Goal: Task Accomplishment & Management: Manage account settings

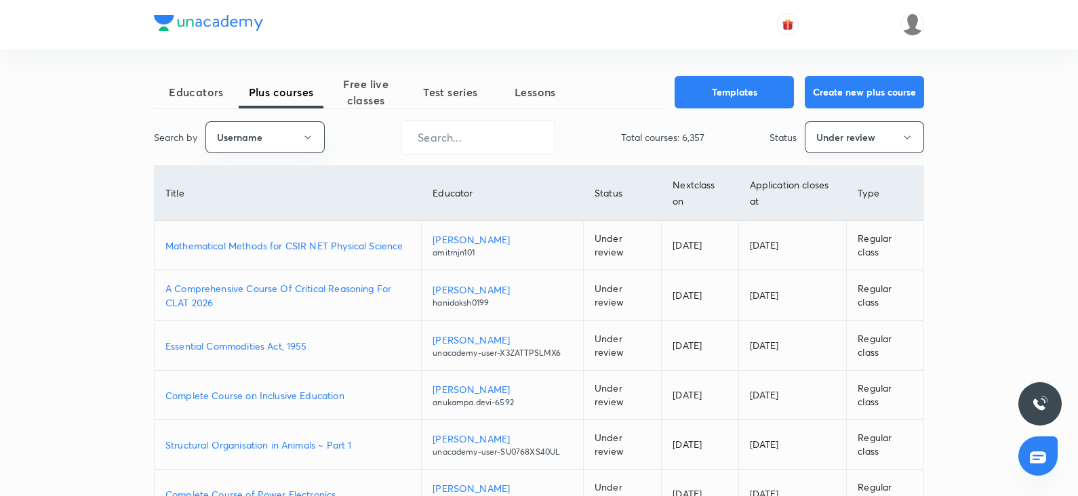
click at [824, 133] on button "Under review" at bounding box center [864, 137] width 119 height 32
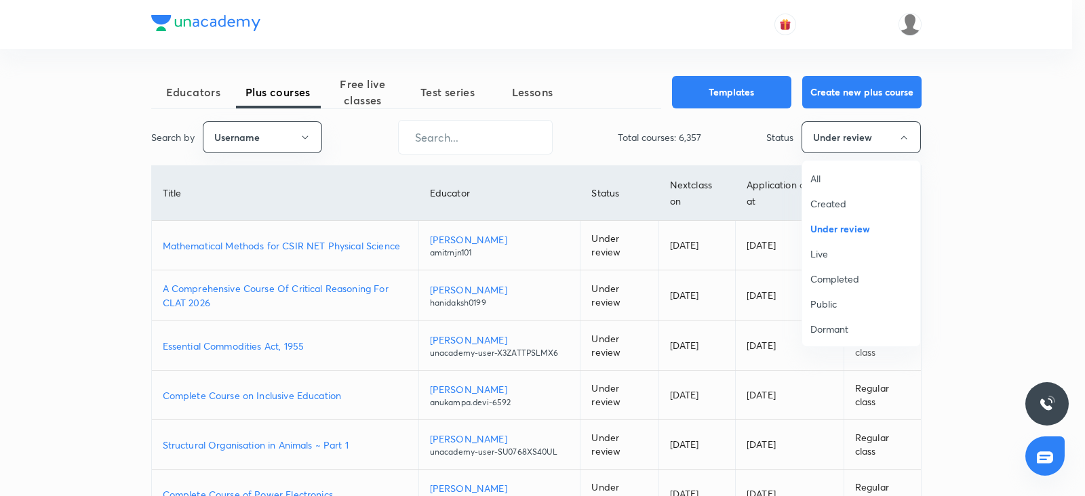
click at [816, 183] on span "All" at bounding box center [861, 179] width 102 height 14
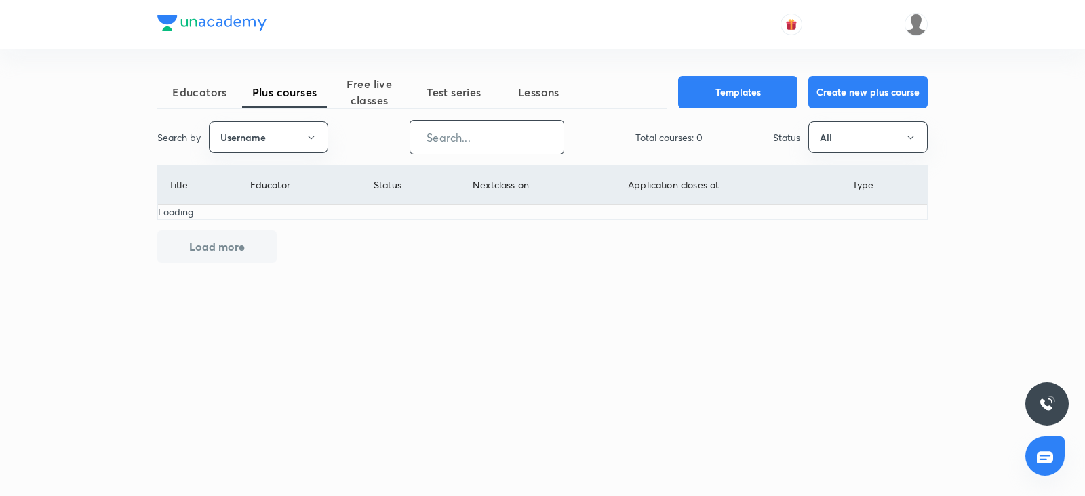
click at [460, 137] on input "text" at bounding box center [486, 137] width 153 height 35
paste input "upendra.uppadhyay"
type input "upendra.uppadhyay"
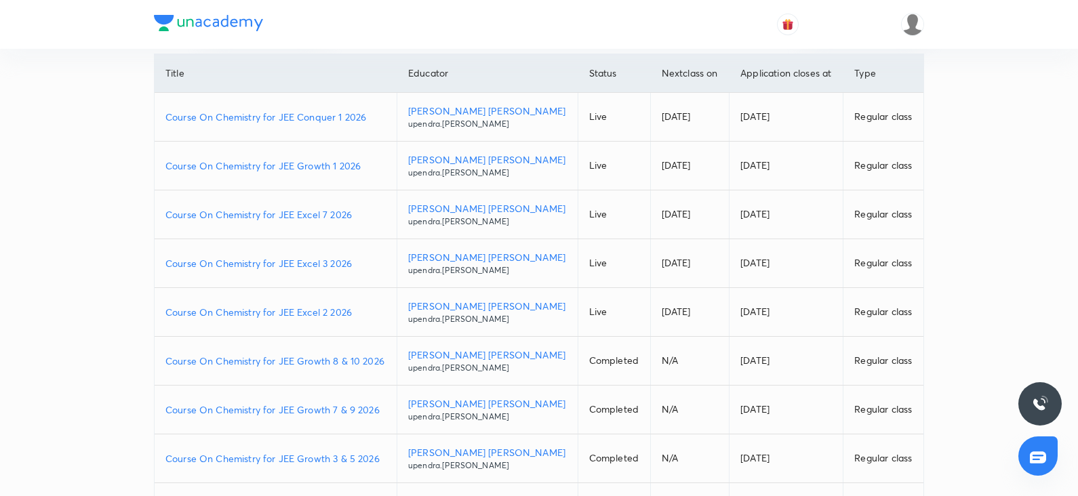
scroll to position [62, 0]
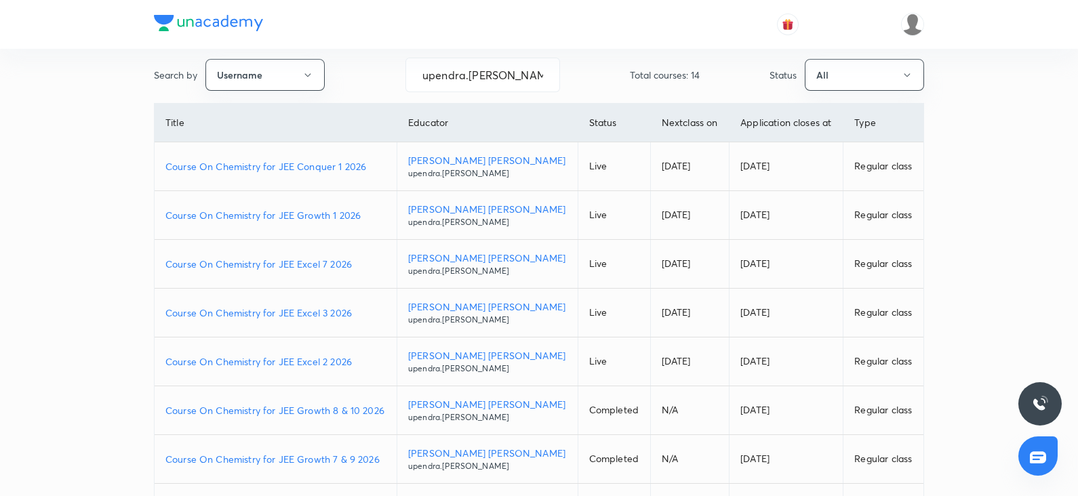
click at [285, 213] on p "Course On Chemistry for JEE Growth 1 2026" at bounding box center [275, 215] width 220 height 14
drag, startPoint x: 536, startPoint y: 77, endPoint x: 389, endPoint y: 76, distance: 146.5
click at [389, 76] on div "Search by Username upendra.uppadhyay ​ Total courses: 14 Status All" at bounding box center [539, 75] width 770 height 35
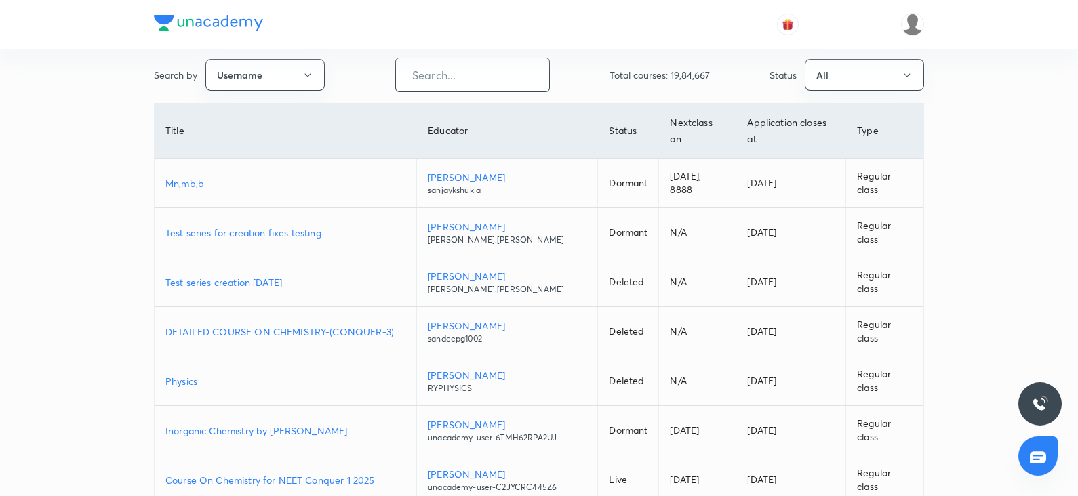
paste input "unacademy-user-S4ZGVQ9HY3XD"
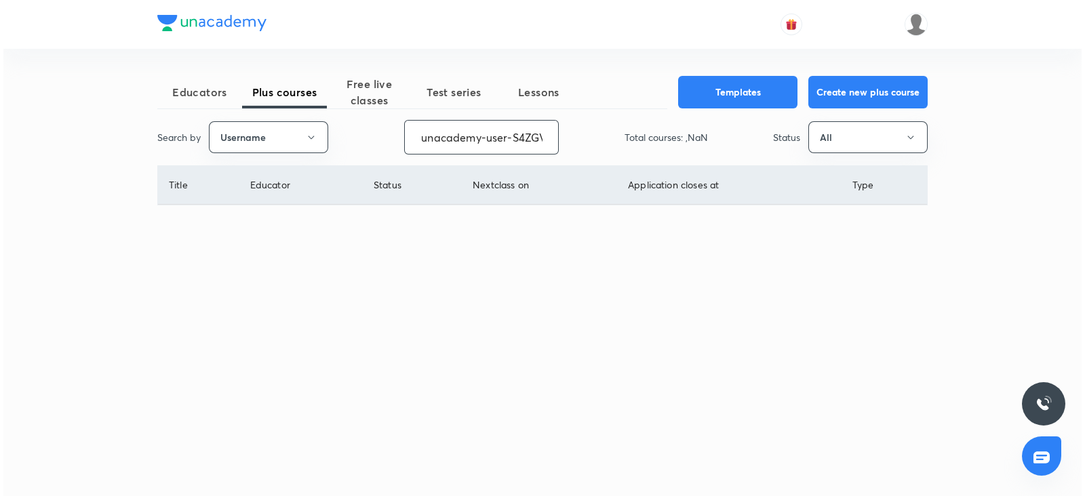
scroll to position [0, 56]
type input "unacademy-user-S4ZGVQ9HY3XD"
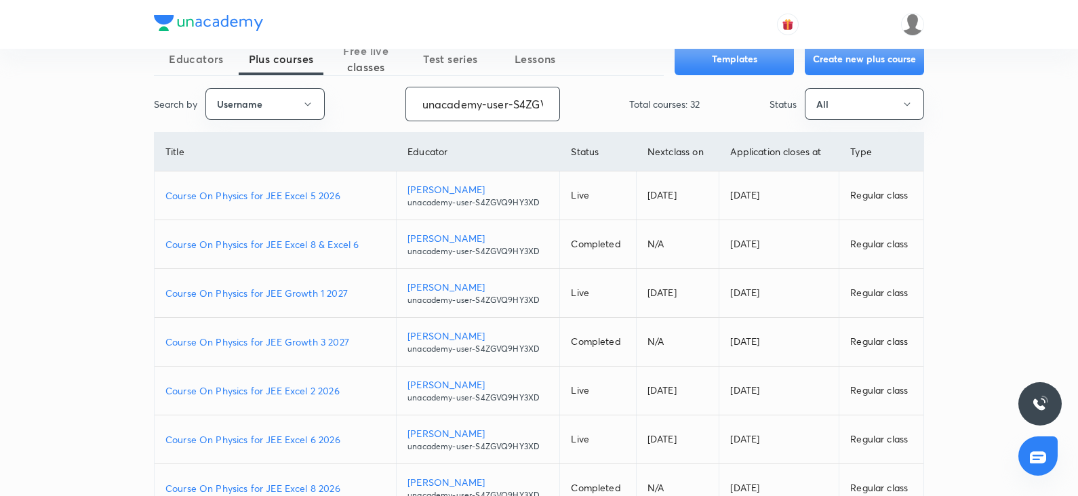
scroll to position [44, 0]
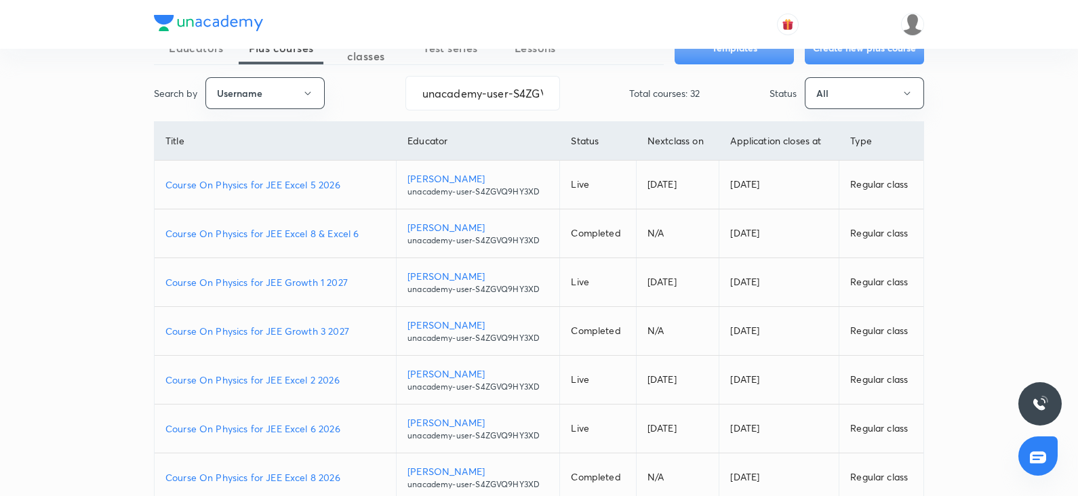
click at [297, 333] on p "Course On Physics for JEE Growth 3 2027" at bounding box center [275, 331] width 220 height 14
drag, startPoint x: 420, startPoint y: 93, endPoint x: 603, endPoint y: 97, distance: 182.4
click at [603, 97] on div "Search by Username unacademy-user-S4ZGVQ9HY3XD ​ Total courses: 32 Status All" at bounding box center [539, 93] width 770 height 35
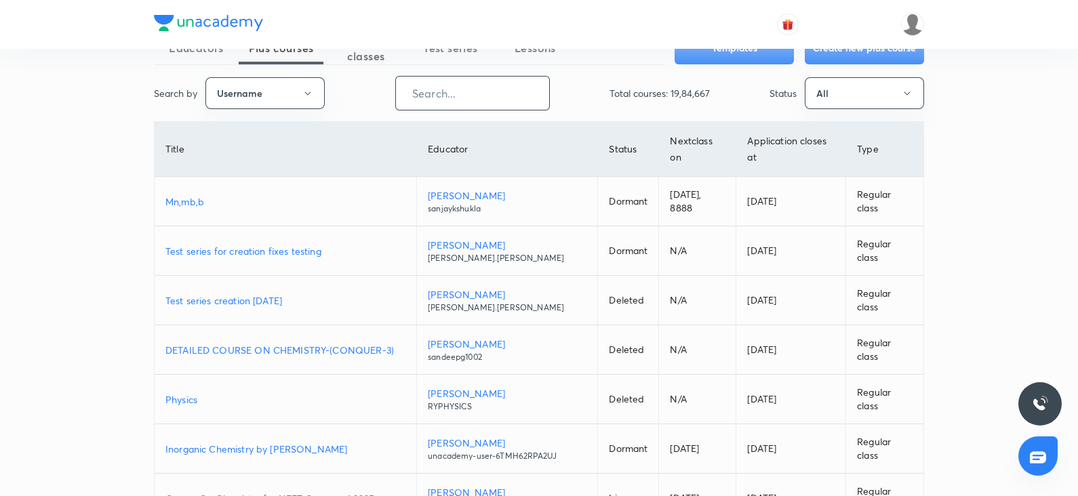
scroll to position [0, 0]
paste input "unacademy-user-PTCXCQMN3CN7"
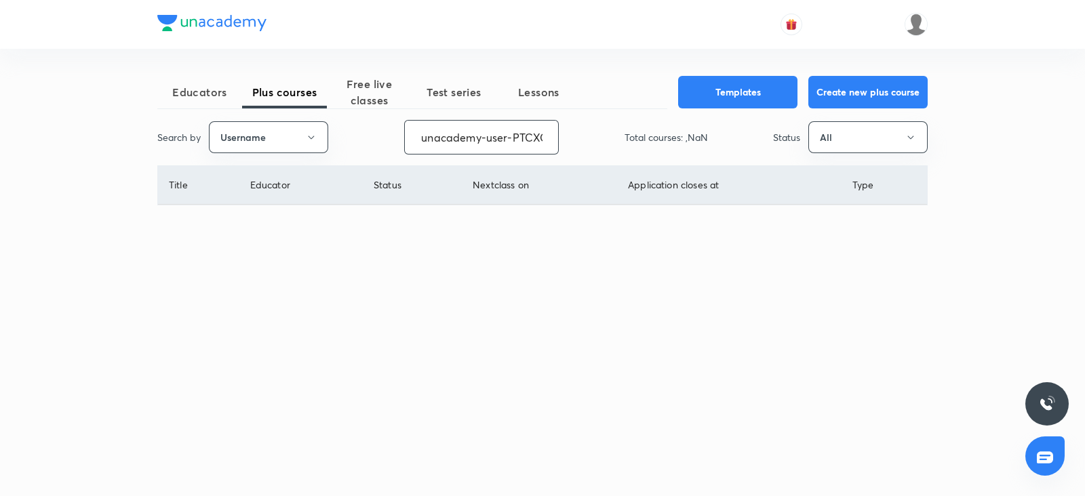
scroll to position [0, 60]
type input "unacademy-user-PTCXCQMN3CN7"
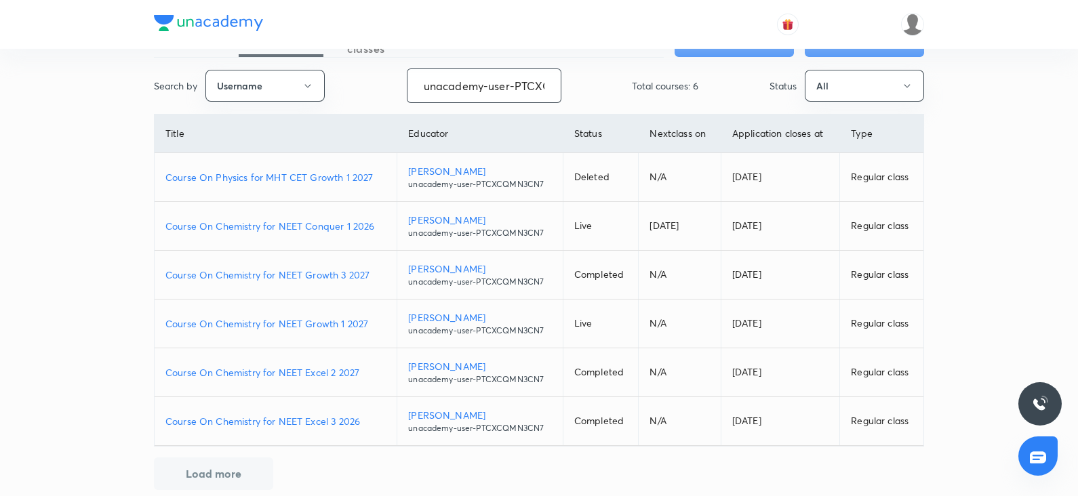
scroll to position [68, 0]
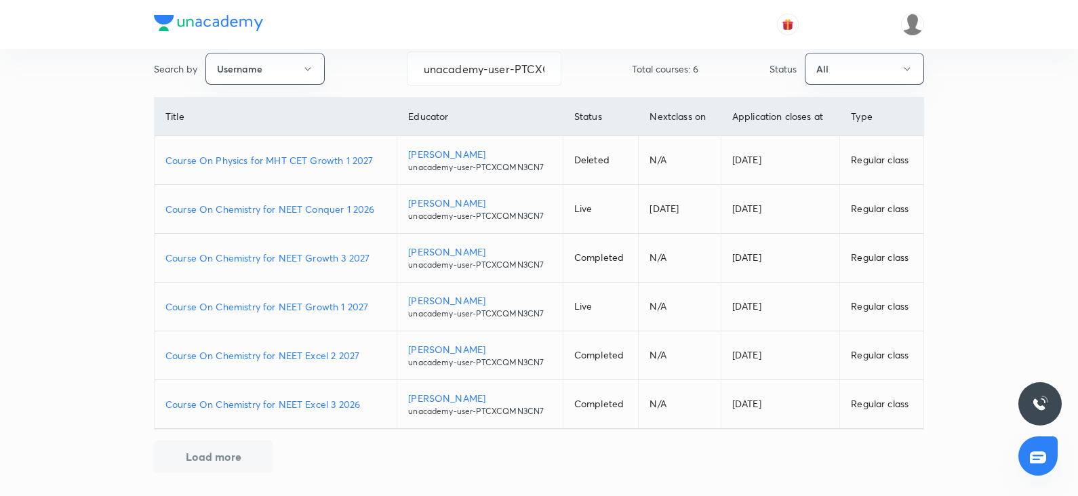
click at [327, 260] on p "Course On Chemistry for NEET Growth 3 2027" at bounding box center [275, 258] width 220 height 14
drag, startPoint x: 424, startPoint y: 73, endPoint x: 601, endPoint y: 86, distance: 178.2
click at [601, 86] on div "Educators Plus courses Free live classes Test series Lessons Templates Create n…" at bounding box center [539, 240] width 770 height 466
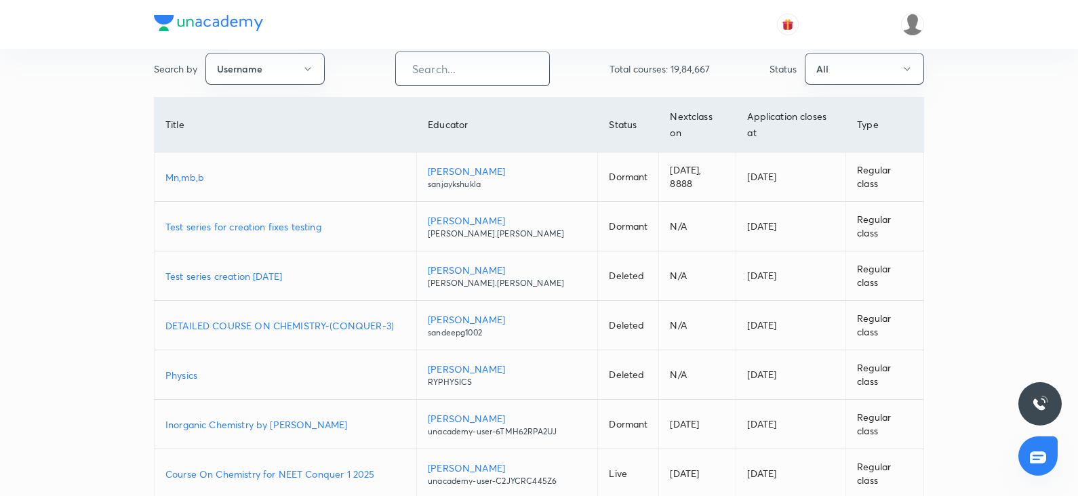
scroll to position [0, 0]
paste input "unacademy-user-karank"
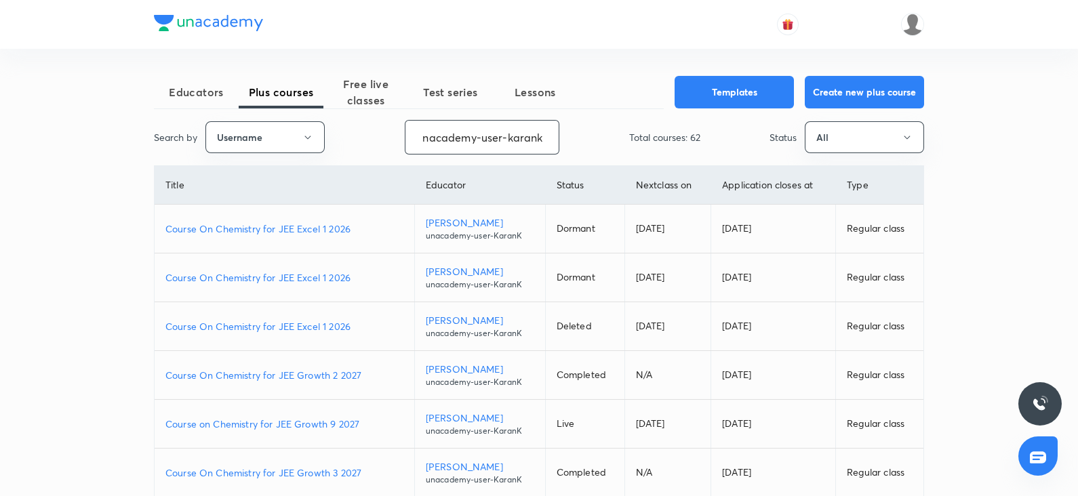
type input "unacademy-user-karank"
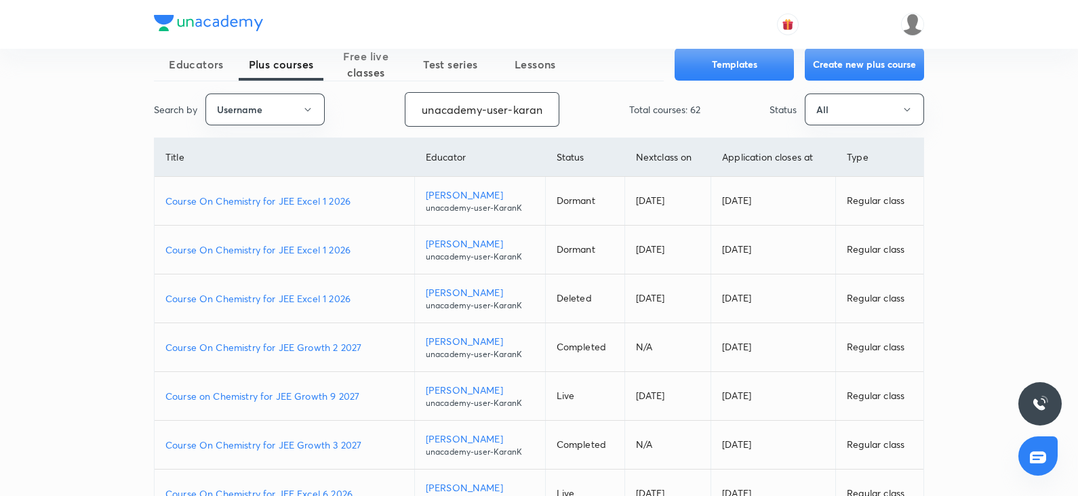
scroll to position [62, 0]
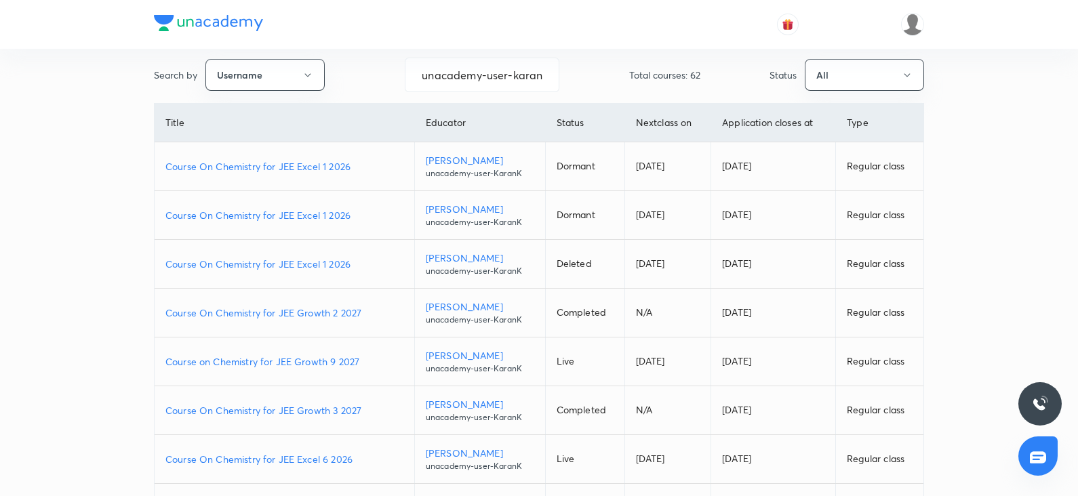
click at [344, 319] on td "Course On Chemistry for JEE Growth 2 2027" at bounding box center [285, 313] width 260 height 49
click at [336, 311] on p "Course On Chemistry for JEE Growth 2 2027" at bounding box center [284, 313] width 238 height 14
drag, startPoint x: 422, startPoint y: 73, endPoint x: 612, endPoint y: 109, distance: 192.7
click at [612, 109] on div "Educators Plus courses Free live classes Test series Lessons Templates Create n…" at bounding box center [539, 344] width 770 height 661
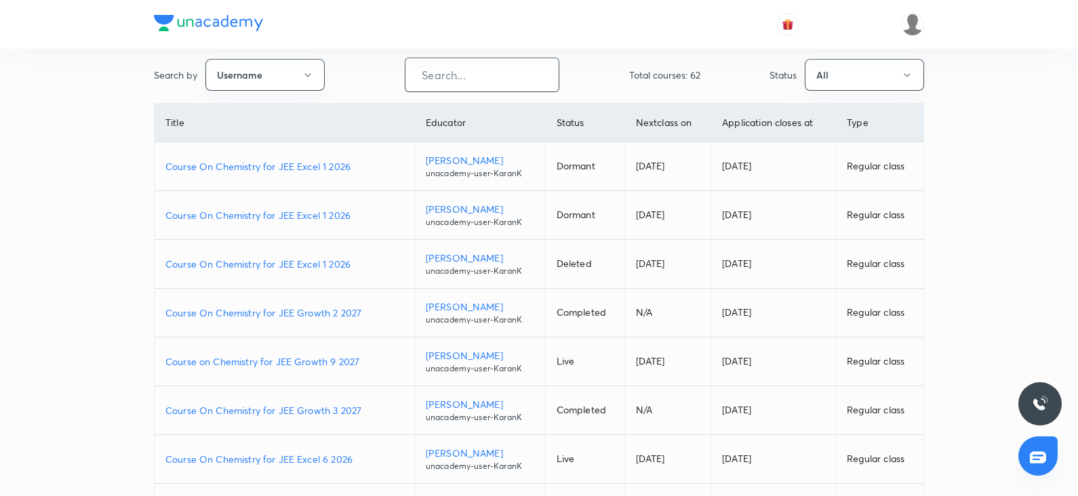
scroll to position [0, 0]
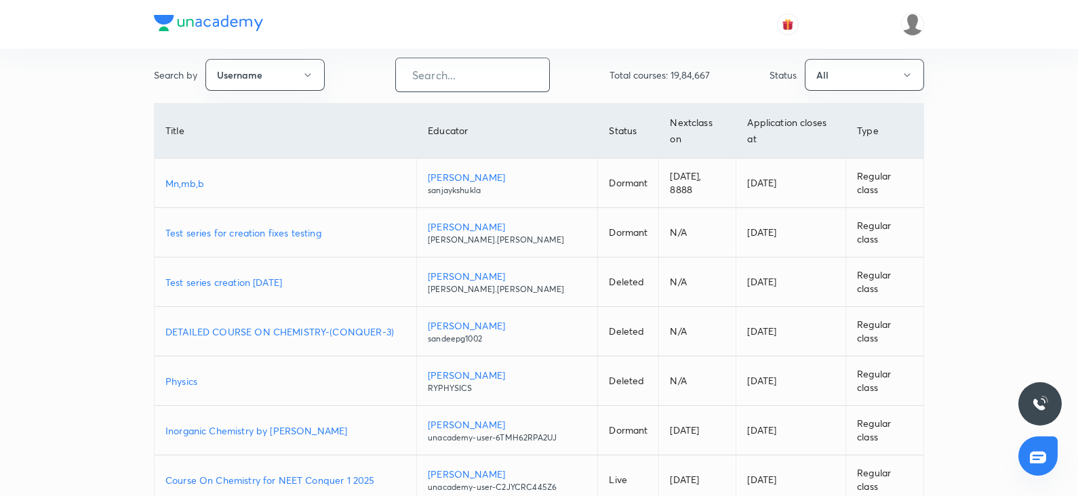
paste input "unacademy-user-G90GGOSN9496"
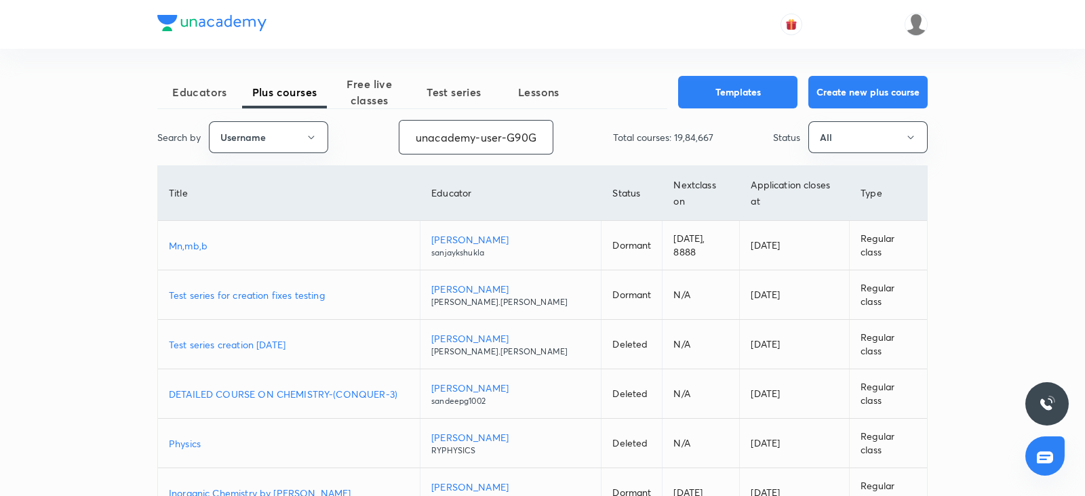
scroll to position [0, 61]
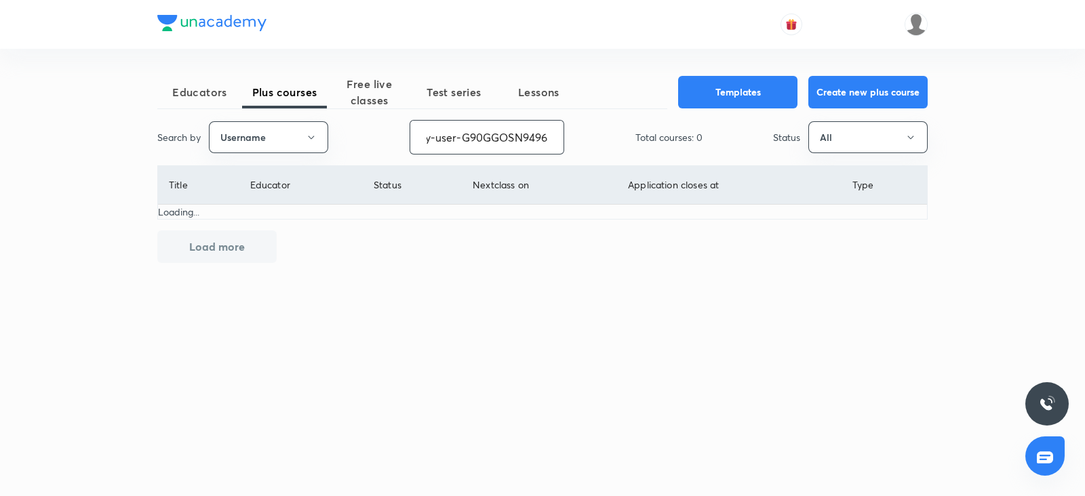
type input "unacademy-user-G90GGOSN9496"
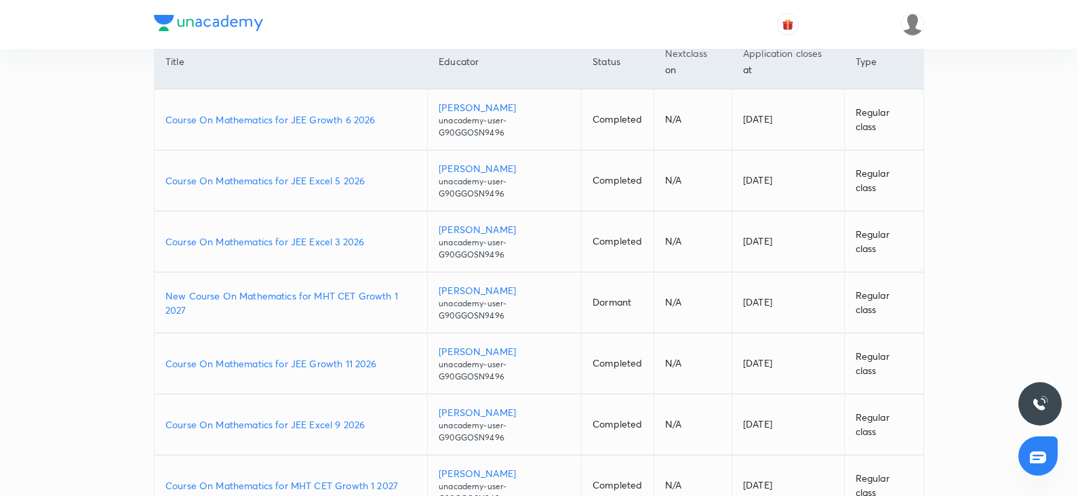
scroll to position [142, 0]
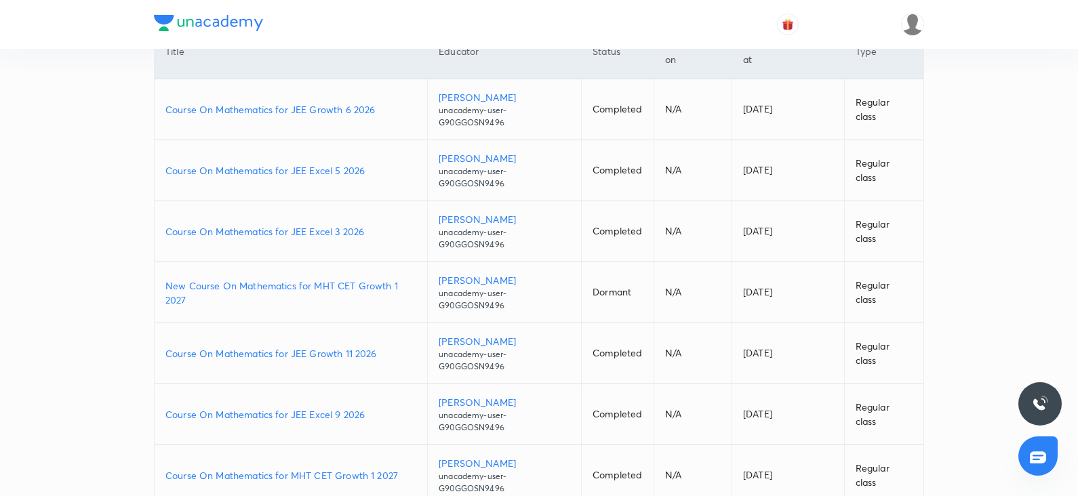
click at [317, 353] on p "Course On Mathematics for JEE Growth 11 2026" at bounding box center [290, 353] width 251 height 14
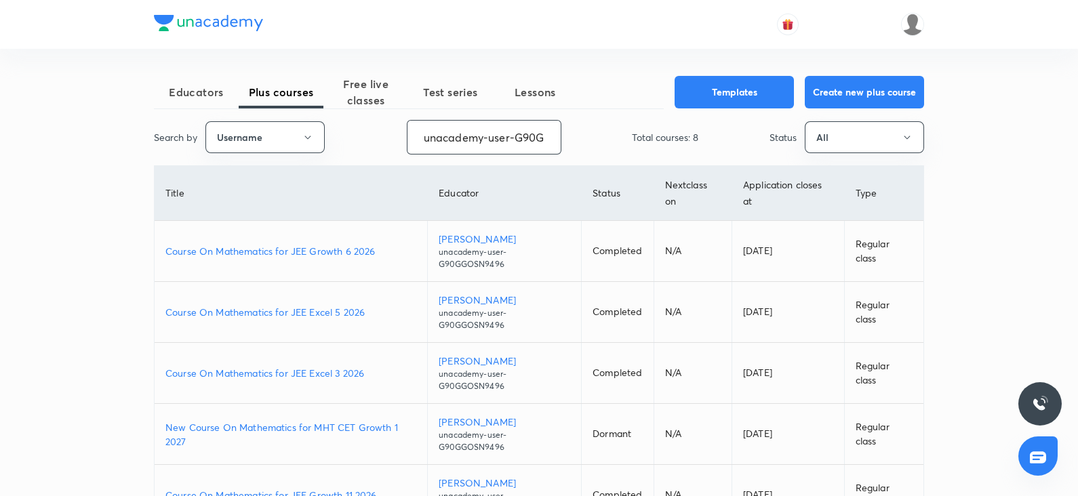
scroll to position [0, 61]
drag, startPoint x: 424, startPoint y: 132, endPoint x: 645, endPoint y: 174, distance: 225.7
click at [645, 174] on div "Educators Plus courses Free live classes Test series Lessons Templates Create n…" at bounding box center [539, 414] width 770 height 677
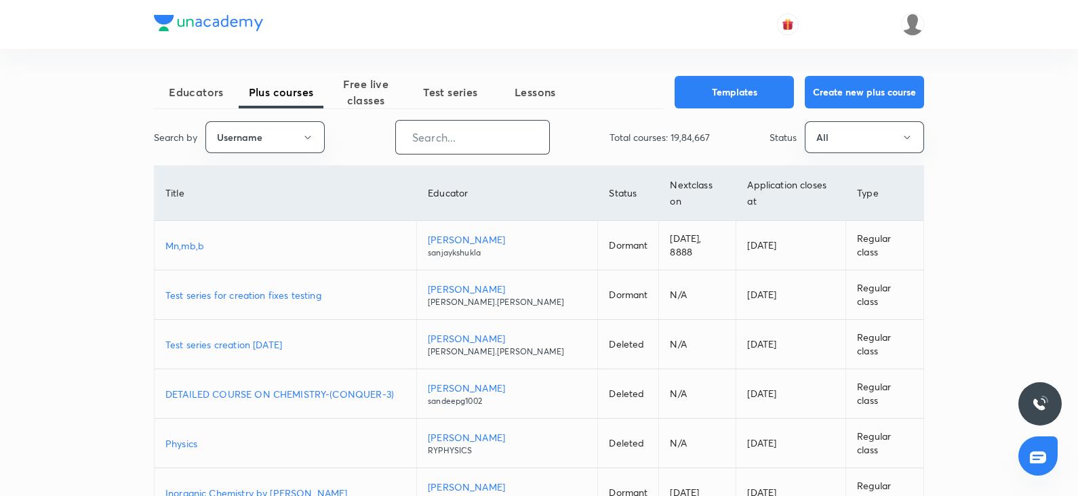
paste input "FTP_AbhayGoyal"
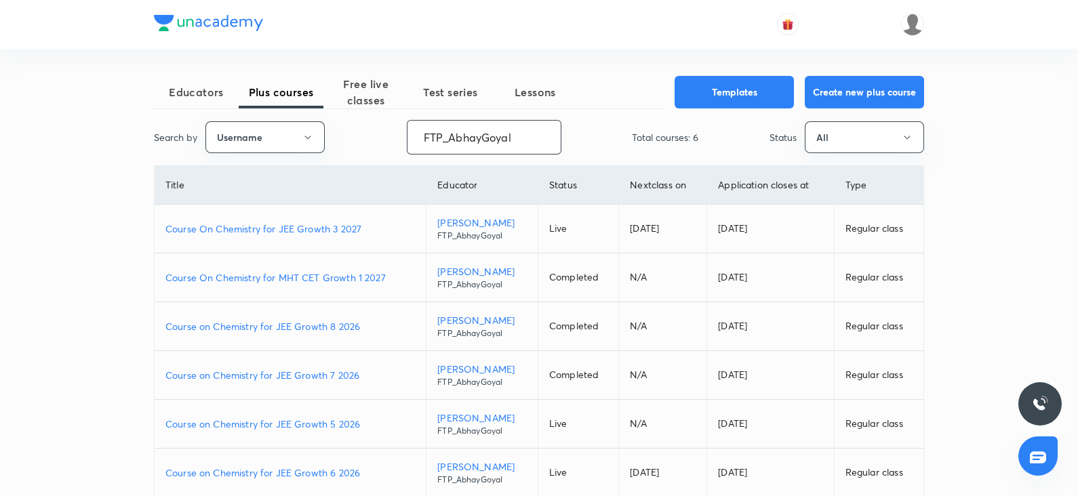
type input "FTP_AbhayGoyal"
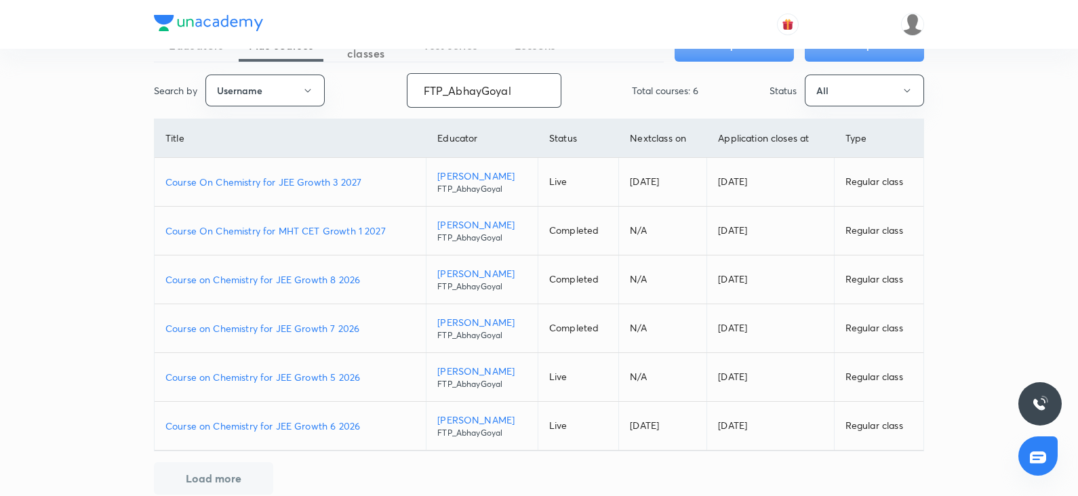
scroll to position [47, 0]
click at [309, 281] on p "Course on Chemistry for JEE Growth 8 2026" at bounding box center [290, 279] width 250 height 14
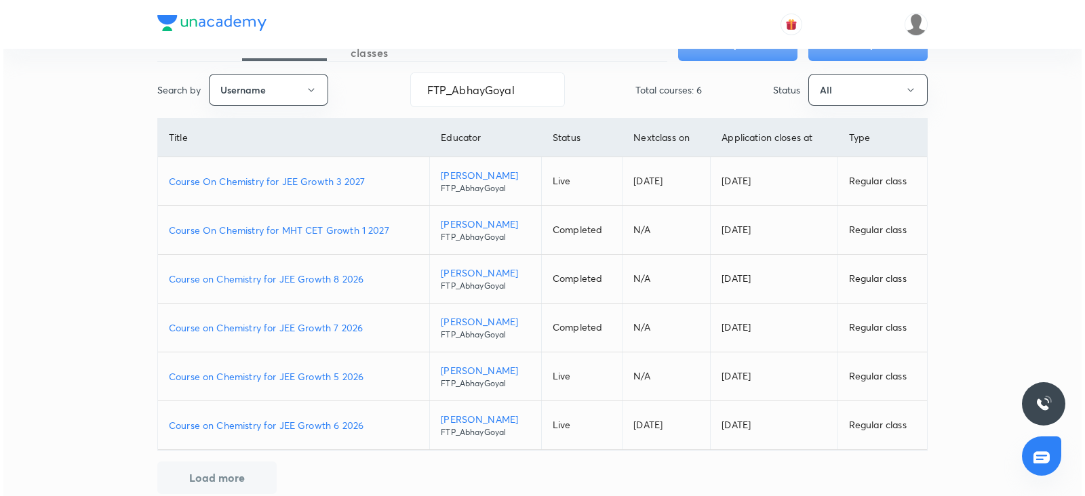
scroll to position [0, 0]
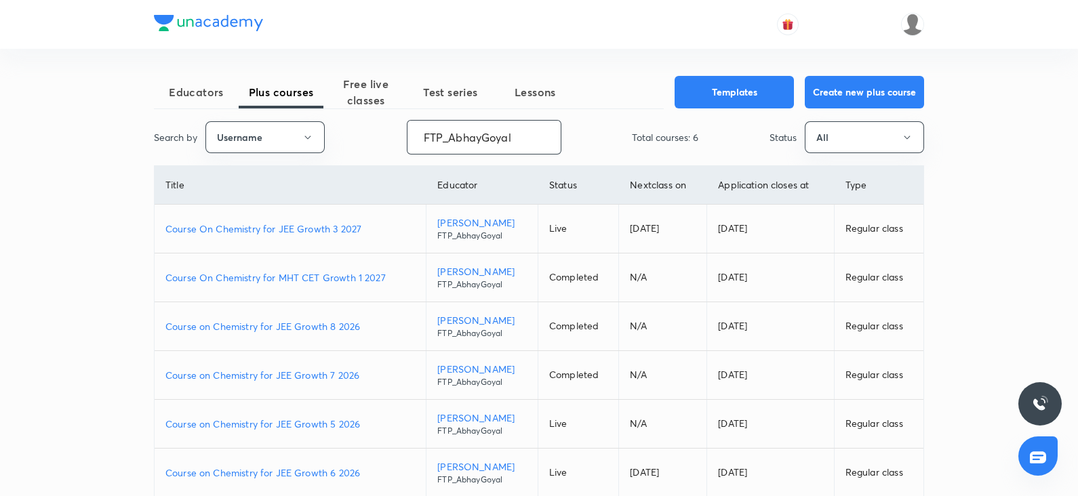
drag, startPoint x: 525, startPoint y: 147, endPoint x: 272, endPoint y: 101, distance: 257.7
click at [272, 101] on div "Educators Plus courses Free live classes Test series Lessons Templates Create n…" at bounding box center [539, 309] width 770 height 466
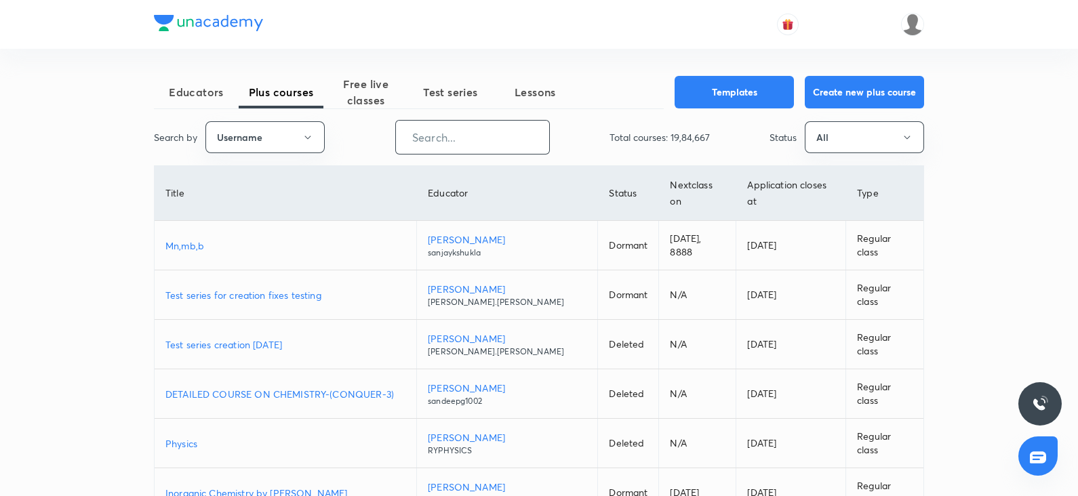
paste input "unacademy-user-U0GW6PLIVHNG"
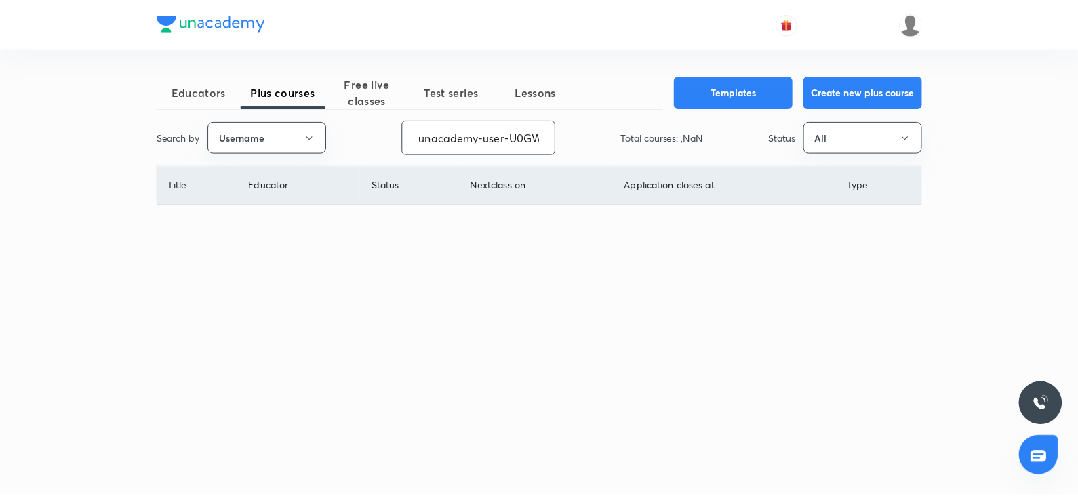
scroll to position [0, 58]
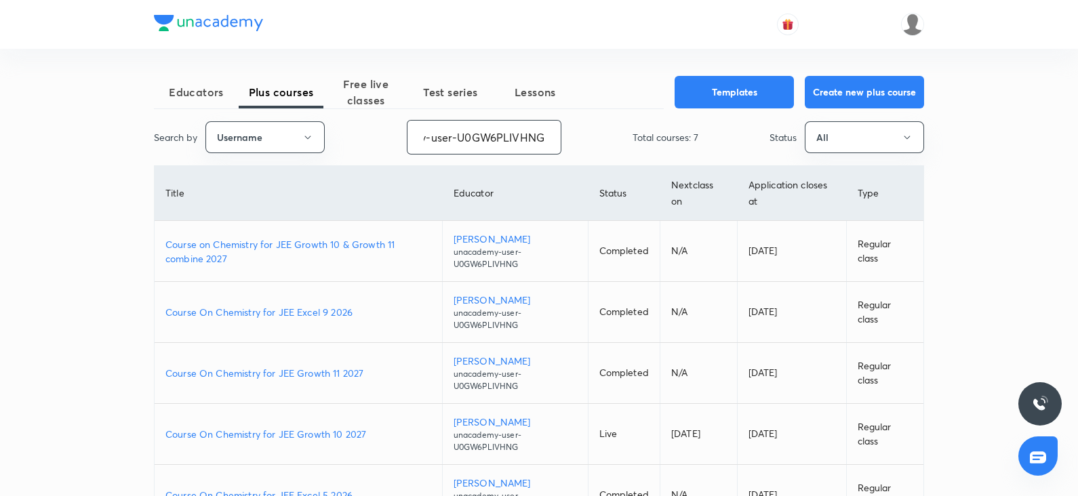
type input "unacademy-user-U0GW6PLIVHNG"
click at [313, 371] on p "Course On Chemistry for JEE Growth 11 2027" at bounding box center [298, 373] width 266 height 14
drag, startPoint x: 420, startPoint y: 138, endPoint x: 648, endPoint y: 150, distance: 228.1
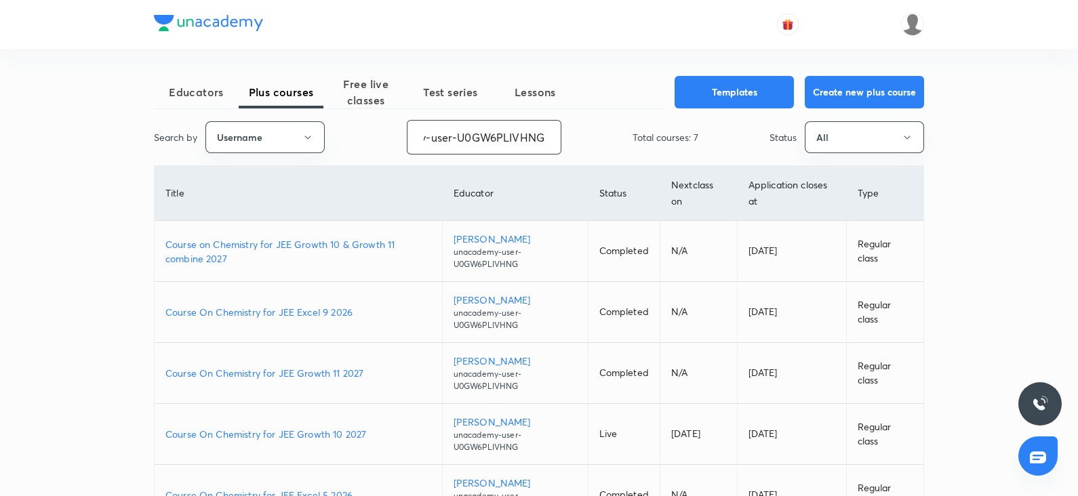
click at [648, 150] on div "Search by Username unacademy-user-U0GW6PLIVHNG ​ Total courses: 7 Status All" at bounding box center [539, 137] width 770 height 35
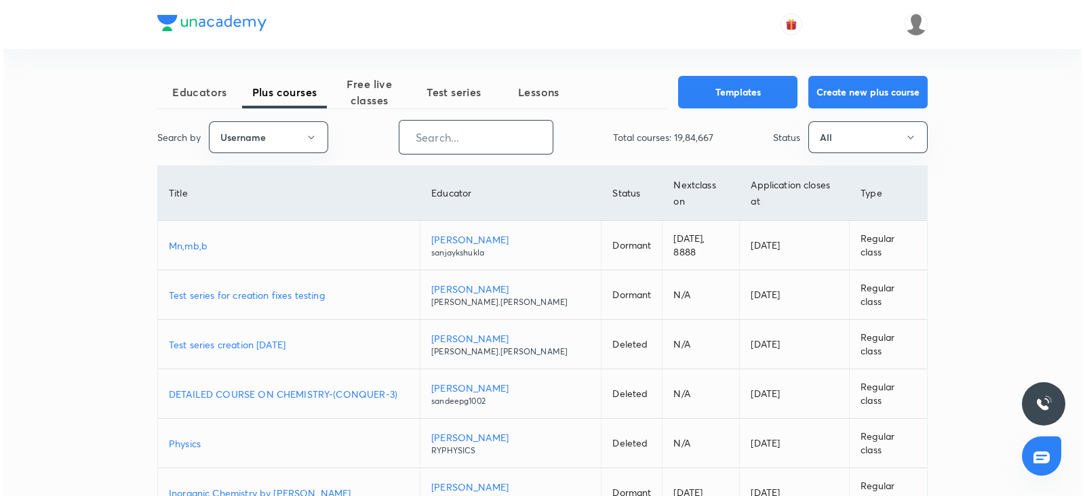
scroll to position [0, 0]
paste input "virendrasinghrathod-182"
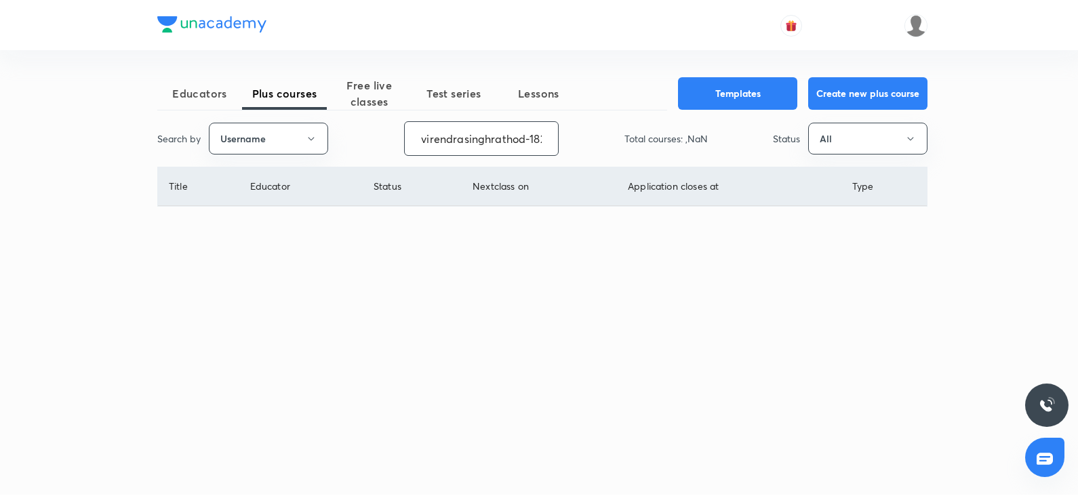
scroll to position [0, 3]
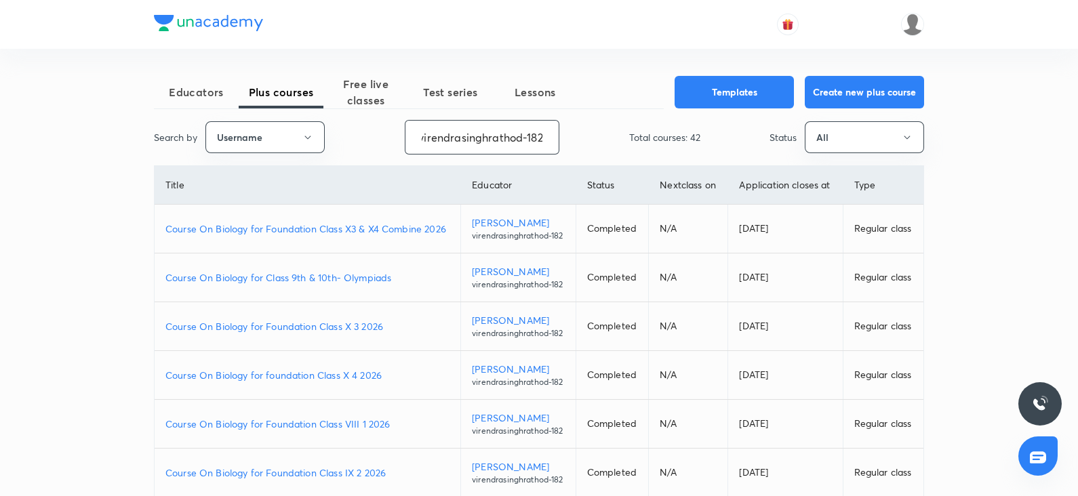
type input "virendrasinghrathod-182"
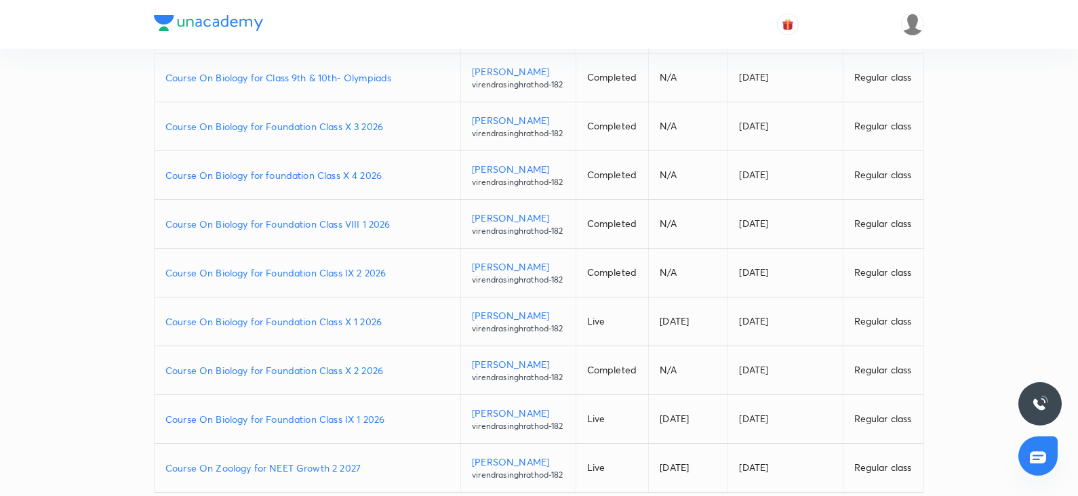
scroll to position [225, 0]
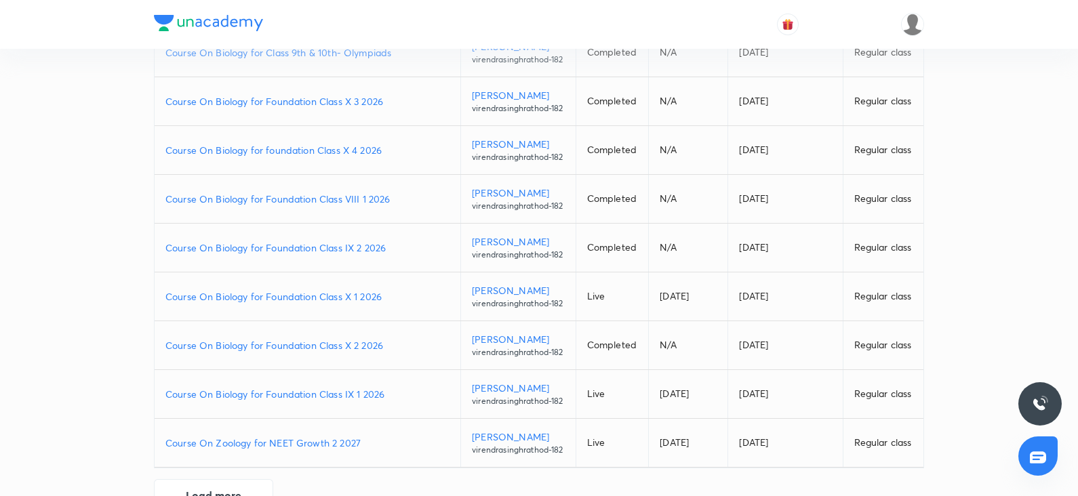
click at [365, 206] on p "Course On Biology for Foundation Class VIII 1 2026" at bounding box center [307, 199] width 284 height 14
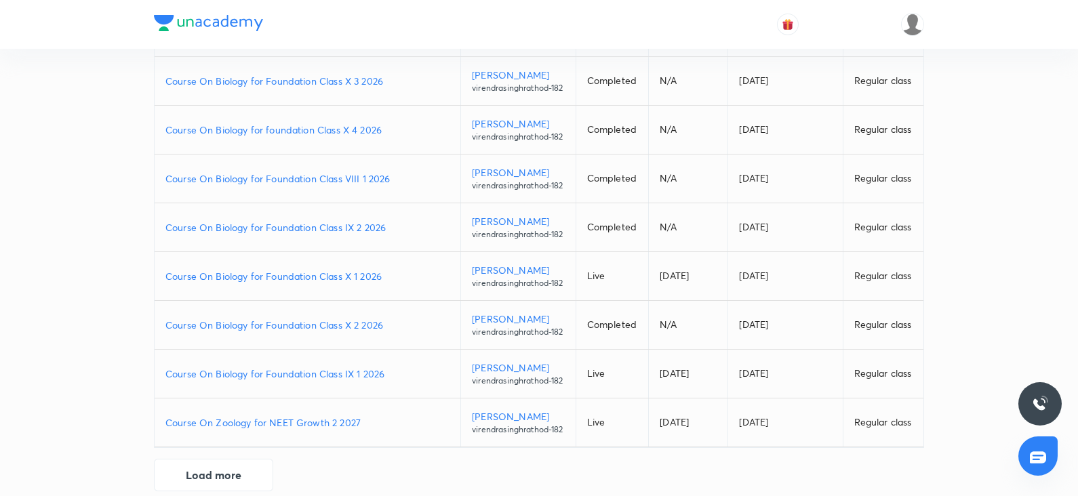
click at [353, 235] on p "Course On Biology for Foundation Class IX 2 2026" at bounding box center [307, 227] width 284 height 14
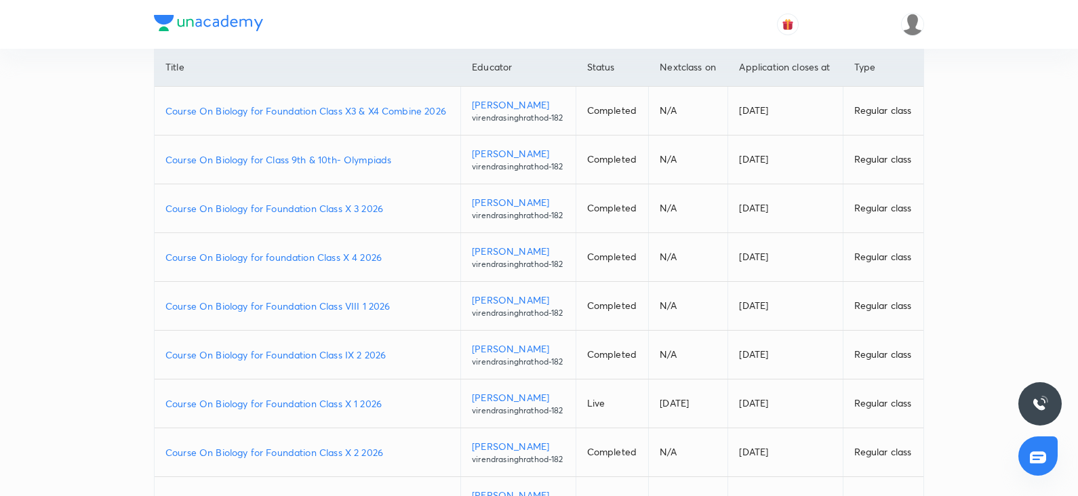
scroll to position [119, 0]
click at [364, 183] on td "Course On Biology for Class 9th & 10th- Olympiads" at bounding box center [308, 158] width 306 height 49
click at [363, 165] on p "Course On Biology for Class 9th & 10th- Olympiads" at bounding box center [307, 158] width 284 height 14
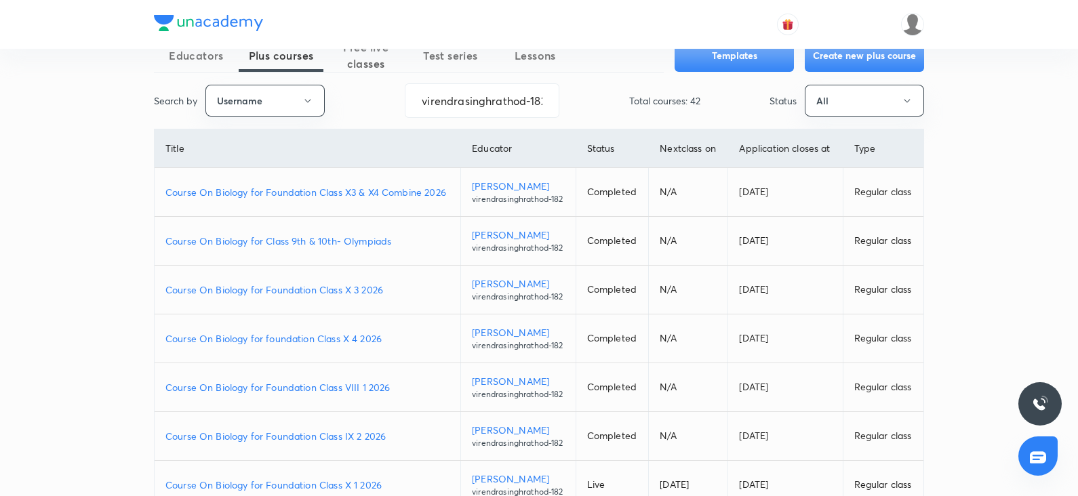
scroll to position [42, 0]
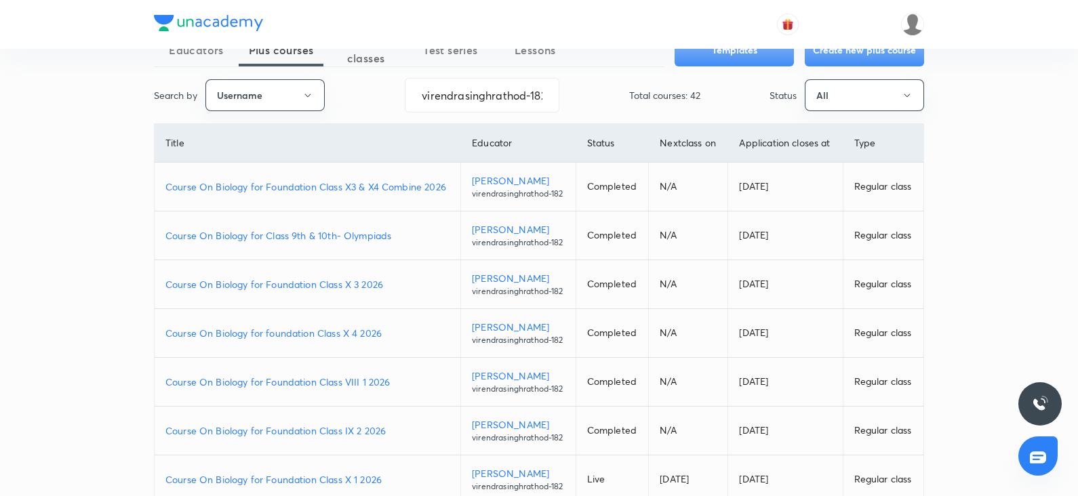
click at [336, 292] on p "Course On Biology for Foundation Class X 3 2026" at bounding box center [307, 284] width 284 height 14
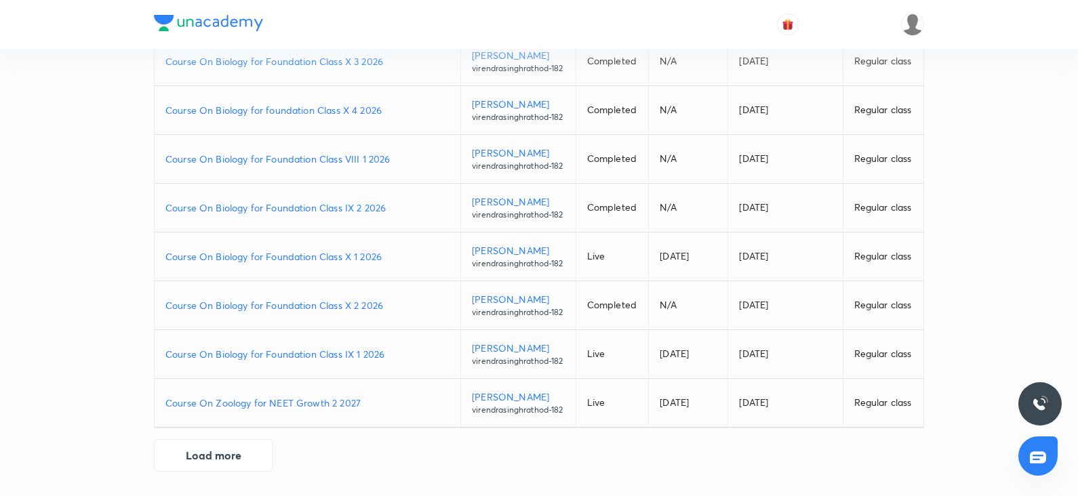
scroll to position [401, 0]
click at [244, 445] on button "Load more" at bounding box center [213, 454] width 119 height 33
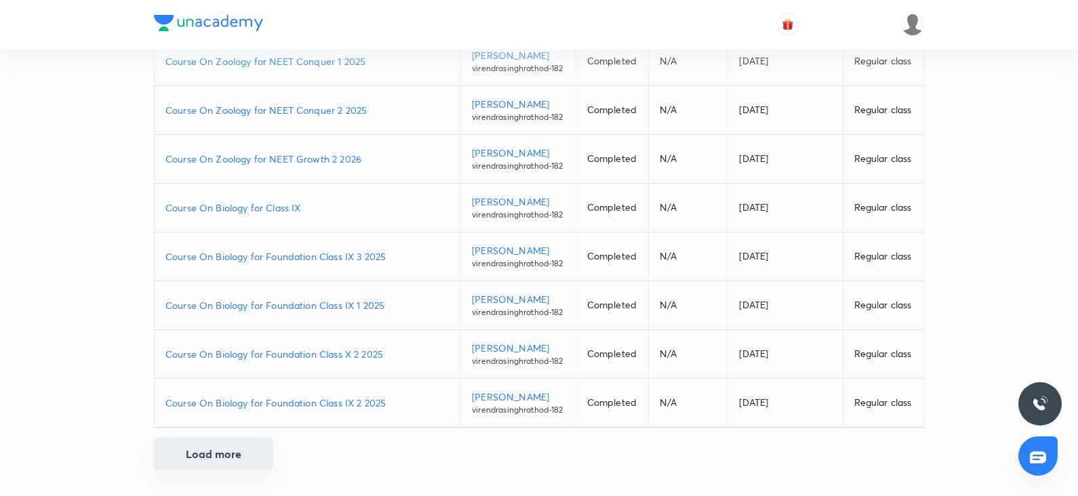
click at [222, 448] on button "Load more" at bounding box center [213, 454] width 119 height 33
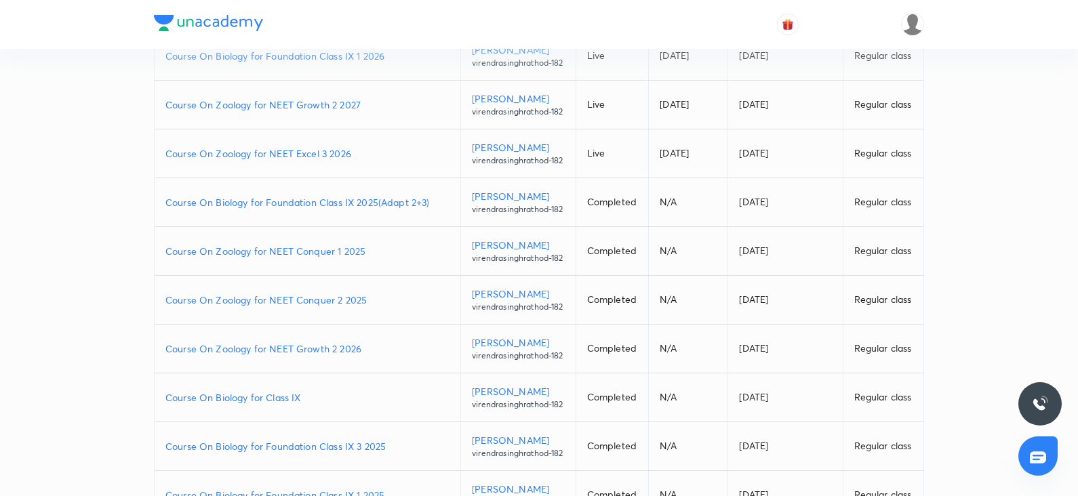
scroll to position [0, 0]
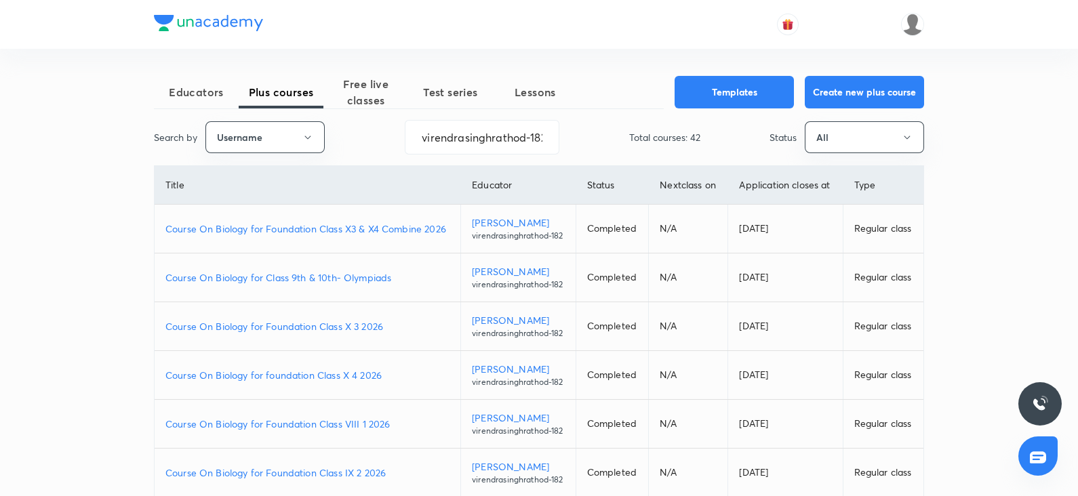
click at [338, 382] on p "Course On Biology for foundation Class X 4 2026" at bounding box center [307, 375] width 284 height 14
click at [388, 236] on p "Course On Biology for Foundation Class X3 & X4 Combine 2026" at bounding box center [307, 229] width 284 height 14
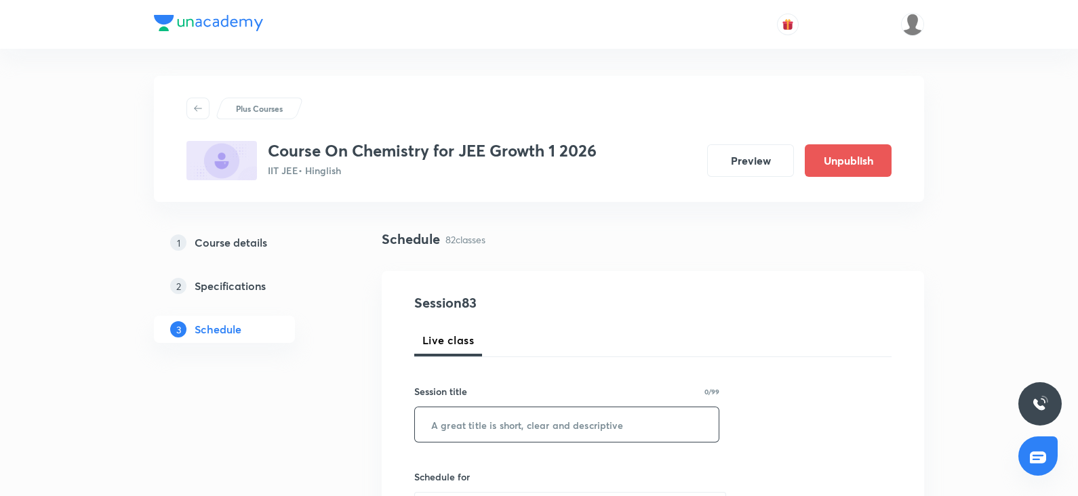
click at [471, 418] on input "text" at bounding box center [567, 425] width 304 height 35
paste input "Thermodynamics 2"
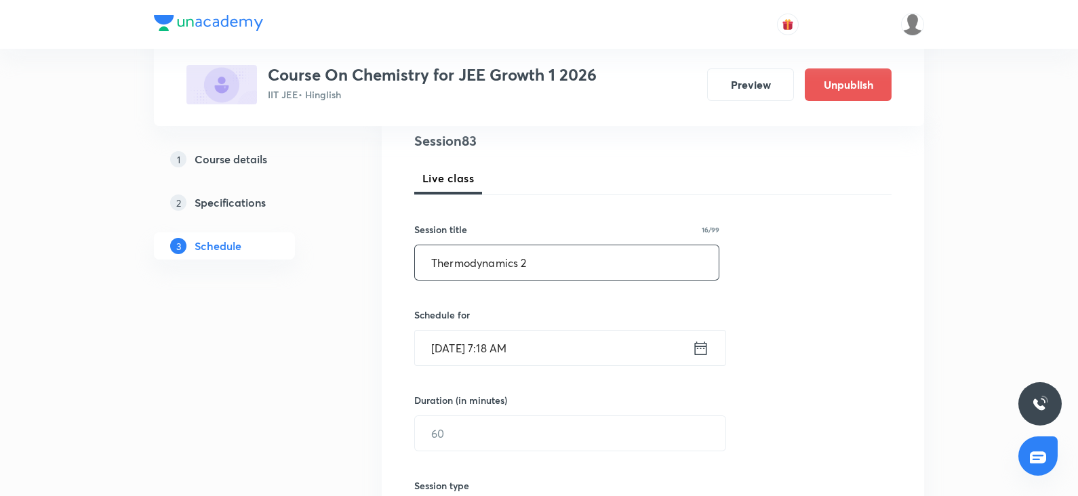
scroll to position [214, 0]
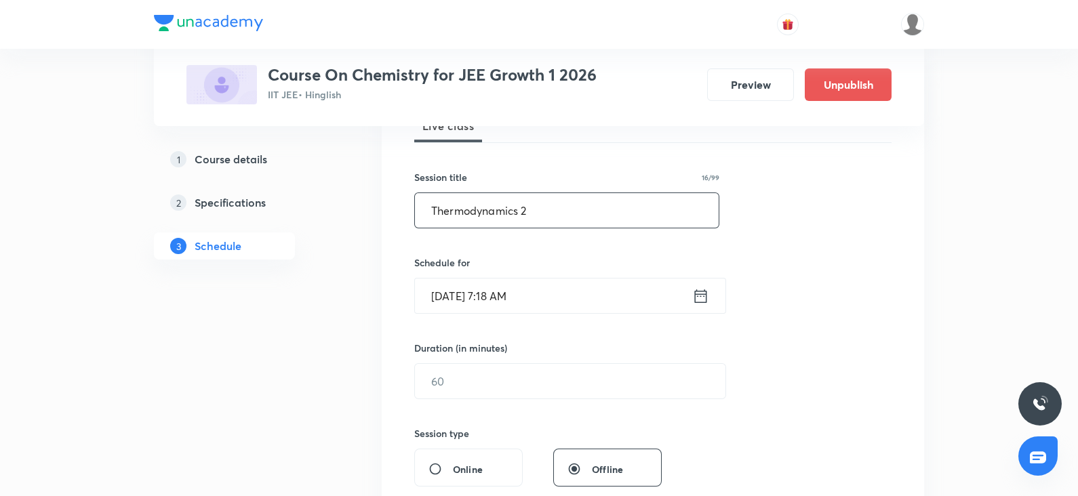
type input "Thermodynamics 2"
click at [473, 295] on input "Oct 4, 2025, 7:18 AM" at bounding box center [553, 296] width 277 height 35
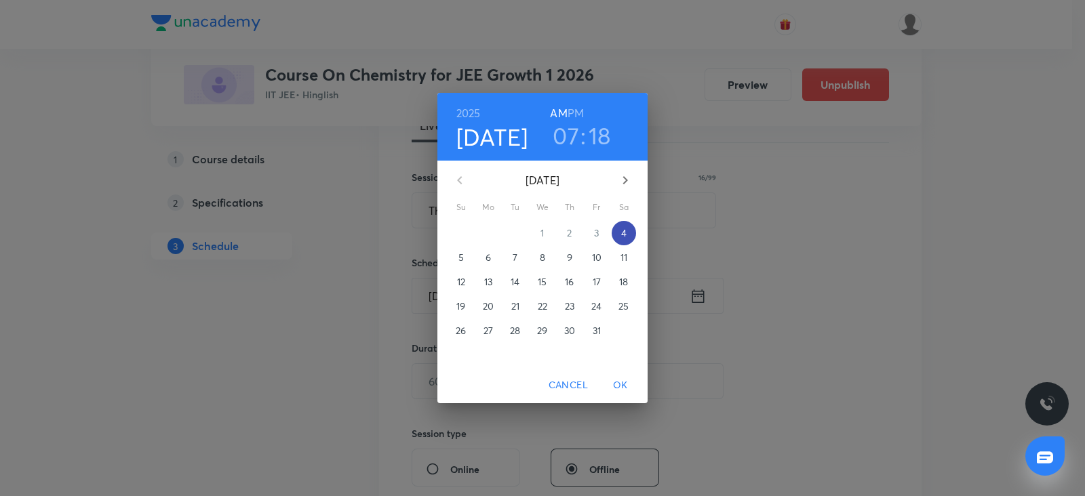
click at [624, 237] on p "4" at bounding box center [623, 233] width 5 height 14
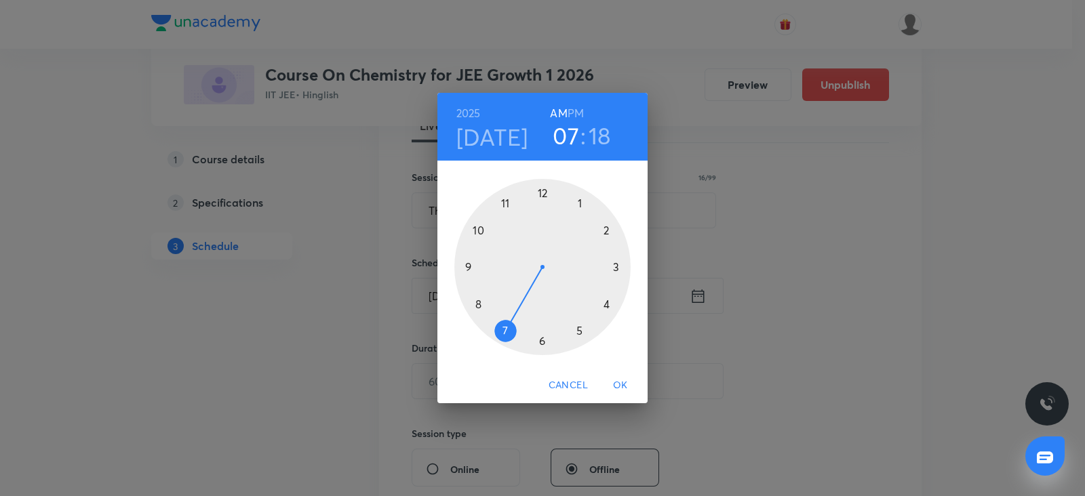
click at [503, 332] on div at bounding box center [542, 267] width 176 height 176
click at [503, 330] on div at bounding box center [542, 267] width 176 height 176
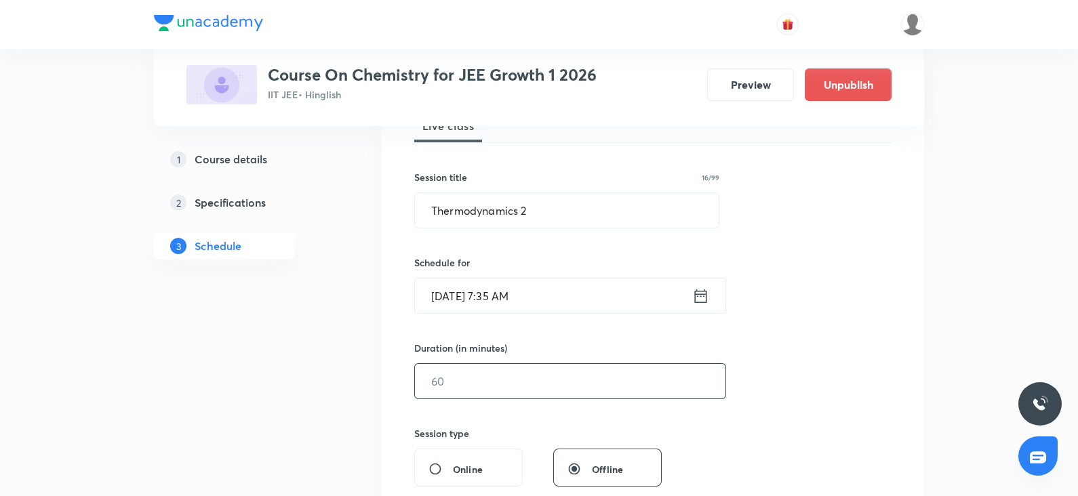
click at [454, 386] on input "text" at bounding box center [570, 381] width 311 height 35
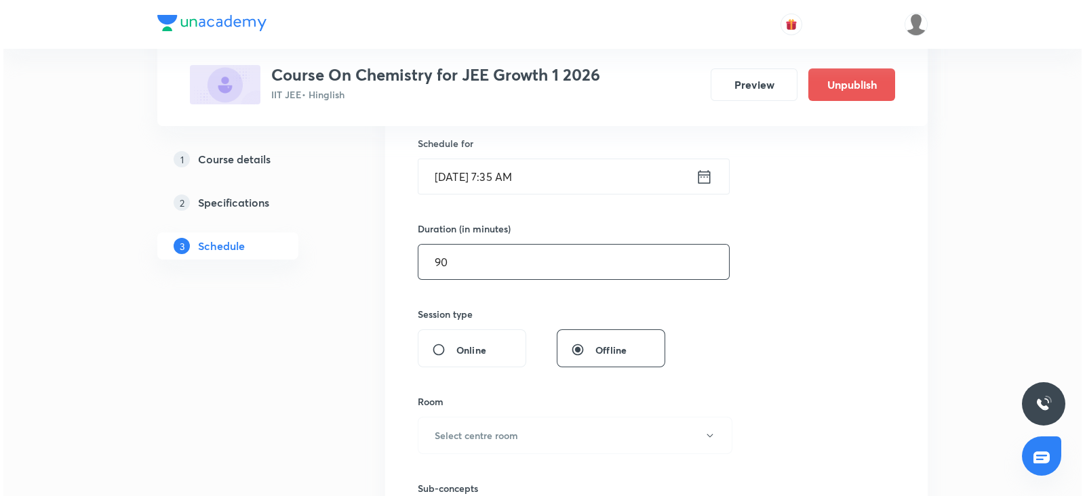
scroll to position [335, 0]
type input "90"
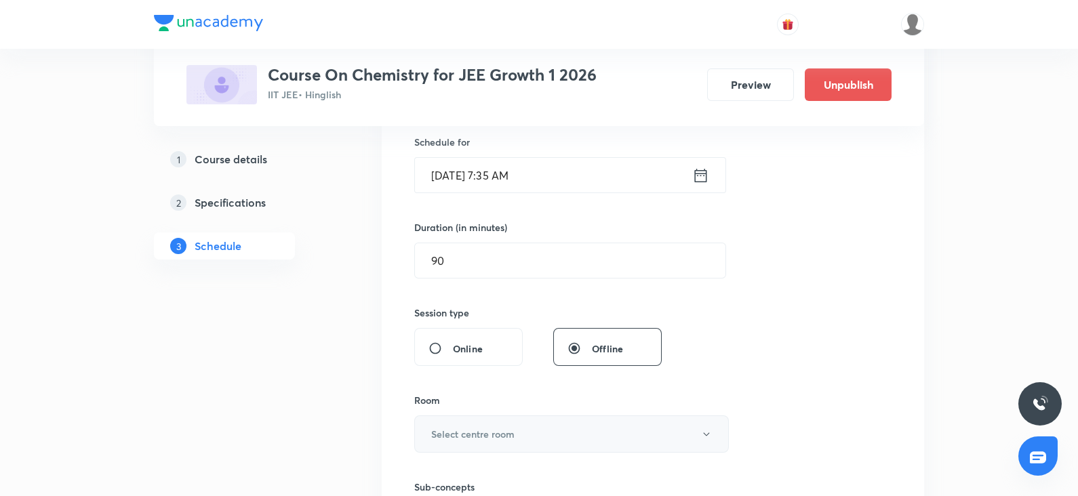
click at [448, 439] on h6 "Select centre room" at bounding box center [472, 434] width 83 height 14
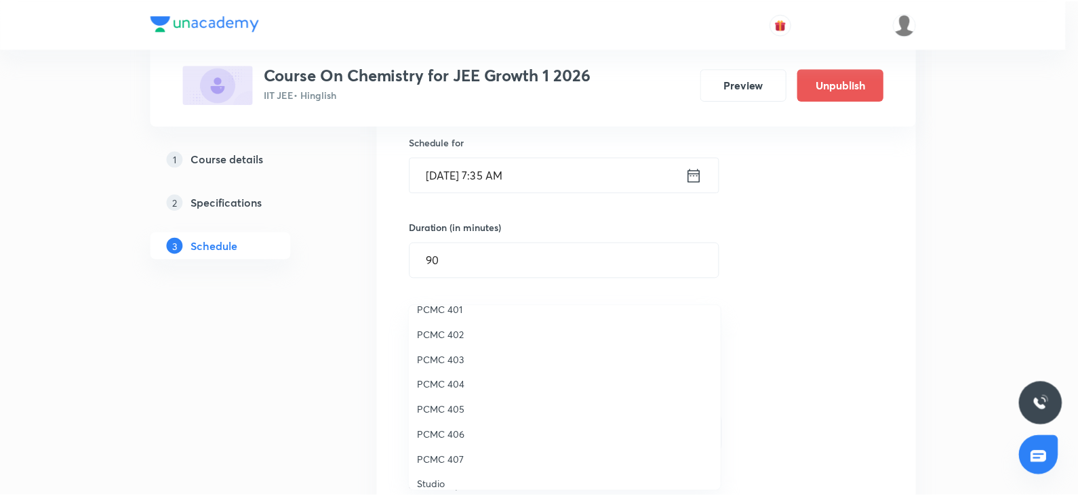
scroll to position [90, 0]
click at [448, 309] on span "PCMC 401" at bounding box center [568, 309] width 297 height 14
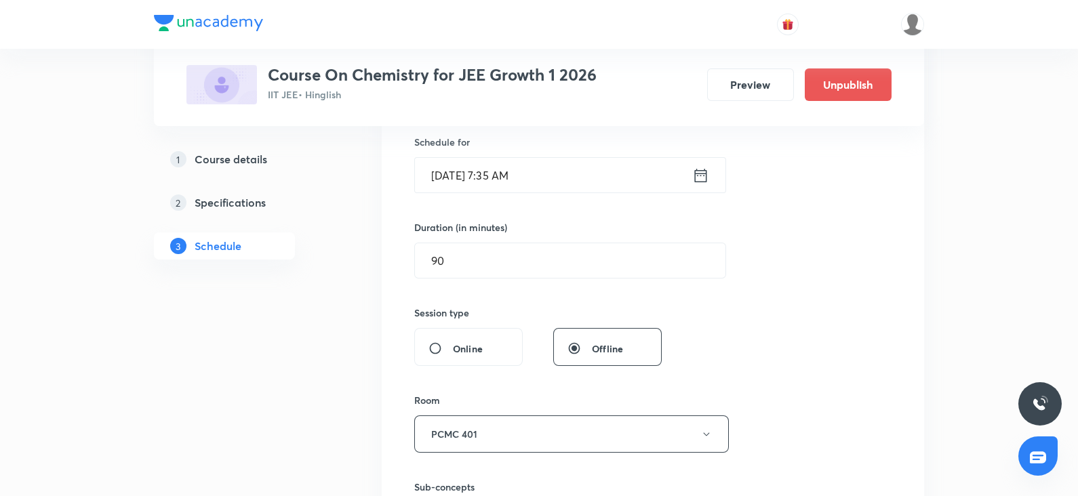
scroll to position [478, 0]
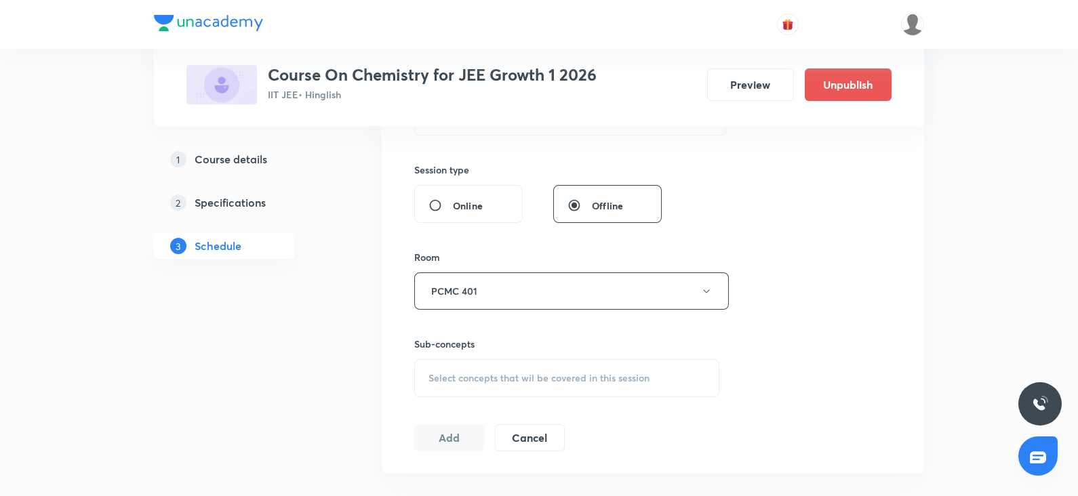
click at [487, 370] on div "Select concepts that wil be covered in this session" at bounding box center [566, 378] width 305 height 38
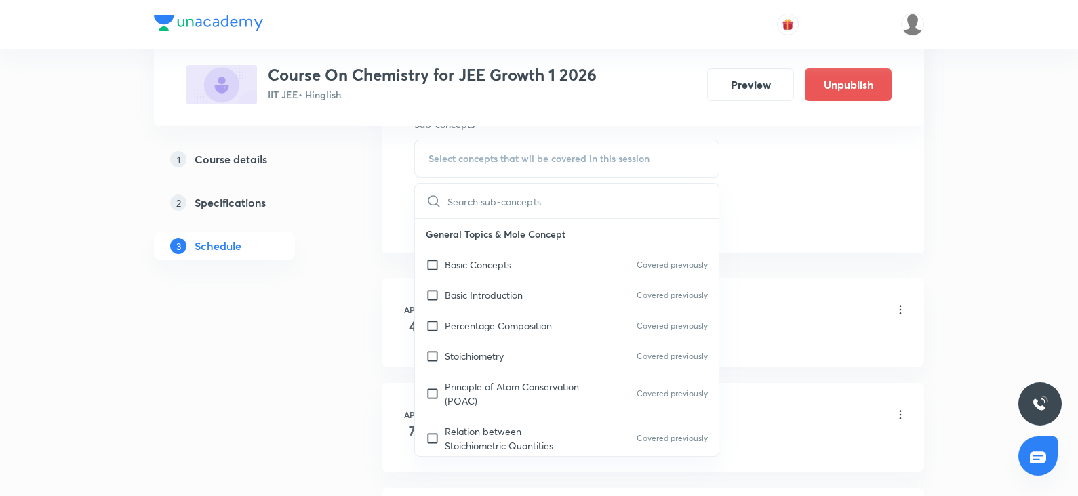
scroll to position [698, 0]
click at [478, 388] on p "Principle of Atom Conservation (POAC)" at bounding box center [513, 393] width 137 height 28
checkbox input "true"
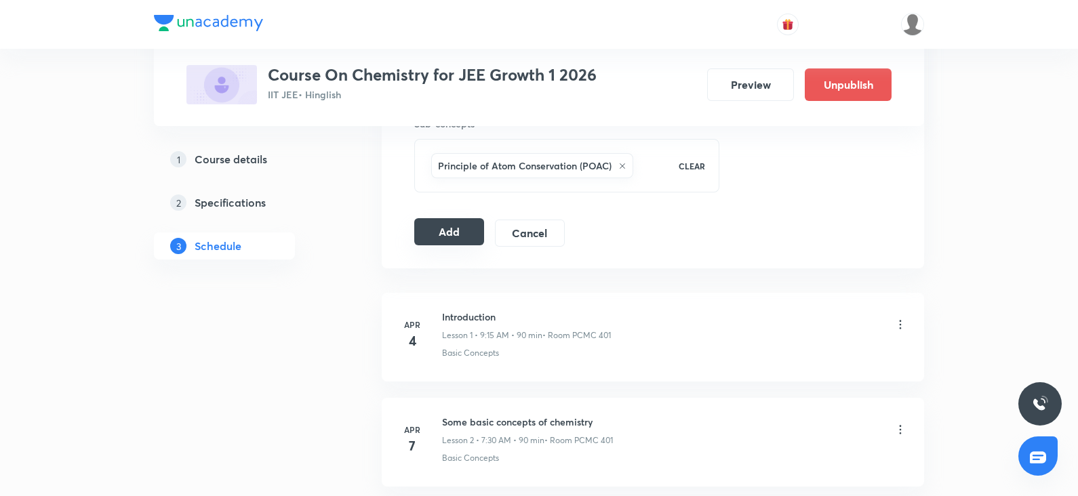
click at [454, 232] on button "Add" at bounding box center [449, 231] width 70 height 27
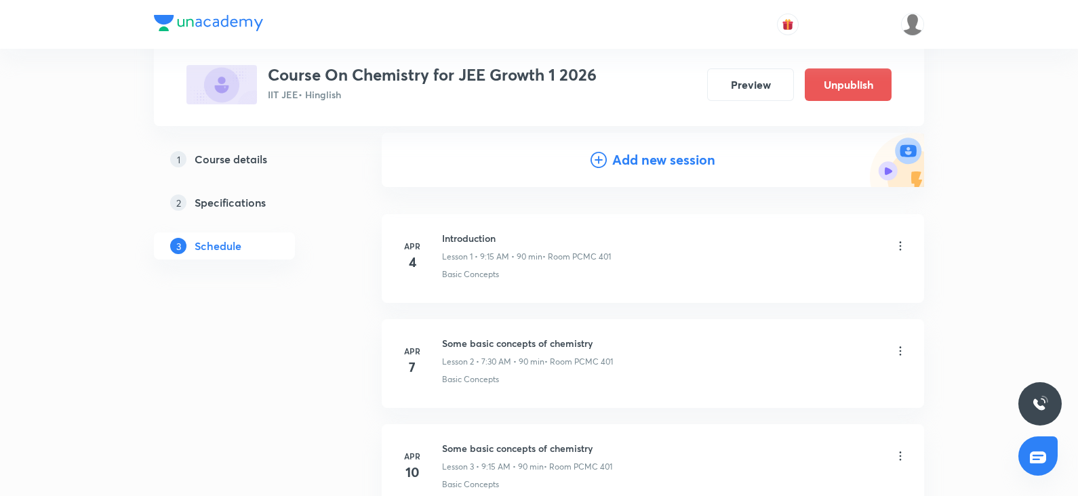
scroll to position [0, 0]
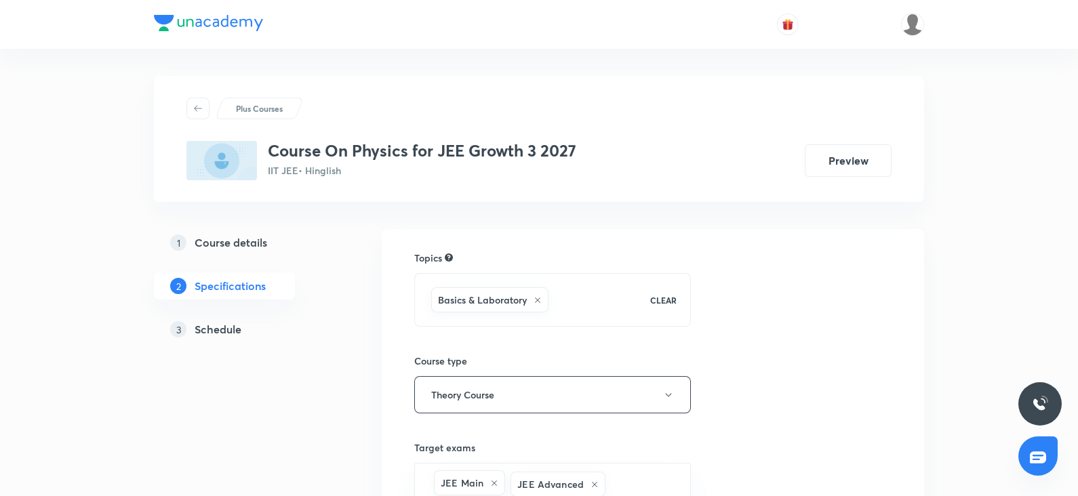
click at [216, 324] on h5 "Schedule" at bounding box center [218, 329] width 47 height 16
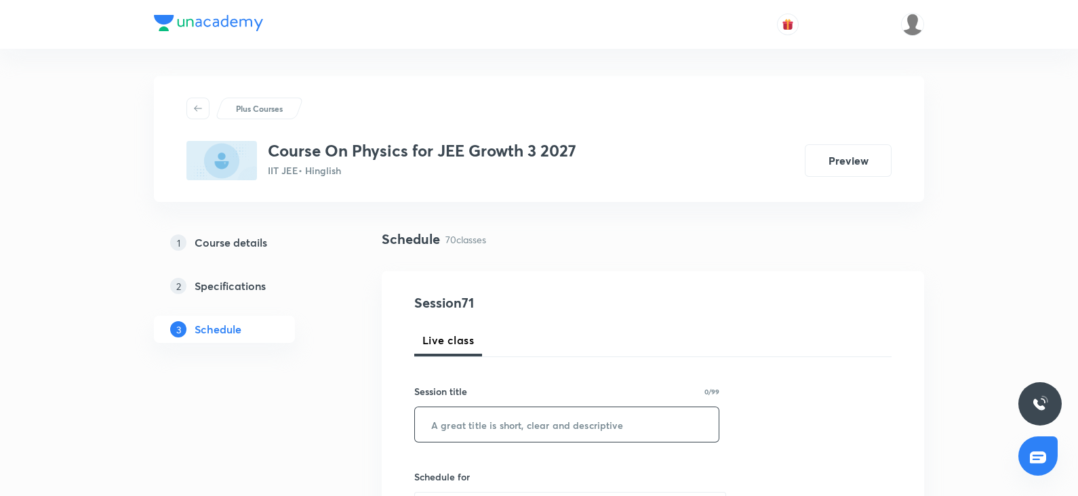
click at [471, 416] on input "text" at bounding box center [567, 425] width 304 height 35
paste input "Centre of mass"
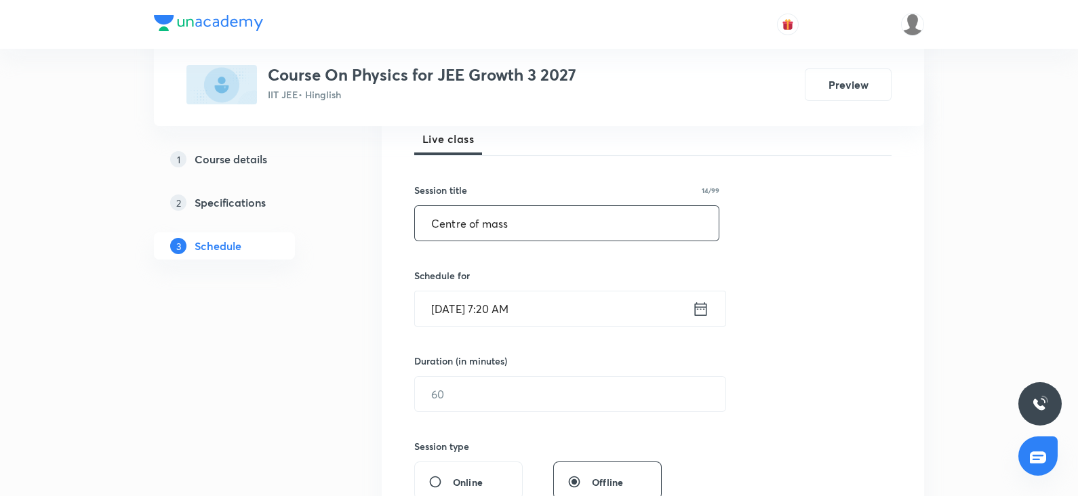
scroll to position [207, 0]
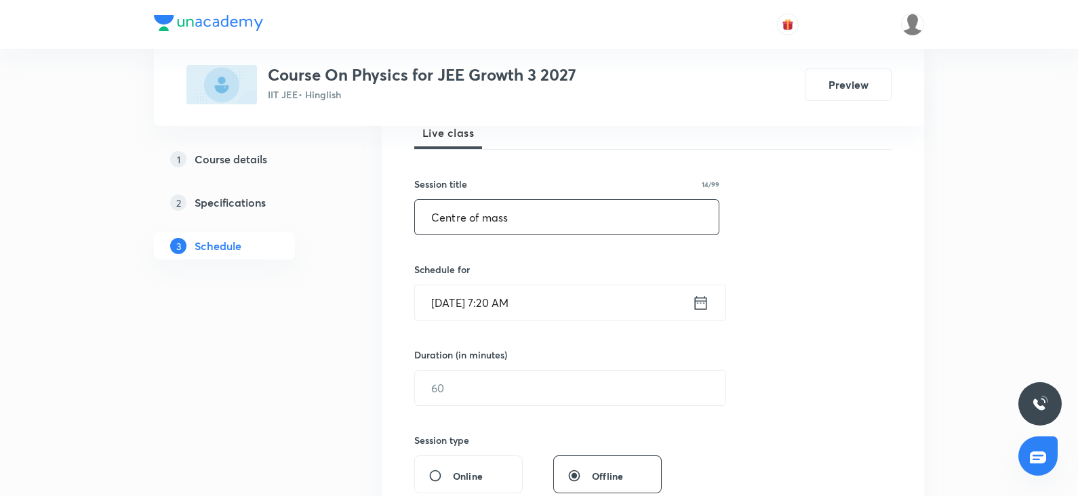
type input "Centre of mass"
click at [457, 313] on input "Oct 4, 2025, 7:20 AM" at bounding box center [553, 302] width 277 height 35
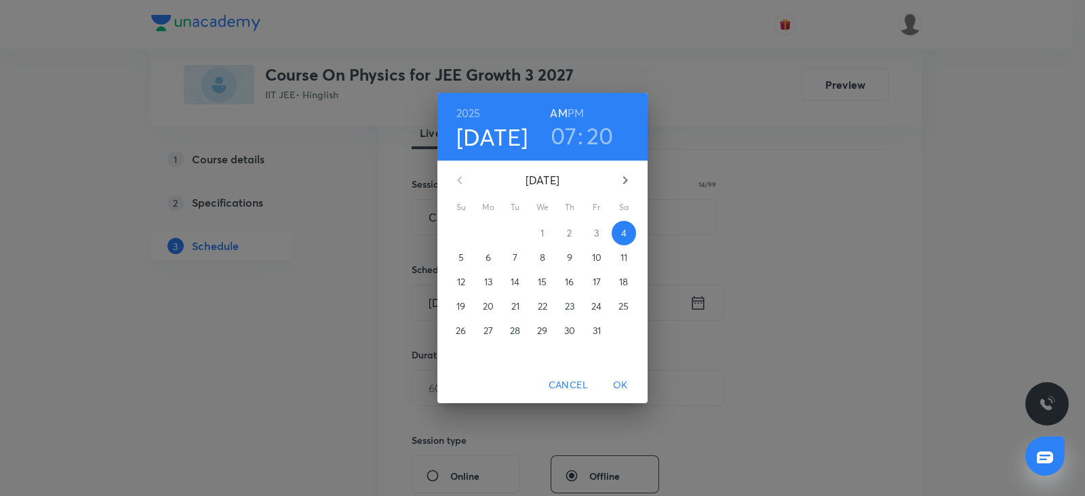
click at [602, 127] on h3 "20" at bounding box center [600, 135] width 27 height 28
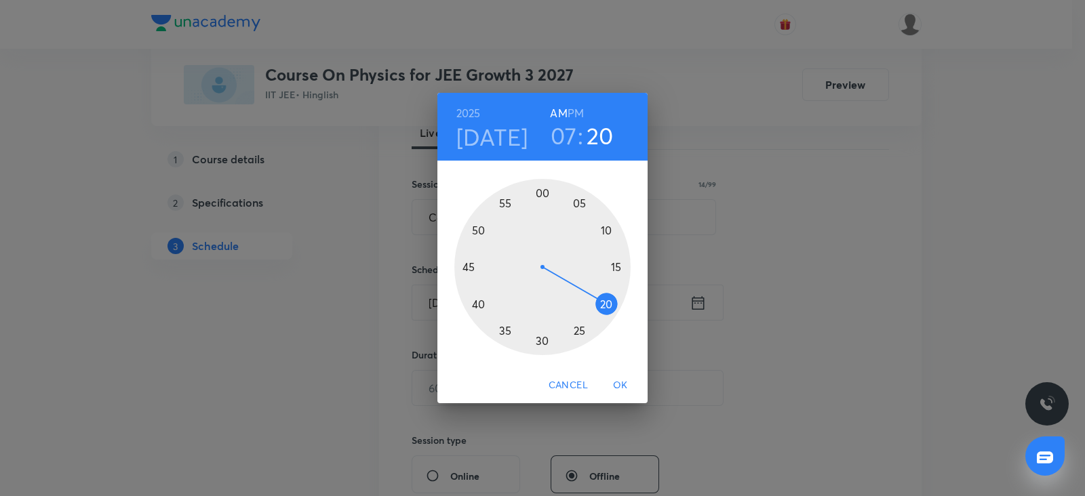
click at [541, 337] on div at bounding box center [542, 267] width 176 height 176
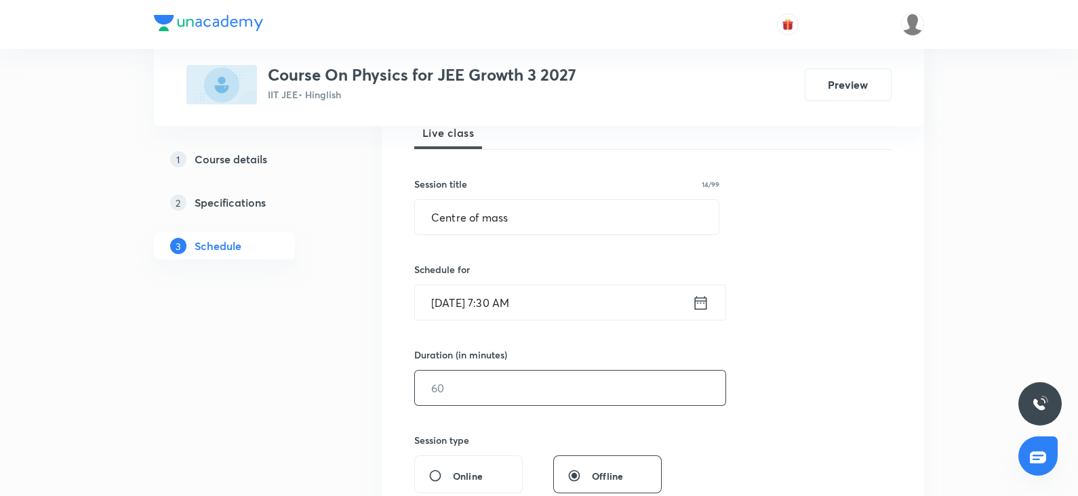
click at [534, 391] on input "text" at bounding box center [570, 388] width 311 height 35
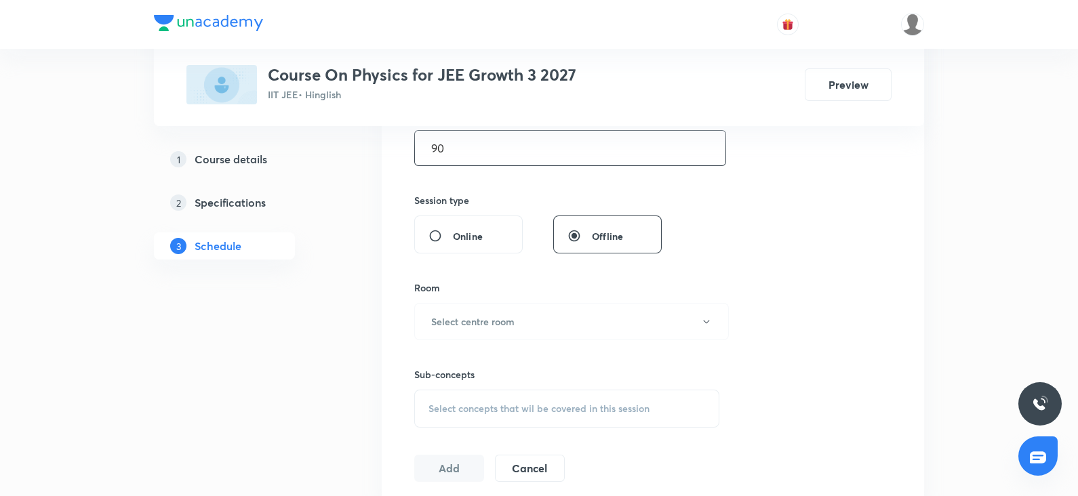
scroll to position [452, 0]
type input "90"
click at [498, 323] on button "Select centre room" at bounding box center [571, 316] width 315 height 37
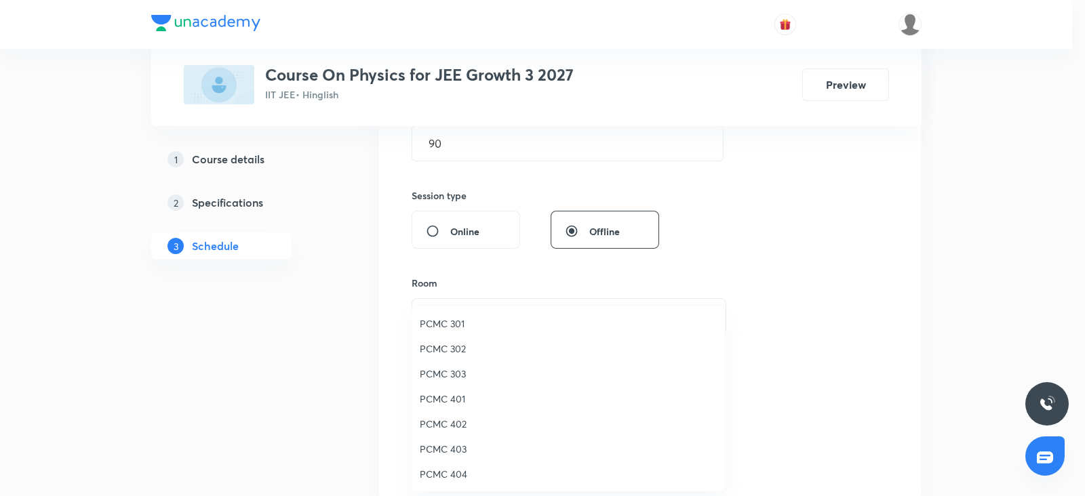
click at [439, 317] on span "PCMC 301" at bounding box center [568, 324] width 297 height 14
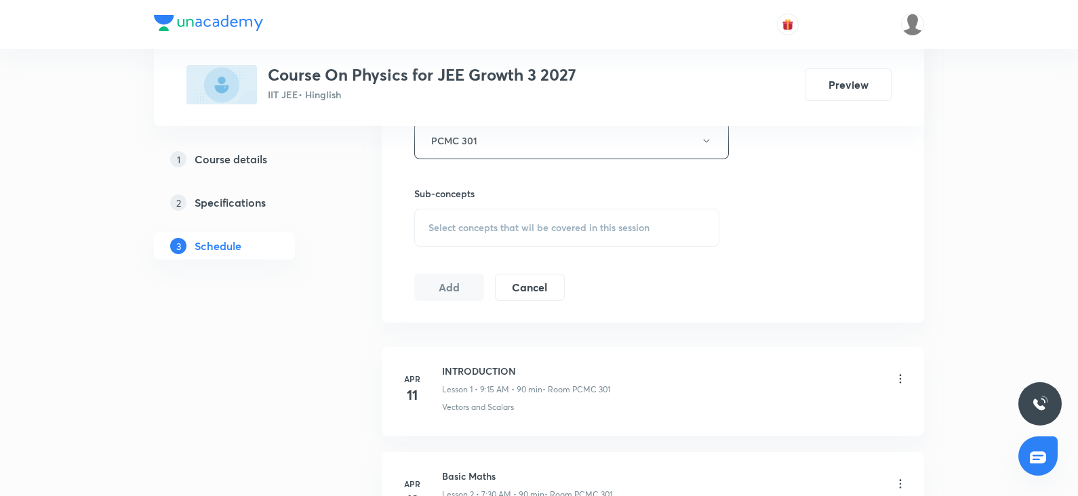
scroll to position [630, 0]
click at [469, 221] on span "Select concepts that wil be covered in this session" at bounding box center [539, 226] width 221 height 11
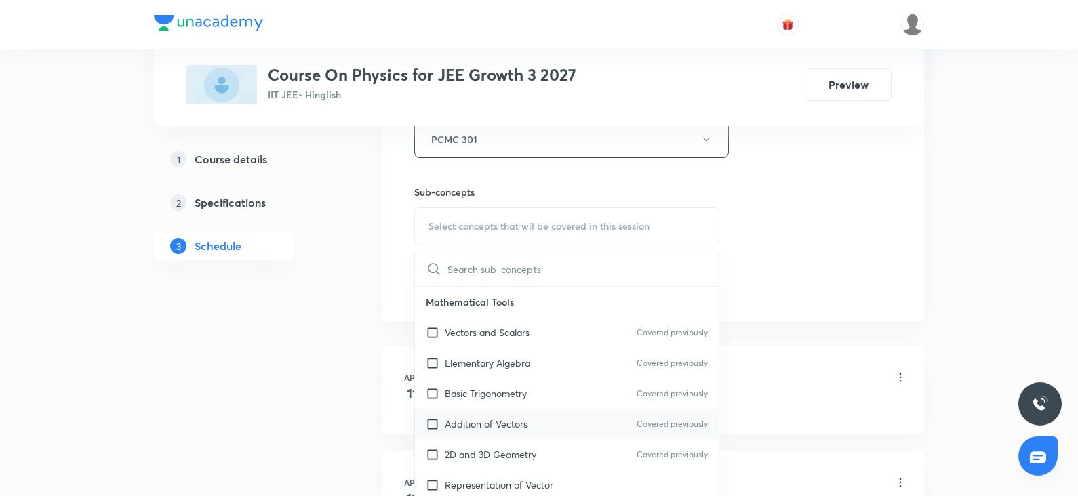
click at [474, 420] on p "Addition of Vectors" at bounding box center [486, 424] width 83 height 14
checkbox input "true"
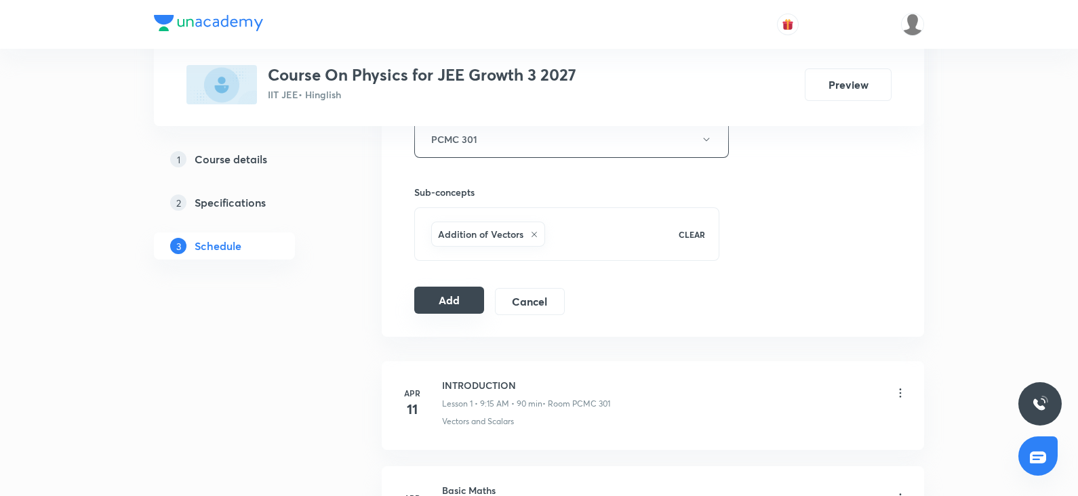
click at [462, 295] on button "Add" at bounding box center [449, 300] width 70 height 27
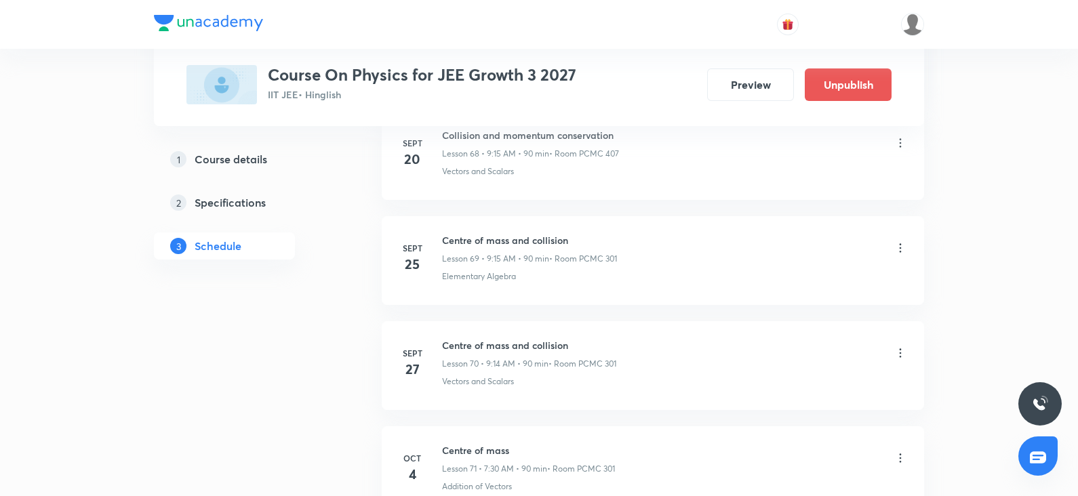
scroll to position [7412, 0]
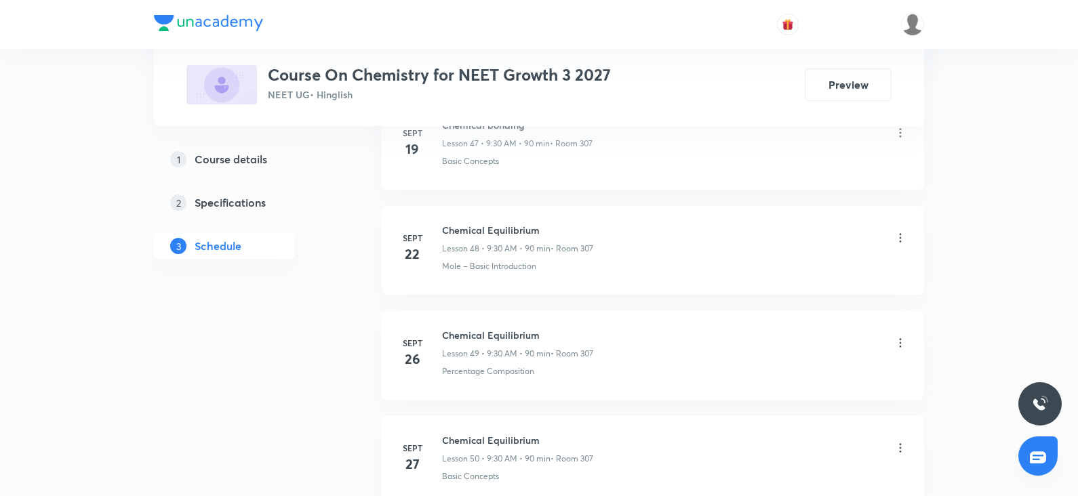
scroll to position [5936, 0]
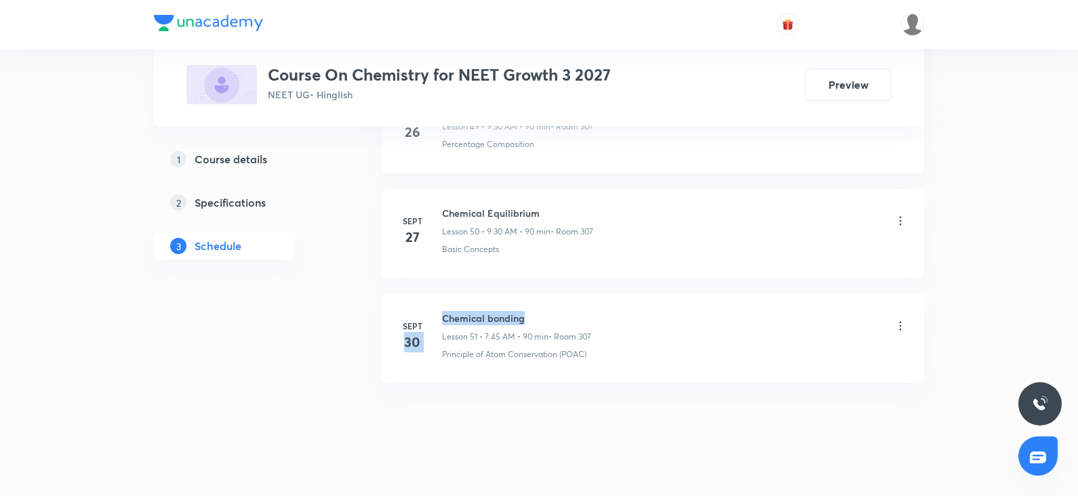
drag, startPoint x: 525, startPoint y: 308, endPoint x: 437, endPoint y: 301, distance: 89.1
click at [437, 311] on div "[DATE] Chemical bonding Lesson 51 • 7:45 AM • 90 min • Room 307 Principle of At…" at bounding box center [653, 335] width 509 height 49
click at [522, 311] on h6 "Chemical bonding" at bounding box center [516, 318] width 149 height 14
drag, startPoint x: 536, startPoint y: 310, endPoint x: 440, endPoint y: 310, distance: 95.6
click at [440, 311] on div "[DATE] Chemical bonding Lesson 51 • 7:45 AM • 90 min • Room 307 Principle of At…" at bounding box center [653, 335] width 509 height 49
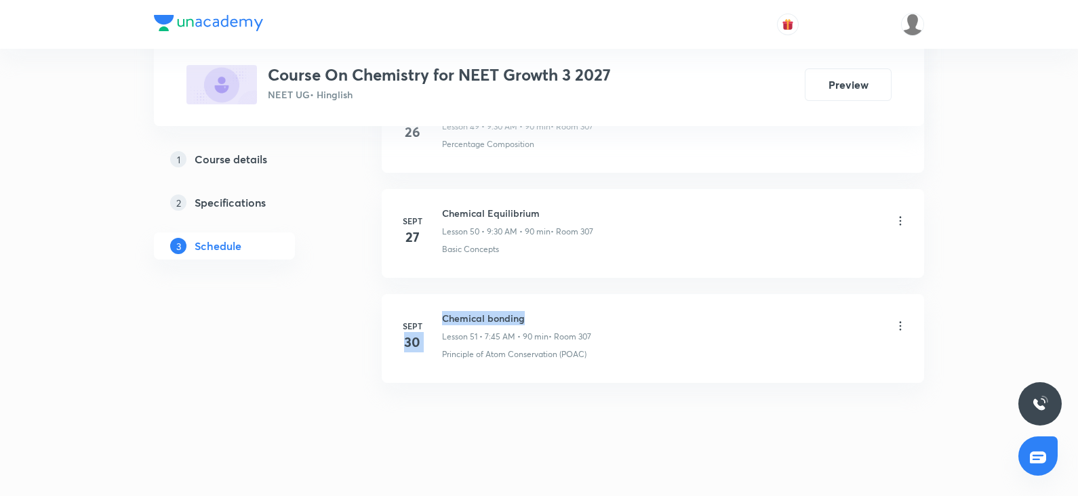
click at [514, 311] on h6 "Chemical bonding" at bounding box center [516, 318] width 149 height 14
drag, startPoint x: 529, startPoint y: 302, endPoint x: 445, endPoint y: 307, distance: 84.3
click at [445, 311] on h6 "Chemical bonding" at bounding box center [516, 318] width 149 height 14
copy h6 "Chemical bonding"
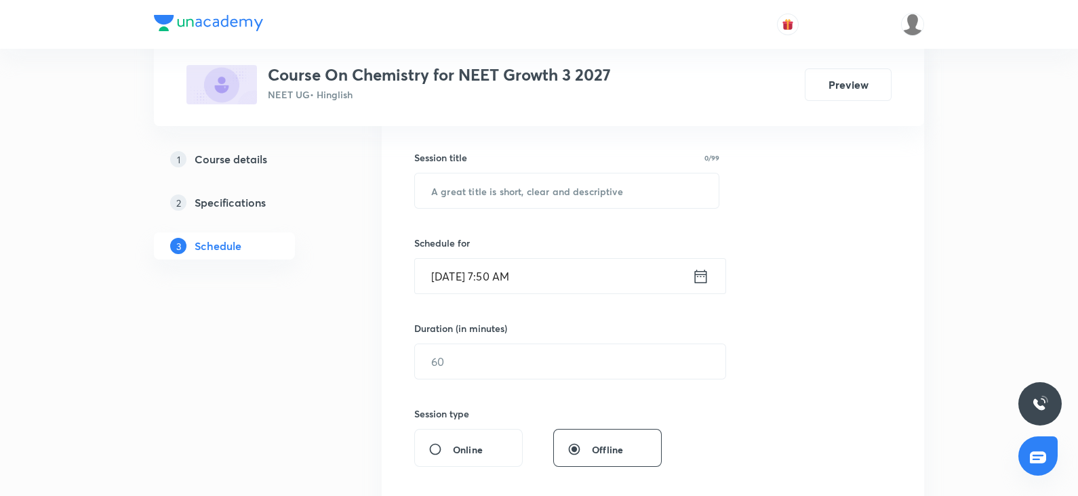
scroll to position [0, 0]
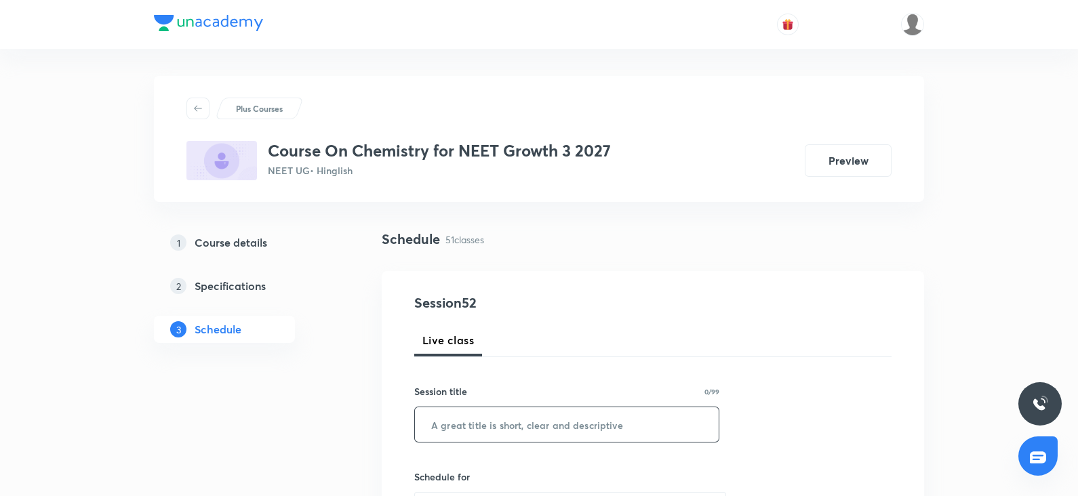
click at [486, 439] on input "text" at bounding box center [567, 425] width 304 height 35
paste input "Chemical bonding"
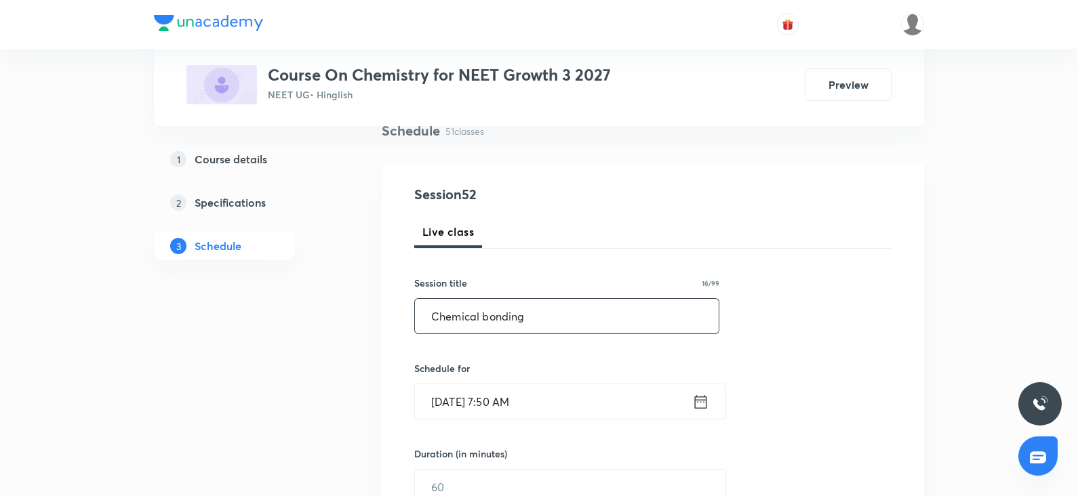
type input "Chemical bonding"
click at [458, 399] on input "[DATE] 7:50 AM" at bounding box center [553, 401] width 277 height 35
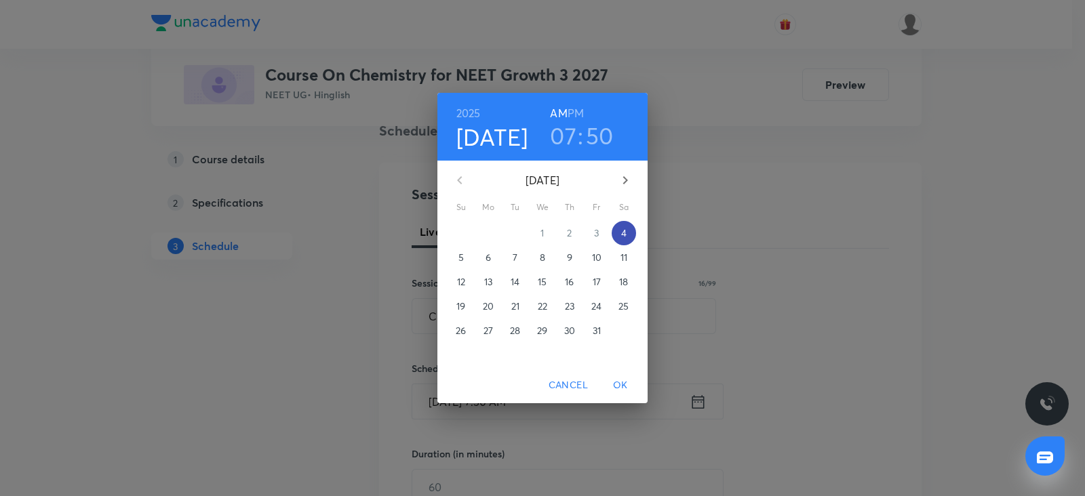
click at [622, 235] on p "4" at bounding box center [623, 233] width 5 height 14
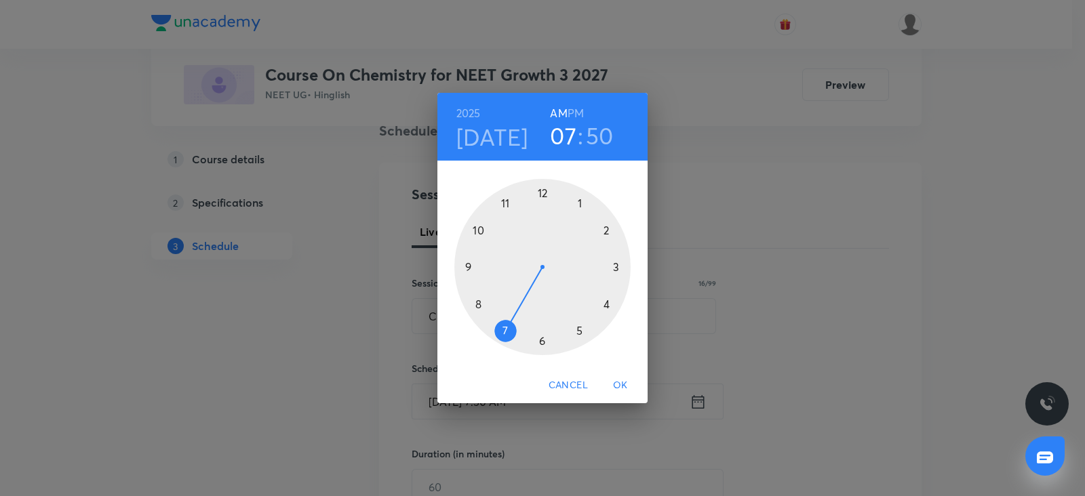
click at [504, 200] on div at bounding box center [542, 267] width 176 height 176
click at [618, 266] on div at bounding box center [542, 267] width 176 height 176
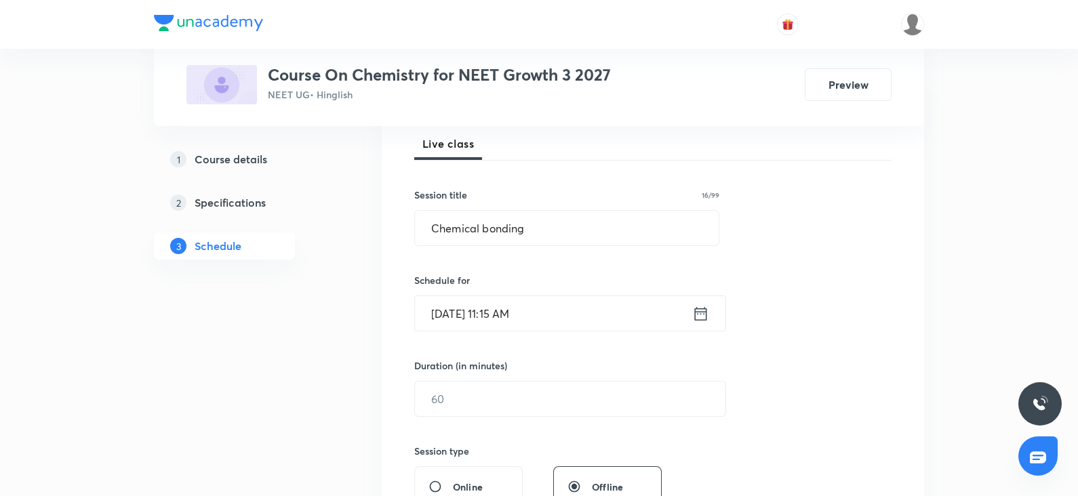
scroll to position [198, 0]
click at [448, 392] on input "text" at bounding box center [570, 397] width 311 height 35
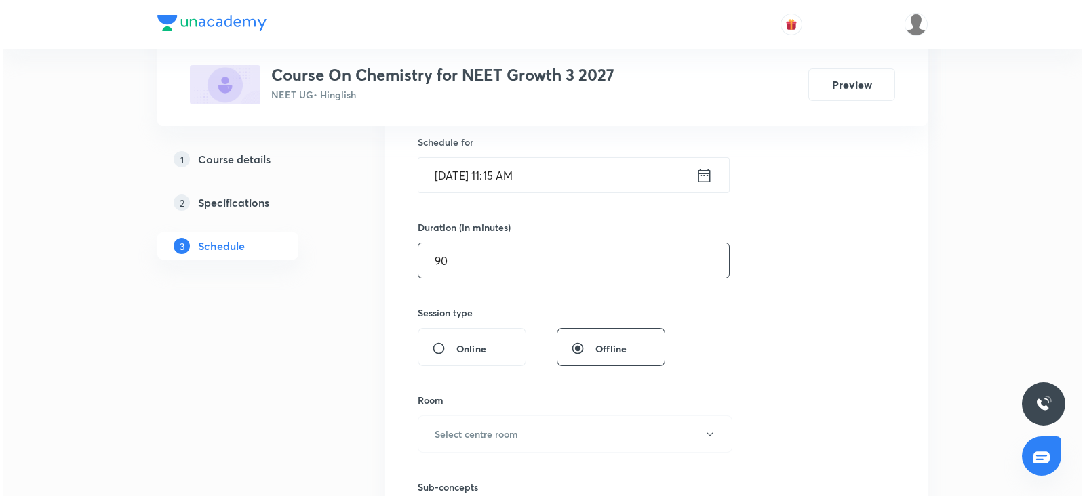
scroll to position [337, 0]
type input "90"
click at [437, 427] on h6 "Select centre room" at bounding box center [472, 432] width 83 height 14
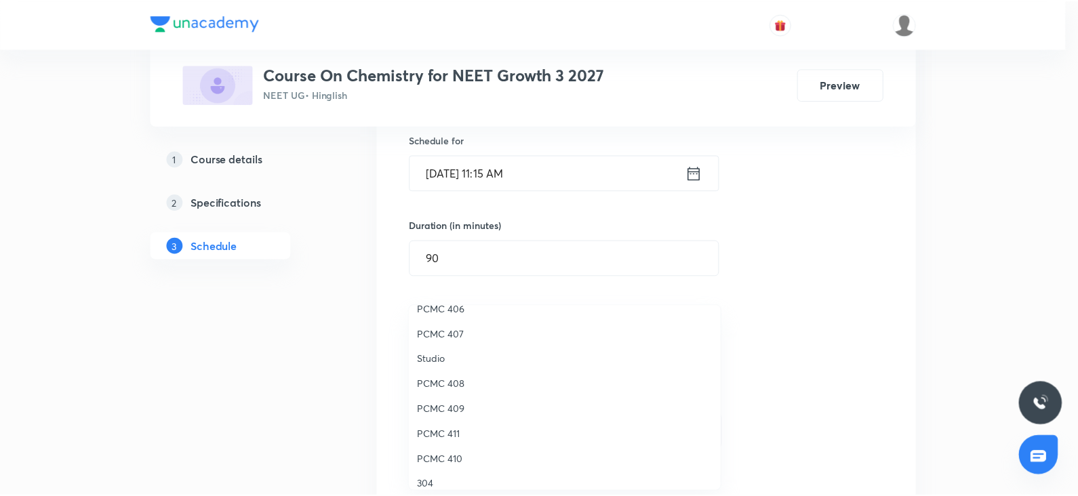
scroll to position [301, 0]
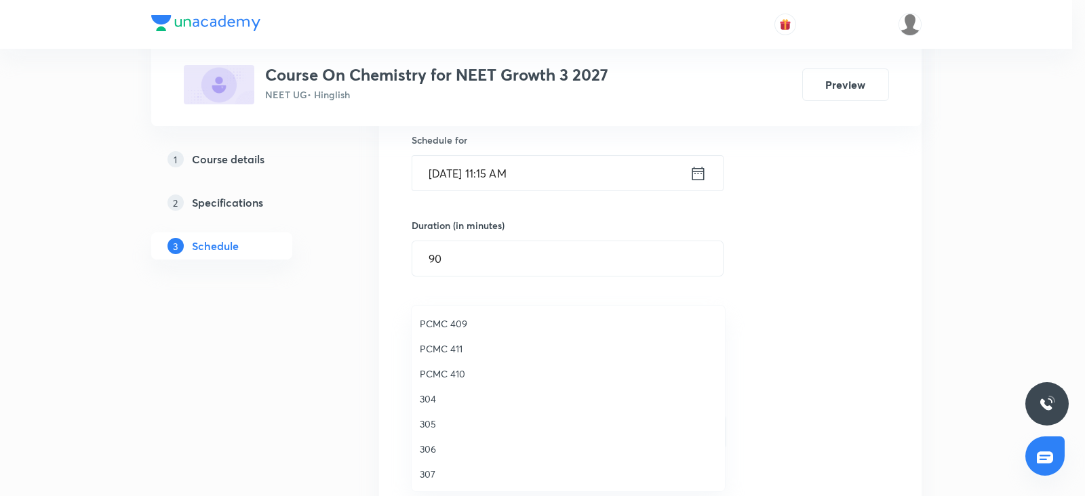
click at [427, 472] on span "307" at bounding box center [568, 474] width 297 height 14
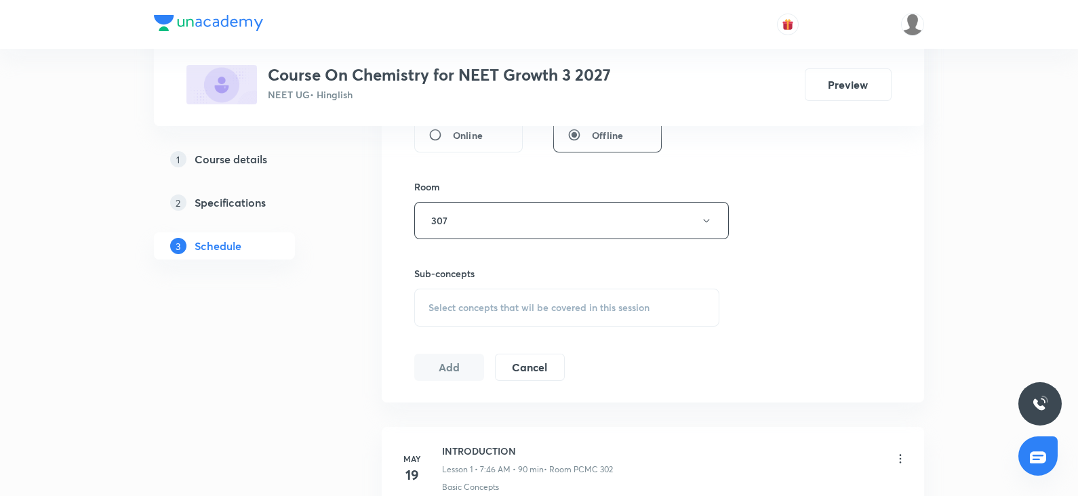
scroll to position [569, 0]
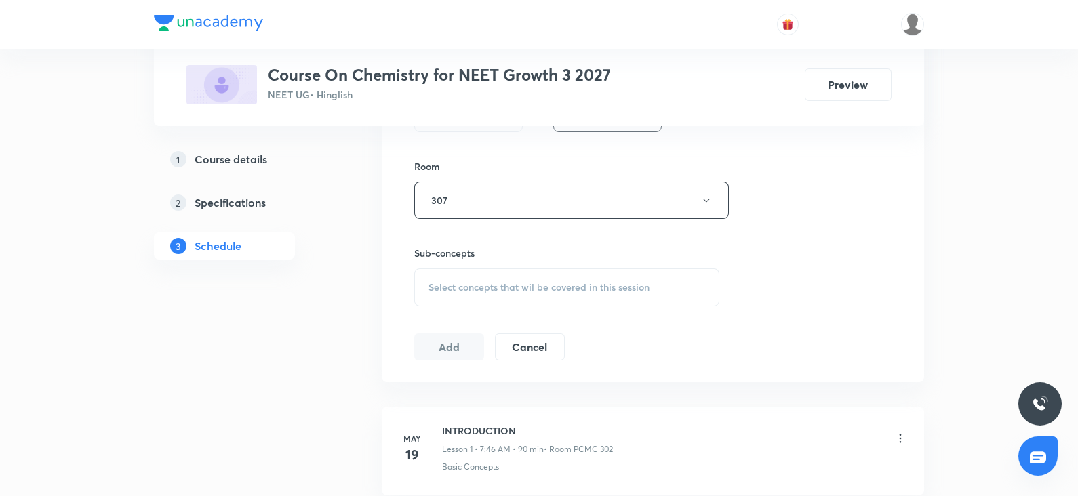
click at [470, 282] on span "Select concepts that wil be covered in this session" at bounding box center [539, 287] width 221 height 11
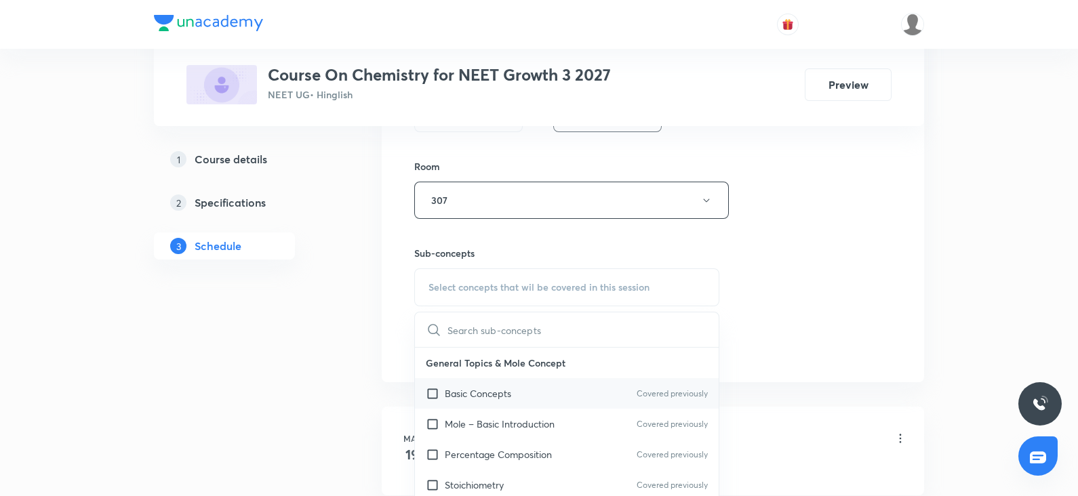
click at [475, 391] on p "Basic Concepts" at bounding box center [478, 393] width 66 height 14
checkbox input "true"
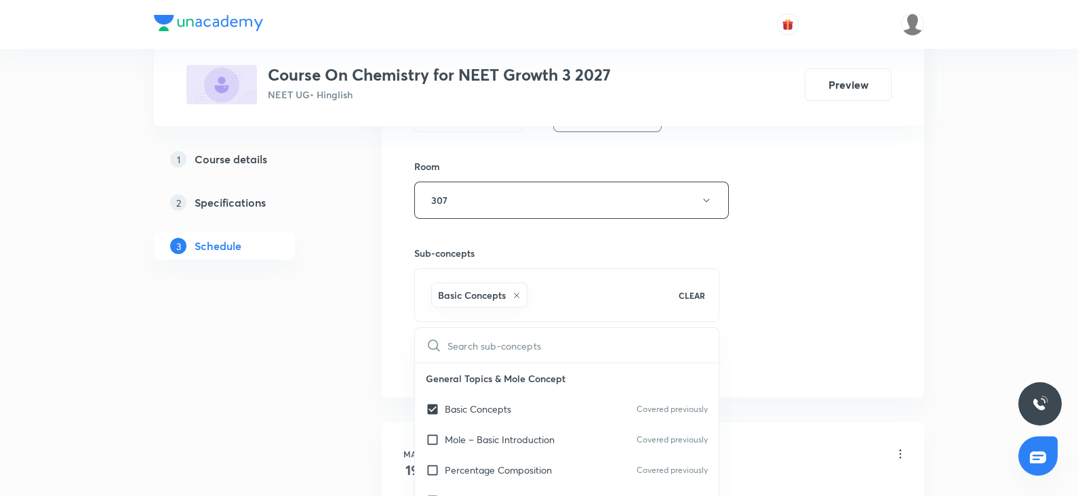
click at [725, 302] on div "Session 52 Live class Session title 16/99 Chemical bonding ​ Schedule for Oct 4…" at bounding box center [652, 50] width 477 height 652
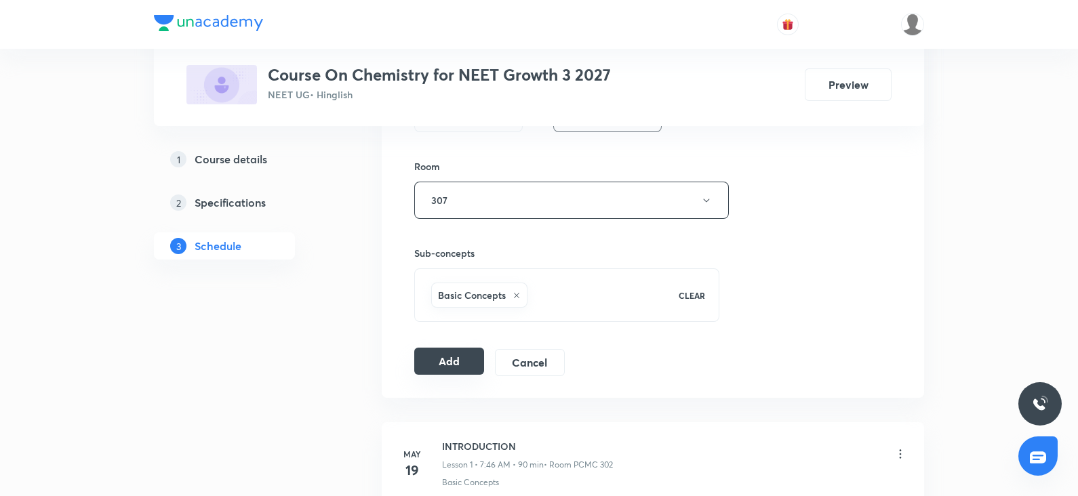
click at [437, 360] on button "Add" at bounding box center [449, 361] width 70 height 27
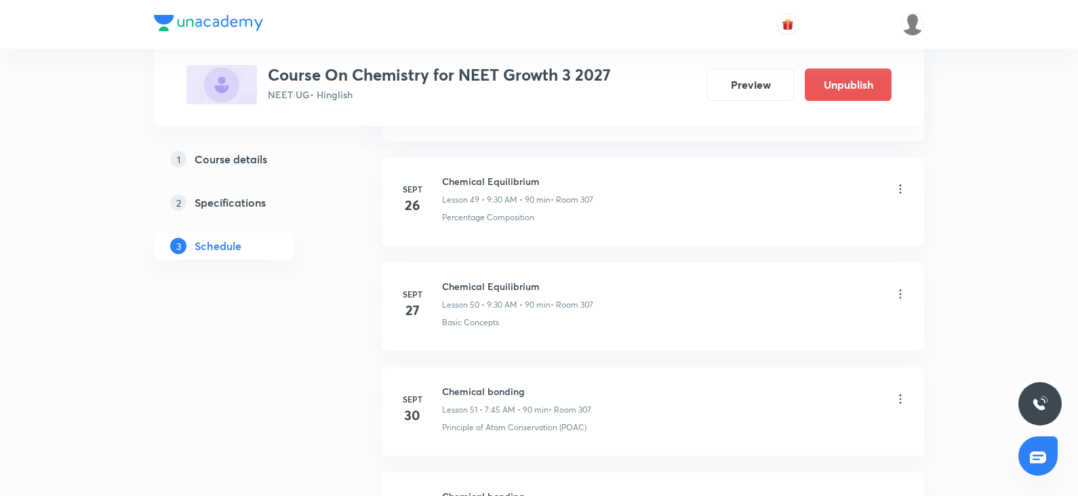
scroll to position [5420, 0]
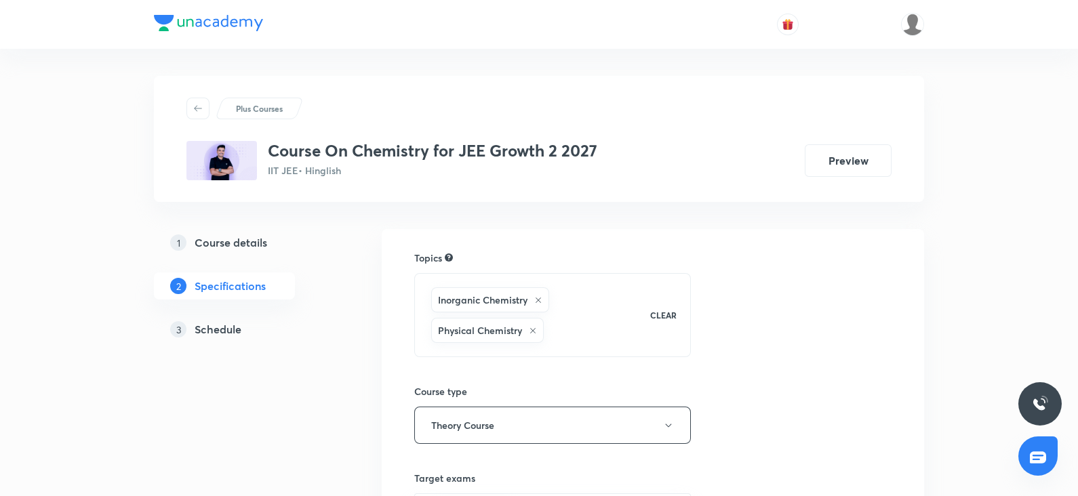
click at [222, 324] on h5 "Schedule" at bounding box center [218, 329] width 47 height 16
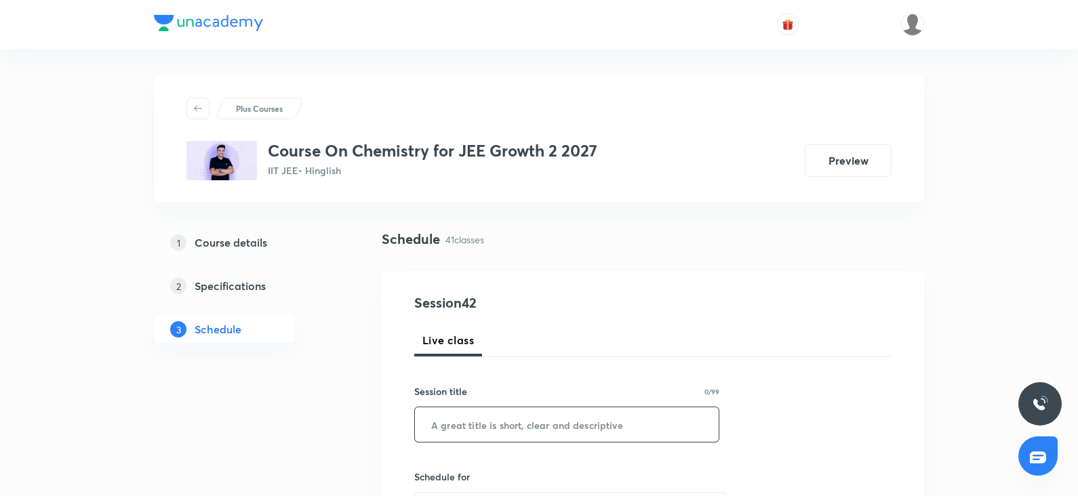
click at [463, 420] on input "text" at bounding box center [567, 425] width 304 height 35
paste input "Thermochemistry"
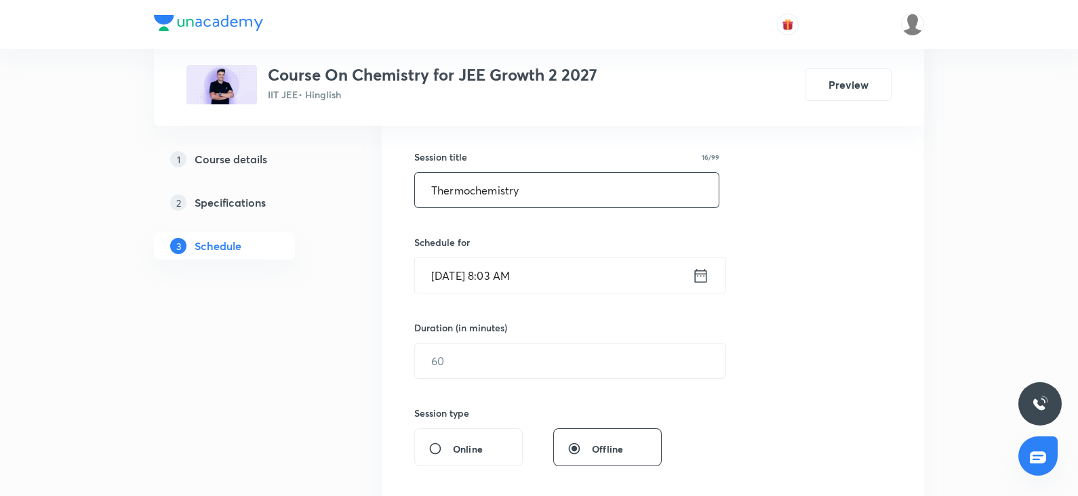
scroll to position [237, 0]
type input "Thermochemistry"
click at [443, 283] on input "Oct 4, 2025, 8:03 AM" at bounding box center [553, 273] width 277 height 35
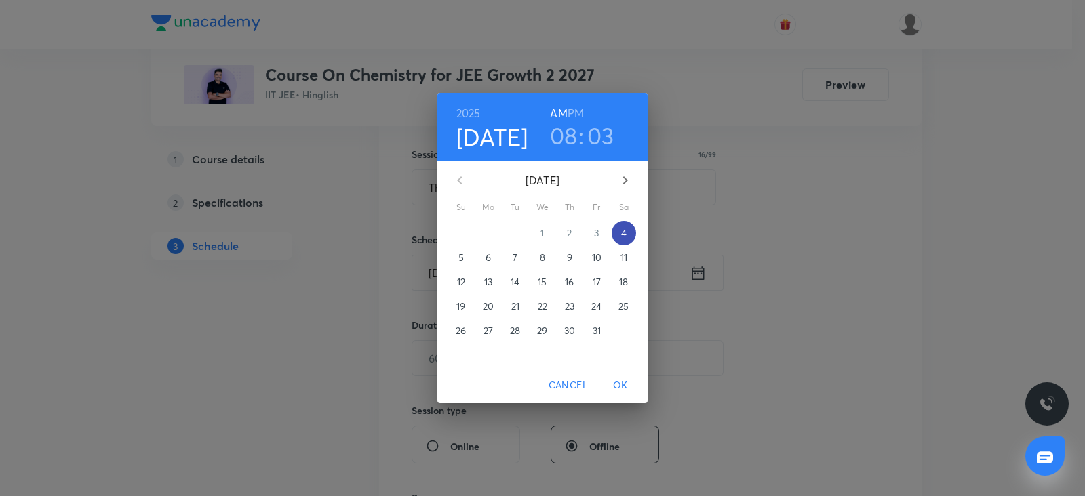
click at [624, 237] on p "4" at bounding box center [623, 233] width 5 height 14
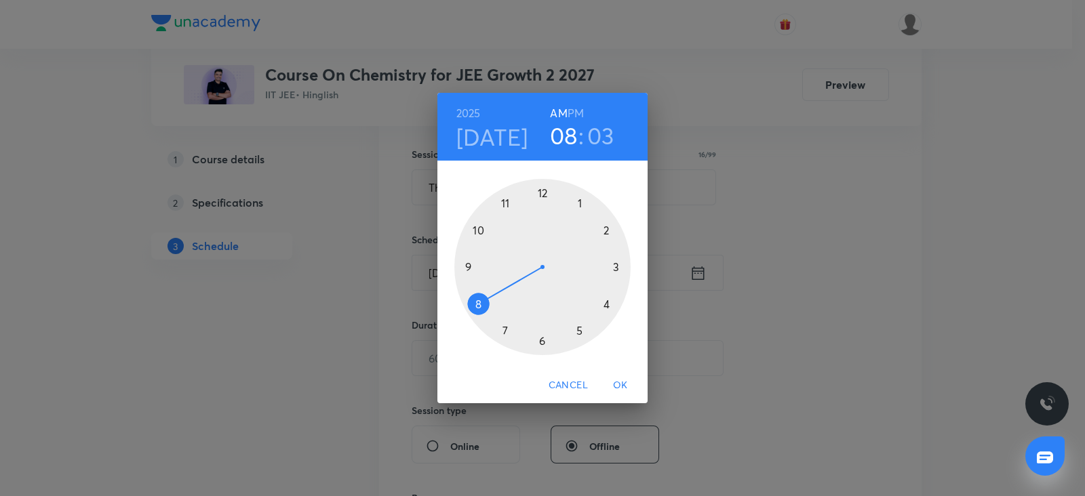
click at [507, 203] on div at bounding box center [542, 267] width 176 height 176
click at [617, 269] on div at bounding box center [542, 267] width 176 height 176
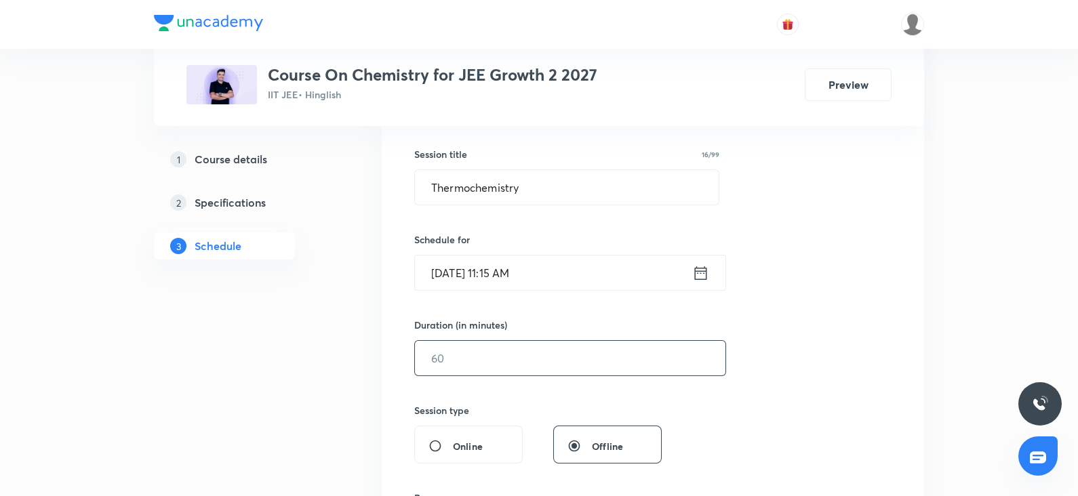
click at [478, 355] on input "text" at bounding box center [570, 358] width 311 height 35
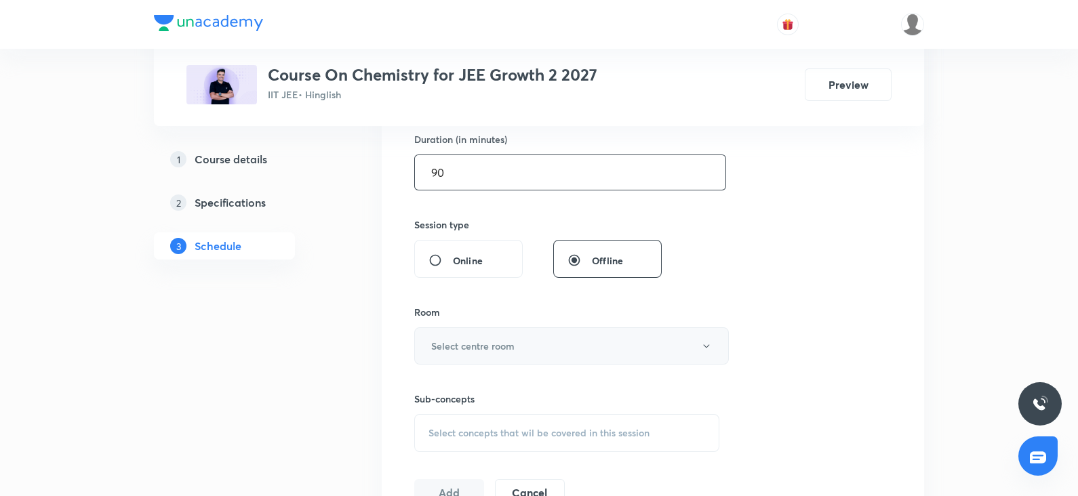
type input "90"
click at [459, 353] on button "Select centre room" at bounding box center [571, 345] width 315 height 37
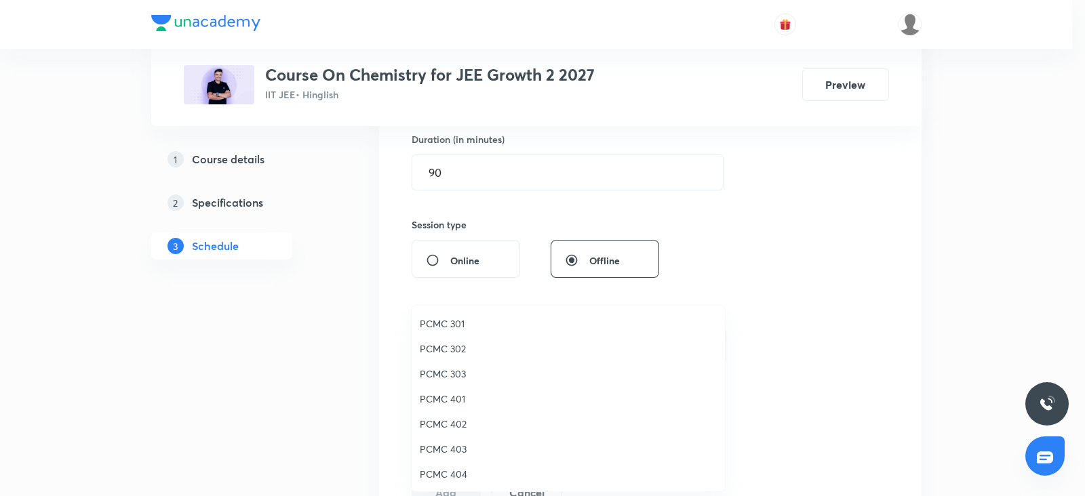
click at [441, 425] on span "PCMC 402" at bounding box center [568, 424] width 297 height 14
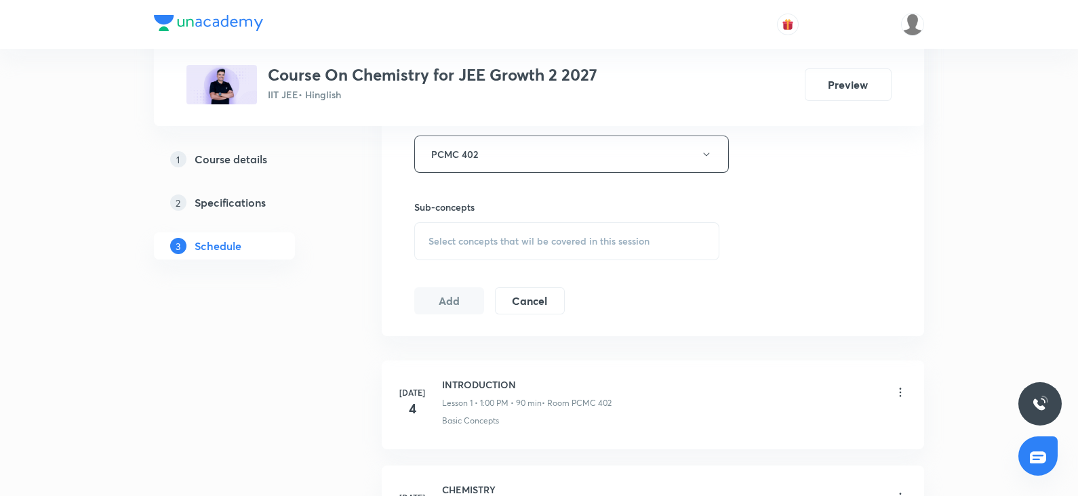
scroll to position [616, 0]
click at [497, 235] on span "Select concepts that wil be covered in this session" at bounding box center [539, 240] width 221 height 11
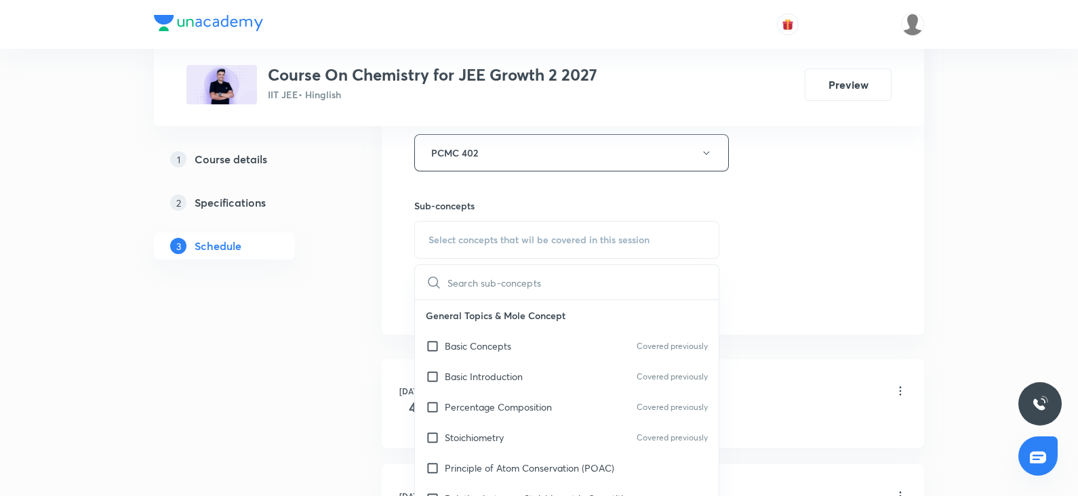
click at [528, 375] on div "Basic Introduction Covered previously" at bounding box center [567, 376] width 304 height 31
checkbox input "true"
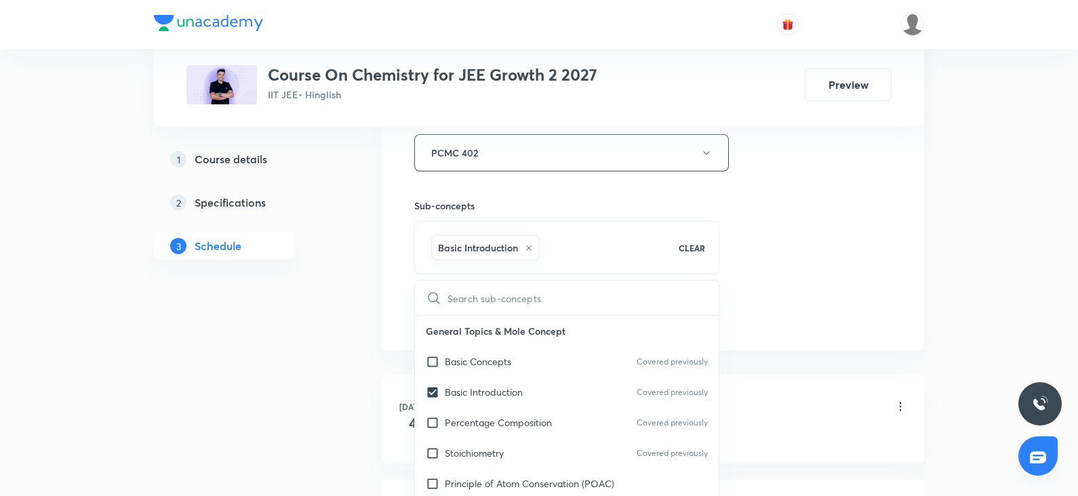
click at [888, 239] on div "Session 42 Live class Session title 16/99 Thermochemistry ​ Schedule for Oct 4,…" at bounding box center [652, 3] width 477 height 652
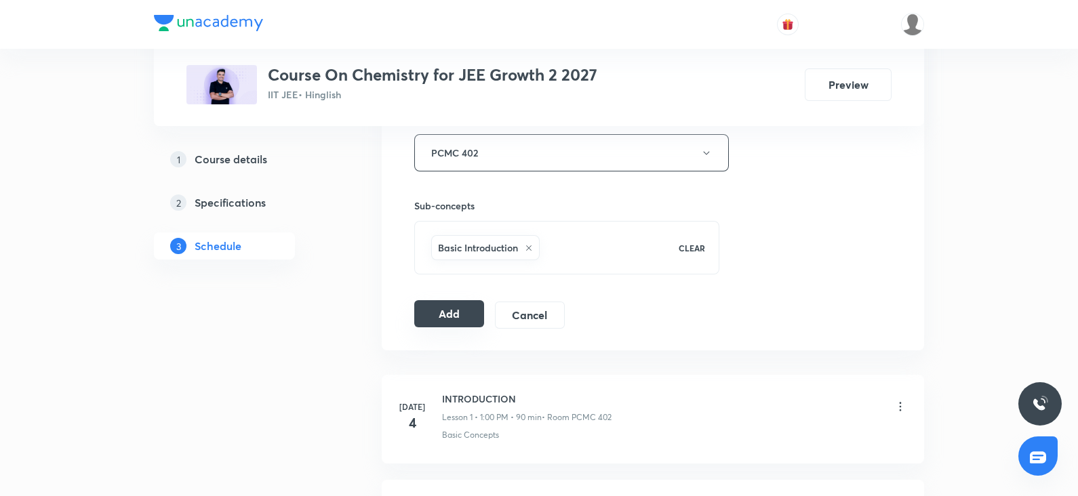
click at [450, 316] on button "Add" at bounding box center [449, 313] width 70 height 27
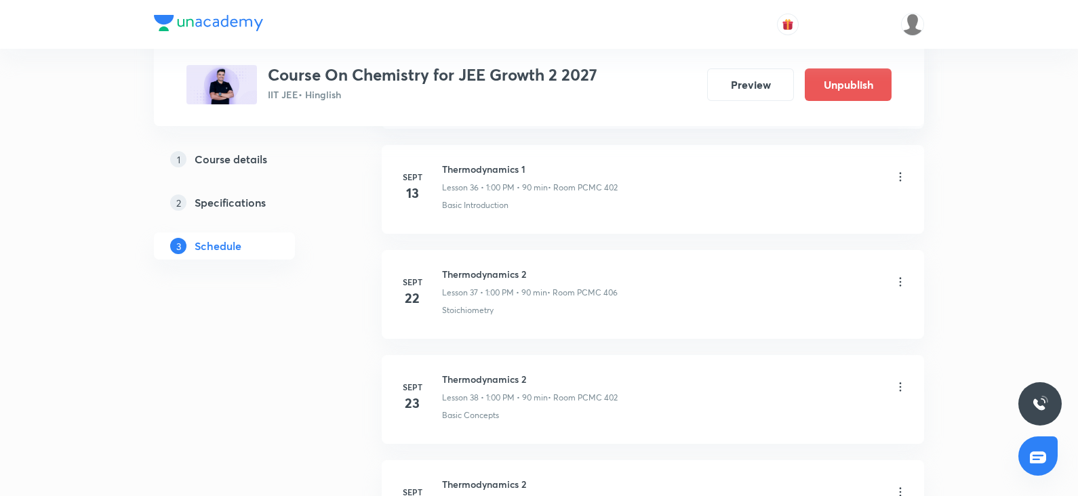
scroll to position [4371, 0]
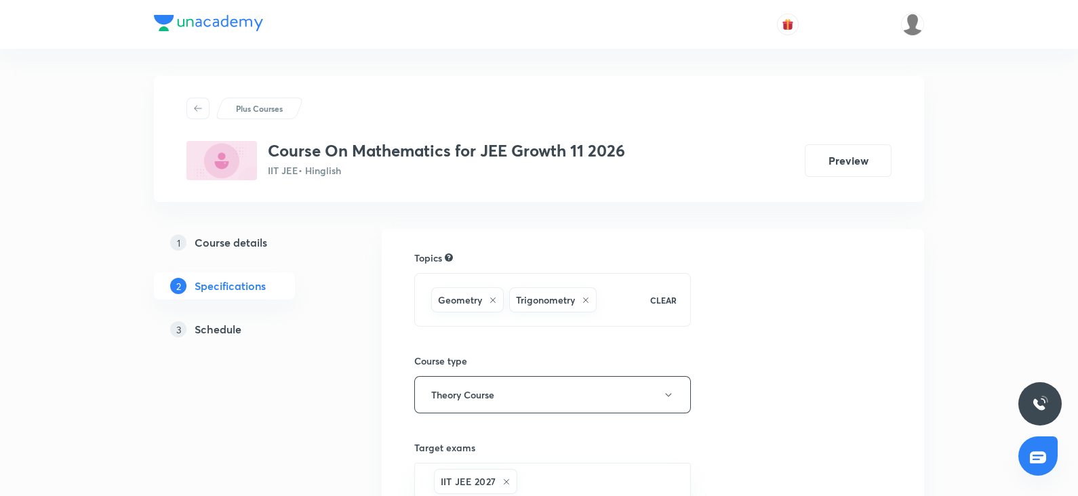
click at [254, 332] on div "3 Schedule" at bounding box center [248, 329] width 157 height 16
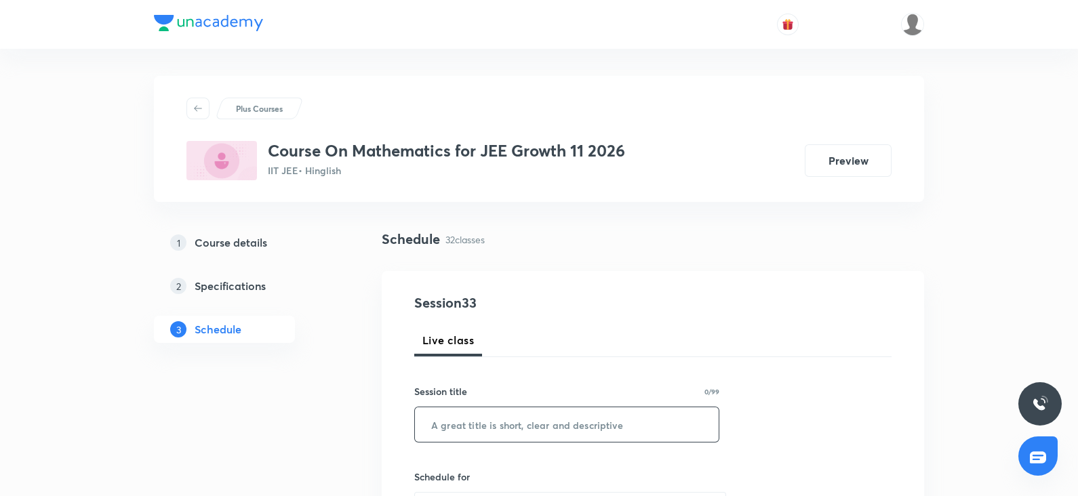
click at [511, 436] on input "text" at bounding box center [567, 425] width 304 height 35
paste input "trigonometric equation"
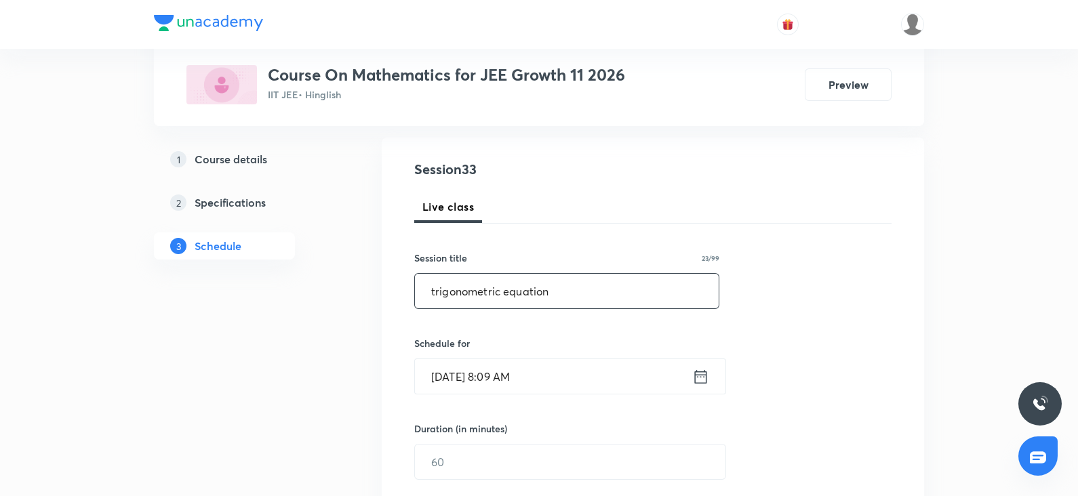
scroll to position [135, 0]
click at [435, 290] on input "trigonometric equation" at bounding box center [567, 290] width 304 height 35
type input "Trigonometric equation"
drag, startPoint x: 443, startPoint y: 383, endPoint x: 427, endPoint y: 370, distance: 20.8
click at [427, 370] on input "Oct 4, 2025, 8:09 AM" at bounding box center [553, 375] width 277 height 35
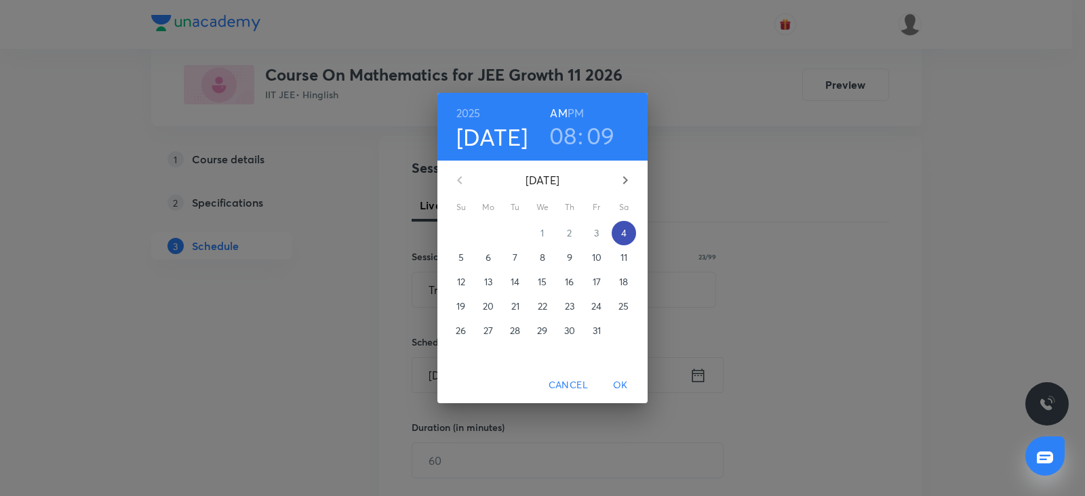
click at [620, 233] on span "4" at bounding box center [624, 233] width 24 height 14
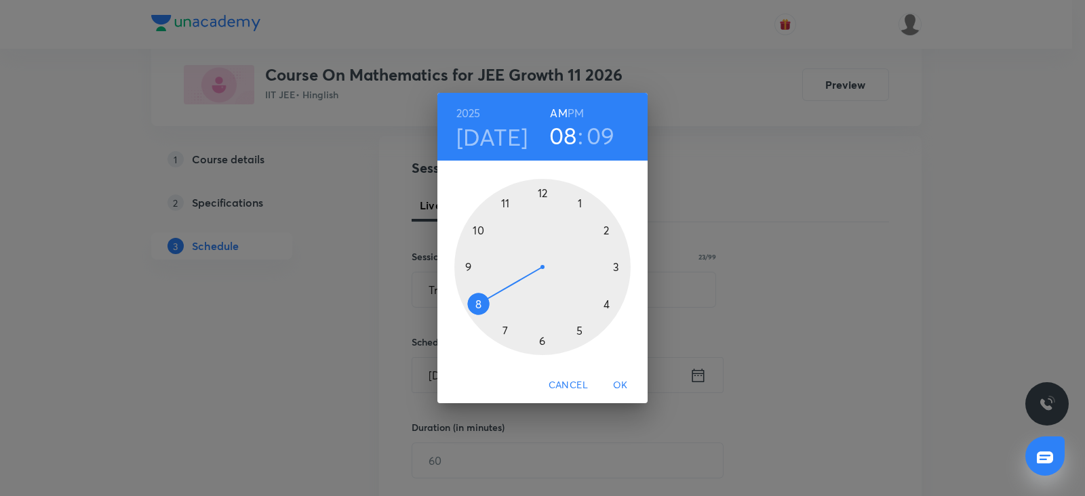
click at [504, 203] on div at bounding box center [542, 267] width 176 height 176
click at [620, 268] on div at bounding box center [542, 267] width 176 height 176
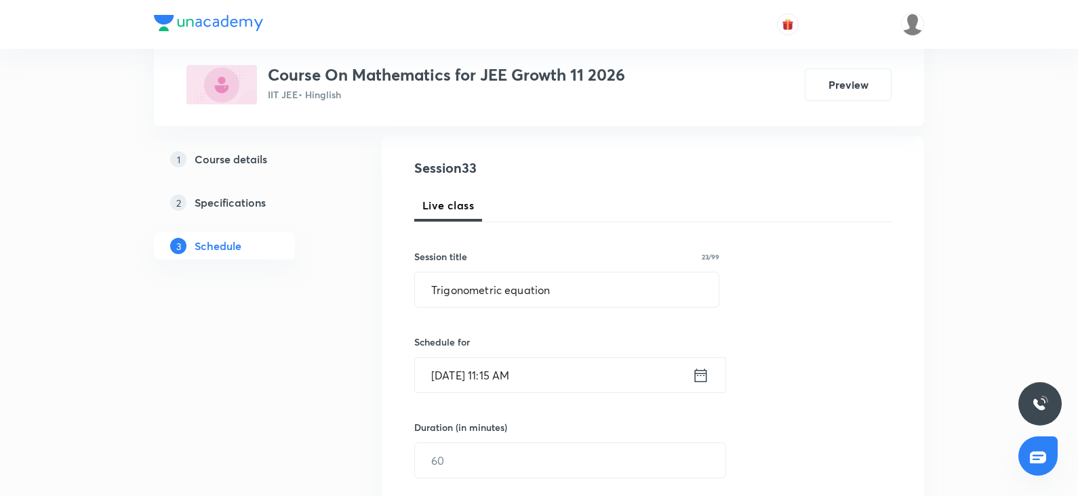
scroll to position [275, 0]
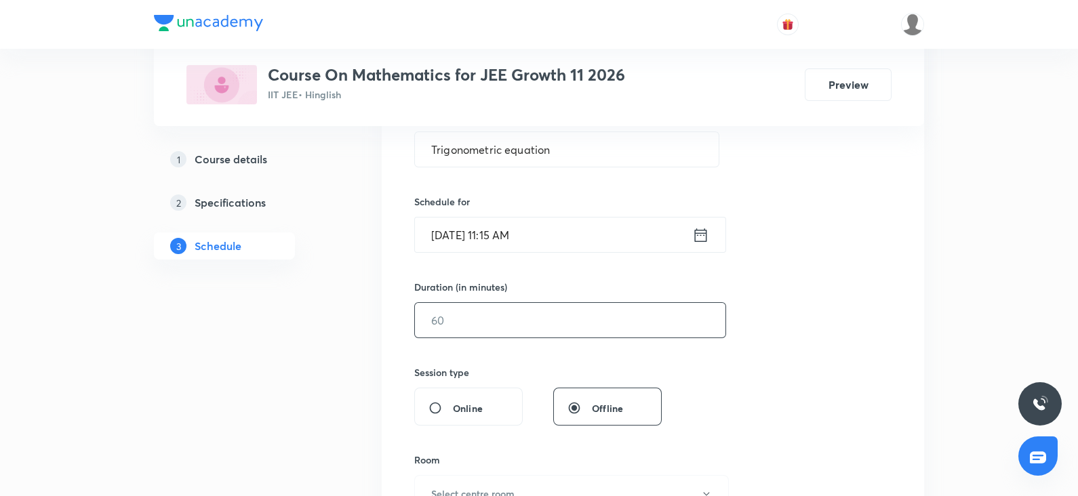
click at [437, 319] on input "text" at bounding box center [570, 320] width 311 height 35
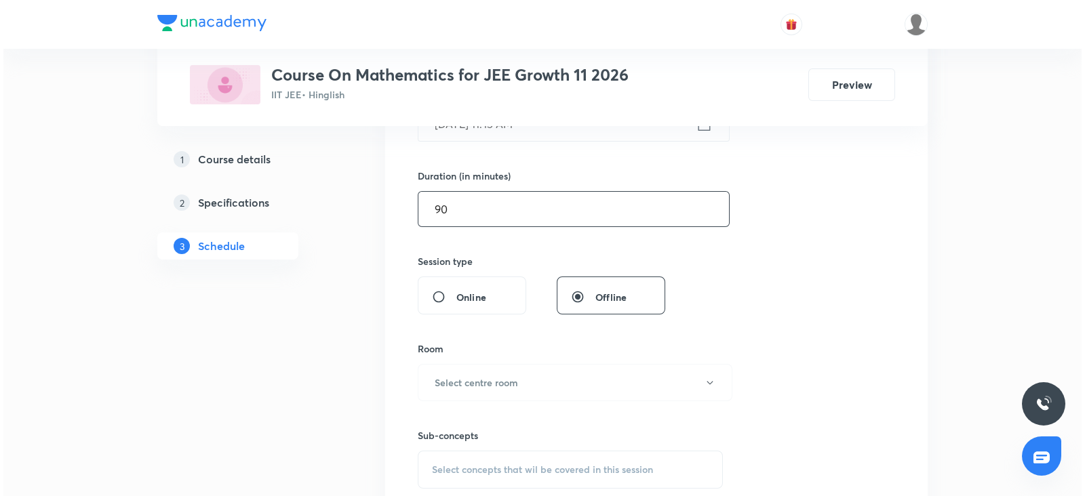
scroll to position [394, 0]
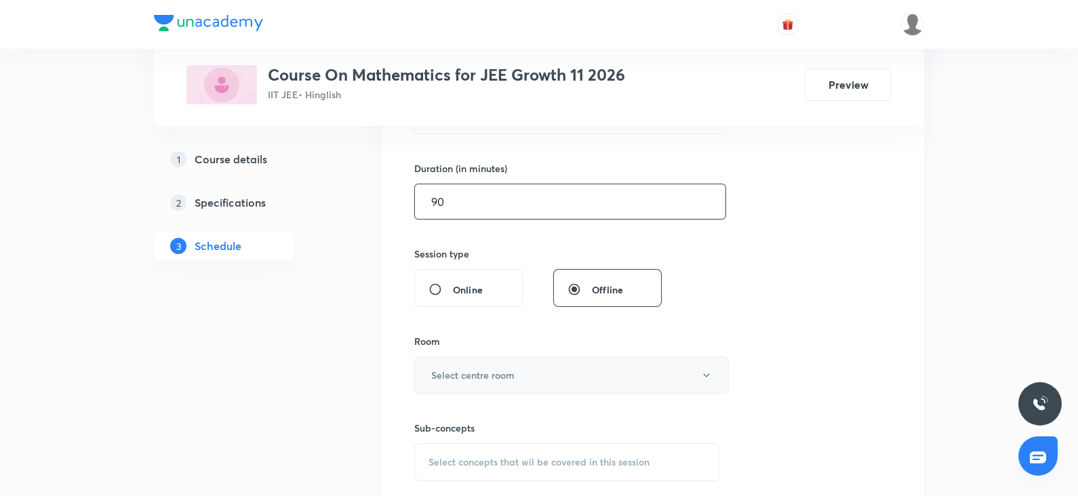
type input "90"
click at [443, 362] on button "Select centre room" at bounding box center [571, 375] width 315 height 37
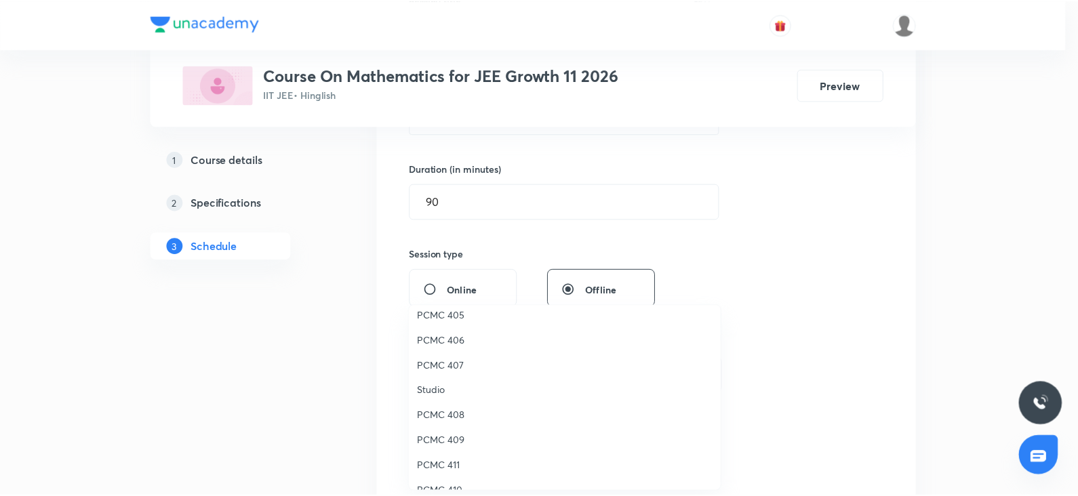
scroll to position [181, 0]
click at [458, 360] on li "PCMC 407" at bounding box center [568, 368] width 313 height 25
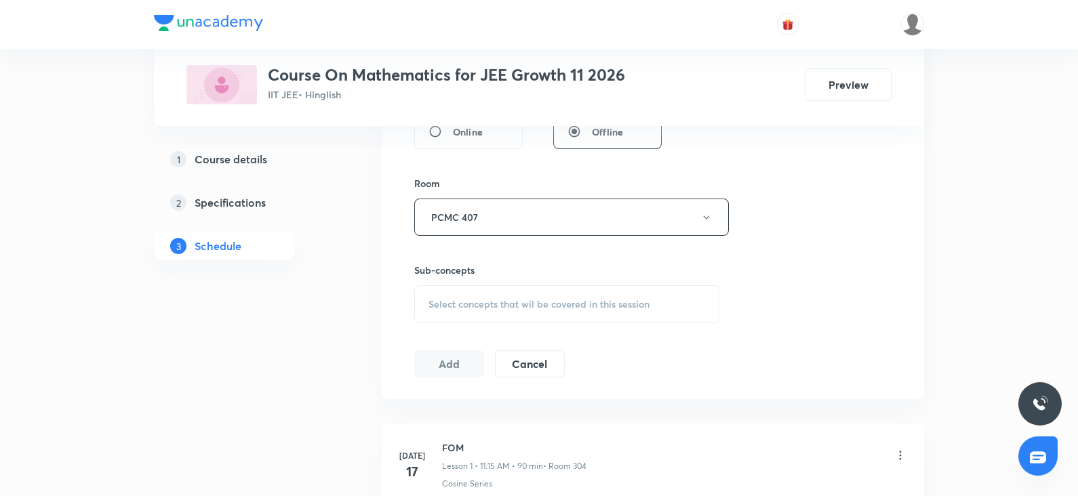
scroll to position [565, 0]
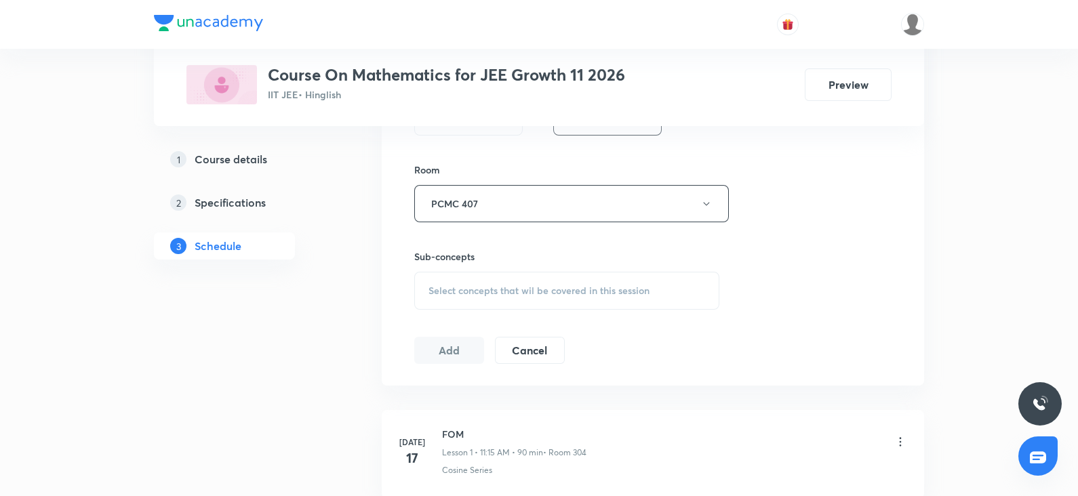
click at [479, 288] on span "Select concepts that wil be covered in this session" at bounding box center [539, 290] width 221 height 11
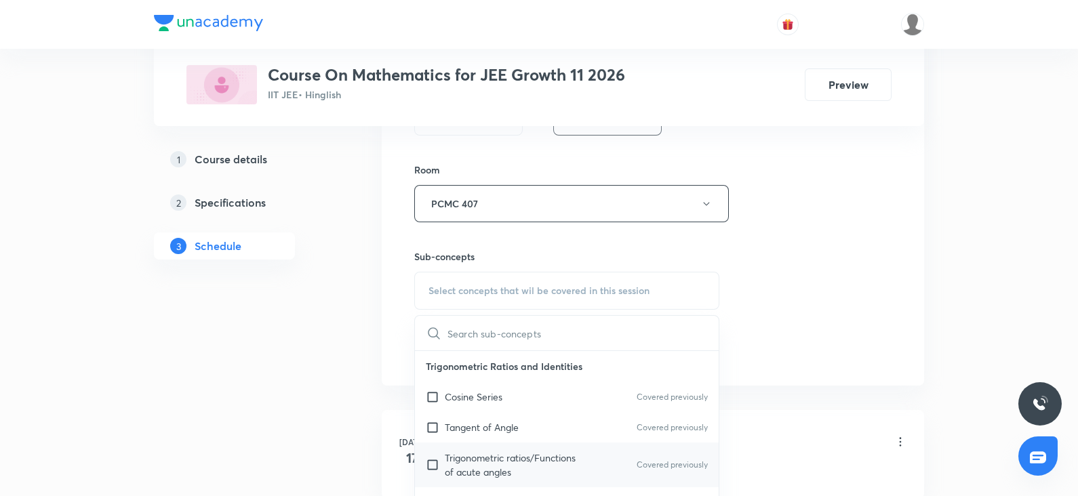
click at [488, 455] on p "Trigonometric ratios/Functions of acute angles" at bounding box center [513, 465] width 137 height 28
checkbox input "true"
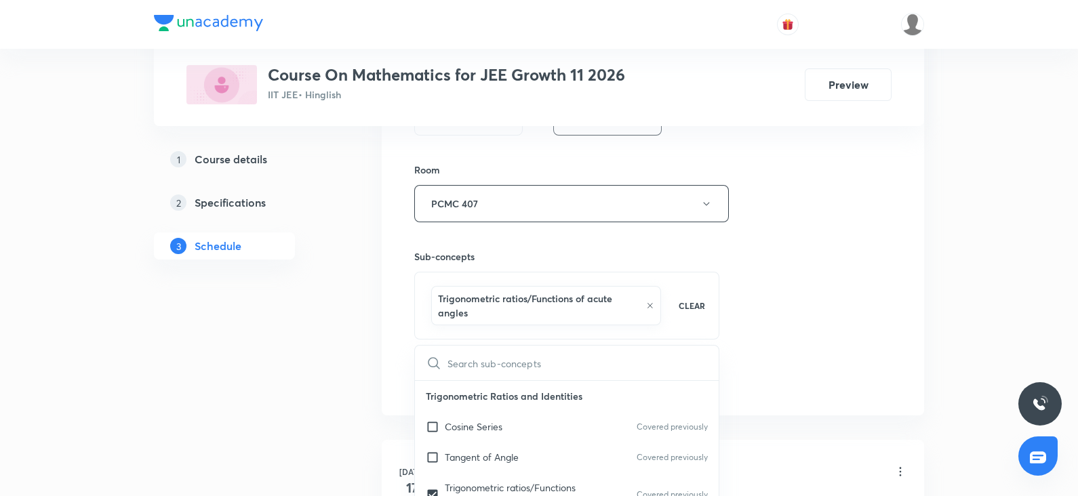
click at [862, 167] on div "Session 33 Live class Session title 23/99 Trigonometric equation ​ Schedule for…" at bounding box center [652, 60] width 477 height 667
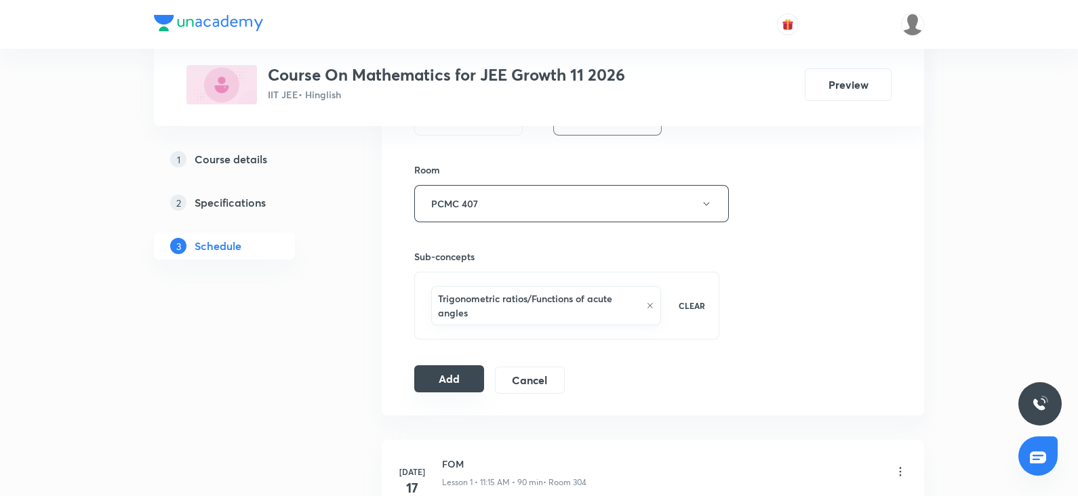
click at [452, 386] on button "Add" at bounding box center [449, 378] width 70 height 27
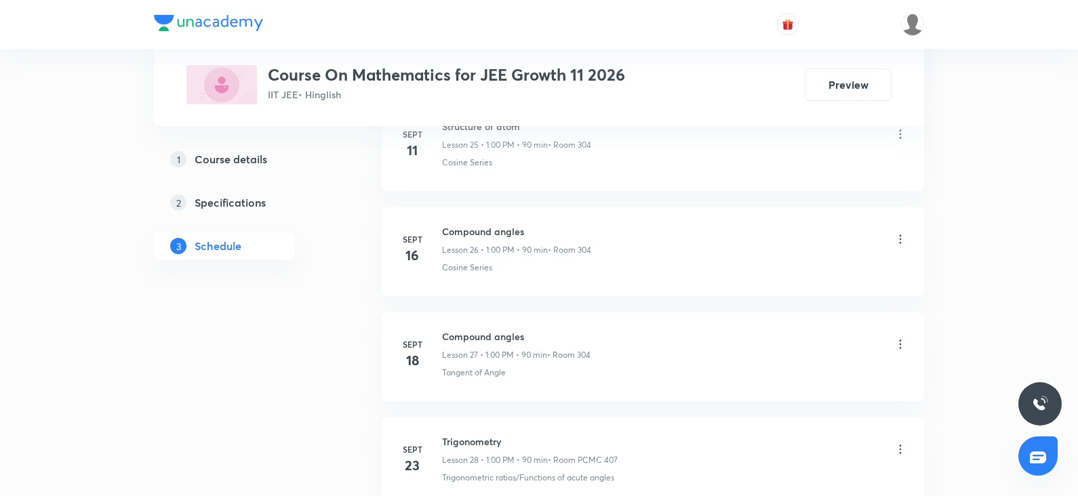
scroll to position [3322, 0]
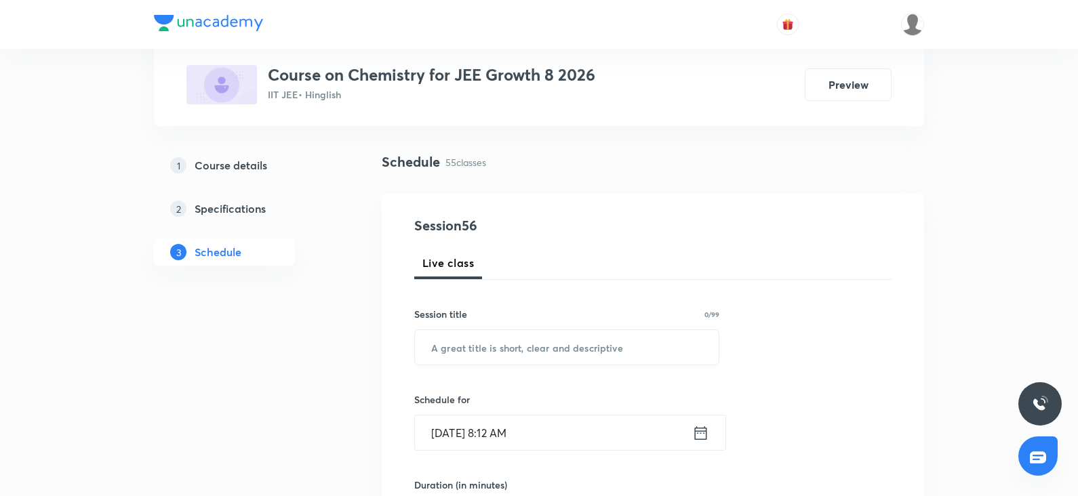
scroll to position [81, 0]
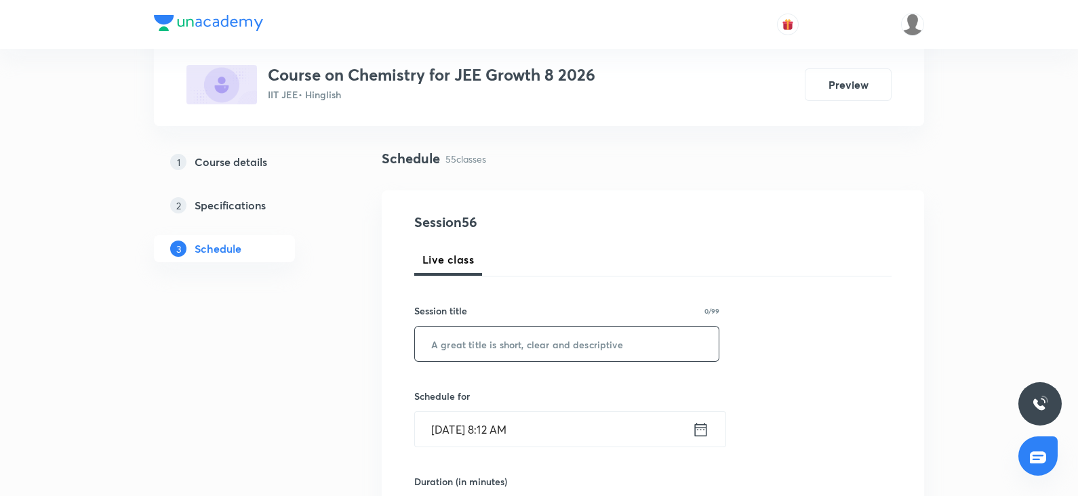
click at [464, 346] on input "text" at bounding box center [567, 344] width 304 height 35
paste input "Chemical Bonding"
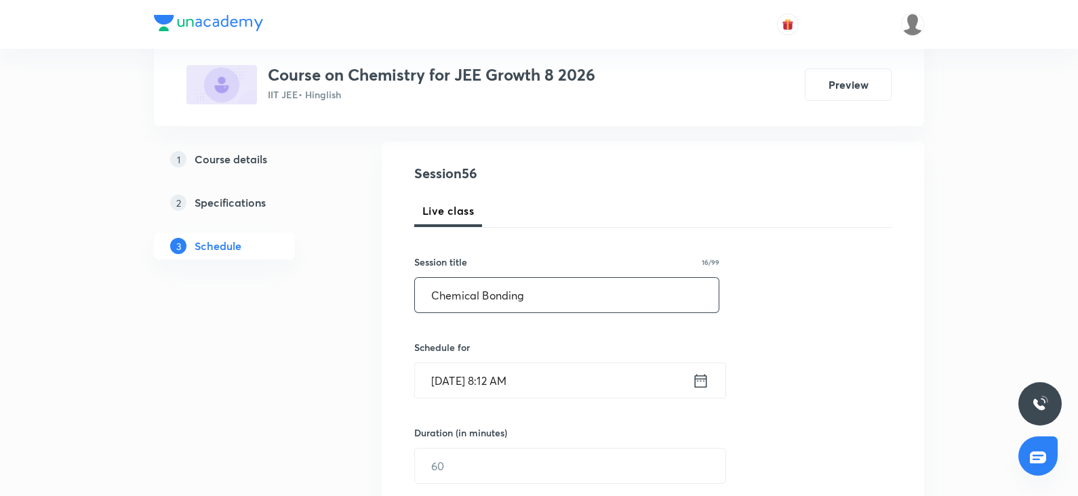
scroll to position [135, 0]
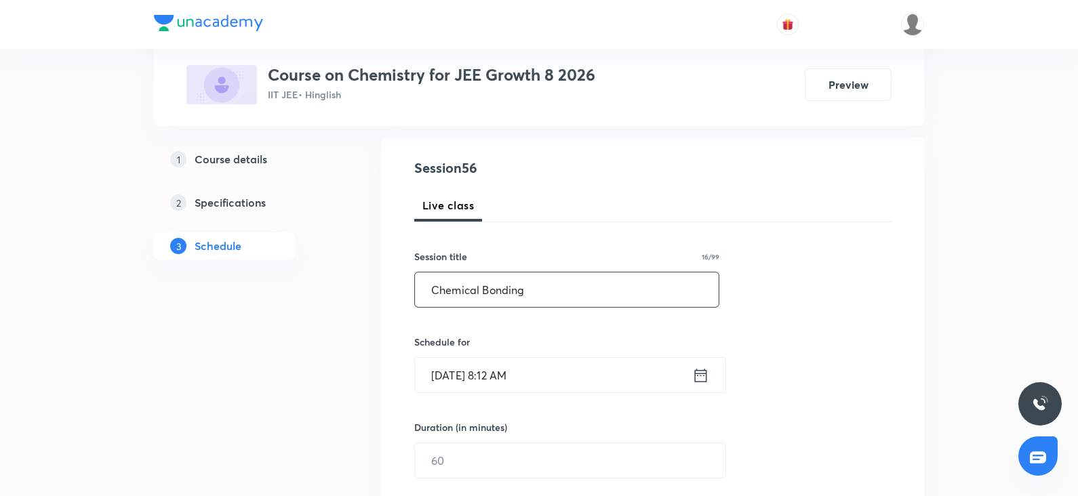
type input "Chemical Bonding"
click at [470, 384] on input "Oct 4, 2025, 8:12 AM" at bounding box center [553, 375] width 277 height 35
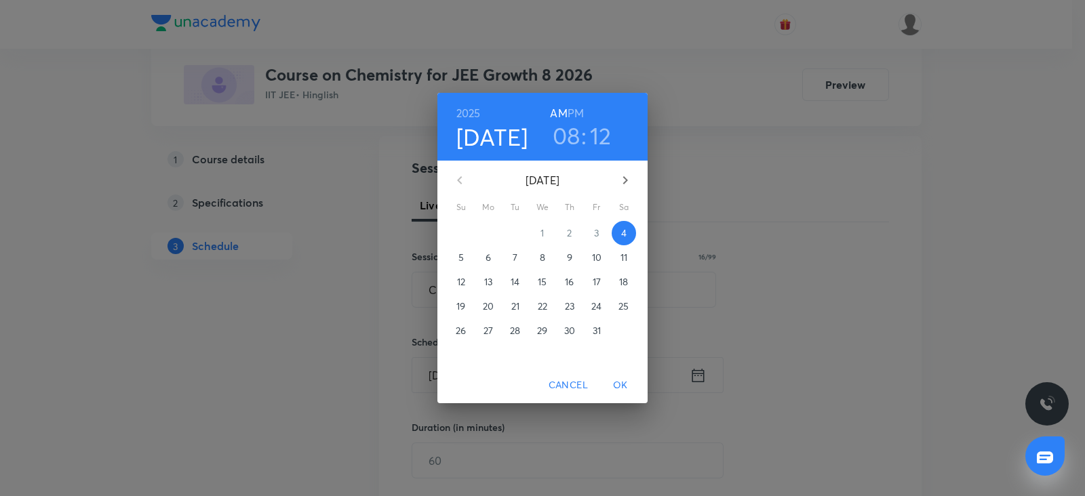
click at [582, 114] on h6 "PM" at bounding box center [576, 113] width 16 height 19
click at [619, 224] on button "4" at bounding box center [624, 233] width 24 height 24
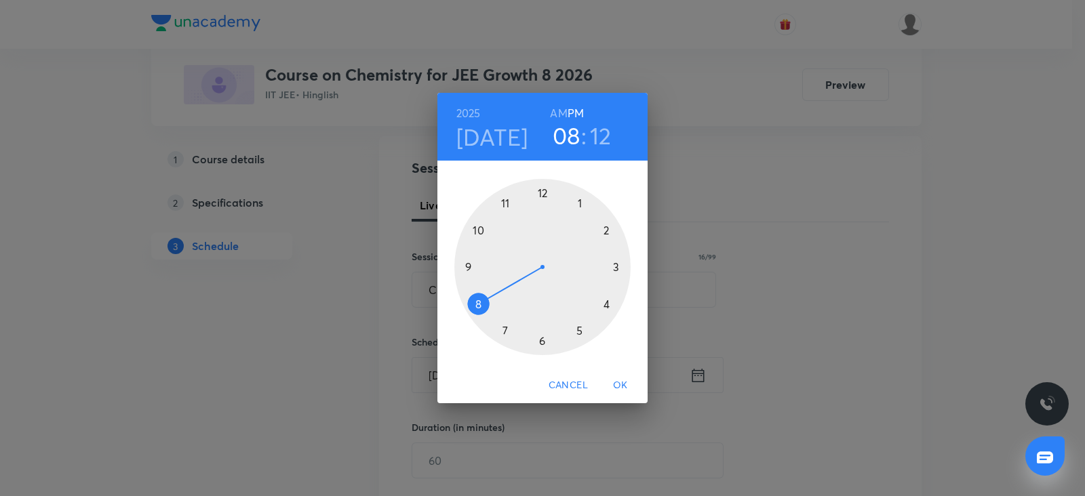
click at [580, 203] on div at bounding box center [542, 267] width 176 height 176
click at [541, 191] on div at bounding box center [542, 267] width 176 height 176
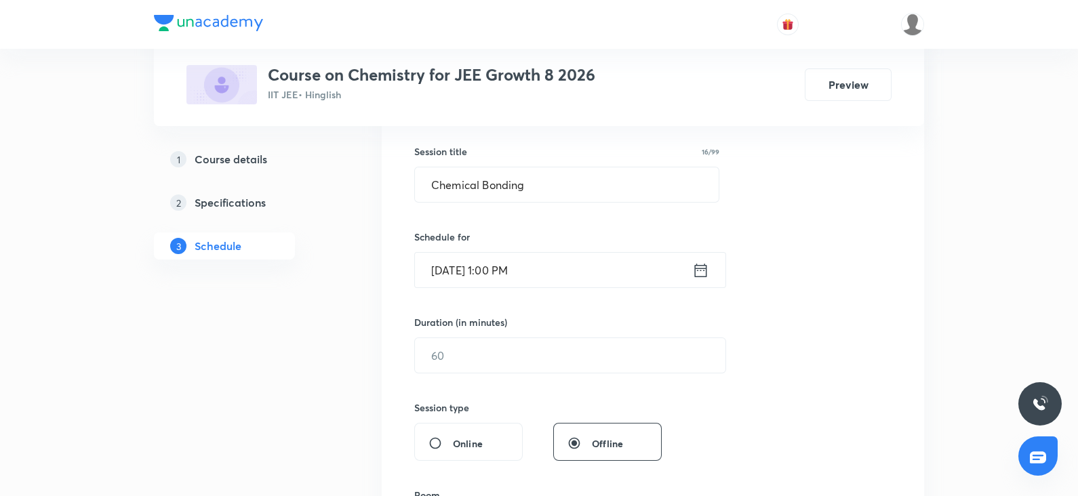
scroll to position [244, 0]
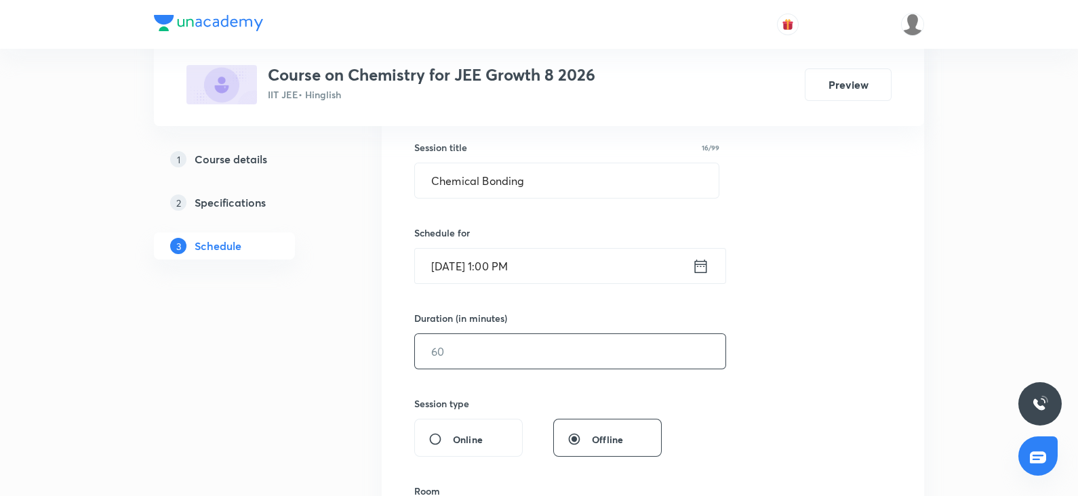
click at [479, 357] on input "text" at bounding box center [570, 351] width 311 height 35
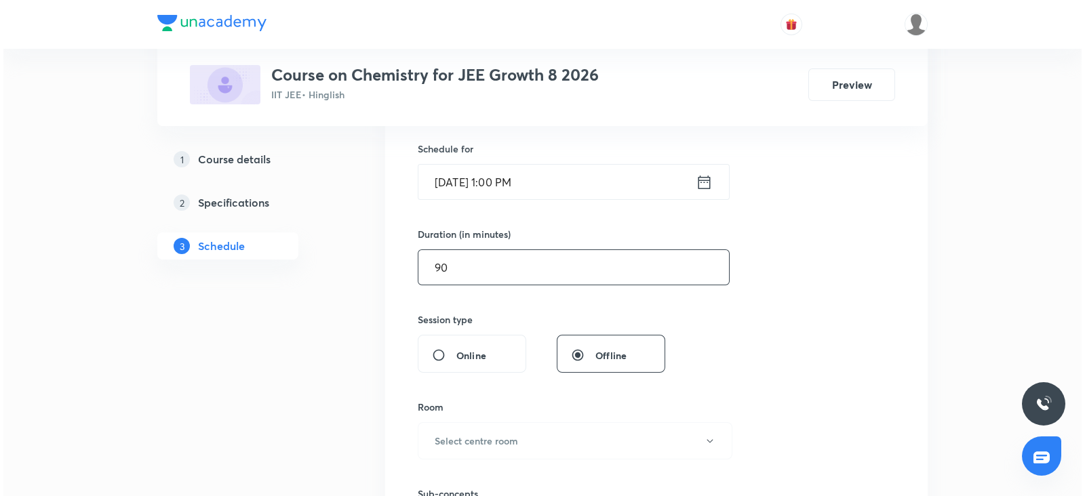
scroll to position [344, 0]
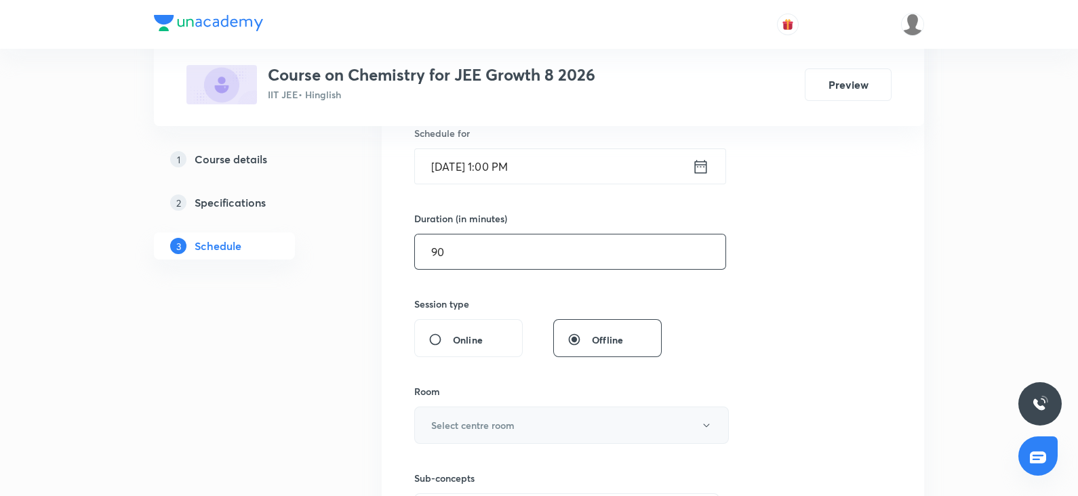
type input "90"
click at [438, 432] on button "Select centre room" at bounding box center [571, 425] width 315 height 37
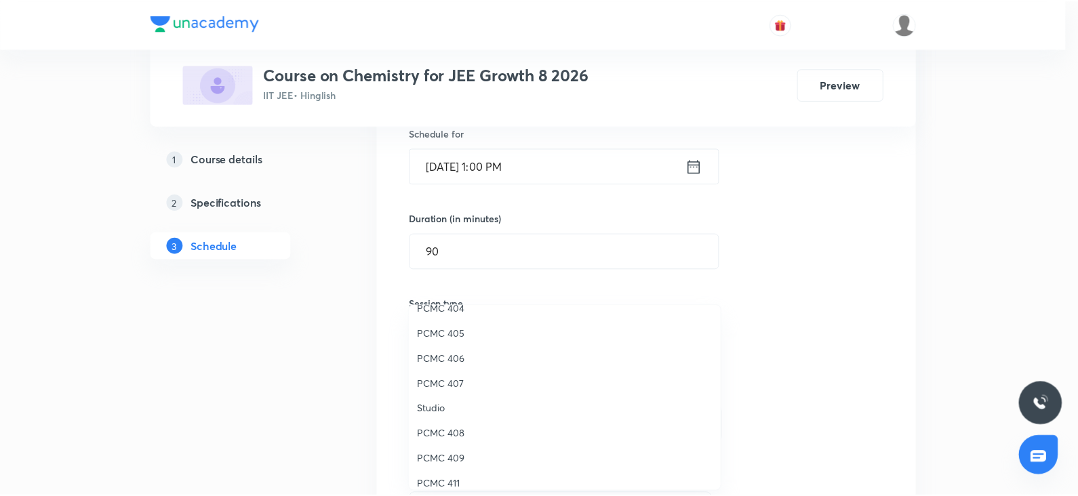
scroll to position [183, 0]
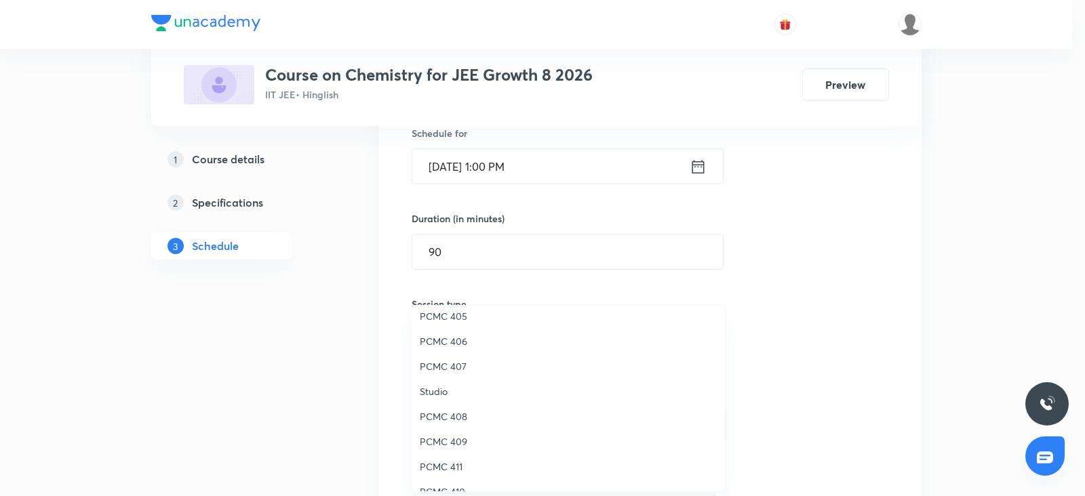
click at [441, 467] on span "PCMC 411" at bounding box center [568, 467] width 297 height 14
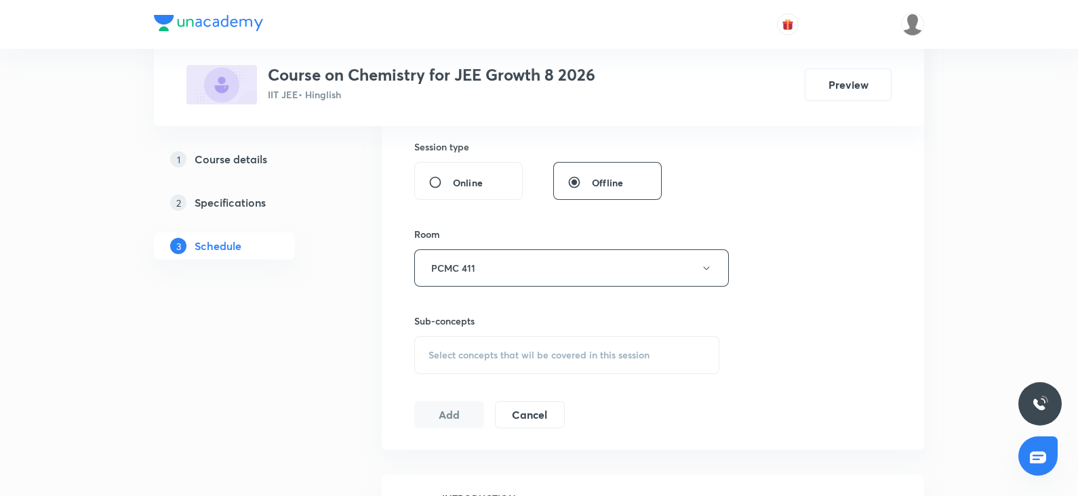
scroll to position [502, 0]
click at [479, 357] on span "Select concepts that wil be covered in this session" at bounding box center [539, 354] width 221 height 11
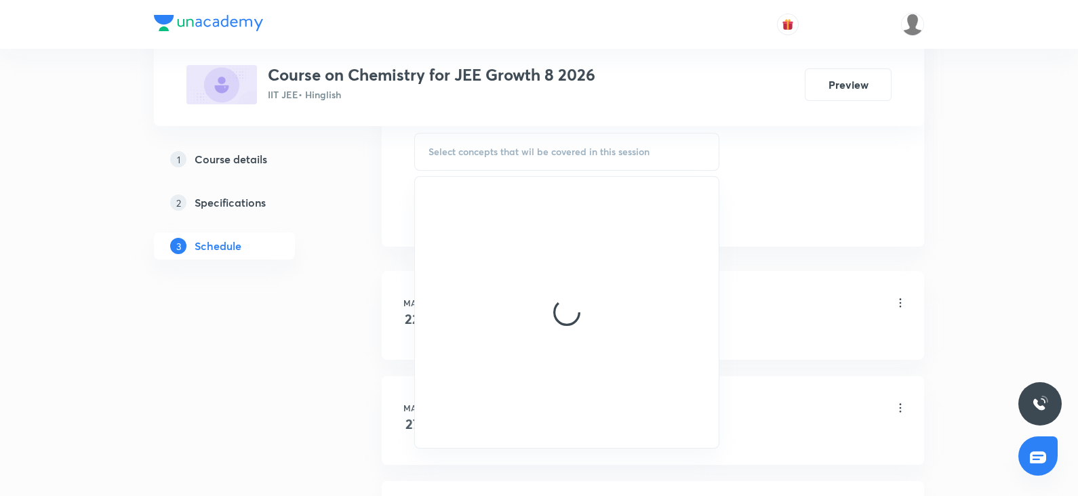
scroll to position [706, 0]
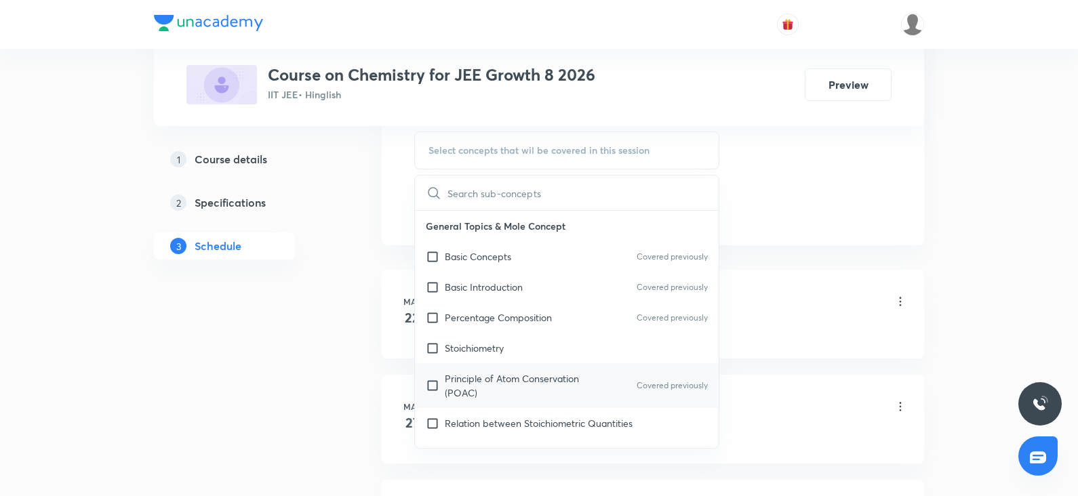
click at [494, 380] on p "Principle of Atom Conservation (POAC)" at bounding box center [513, 386] width 137 height 28
checkbox input "true"
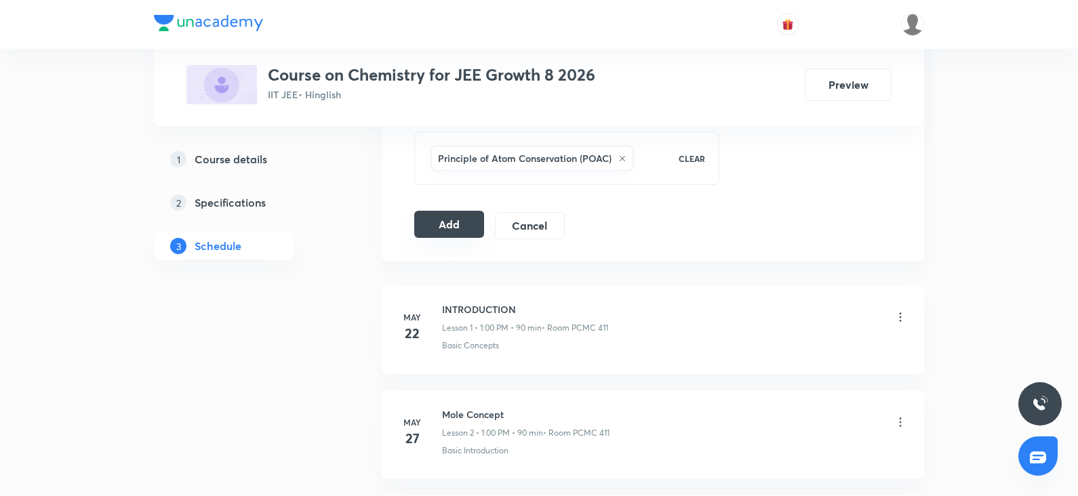
click at [458, 223] on button "Add" at bounding box center [449, 224] width 70 height 27
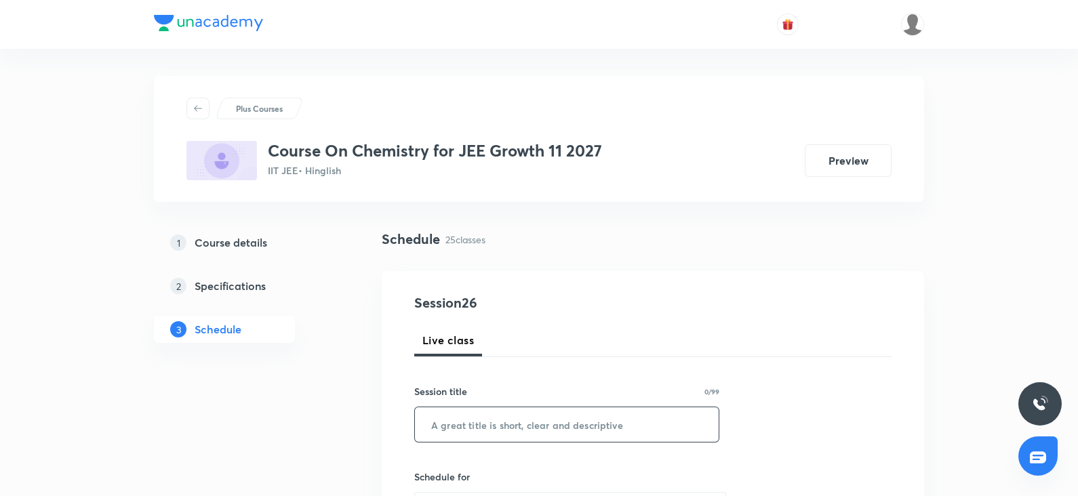
click at [449, 426] on input "text" at bounding box center [567, 425] width 304 height 35
click at [566, 428] on input "text" at bounding box center [567, 425] width 304 height 35
paste input "Chemical Bonding"
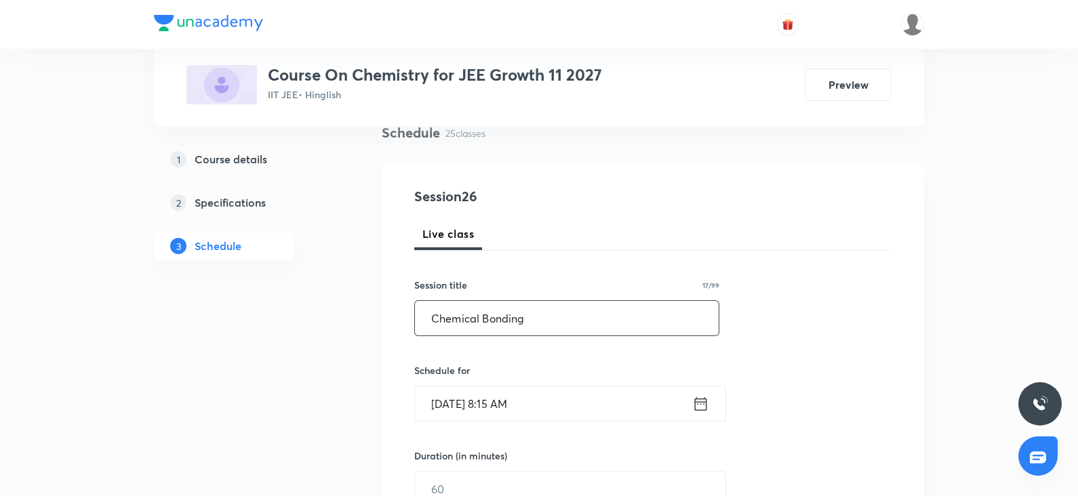
type input "Chemical Bonding"
click at [536, 401] on input "[DATE] 8:15 AM" at bounding box center [553, 403] width 277 height 35
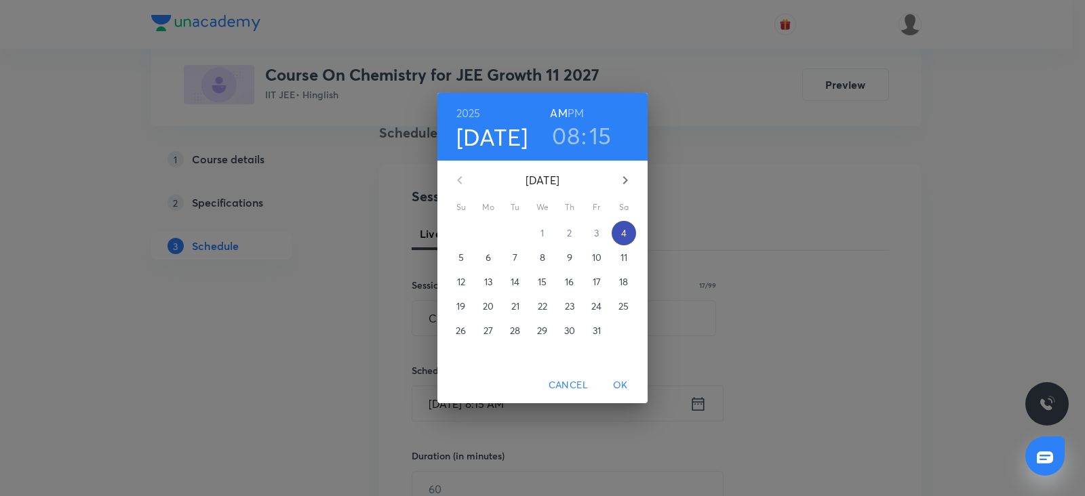
click at [623, 233] on p "4" at bounding box center [623, 233] width 5 height 14
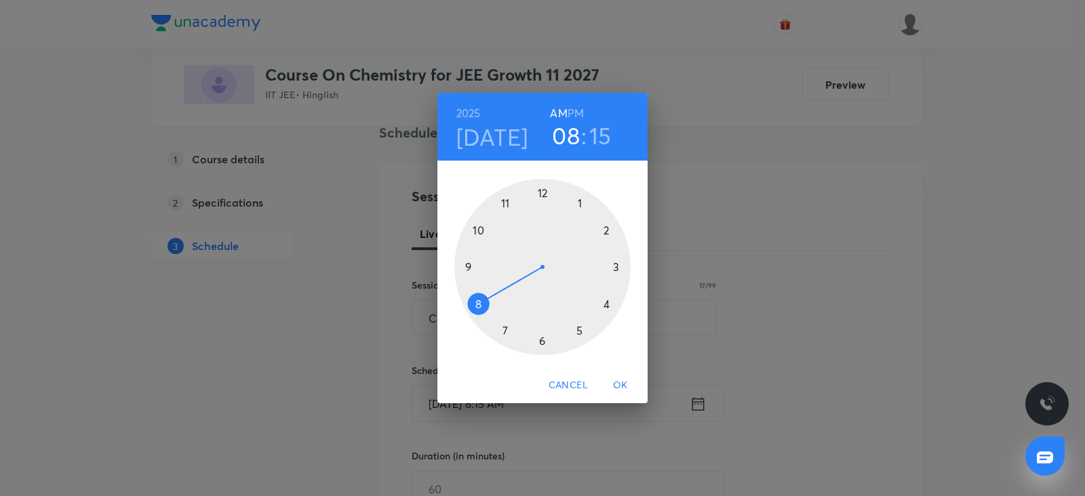
click at [580, 201] on div at bounding box center [542, 267] width 176 height 176
click at [544, 191] on div at bounding box center [542, 267] width 176 height 176
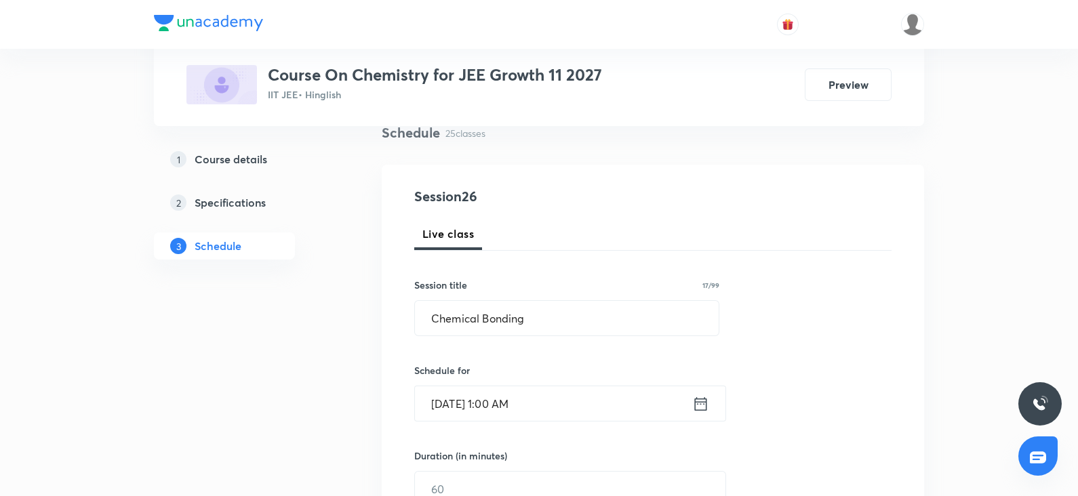
click at [527, 405] on input "[DATE] 1:00 AM" at bounding box center [553, 403] width 277 height 35
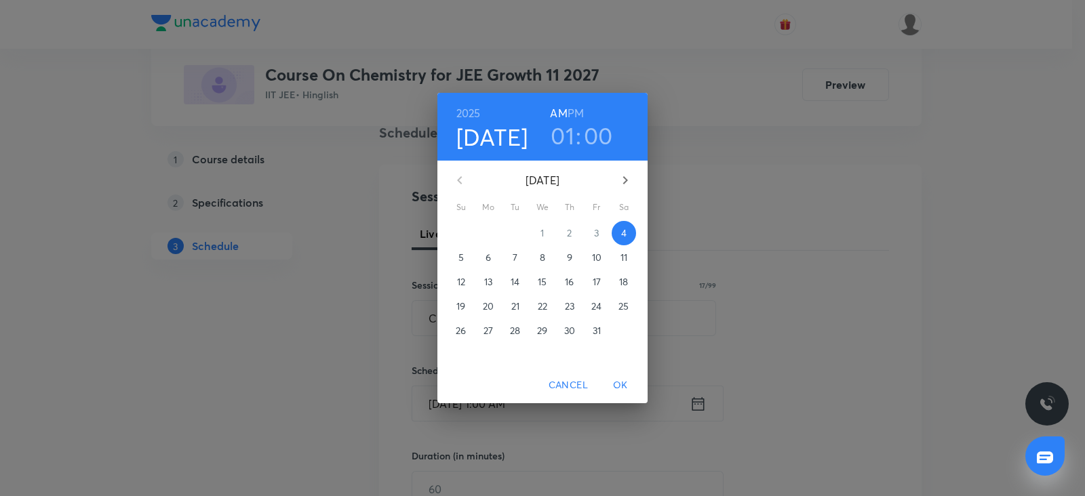
click at [573, 120] on h6 "PM" at bounding box center [576, 113] width 16 height 19
click at [618, 381] on span "OK" at bounding box center [620, 385] width 33 height 17
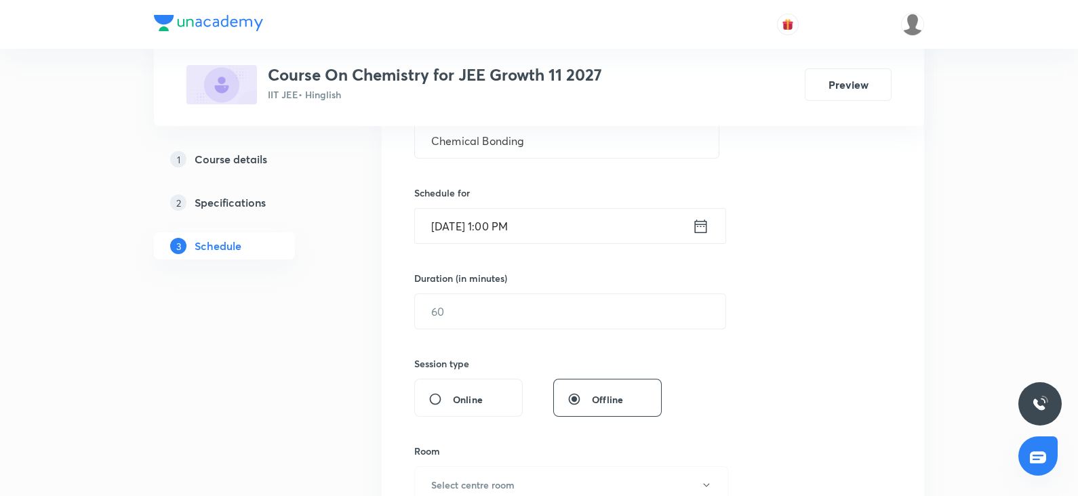
scroll to position [287, 0]
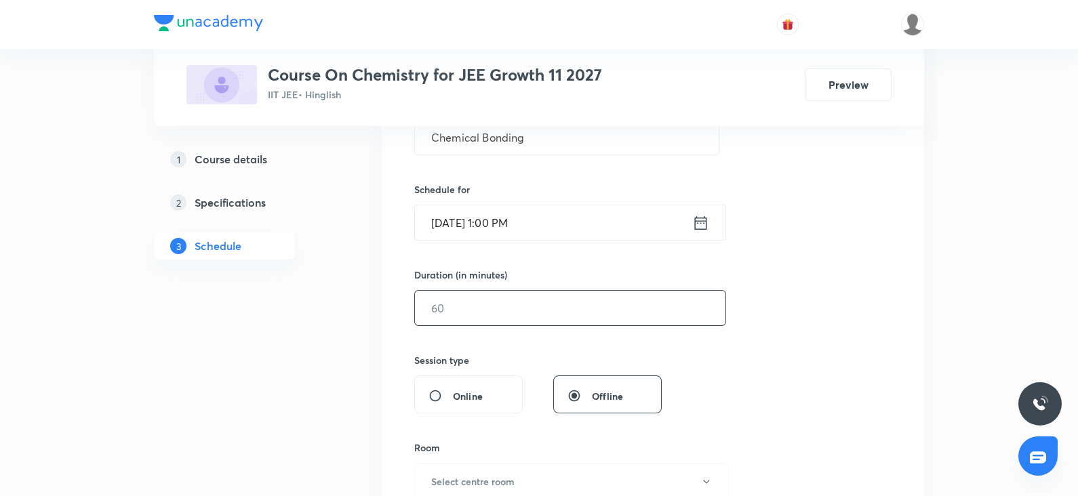
click at [442, 316] on input "text" at bounding box center [570, 308] width 311 height 35
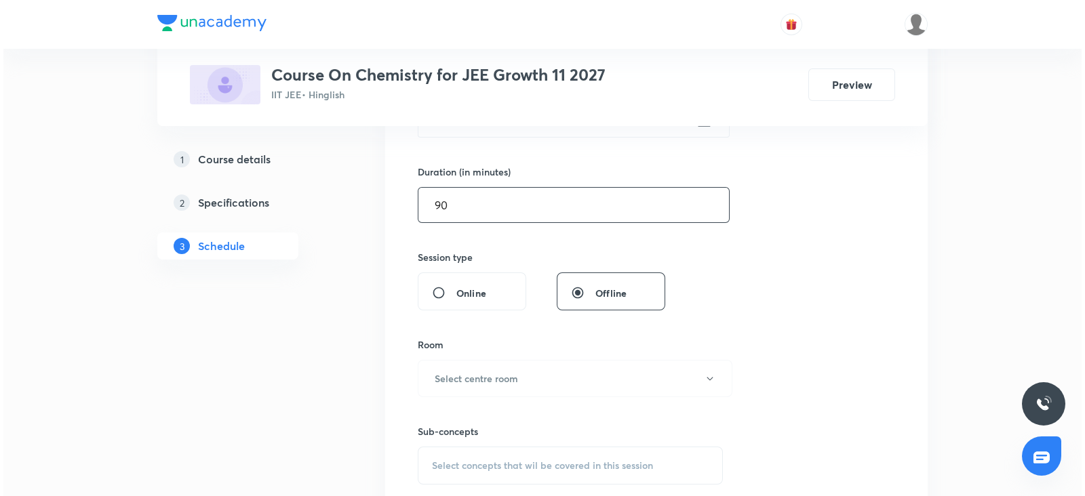
scroll to position [397, 0]
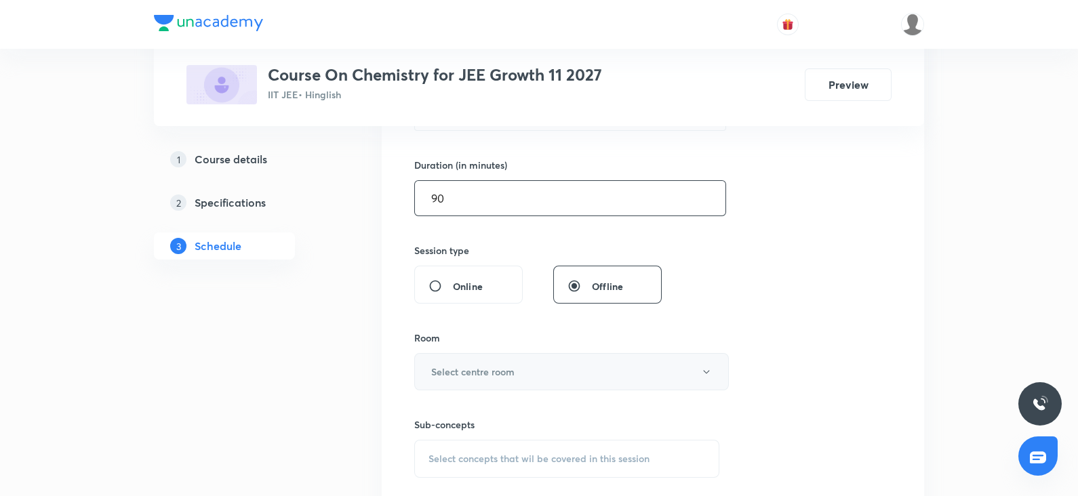
type input "90"
click at [441, 365] on h6 "Select centre room" at bounding box center [472, 372] width 83 height 14
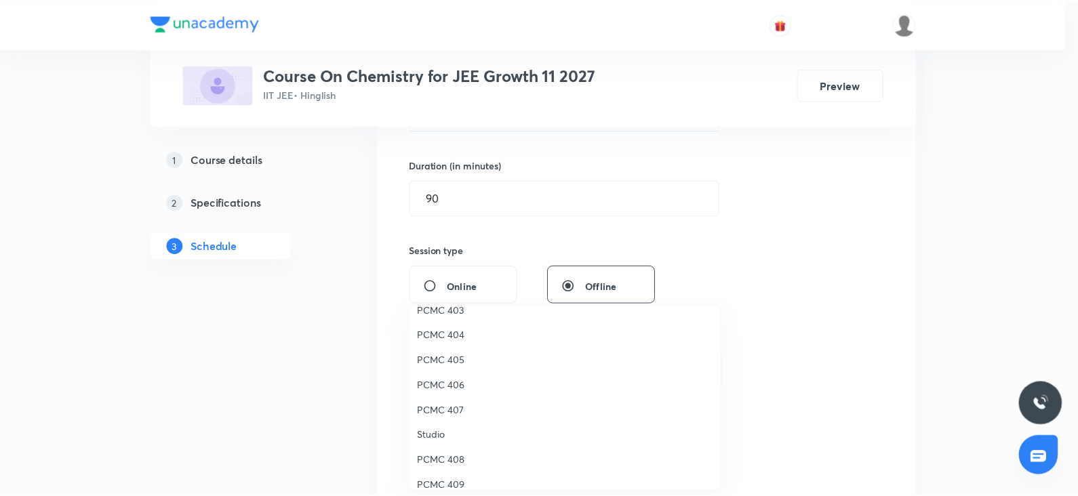
scroll to position [172, 0]
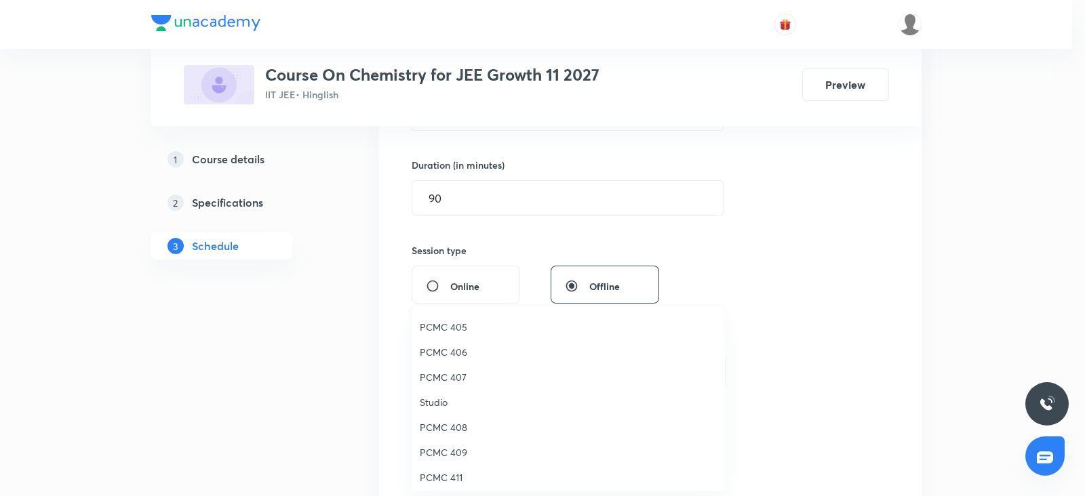
click at [439, 378] on span "PCMC 407" at bounding box center [568, 377] width 297 height 14
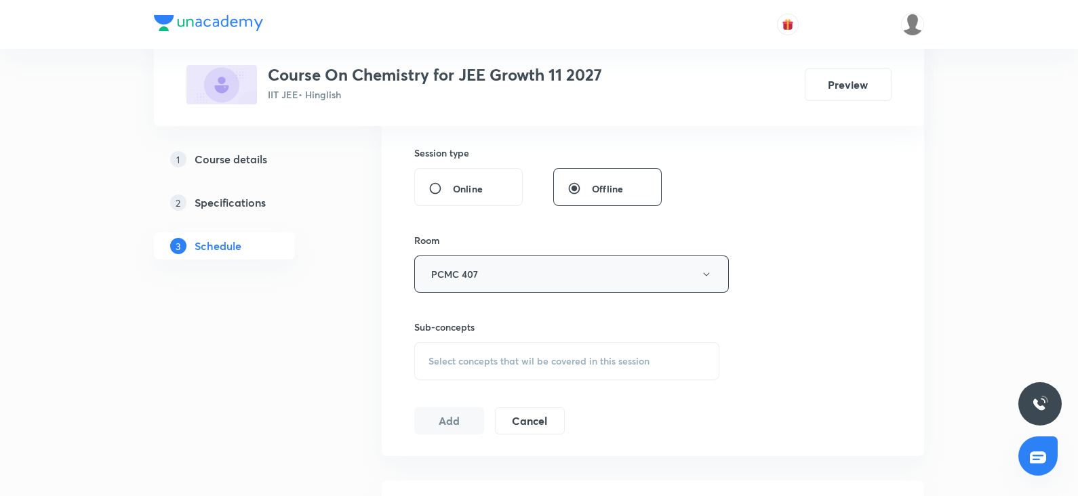
scroll to position [501, 0]
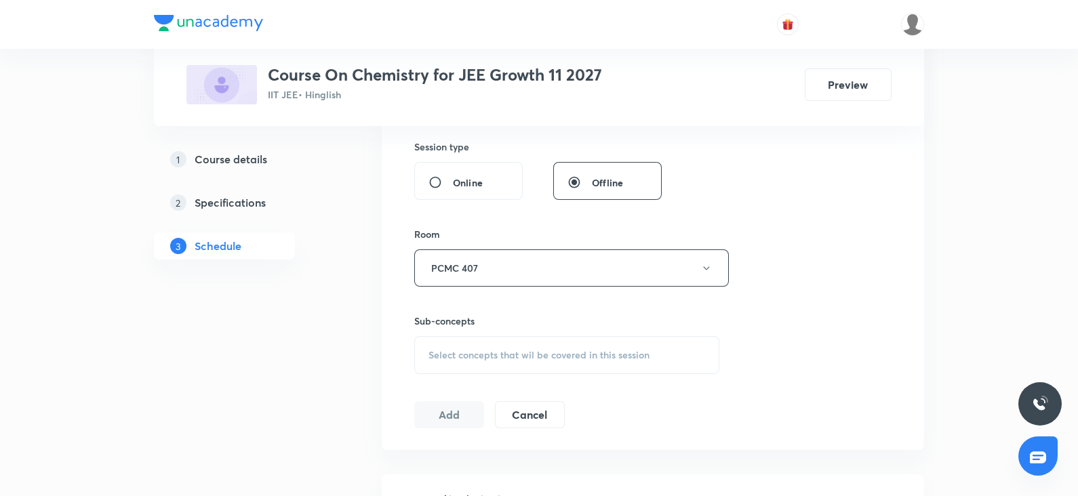
click at [511, 346] on div "Select concepts that wil be covered in this session" at bounding box center [566, 355] width 305 height 38
click at [451, 485] on p "Tests For CO₃²⁻/HCO₃⁻ And SO₃²⁻/HSO₃⁻ Radicals" at bounding box center [513, 499] width 137 height 28
checkbox input "true"
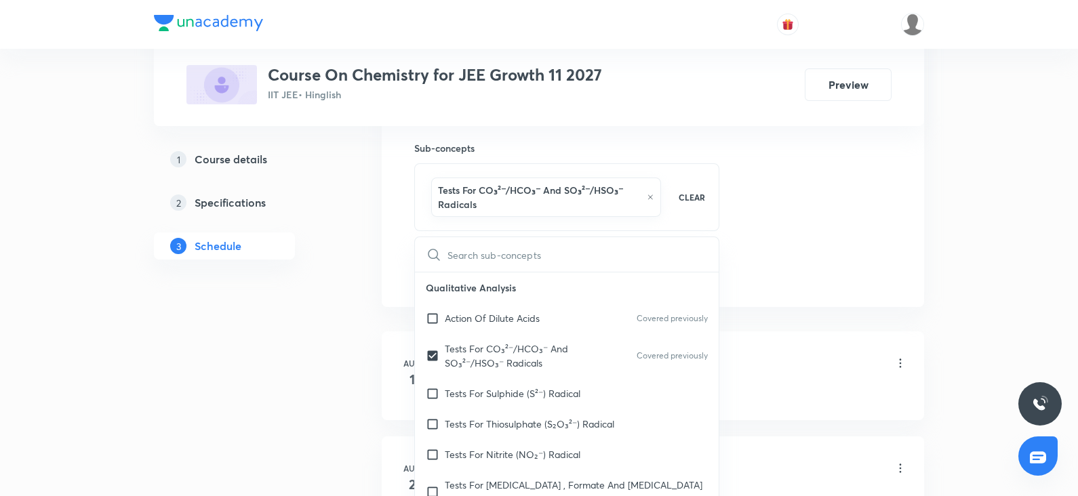
scroll to position [684, 0]
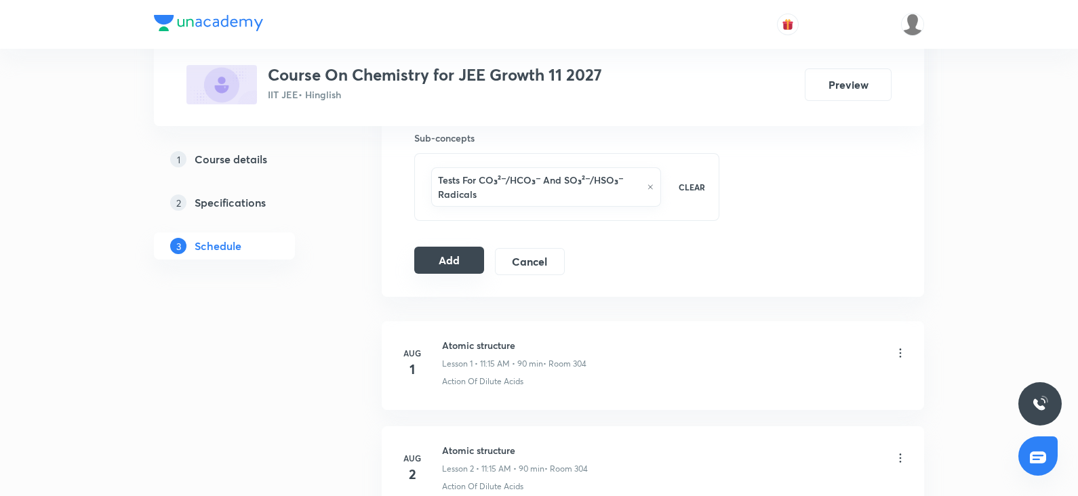
click at [453, 260] on button "Add" at bounding box center [449, 260] width 70 height 27
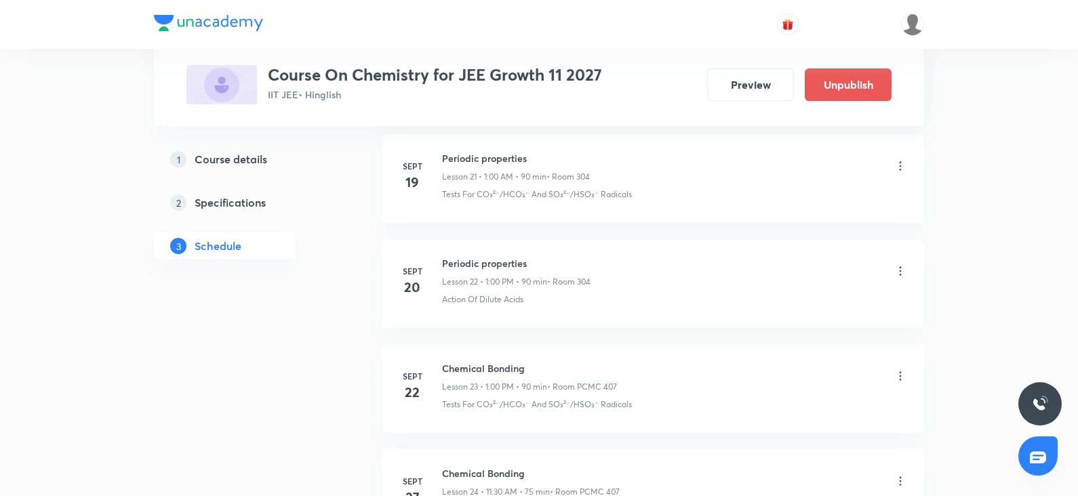
scroll to position [2693, 0]
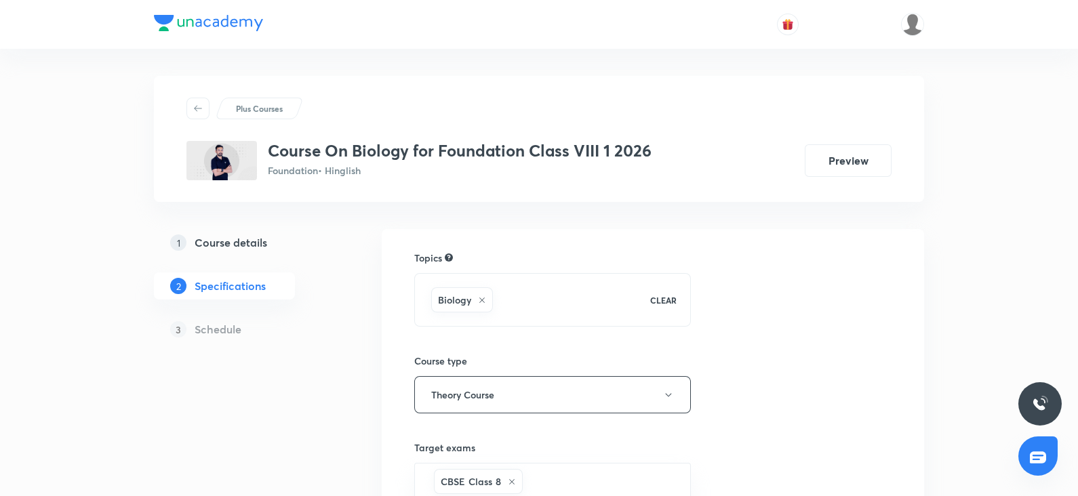
click at [253, 235] on h5 "Course details" at bounding box center [231, 243] width 73 height 16
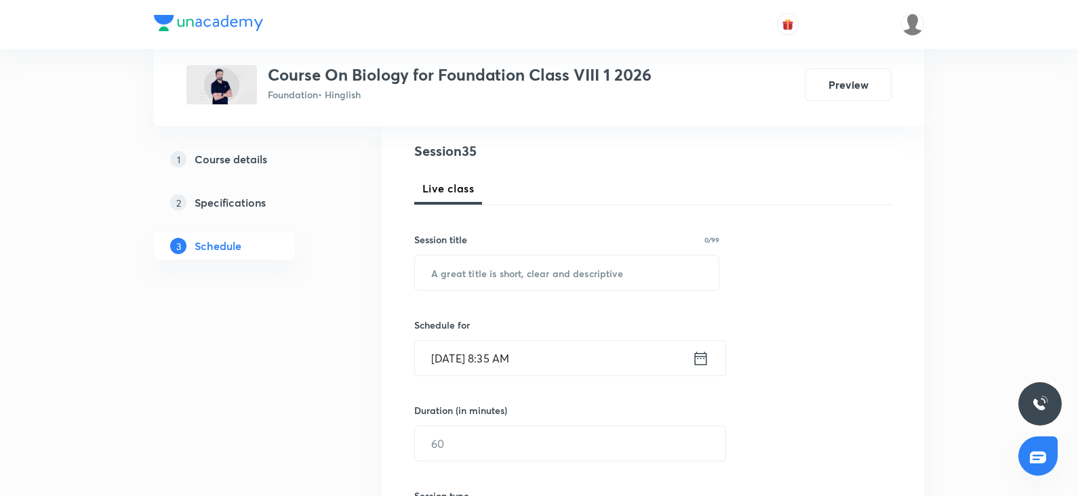
scroll to position [154, 0]
click at [495, 273] on input "text" at bounding box center [567, 271] width 304 height 35
paste input "Reproduction in Animals"
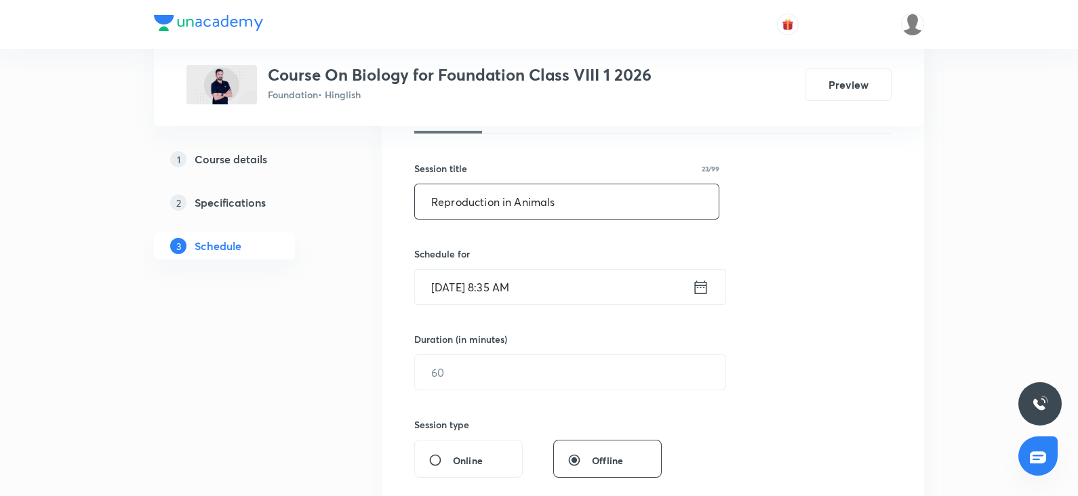
scroll to position [224, 0]
type input "Reproduction in Animals"
click at [459, 286] on input "Oct 4, 2025, 8:35 AM" at bounding box center [553, 286] width 277 height 35
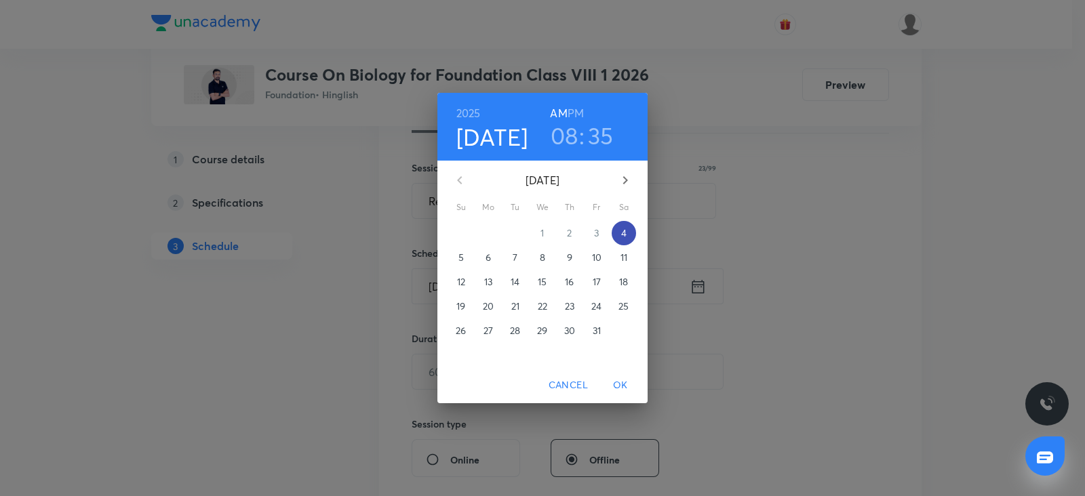
click at [616, 230] on span "4" at bounding box center [624, 233] width 24 height 14
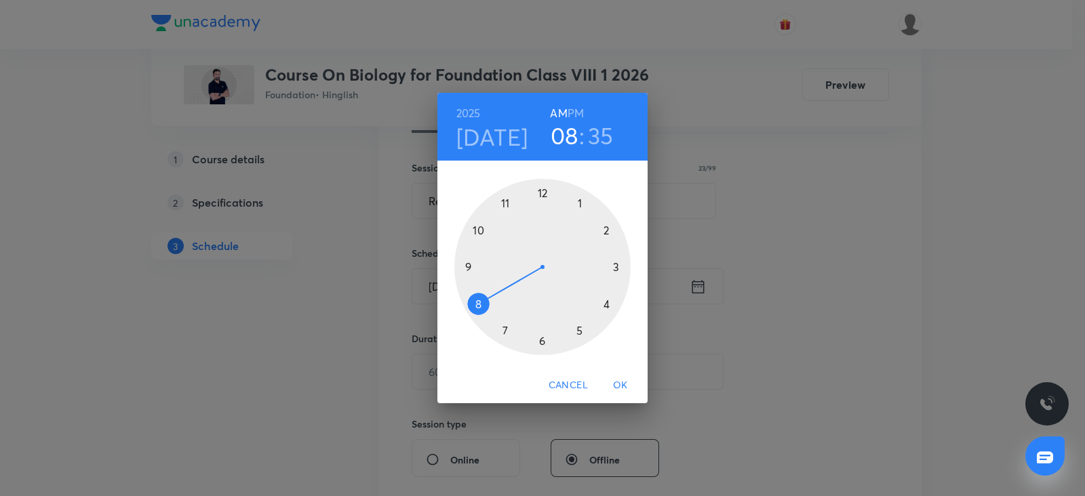
click at [607, 306] on div at bounding box center [542, 267] width 176 height 176
click at [619, 265] on div at bounding box center [542, 267] width 176 height 176
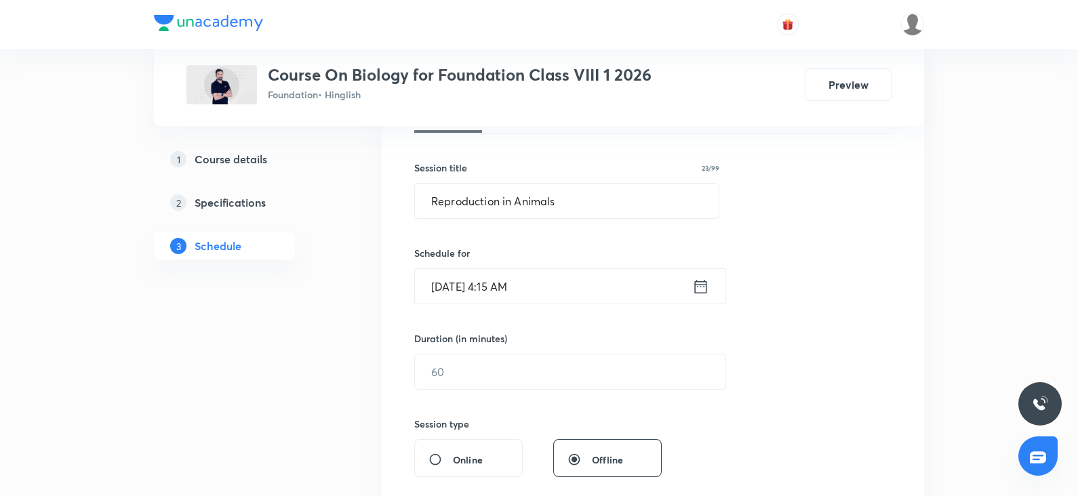
click at [521, 292] on input "Oct 4, 2025, 4:15 AM" at bounding box center [553, 286] width 277 height 35
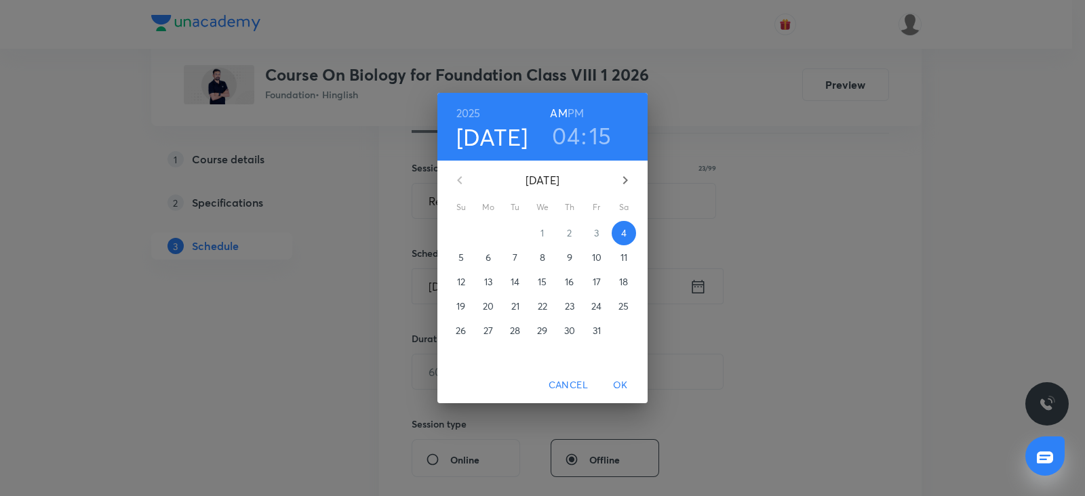
click at [570, 113] on h6 "PM" at bounding box center [576, 113] width 16 height 19
click at [624, 382] on span "OK" at bounding box center [620, 385] width 33 height 17
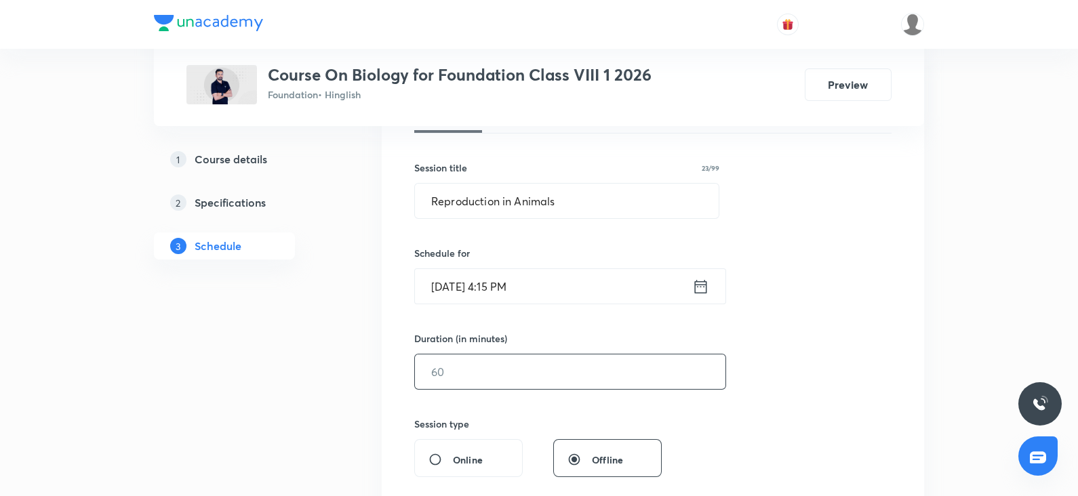
click at [457, 371] on input "text" at bounding box center [570, 372] width 311 height 35
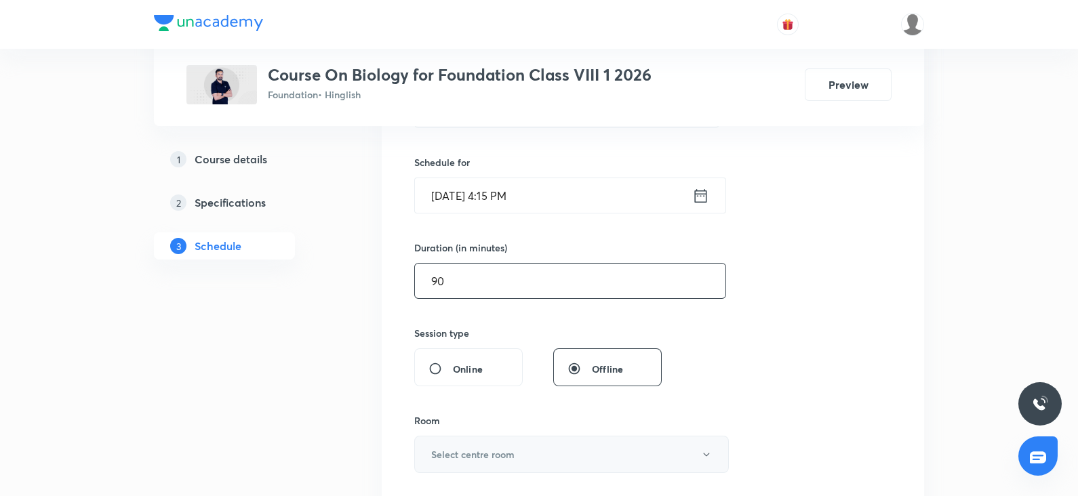
type input "90"
click at [443, 454] on h6 "Select centre room" at bounding box center [472, 455] width 83 height 14
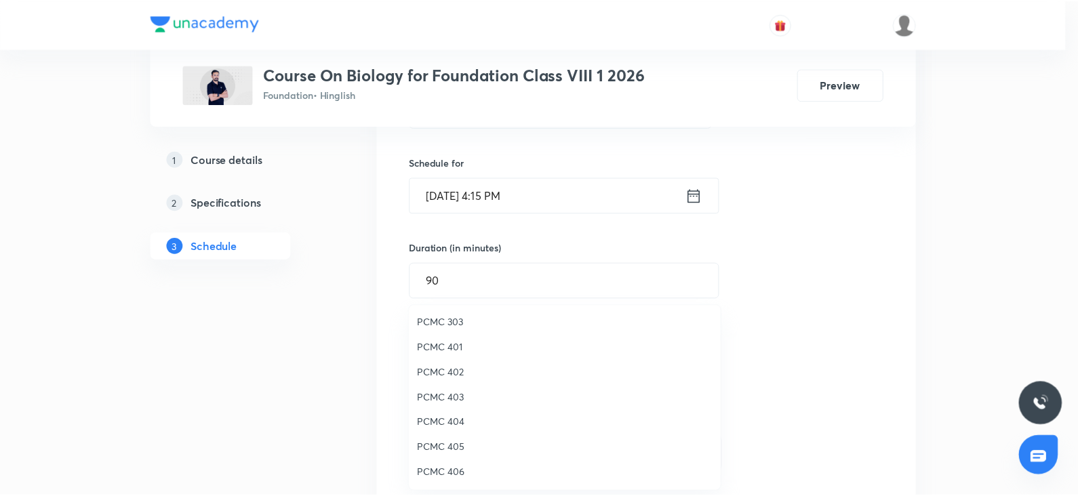
scroll to position [0, 0]
click at [449, 374] on span "PCMC 303" at bounding box center [568, 374] width 297 height 14
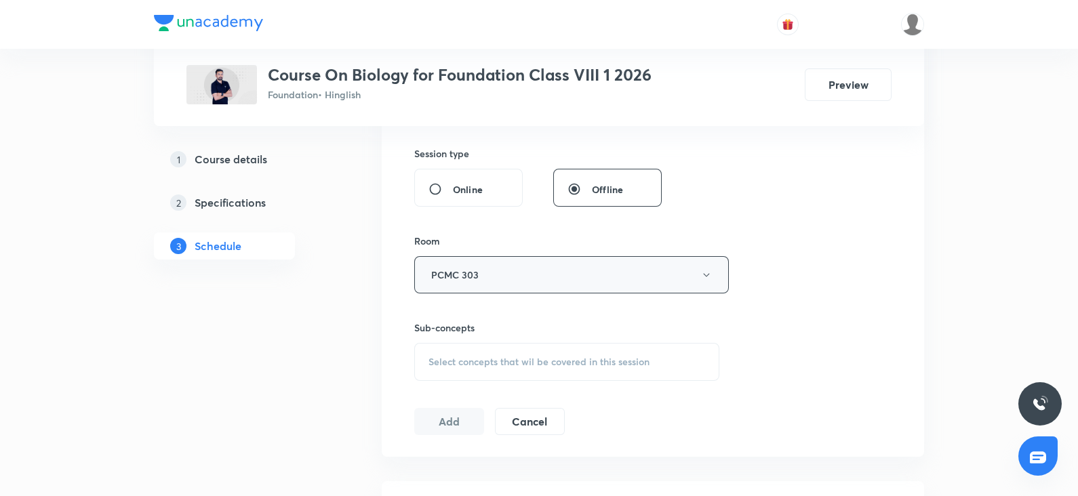
scroll to position [495, 0]
click at [476, 359] on span "Select concepts that wil be covered in this session" at bounding box center [539, 361] width 221 height 11
click at [468, 447] on p "Microorganisms Friend or Foe" at bounding box center [567, 437] width 304 height 31
click at [459, 454] on div "Food Preservation Covered previously" at bounding box center [567, 469] width 304 height 31
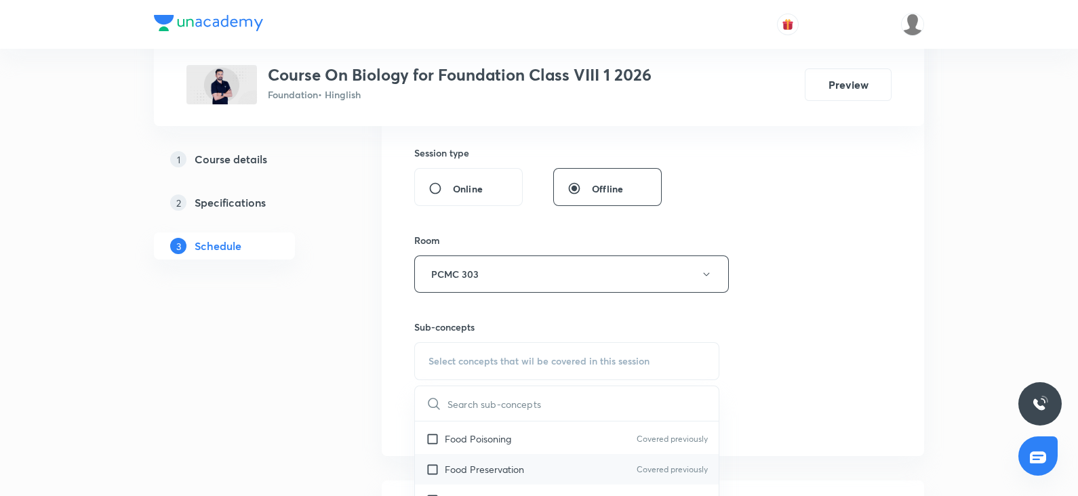
checkbox input "true"
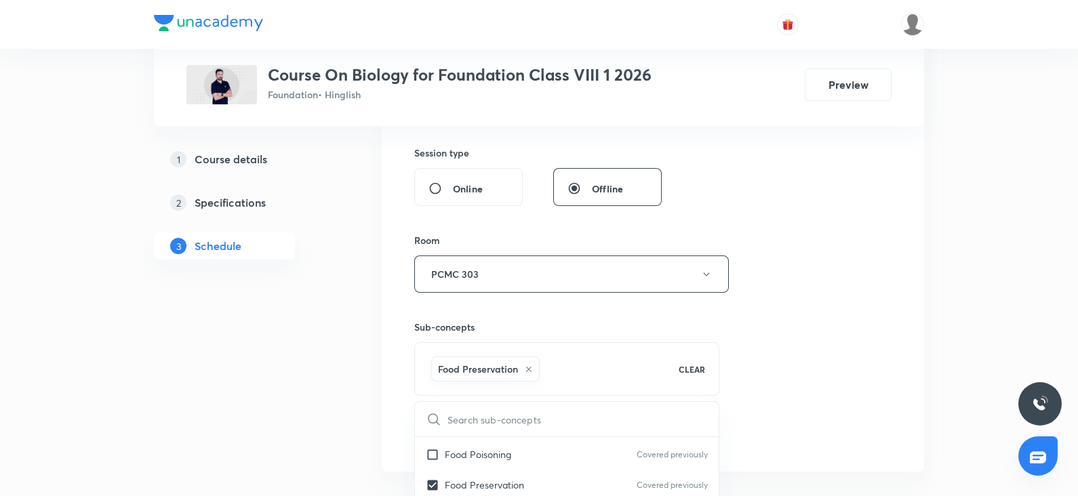
click at [795, 259] on div "Session 35 Live class Session title 23/99 Reproduction in Animals ​ Schedule fo…" at bounding box center [652, 124] width 477 height 652
click at [454, 428] on button "Add" at bounding box center [449, 435] width 70 height 27
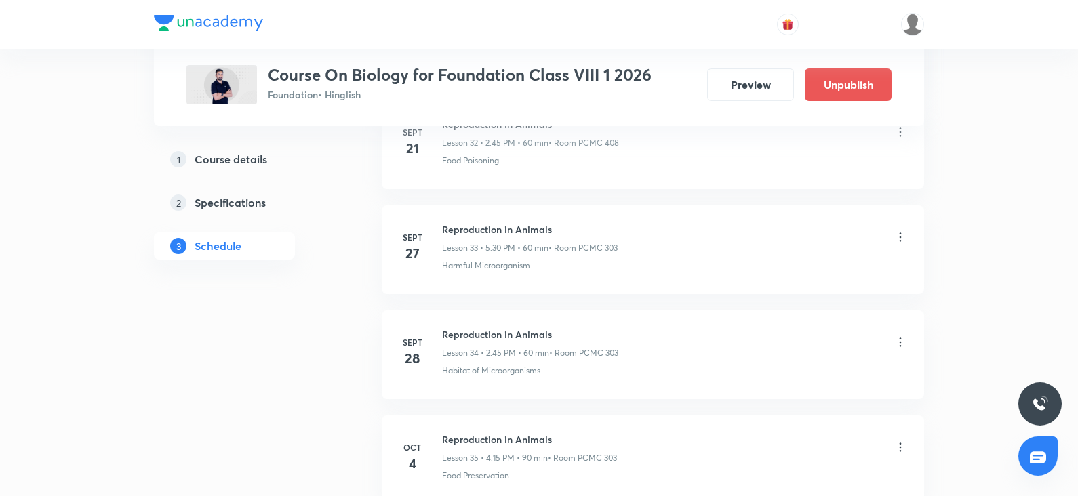
scroll to position [3637, 0]
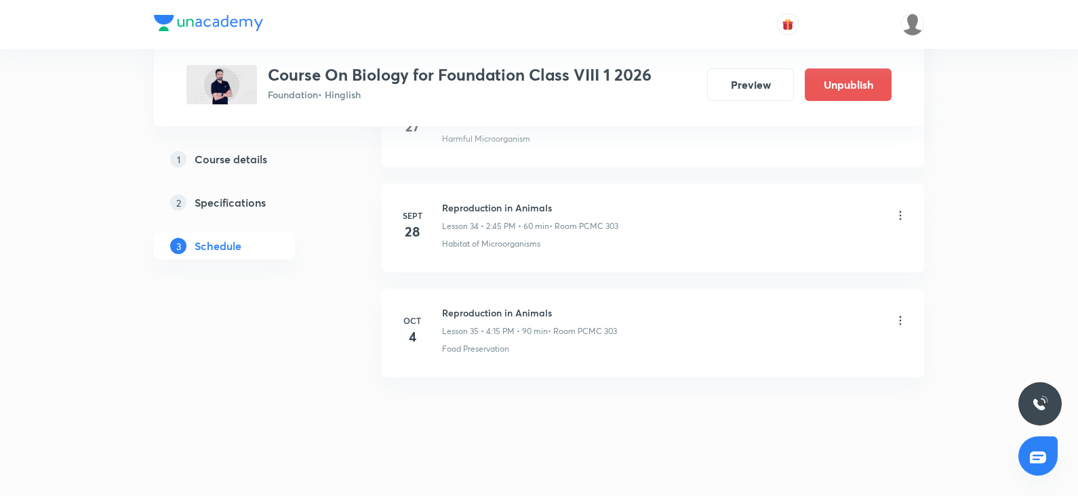
click at [900, 317] on icon at bounding box center [901, 321] width 14 height 14
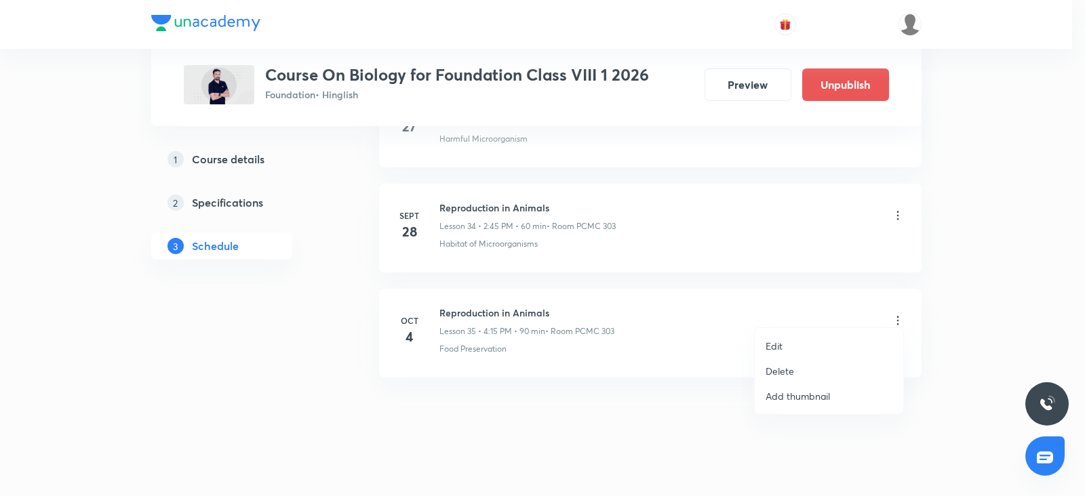
click at [782, 346] on p "Edit" at bounding box center [774, 346] width 17 height 14
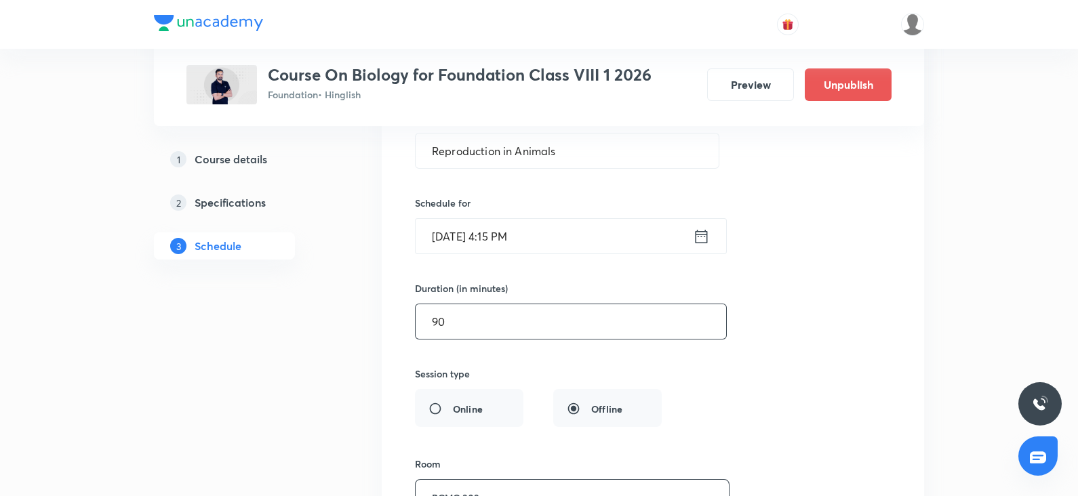
scroll to position [3844, 0]
click at [471, 313] on input "90" at bounding box center [571, 322] width 311 height 35
type input "9"
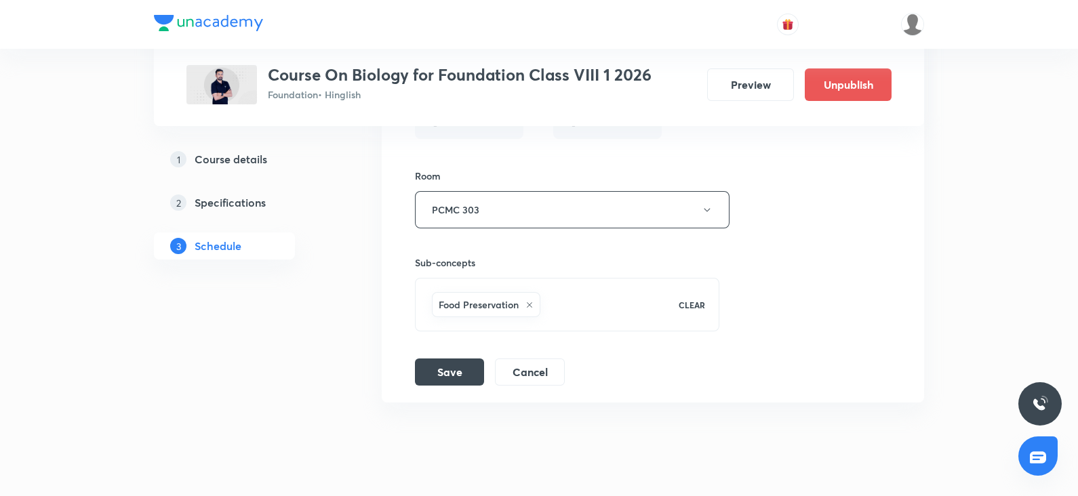
scroll to position [4156, 0]
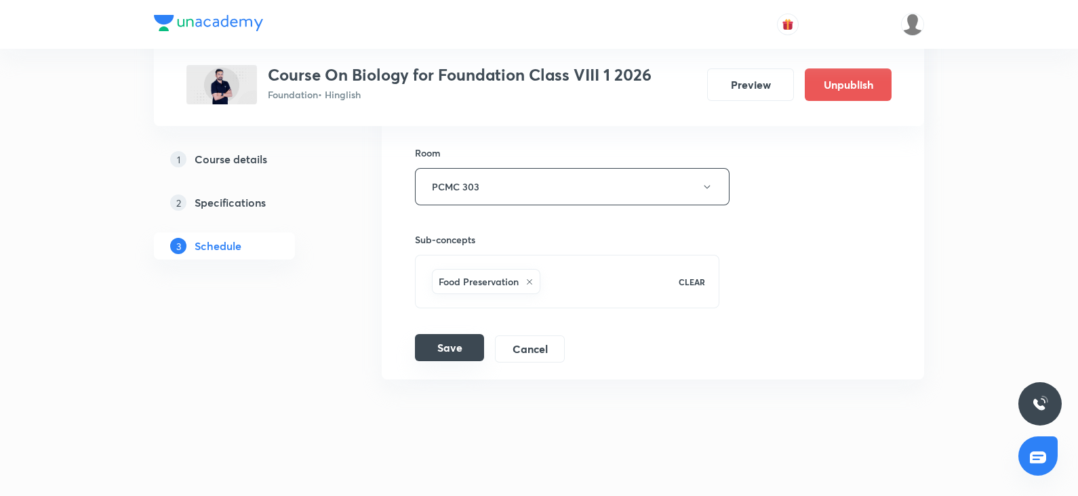
type input "60"
click at [442, 334] on button "Save" at bounding box center [449, 347] width 69 height 27
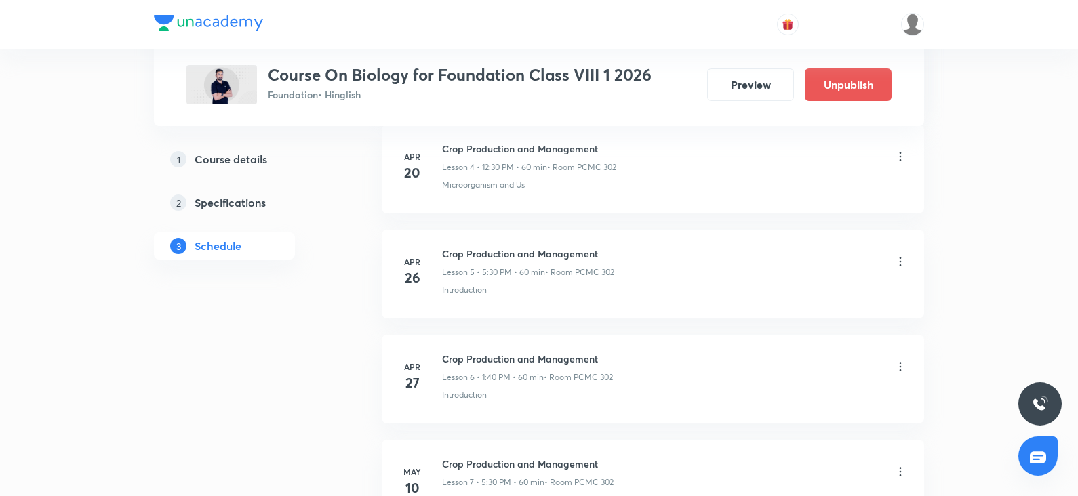
scroll to position [0, 0]
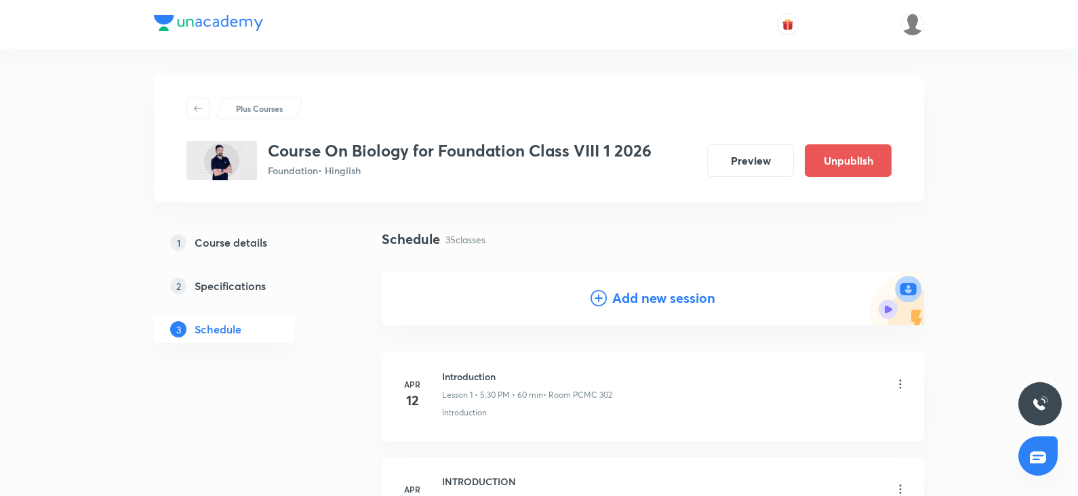
click at [635, 303] on h4 "Add new session" at bounding box center [663, 298] width 103 height 20
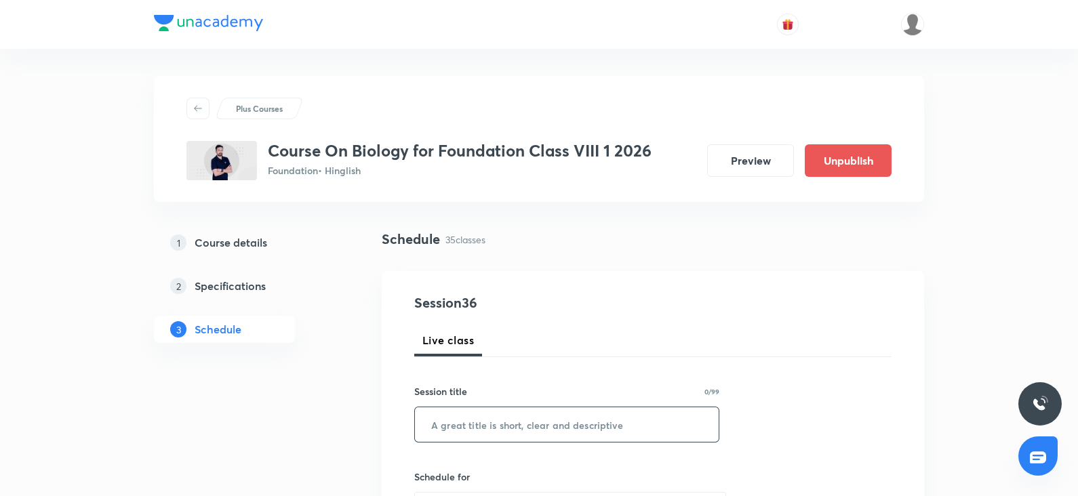
click at [485, 418] on input "text" at bounding box center [567, 425] width 304 height 35
paste input "Reproduction in Animals"
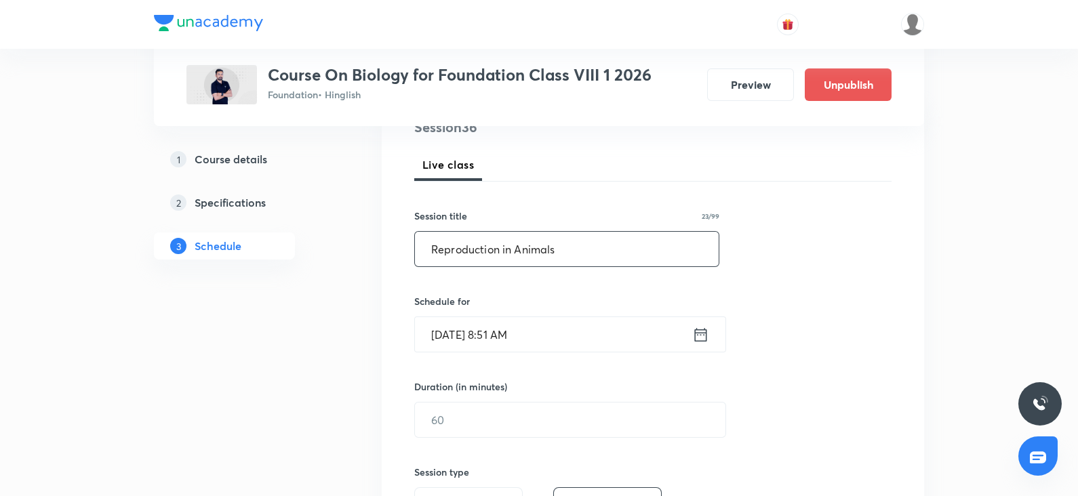
scroll to position [176, 0]
type input "Reproduction in Animals"
click at [466, 339] on input "Oct 4, 2025, 8:51 AM" at bounding box center [553, 334] width 277 height 35
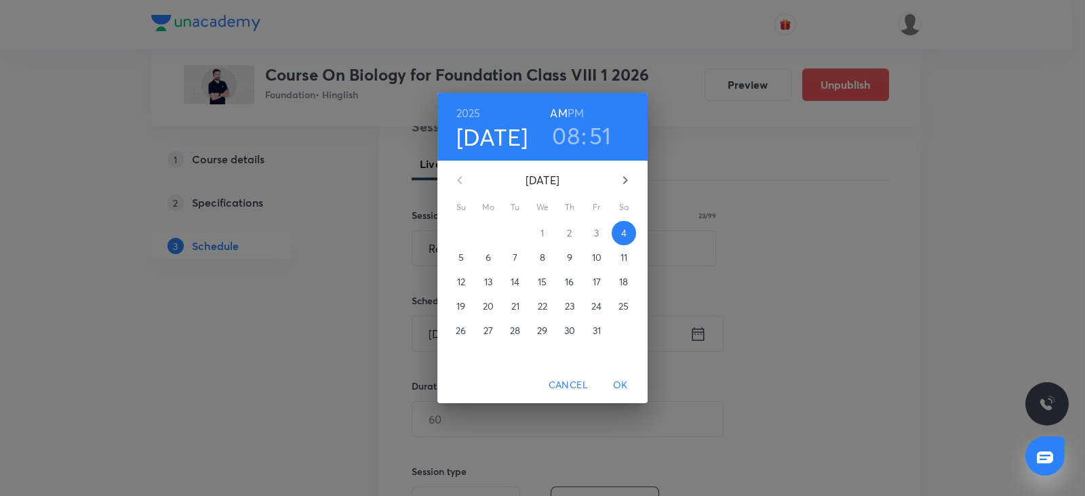
click at [459, 252] on p "5" at bounding box center [460, 258] width 5 height 14
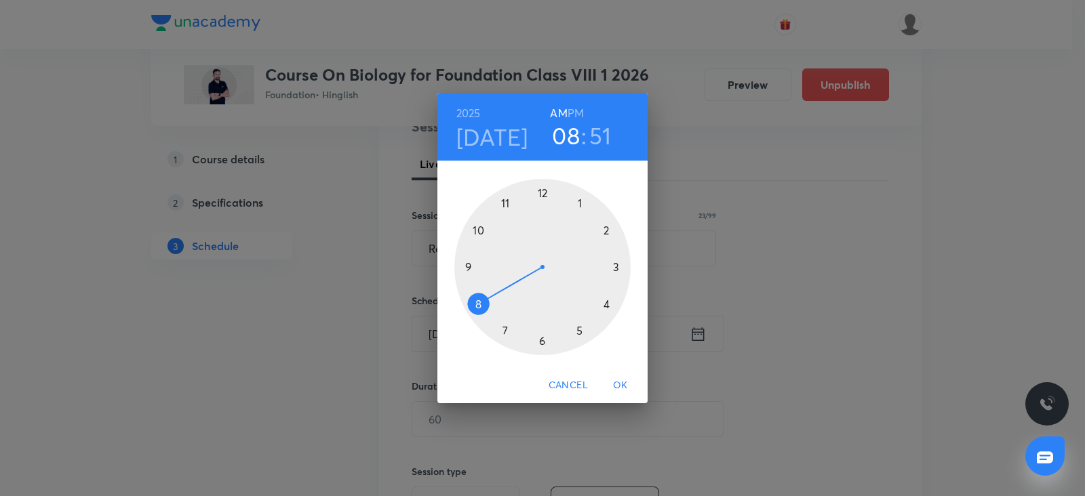
click at [609, 232] on div at bounding box center [542, 267] width 176 height 176
click at [537, 343] on div at bounding box center [542, 267] width 176 height 176
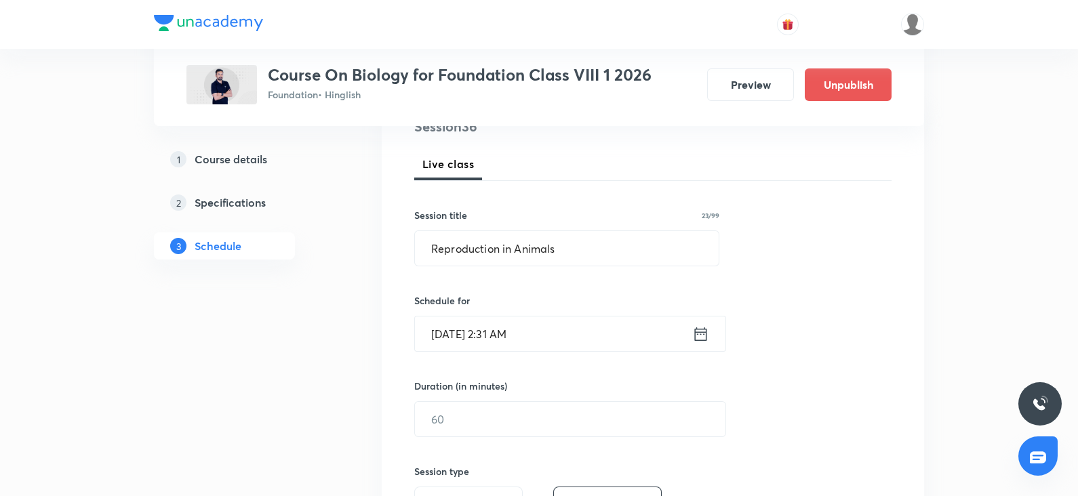
click at [524, 338] on input "Oct 5, 2025, 2:31 AM" at bounding box center [553, 334] width 277 height 35
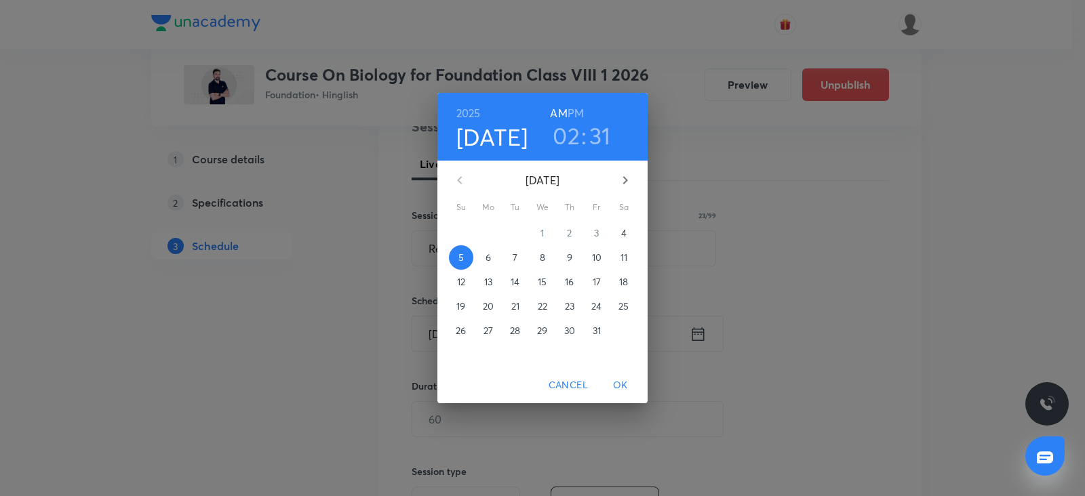
click at [574, 112] on h6 "PM" at bounding box center [576, 113] width 16 height 19
click at [621, 386] on span "OK" at bounding box center [620, 385] width 33 height 17
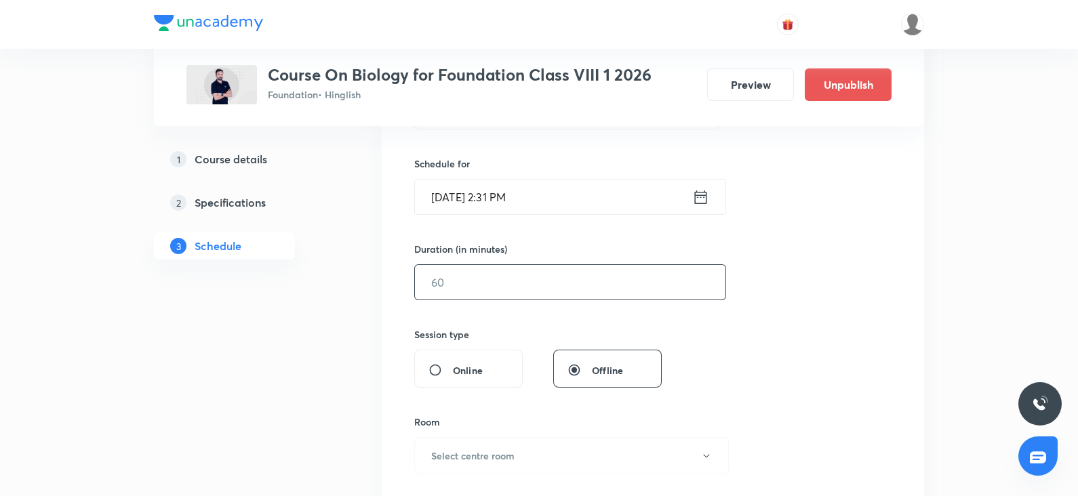
scroll to position [315, 0]
click at [445, 275] on input "text" at bounding box center [570, 281] width 311 height 35
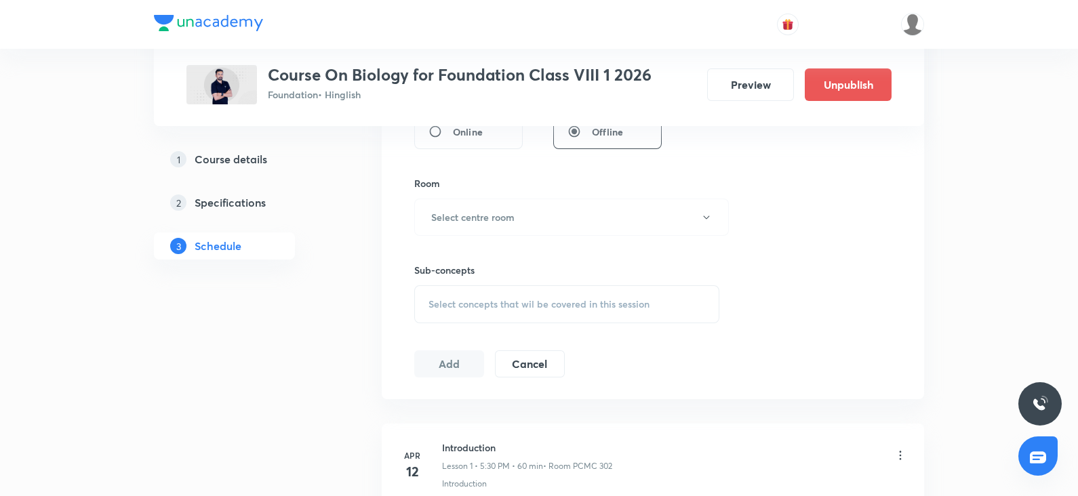
scroll to position [552, 0]
type input "60"
click at [467, 238] on div "Sub-concepts Select concepts that wil be covered in this session" at bounding box center [566, 279] width 305 height 87
click at [464, 218] on h6 "Select centre room" at bounding box center [472, 217] width 83 height 14
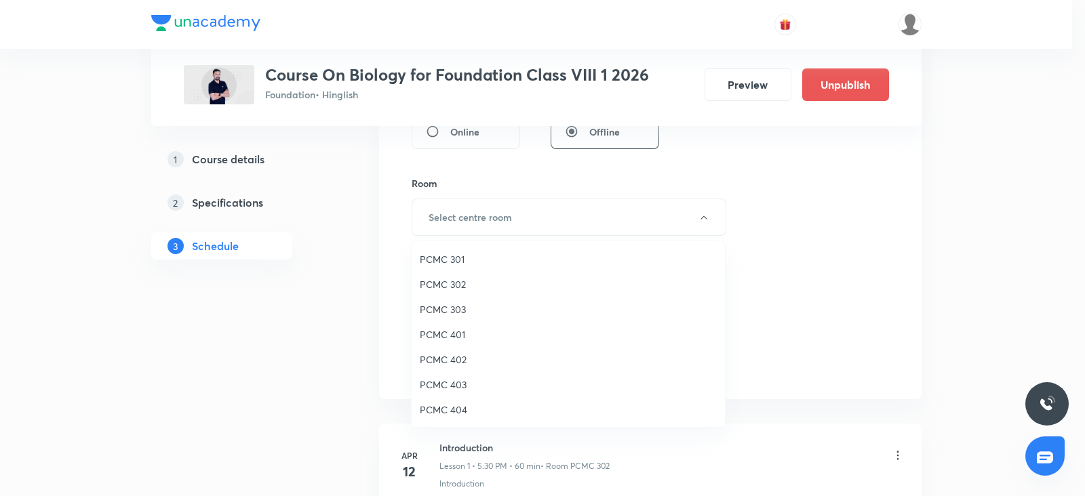
click at [448, 313] on span "PCMC 303" at bounding box center [568, 309] width 297 height 14
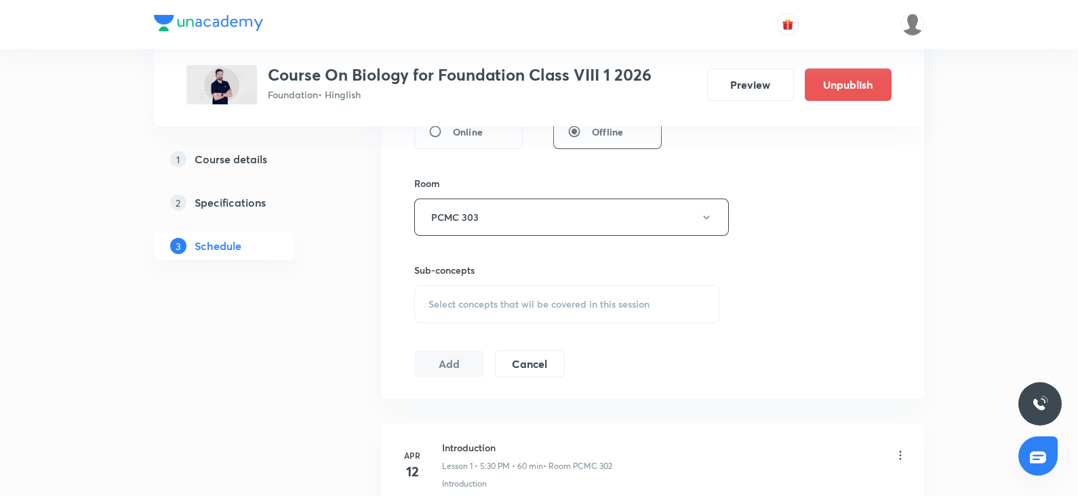
click at [499, 299] on span "Select concepts that wil be covered in this session" at bounding box center [539, 304] width 221 height 11
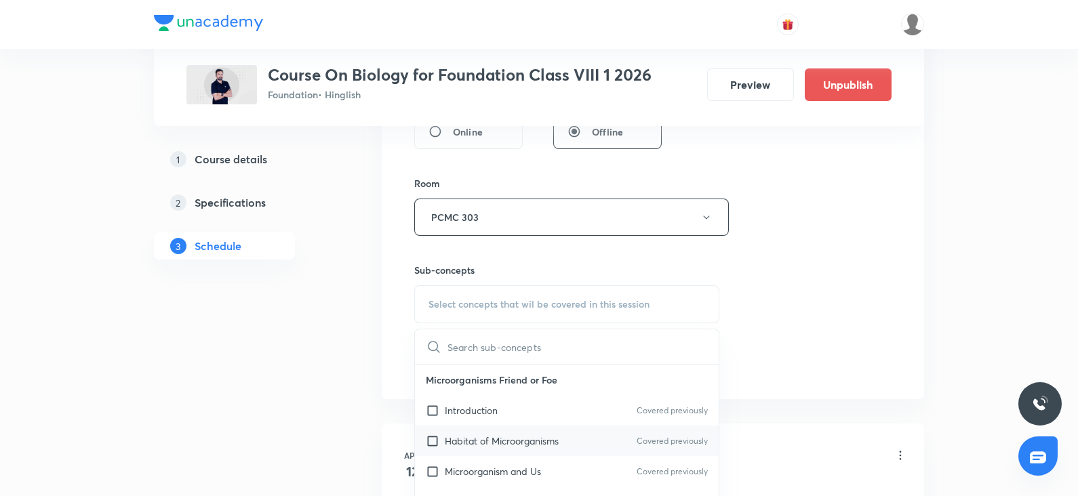
click at [482, 447] on div "Habitat of Microorganisms Covered previously" at bounding box center [567, 441] width 304 height 31
checkbox input "true"
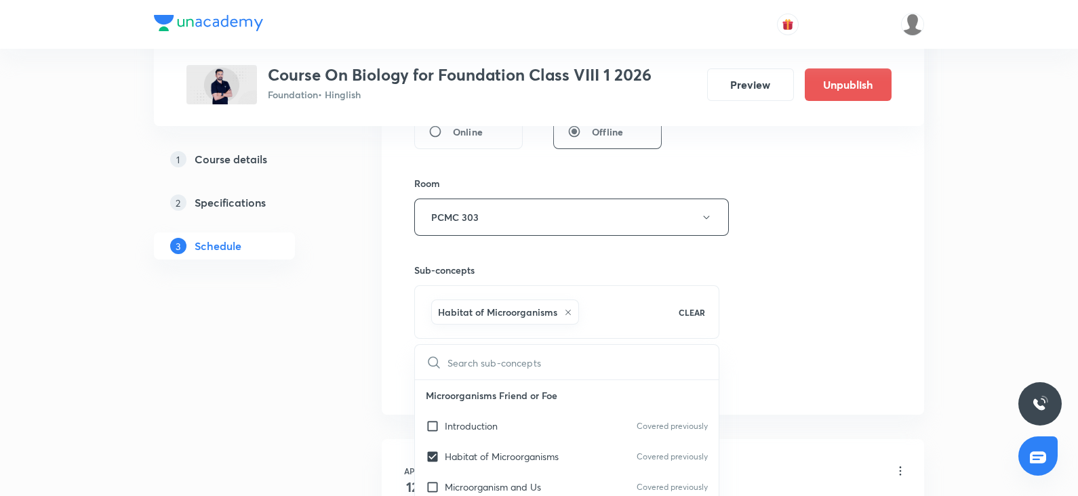
click at [758, 264] on div "Session 36 Live class Session title 23/99 Reproduction in Animals ​ Schedule fo…" at bounding box center [652, 67] width 477 height 652
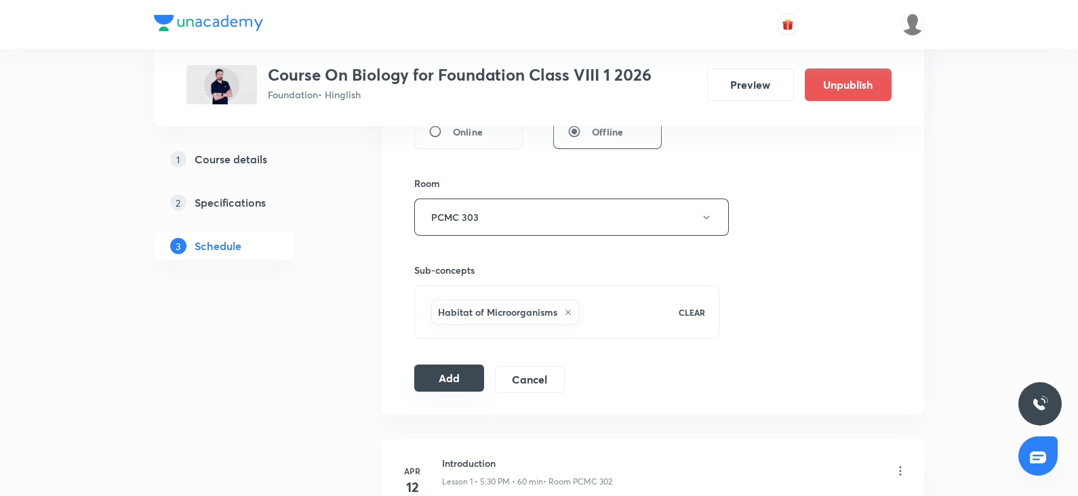
click at [450, 388] on button "Add" at bounding box center [449, 378] width 70 height 27
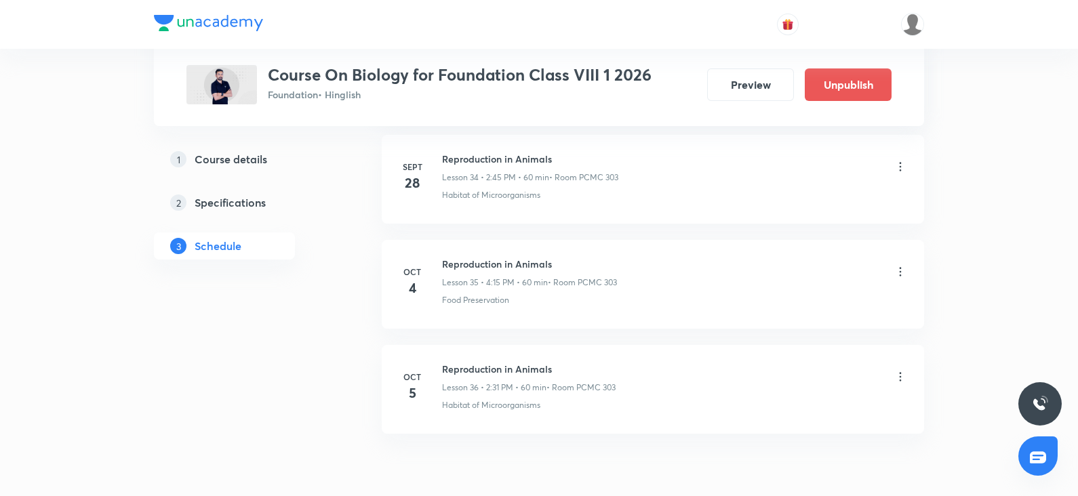
scroll to position [3685, 0]
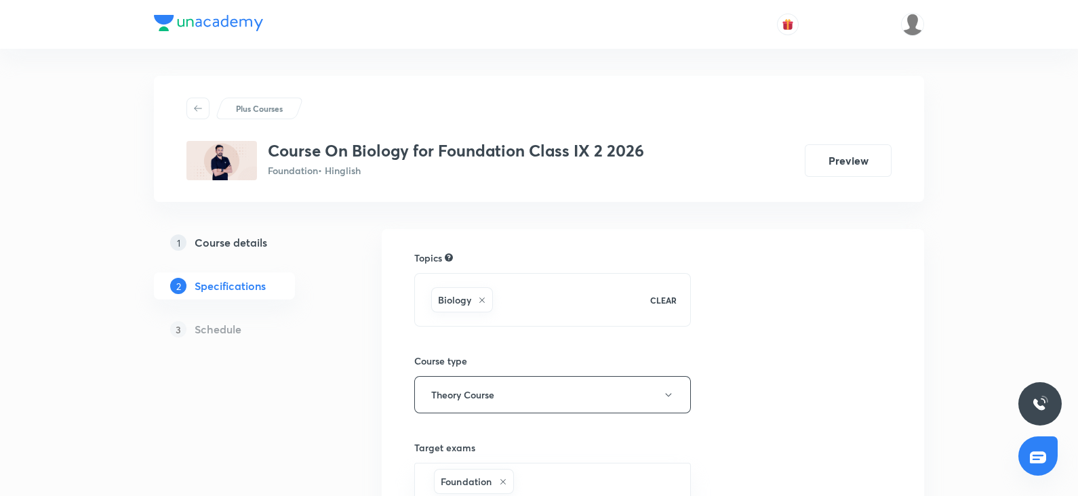
click at [245, 239] on h5 "Course details" at bounding box center [231, 243] width 73 height 16
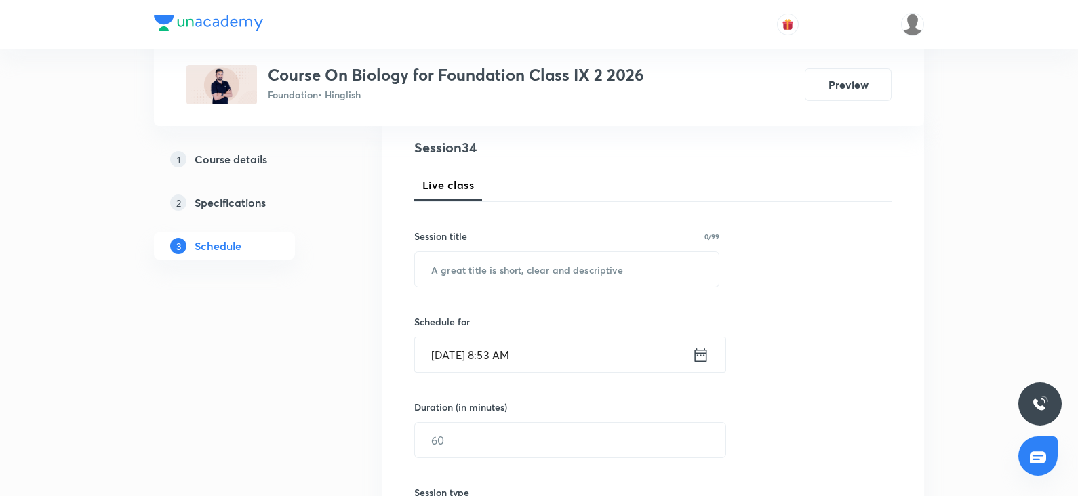
scroll to position [165, 0]
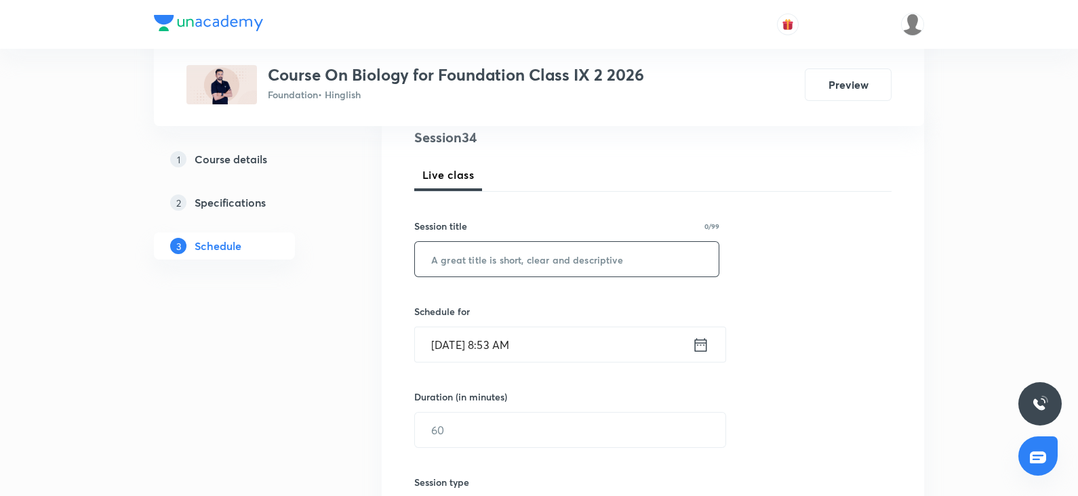
click at [482, 269] on input "text" at bounding box center [567, 259] width 304 height 35
paste input "mprovement in Food Resources"
click at [432, 257] on input "mprovement in Food Resources" at bounding box center [567, 259] width 304 height 35
type input "Improvement in Food Resources"
click at [511, 334] on input "Oct 4, 2025, 8:53 AM" at bounding box center [553, 344] width 277 height 35
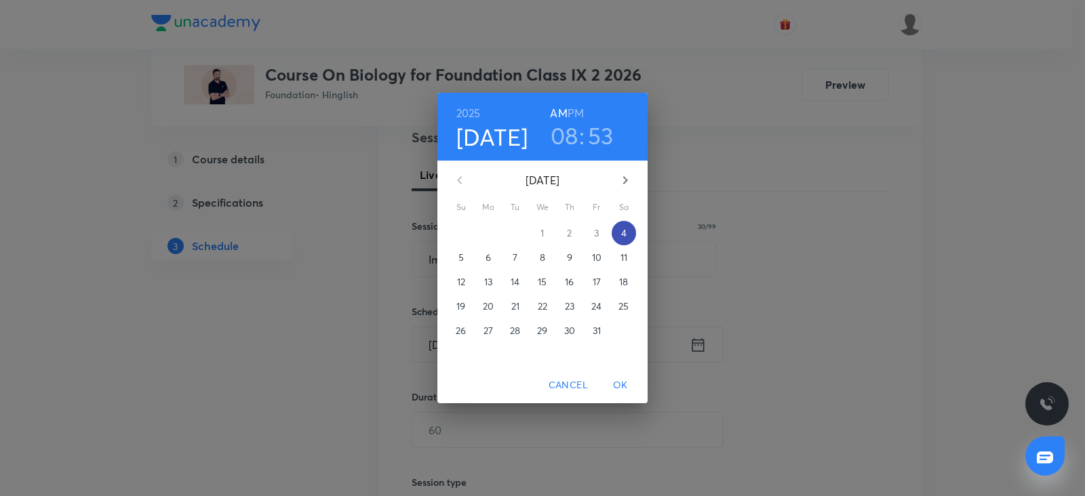
click at [622, 232] on p "4" at bounding box center [623, 233] width 5 height 14
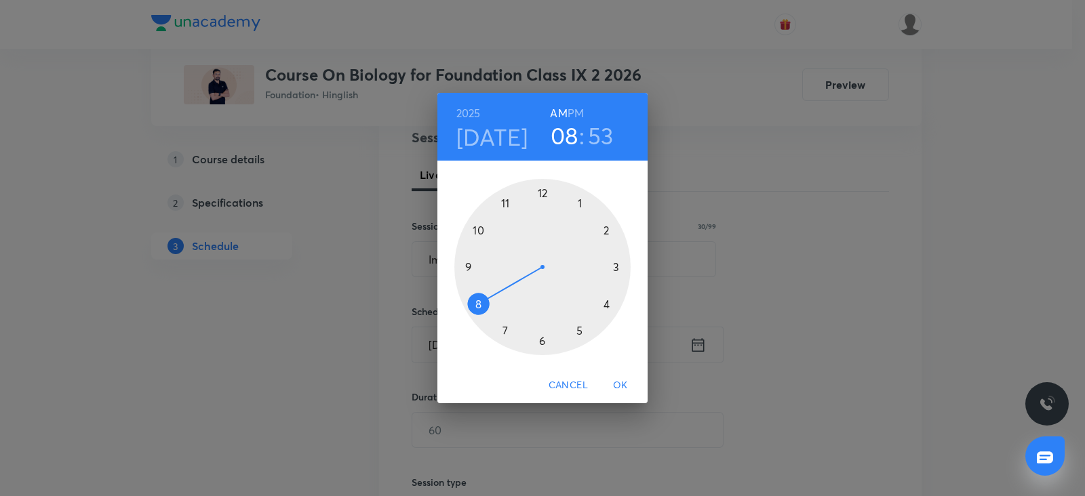
click at [578, 330] on div at bounding box center [542, 267] width 176 height 176
click at [582, 116] on h6 "PM" at bounding box center [576, 113] width 16 height 19
click at [539, 342] on div at bounding box center [542, 267] width 176 height 176
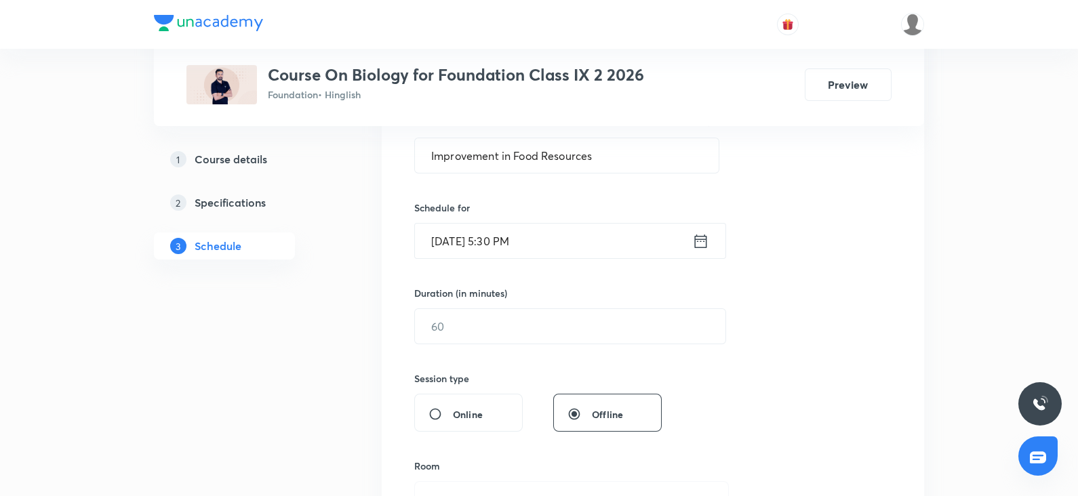
scroll to position [271, 0]
click at [494, 330] on input "text" at bounding box center [570, 325] width 311 height 35
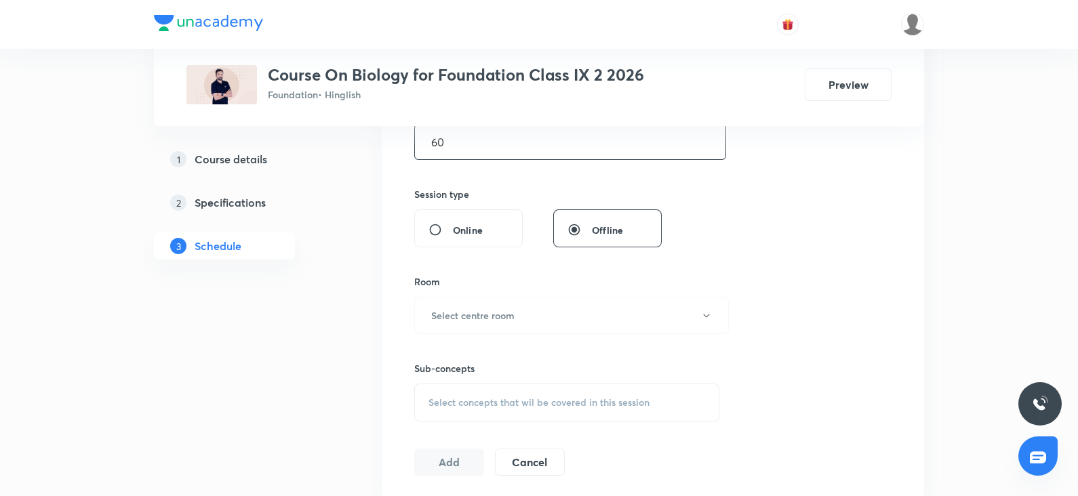
scroll to position [460, 0]
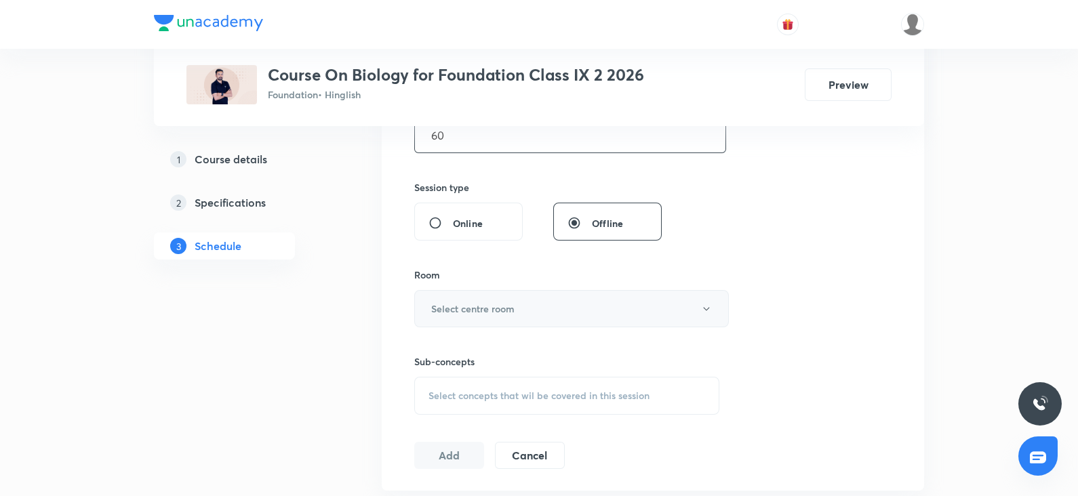
type input "60"
click at [481, 314] on h6 "Select centre room" at bounding box center [472, 309] width 83 height 14
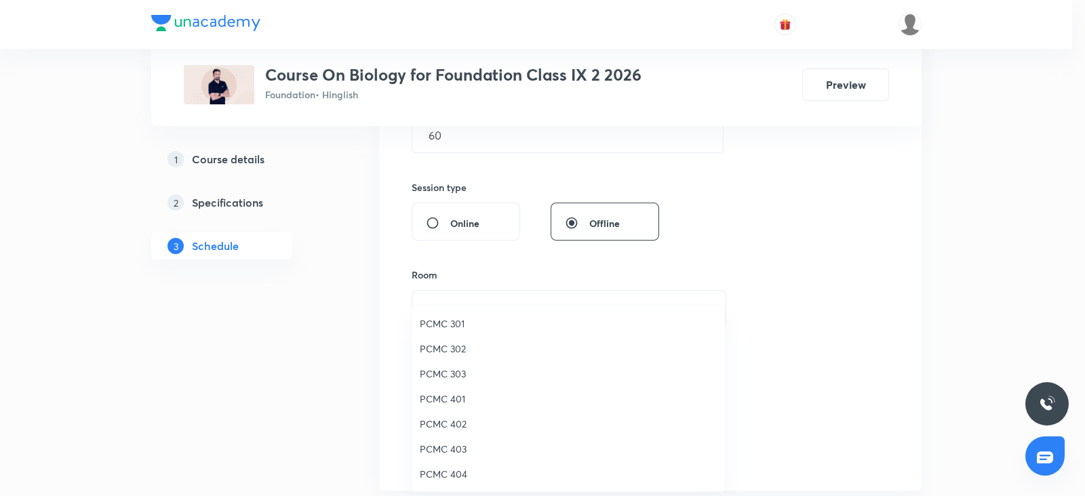
click at [454, 317] on span "PCMC 301" at bounding box center [568, 324] width 297 height 14
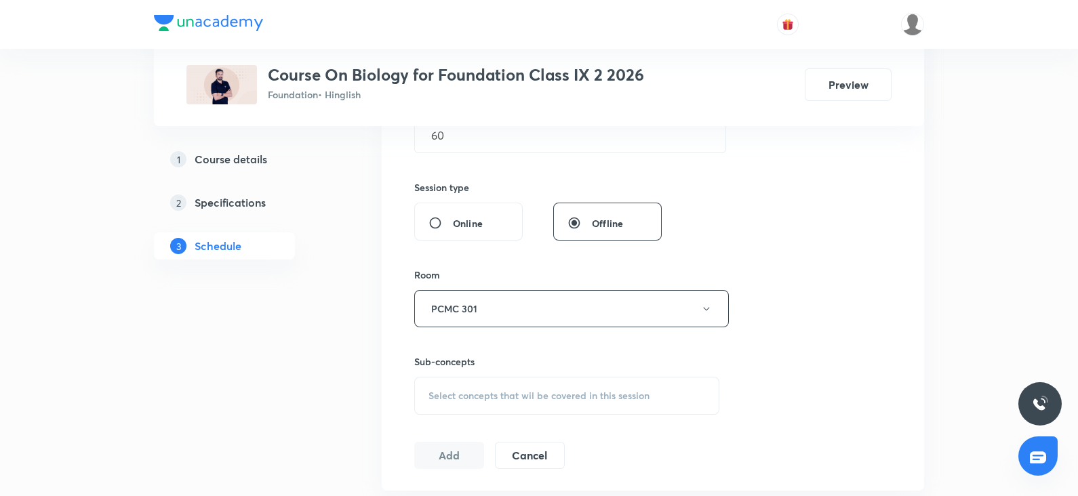
click at [479, 385] on div "Select concepts that wil be covered in this session" at bounding box center [566, 396] width 305 height 38
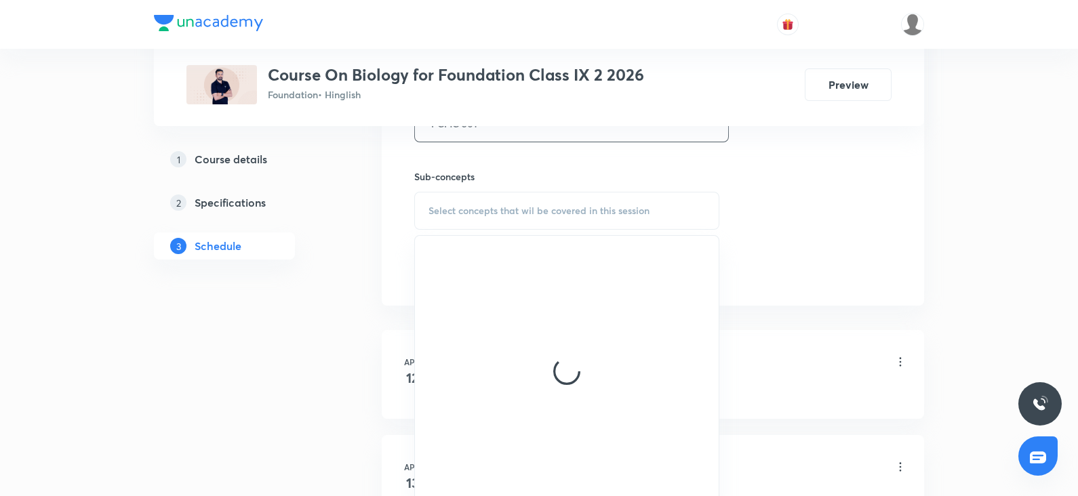
scroll to position [648, 0]
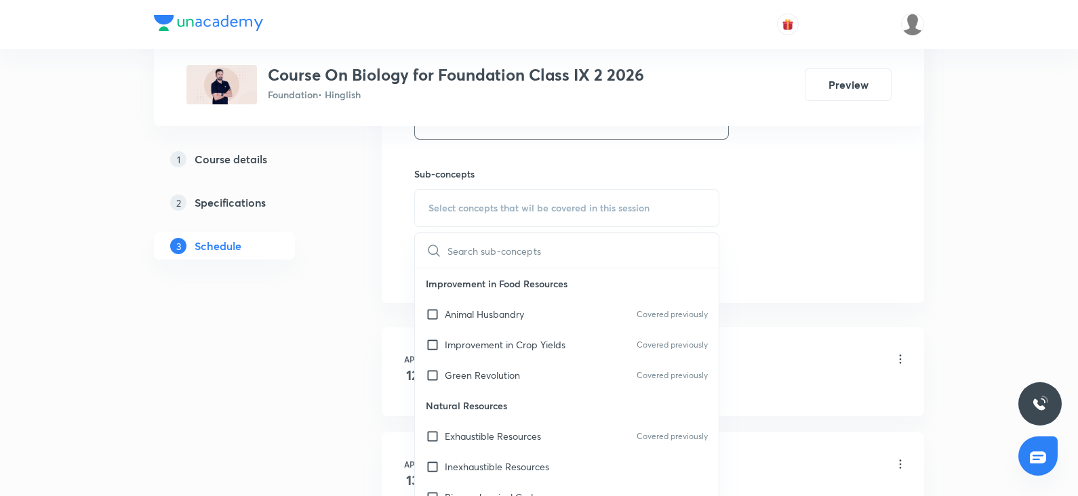
click at [481, 406] on p "Natural Resources" at bounding box center [567, 406] width 304 height 31
click at [475, 435] on p "Exhaustible Resources" at bounding box center [493, 436] width 96 height 14
checkbox input "true"
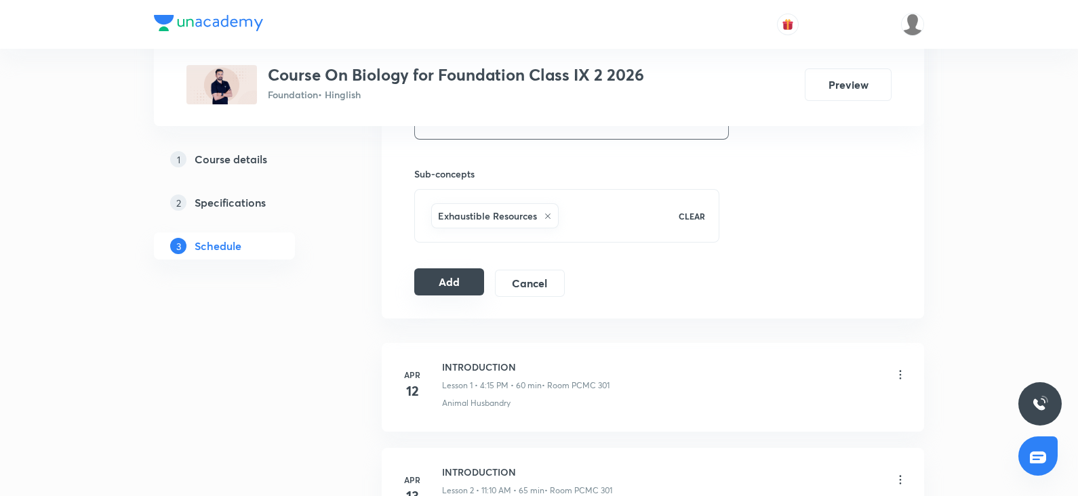
click at [455, 279] on button "Add" at bounding box center [449, 282] width 70 height 27
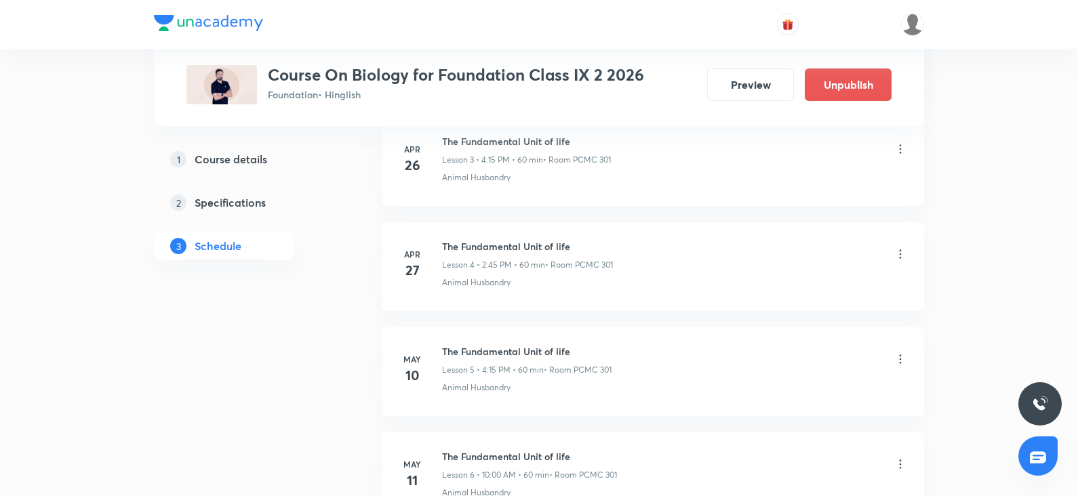
scroll to position [416, 0]
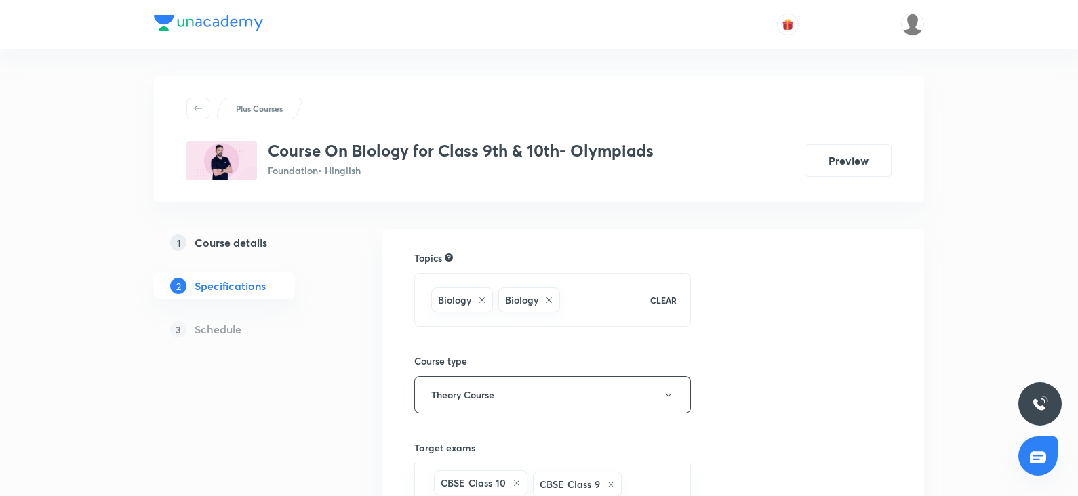
click at [242, 247] on h5 "Course details" at bounding box center [231, 243] width 73 height 16
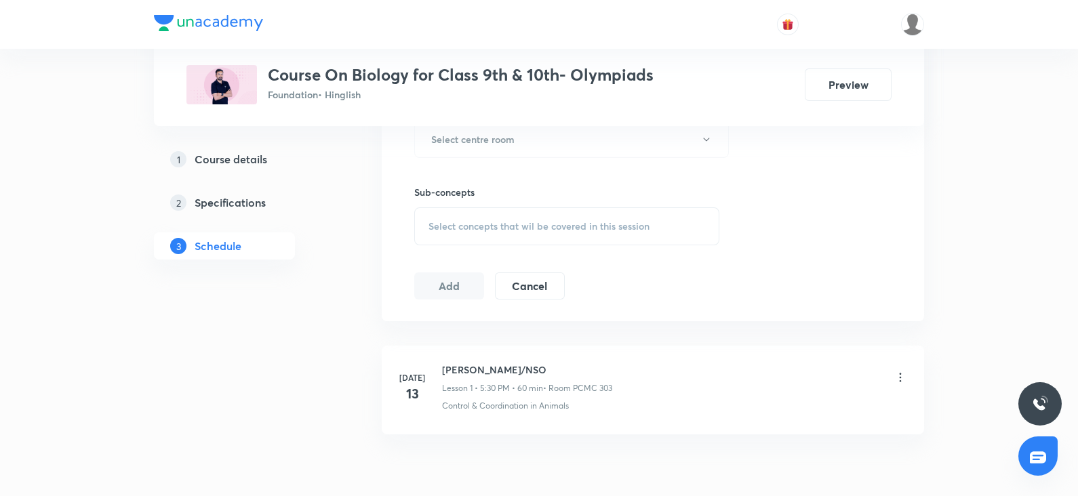
scroll to position [631, 0]
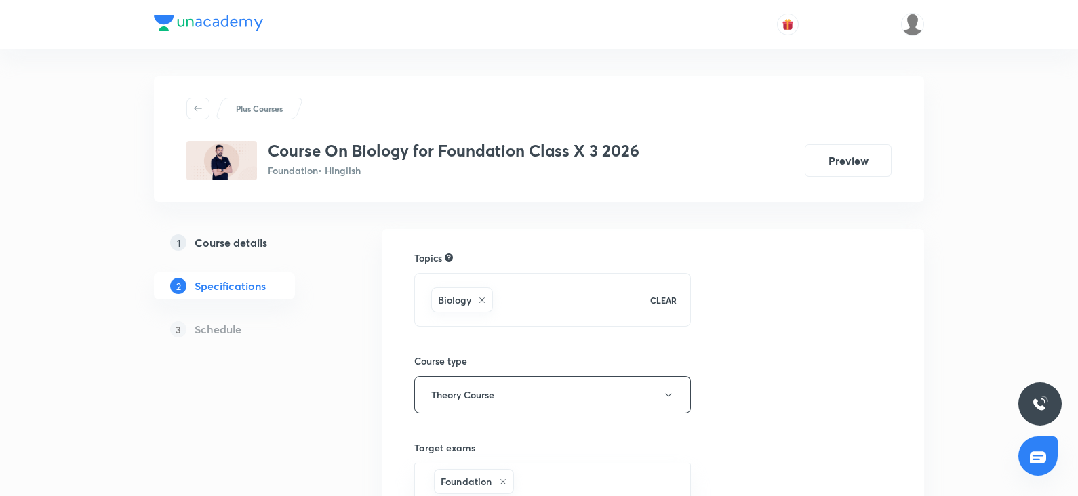
click at [235, 236] on h5 "Course details" at bounding box center [231, 243] width 73 height 16
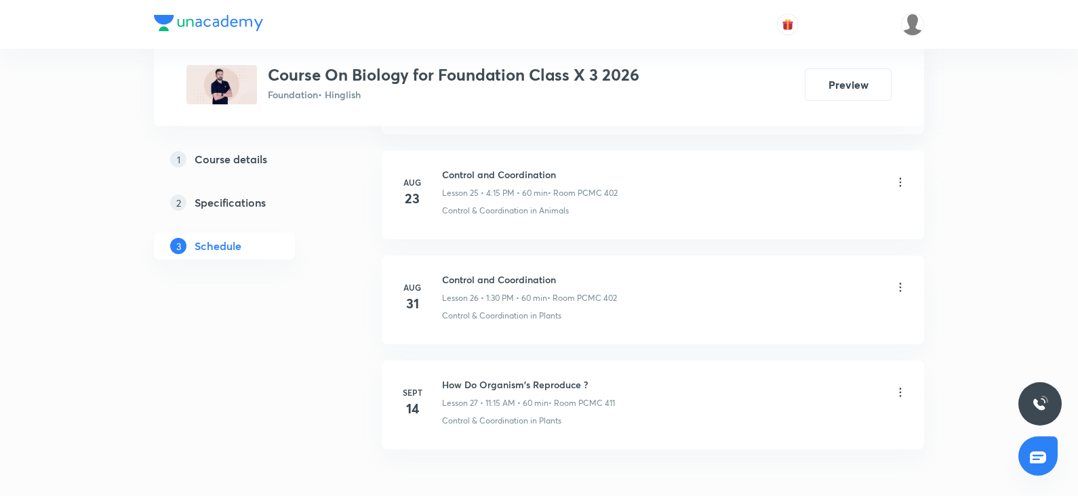
scroll to position [3350, 0]
click at [520, 290] on p "Lesson 26 • 1:30 PM • 60 min" at bounding box center [494, 296] width 105 height 12
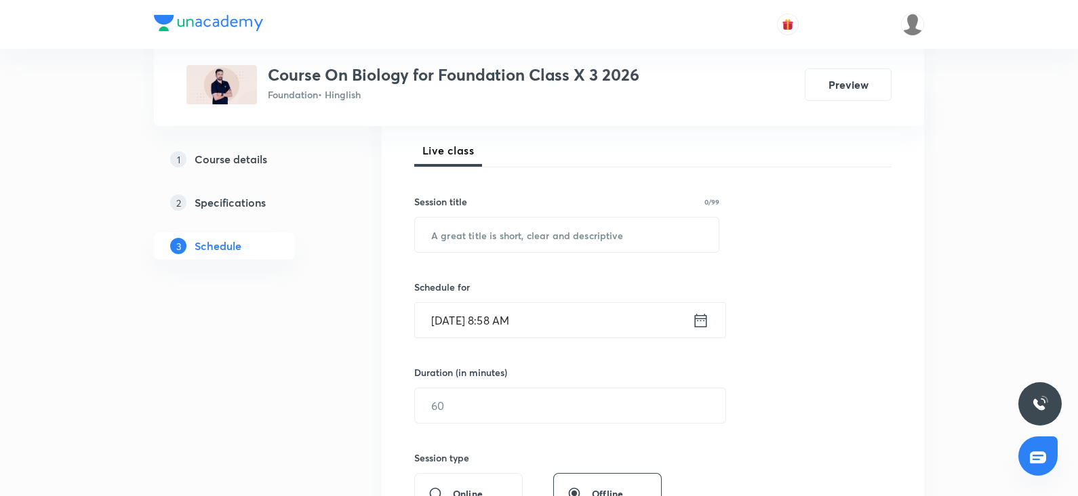
scroll to position [0, 0]
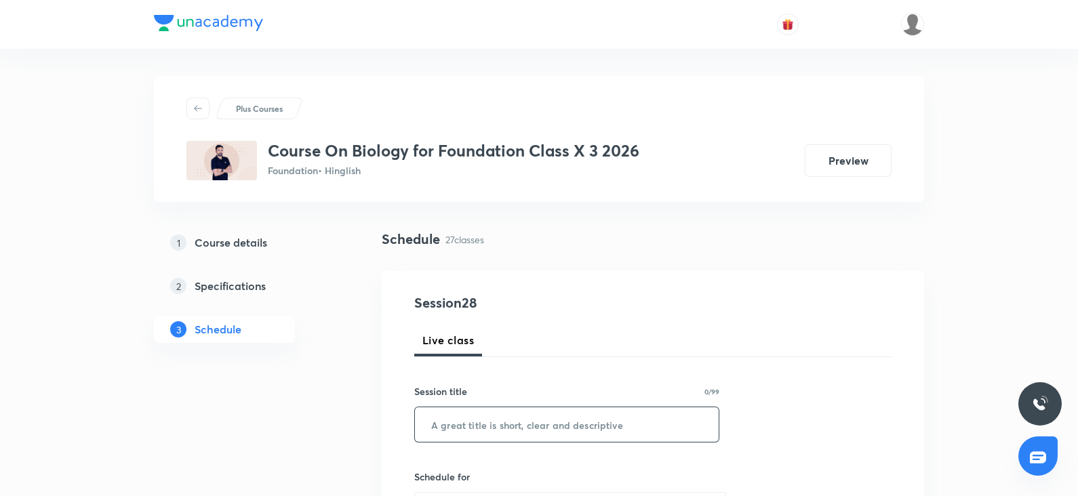
click at [633, 408] on input "text" at bounding box center [567, 425] width 304 height 35
paste input "How Do Organism's Reproduce ?"
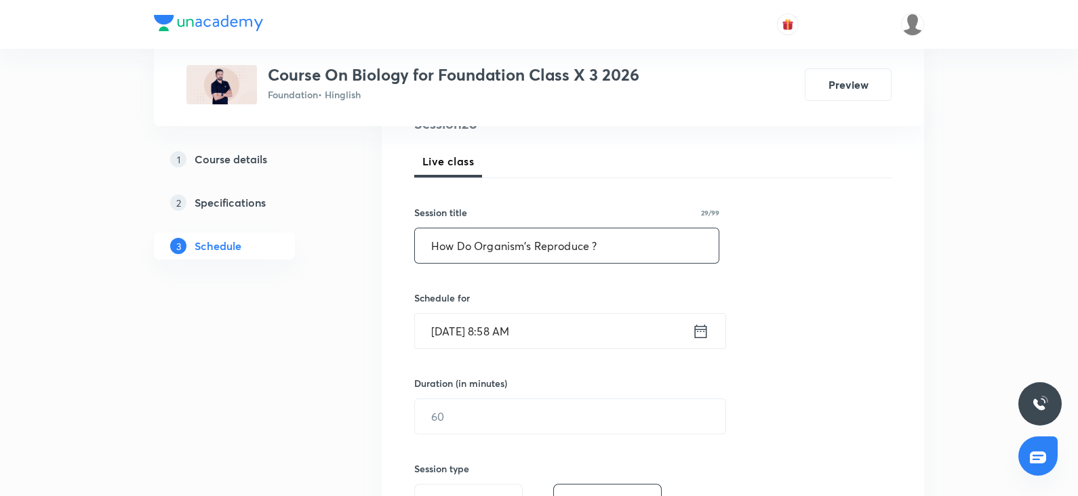
scroll to position [181, 0]
type input "How Do Organism's Reproduce ?"
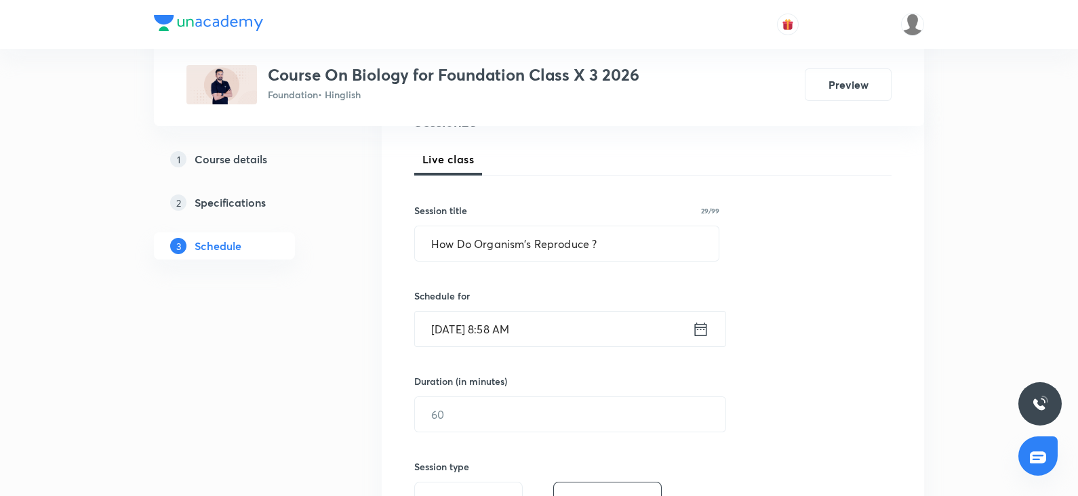
click at [530, 337] on input "[DATE] 8:58 AM" at bounding box center [553, 329] width 277 height 35
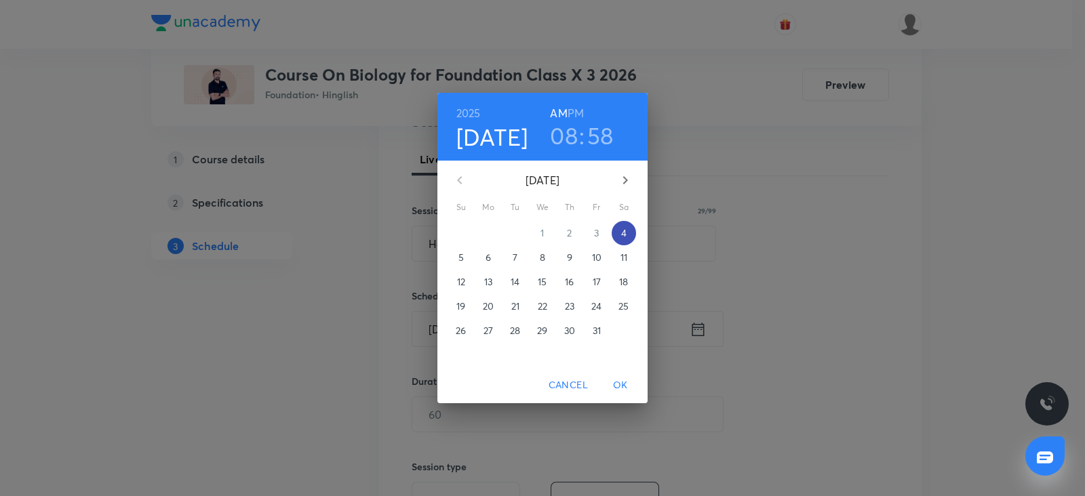
click at [629, 226] on span "4" at bounding box center [624, 233] width 24 height 14
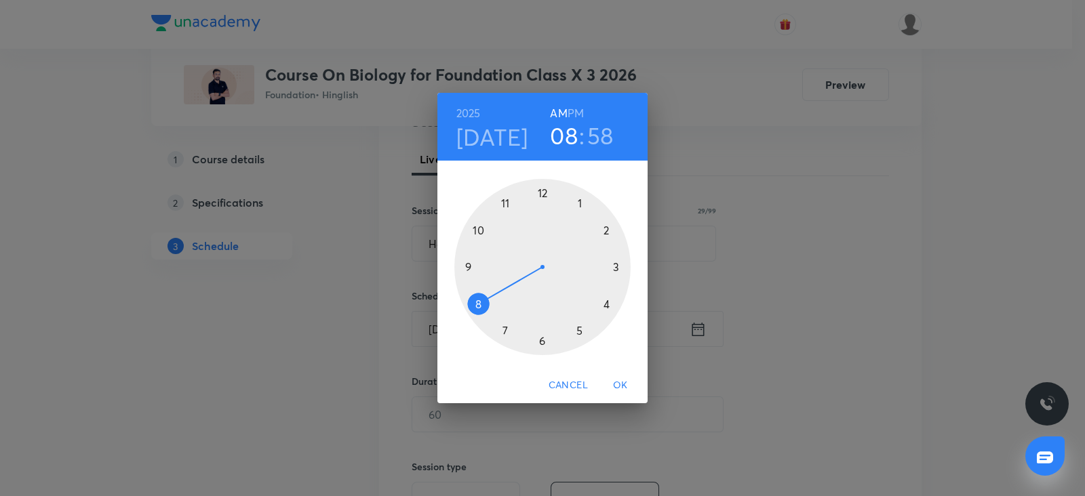
click at [541, 340] on div at bounding box center [542, 267] width 176 height 176
click at [469, 269] on div at bounding box center [542, 267] width 176 height 176
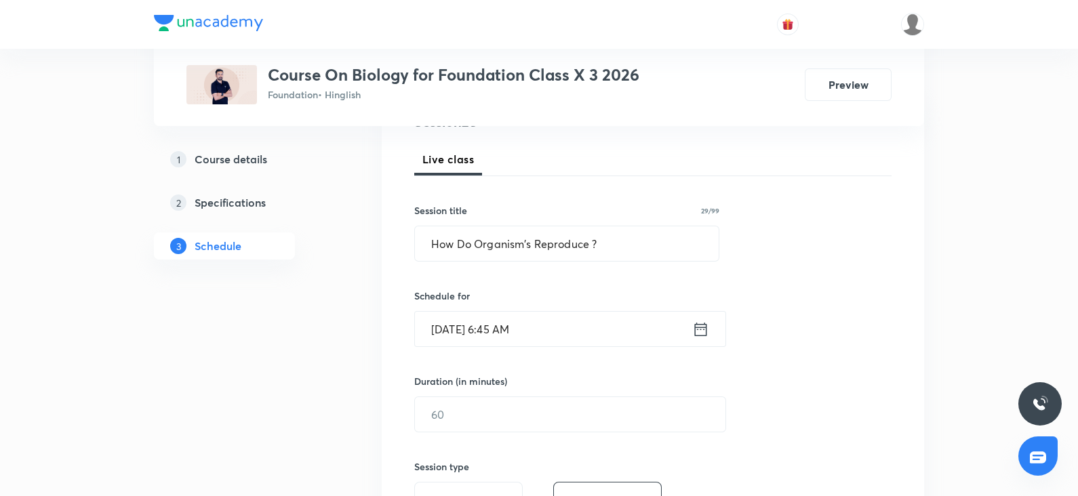
click at [527, 330] on input "[DATE] 6:45 AM" at bounding box center [553, 329] width 277 height 35
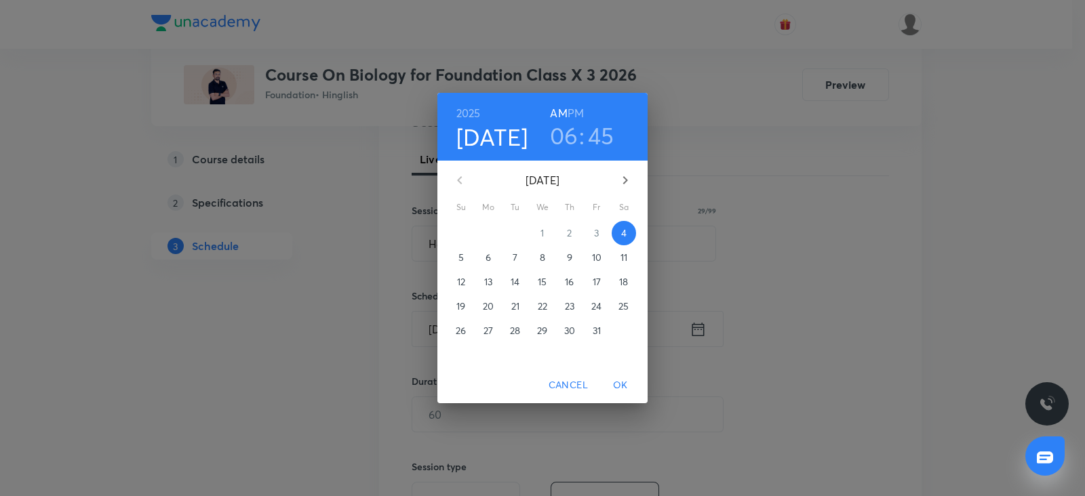
click at [576, 120] on h6 "PM" at bounding box center [576, 113] width 16 height 19
click at [623, 387] on span "OK" at bounding box center [620, 385] width 33 height 17
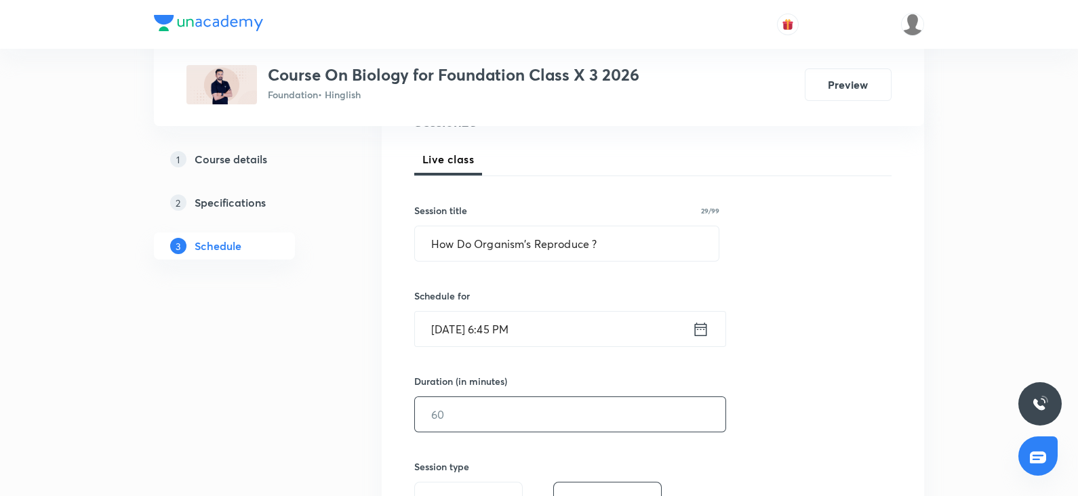
click at [516, 406] on input "text" at bounding box center [570, 414] width 311 height 35
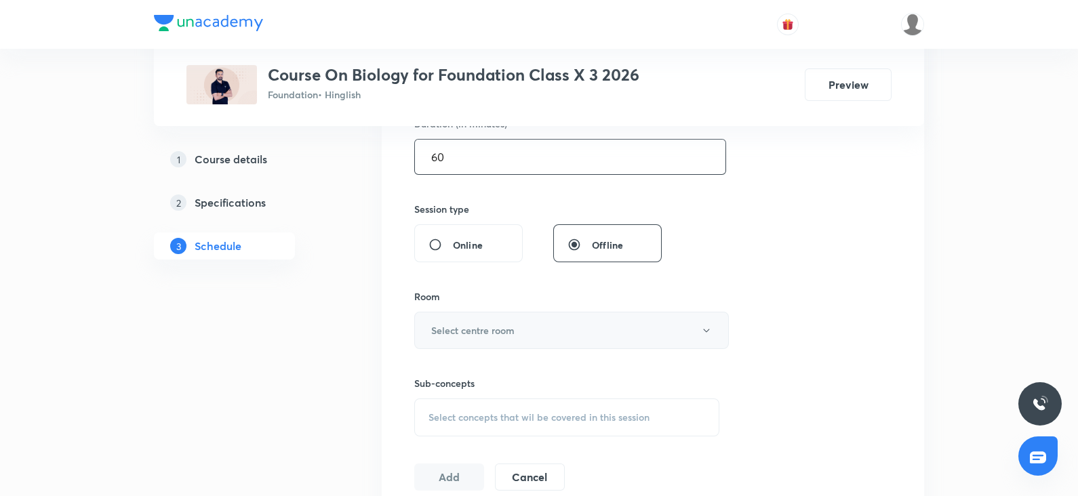
scroll to position [440, 0]
type input "60"
click at [498, 328] on h6 "Select centre room" at bounding box center [472, 329] width 83 height 14
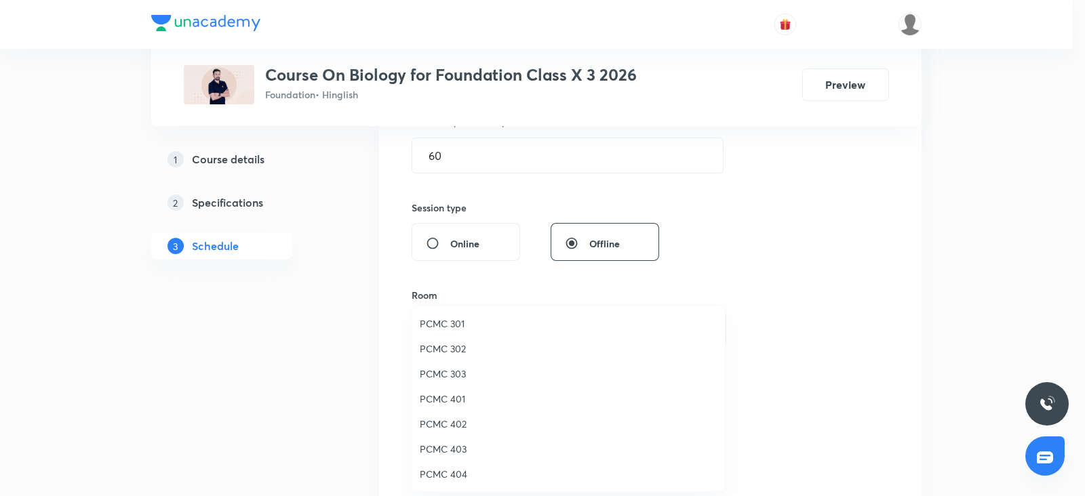
click at [458, 428] on span "PCMC 402" at bounding box center [568, 424] width 297 height 14
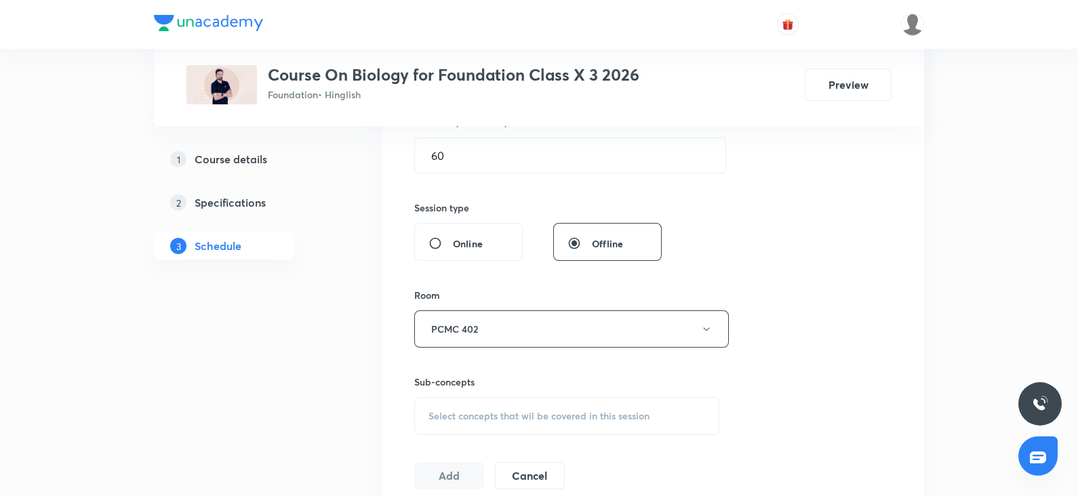
click at [463, 411] on span "Select concepts that wil be covered in this session" at bounding box center [539, 416] width 221 height 11
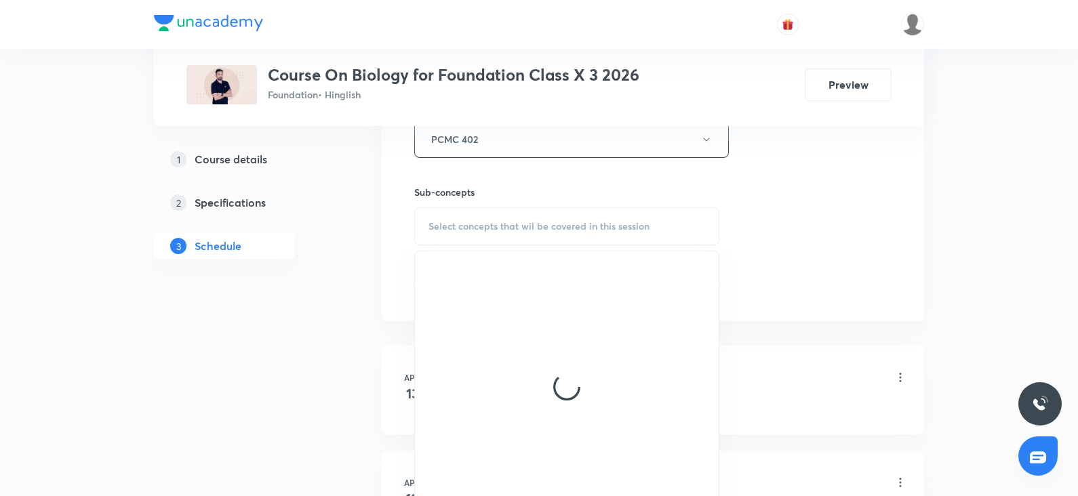
scroll to position [632, 0]
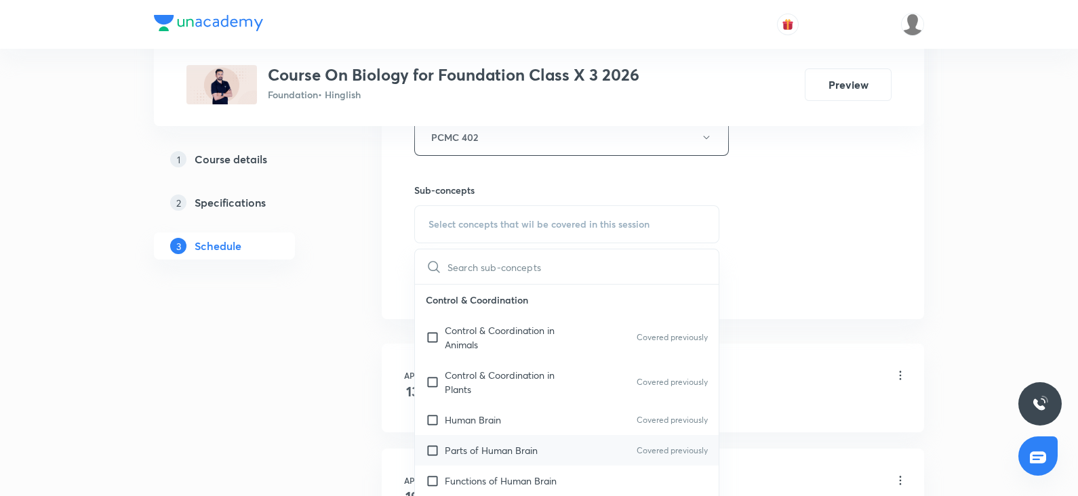
click at [458, 449] on p "Parts of Human Brain" at bounding box center [491, 450] width 93 height 14
checkbox input "true"
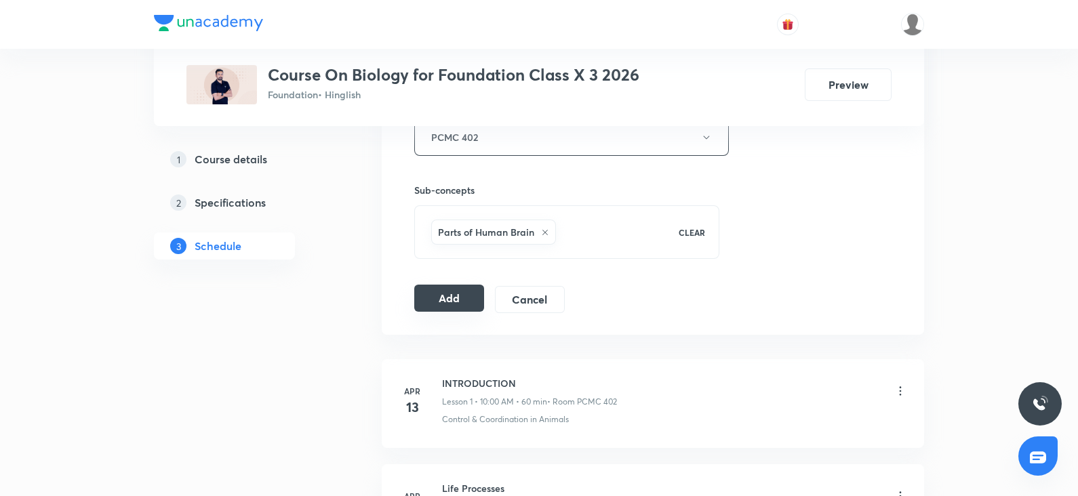
click at [429, 307] on button "Add" at bounding box center [449, 298] width 70 height 27
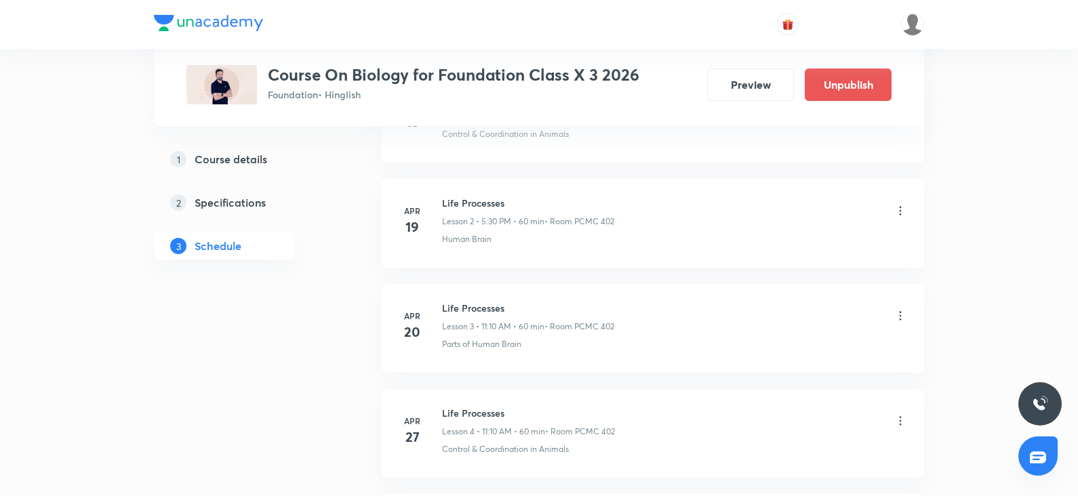
scroll to position [0, 0]
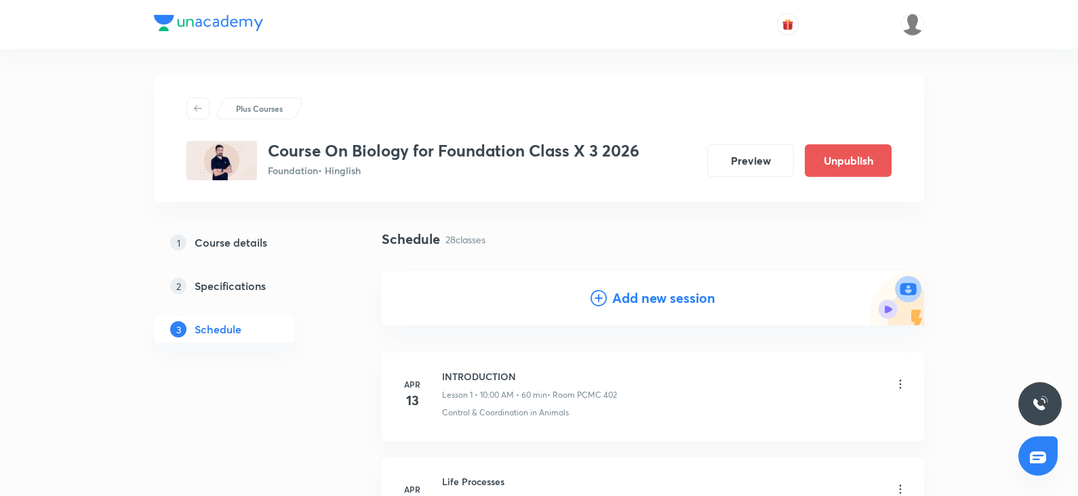
click at [601, 303] on icon at bounding box center [599, 298] width 16 height 16
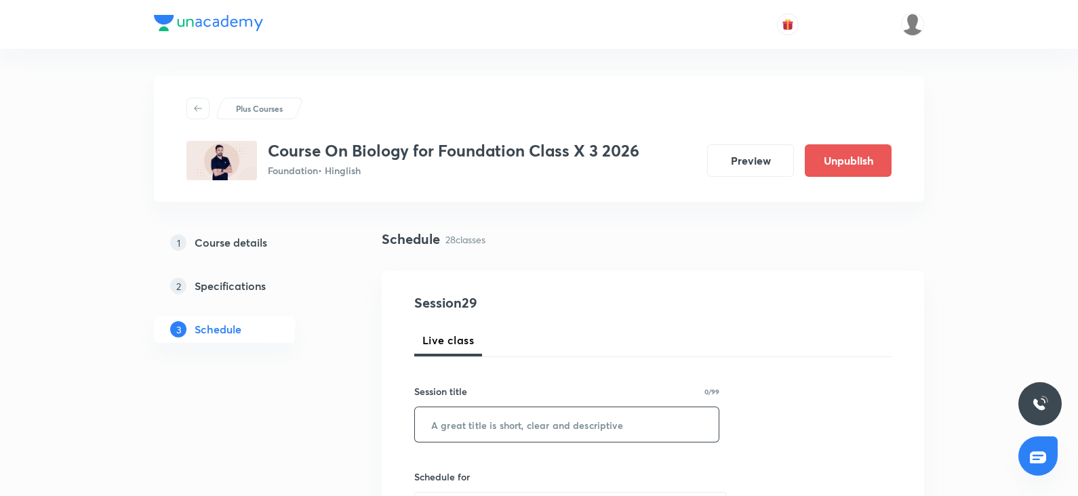
click at [507, 429] on input "text" at bounding box center [567, 425] width 304 height 35
paste input "How Do Organism's Reproduce ?"
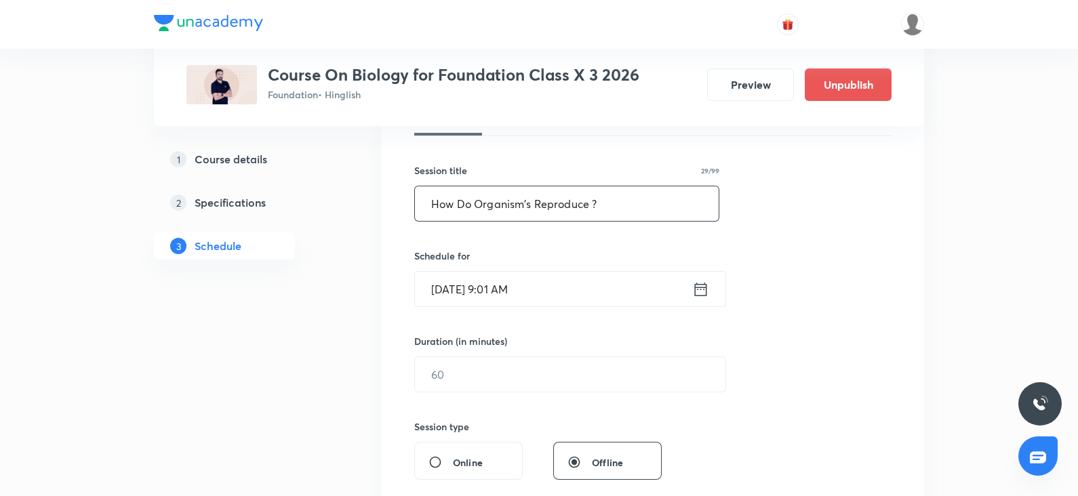
scroll to position [226, 0]
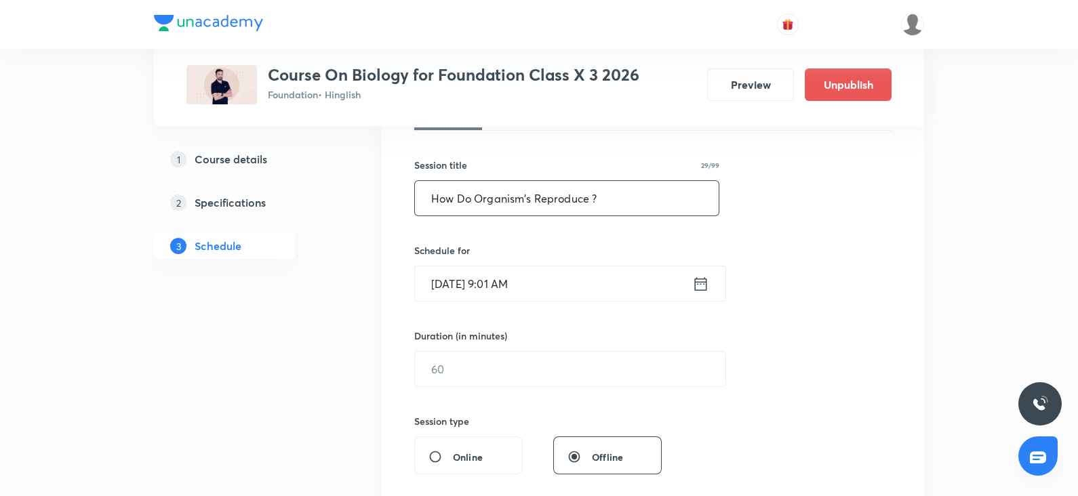
type input "How Do Organism's Reproduce ?"
click at [485, 294] on input "Oct 4, 2025, 9:01 AM" at bounding box center [553, 283] width 277 height 35
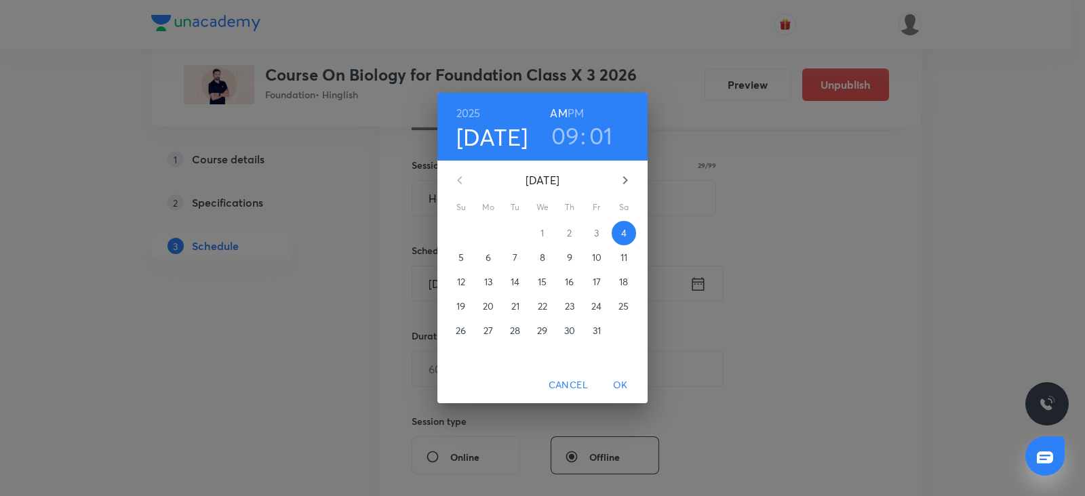
click at [467, 251] on span "5" at bounding box center [461, 258] width 24 height 14
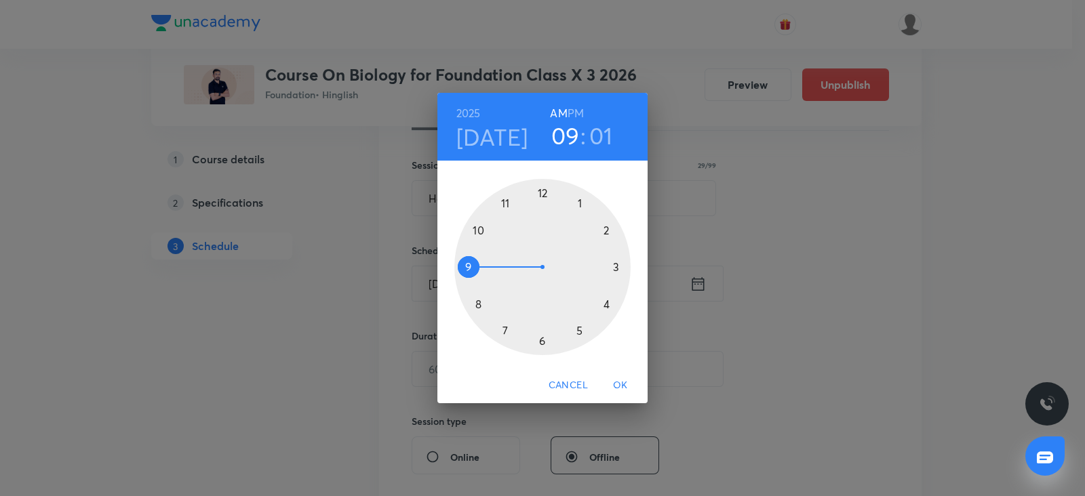
click at [538, 188] on div at bounding box center [542, 267] width 176 height 176
click at [580, 112] on h6 "PM" at bounding box center [576, 113] width 16 height 19
click at [540, 192] on div at bounding box center [542, 267] width 176 height 176
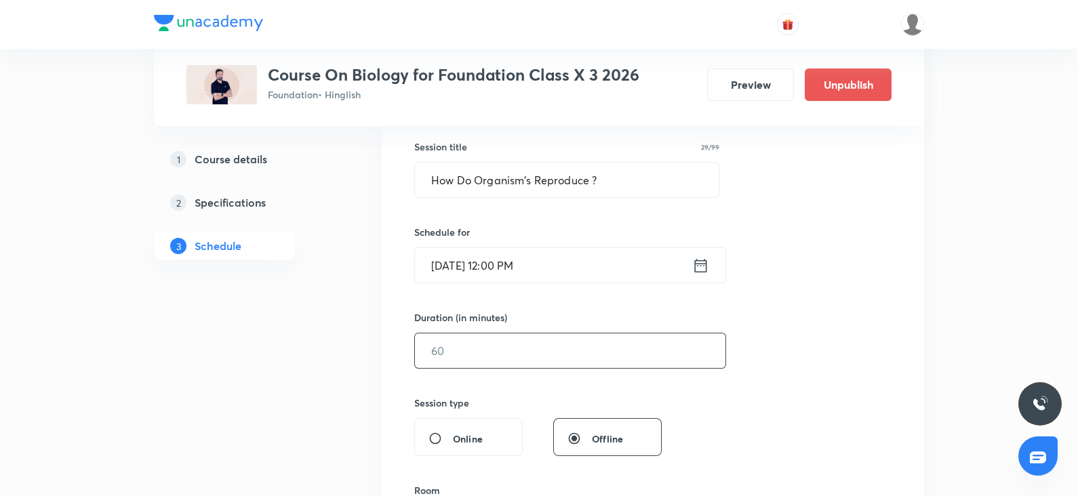
scroll to position [249, 0]
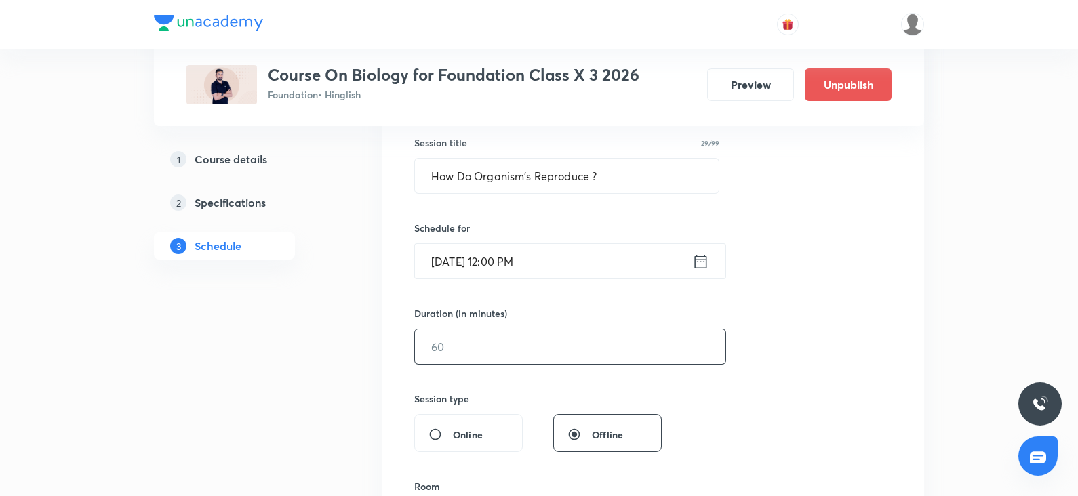
click at [526, 351] on input "text" at bounding box center [570, 347] width 311 height 35
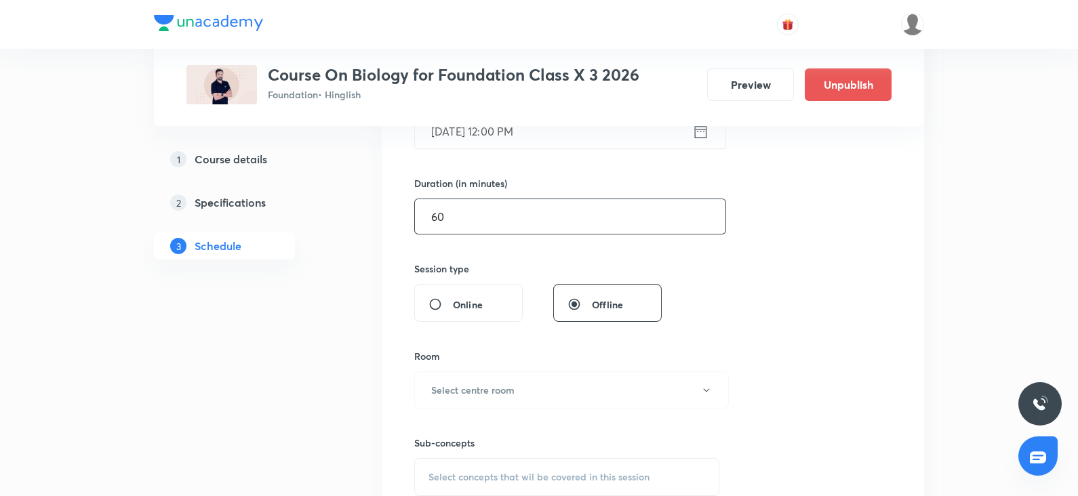
scroll to position [386, 0]
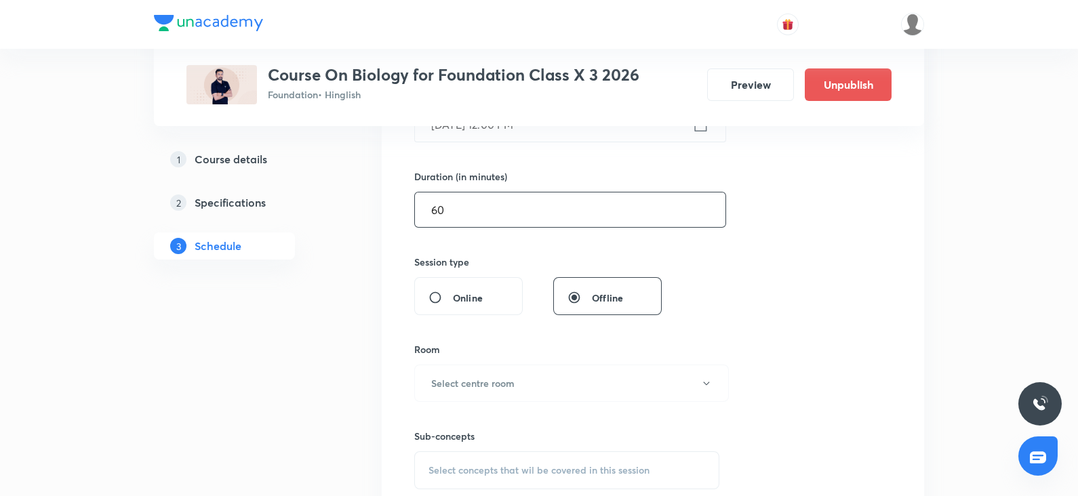
type input "60"
drag, startPoint x: 469, startPoint y: 360, endPoint x: 461, endPoint y: 371, distance: 13.6
click at [461, 371] on div "Room Select centre room" at bounding box center [566, 372] width 305 height 60
click at [461, 371] on button "Select centre room" at bounding box center [571, 383] width 315 height 37
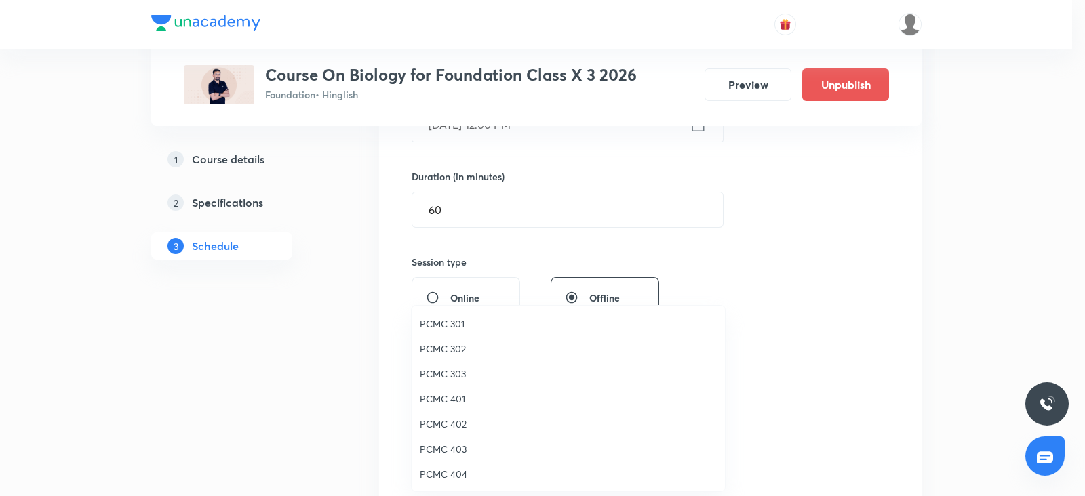
click at [453, 424] on span "PCMC 402" at bounding box center [568, 424] width 297 height 14
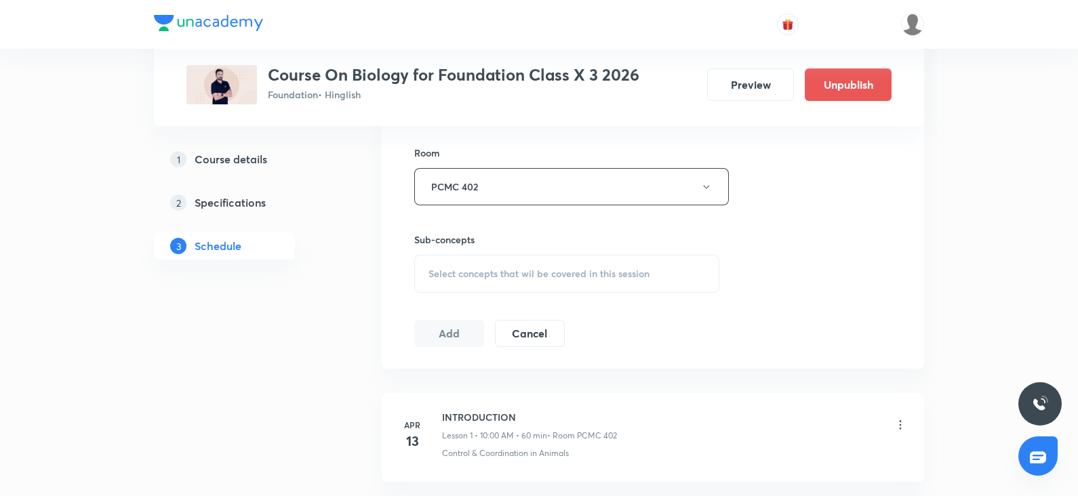
scroll to position [597, 0]
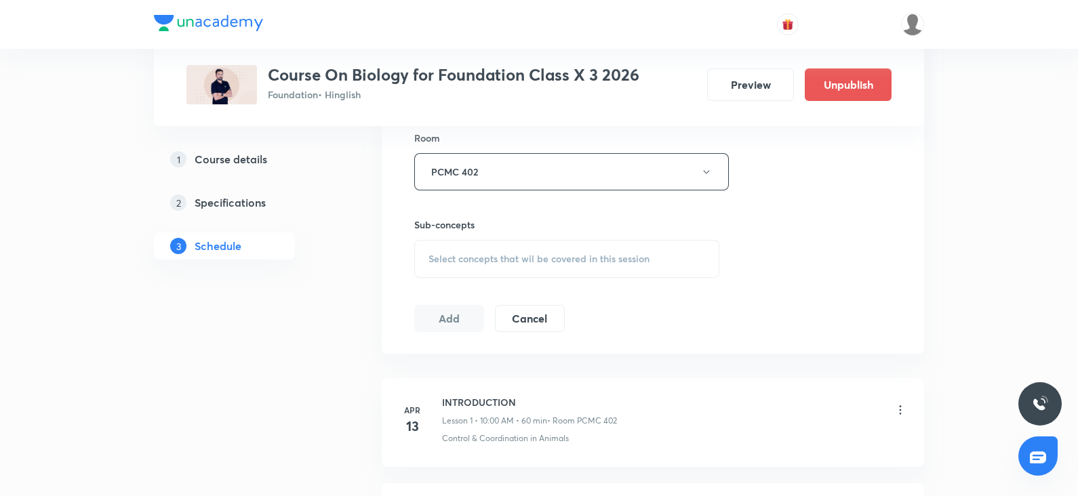
click at [515, 257] on span "Select concepts that wil be covered in this session" at bounding box center [539, 259] width 221 height 11
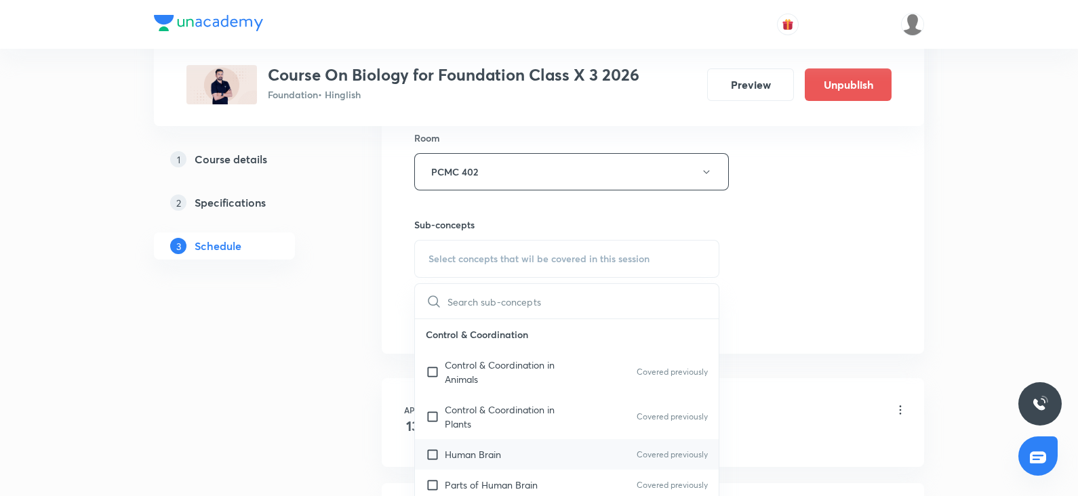
click at [471, 450] on p "Human Brain" at bounding box center [473, 455] width 56 height 14
checkbox input "true"
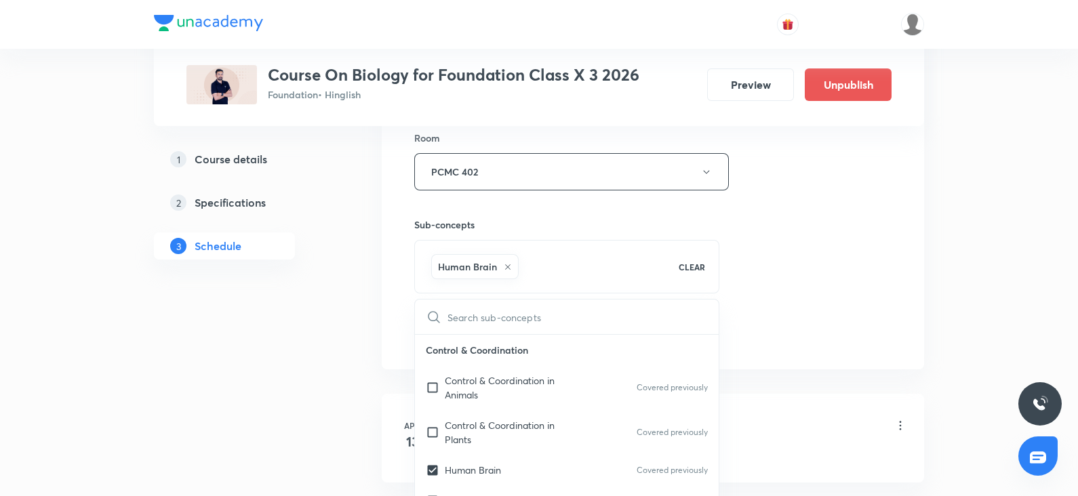
click at [774, 322] on div "Session 29 Live class Session title 29/99 How Do Organism's Reproduce ? ​ Sched…" at bounding box center [652, 22] width 477 height 652
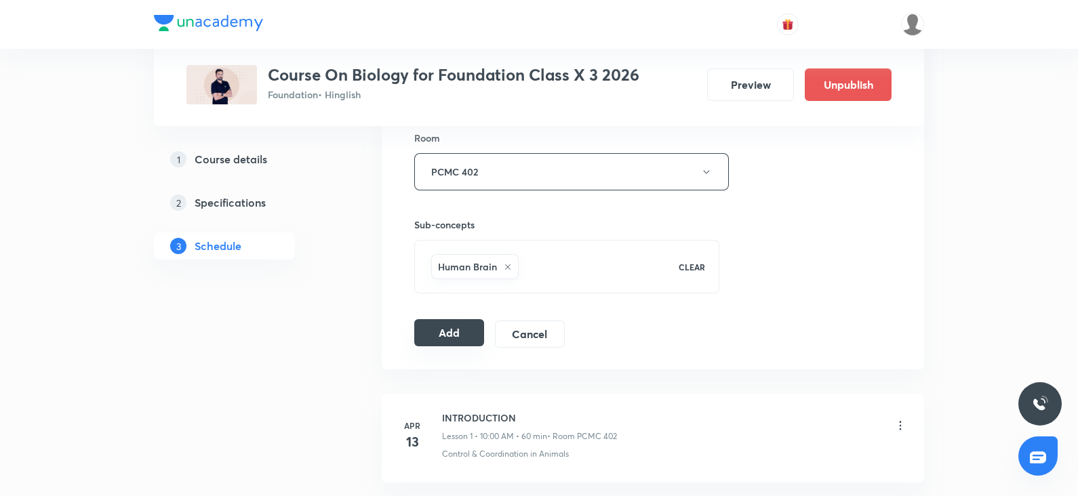
click at [450, 341] on button "Add" at bounding box center [449, 332] width 70 height 27
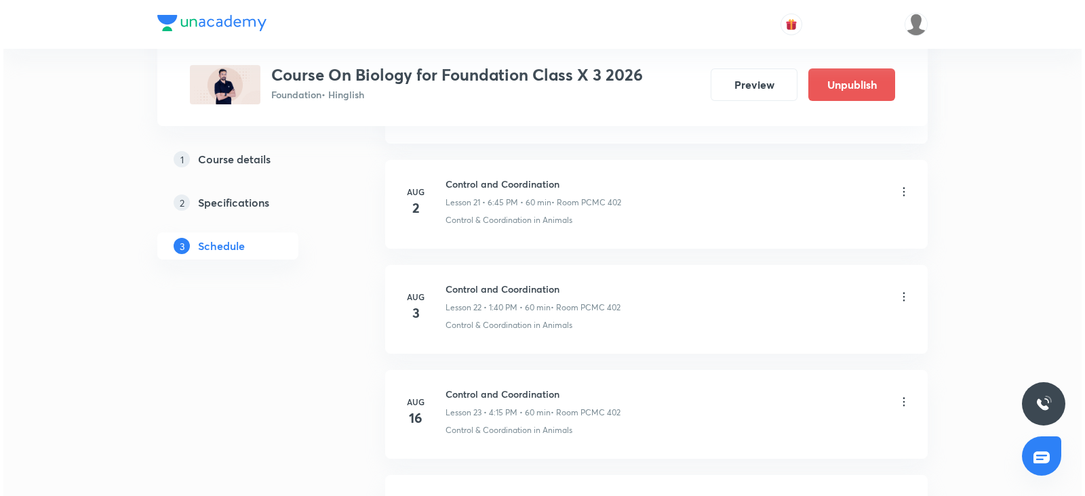
scroll to position [3008, 0]
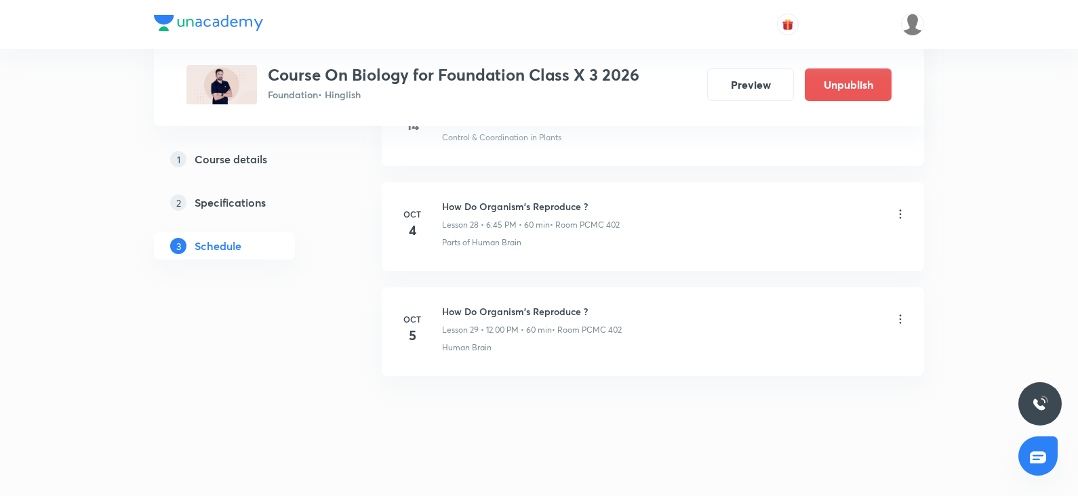
click at [900, 210] on icon at bounding box center [901, 214] width 2 height 9
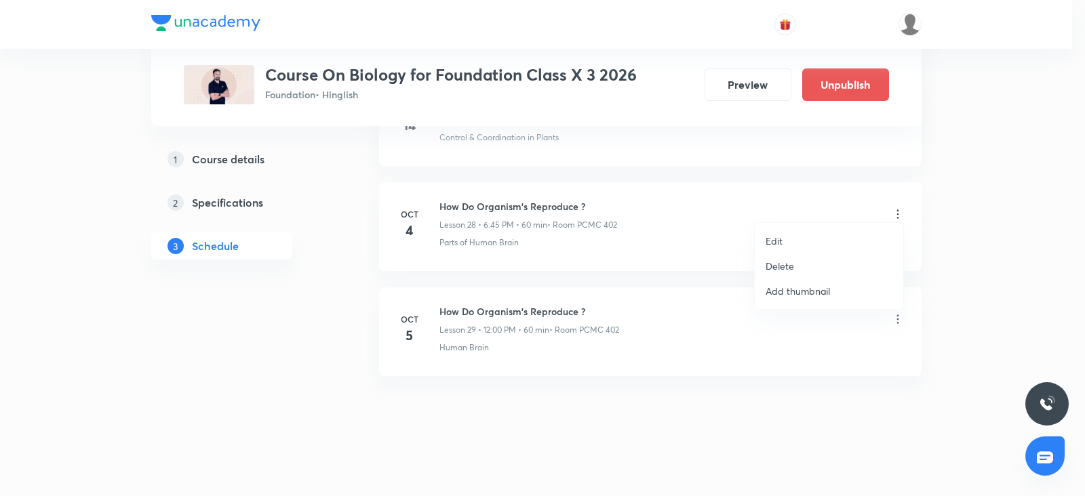
click at [783, 262] on p "Delete" at bounding box center [780, 266] width 28 height 14
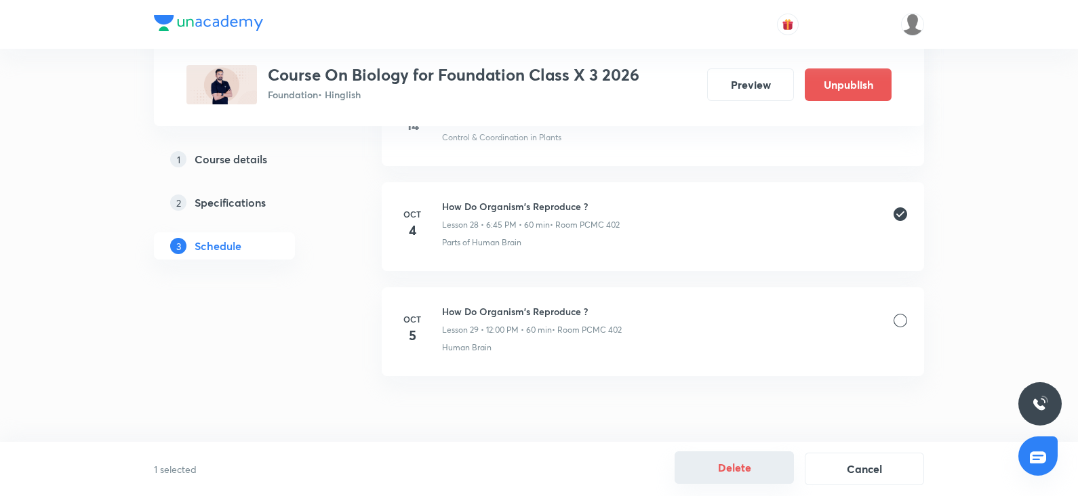
click at [731, 464] on button "Delete" at bounding box center [734, 468] width 119 height 33
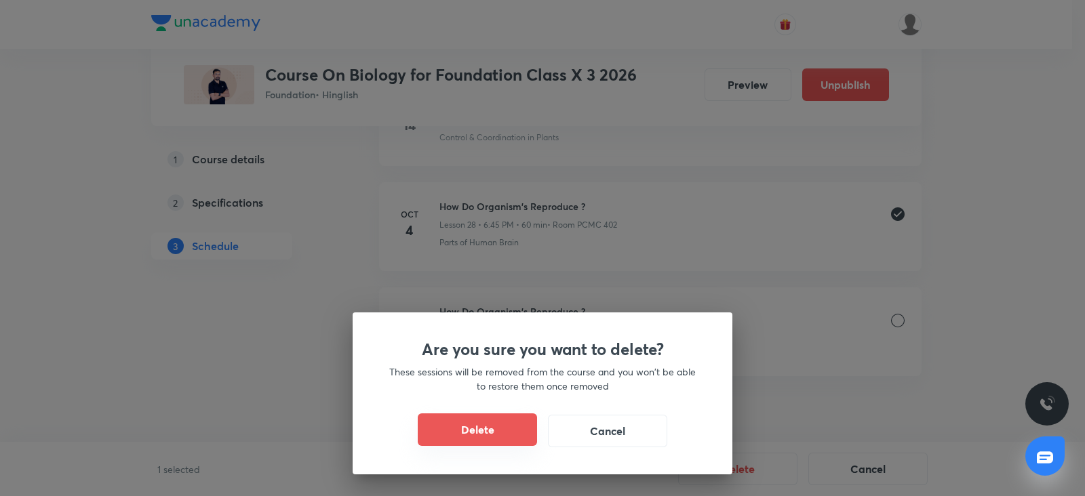
click at [502, 425] on button "Delete" at bounding box center [477, 430] width 119 height 33
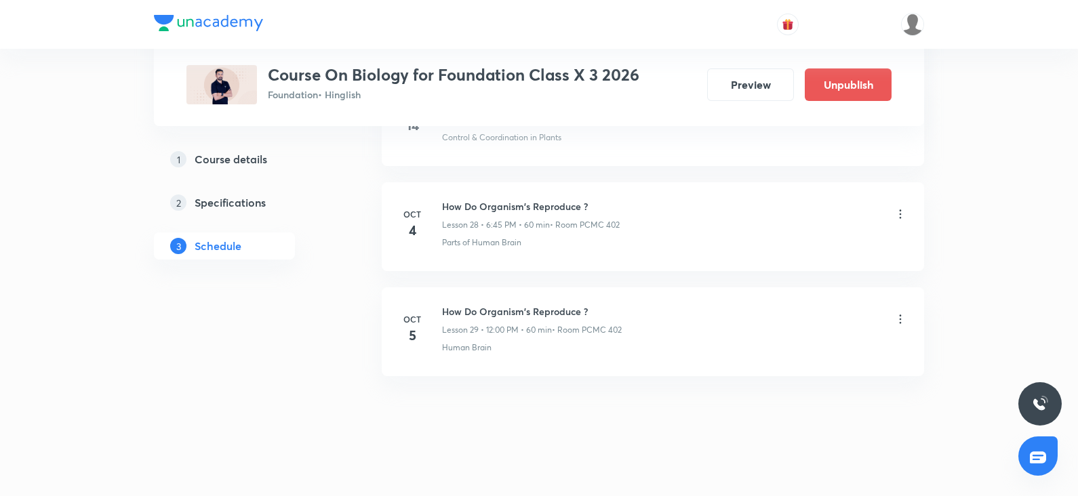
click at [900, 313] on icon at bounding box center [901, 320] width 14 height 14
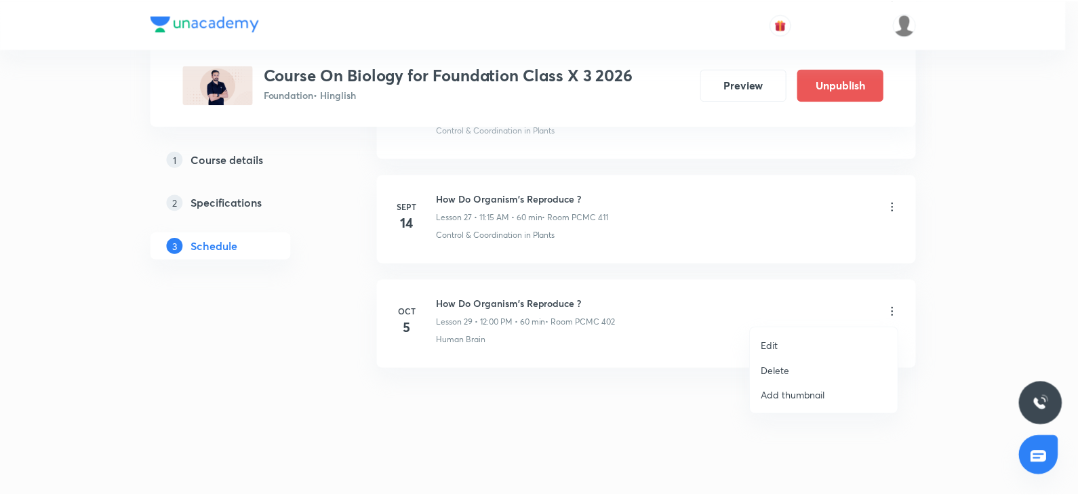
scroll to position [2903, 0]
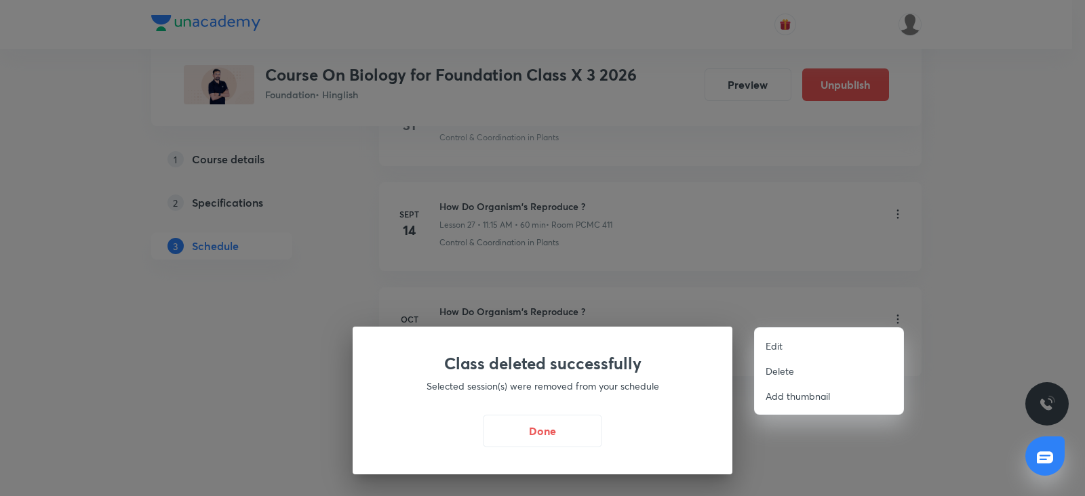
click at [589, 430] on div at bounding box center [542, 248] width 1085 height 496
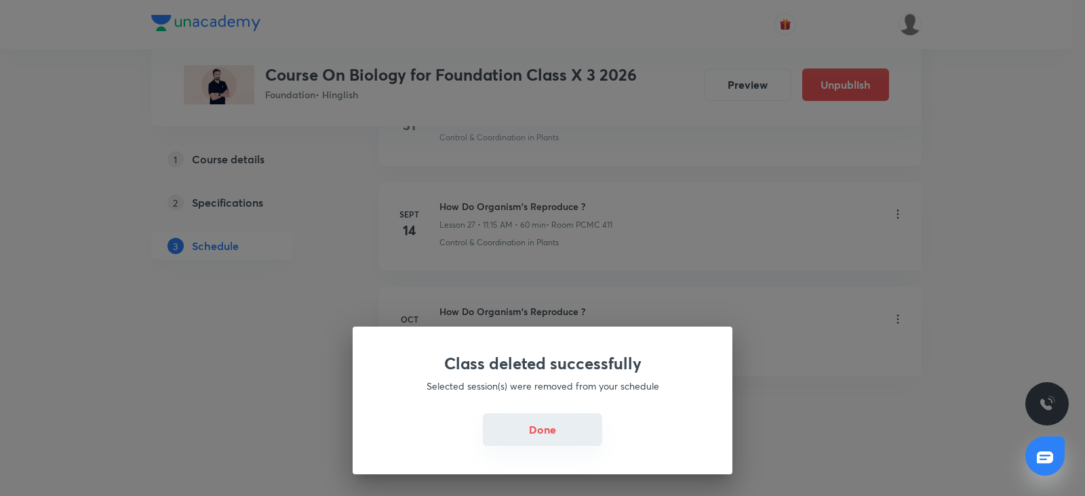
click at [519, 431] on button "Done" at bounding box center [542, 430] width 119 height 33
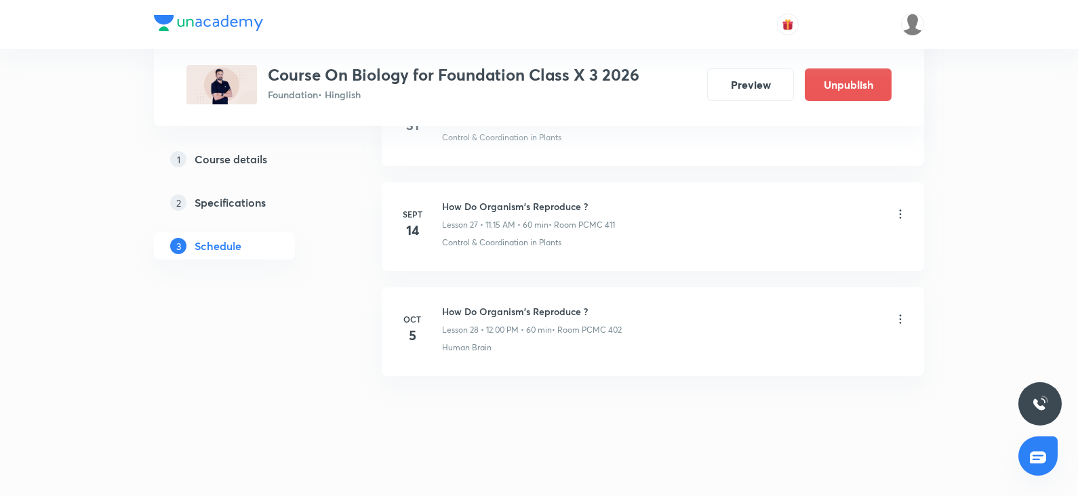
click at [901, 313] on icon at bounding box center [901, 320] width 14 height 14
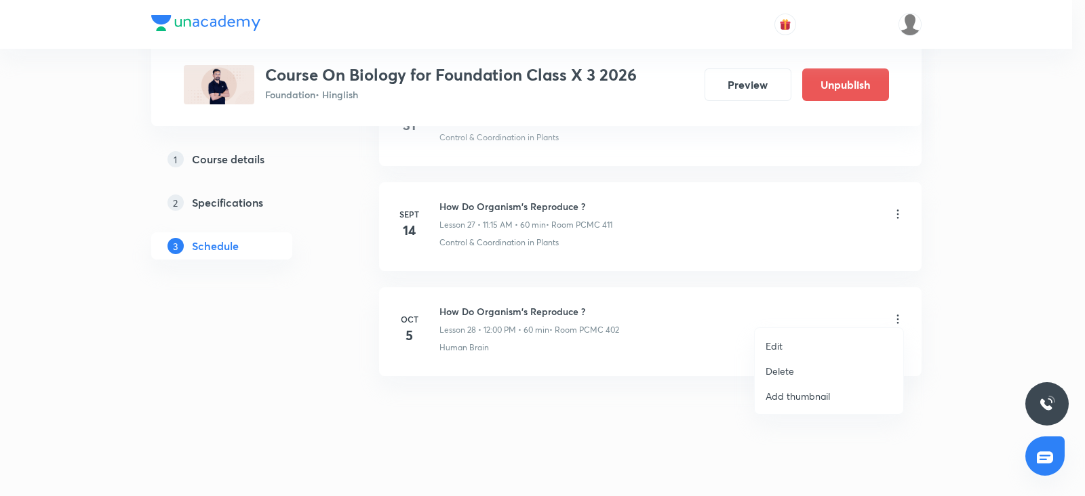
click at [783, 373] on p "Delete" at bounding box center [780, 371] width 28 height 14
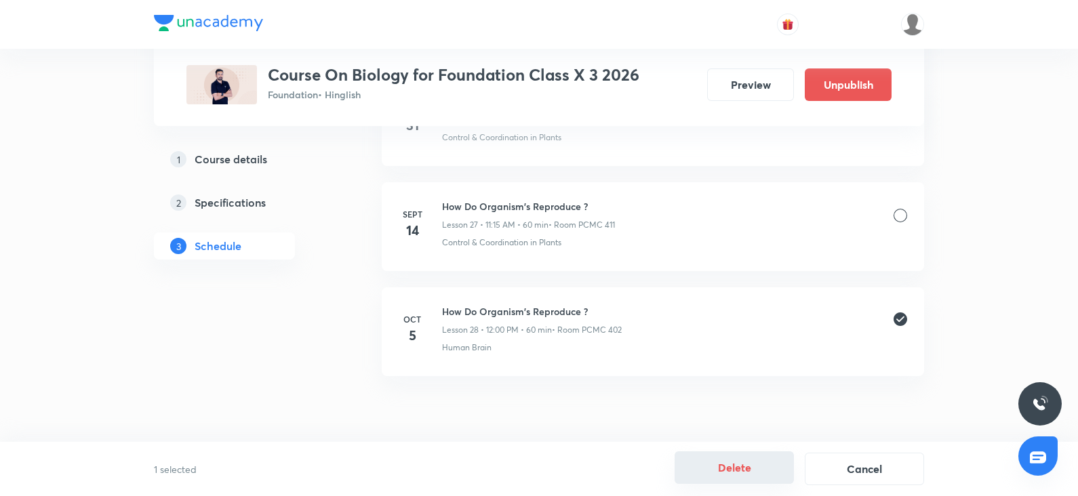
click at [733, 481] on button "Delete" at bounding box center [734, 468] width 119 height 33
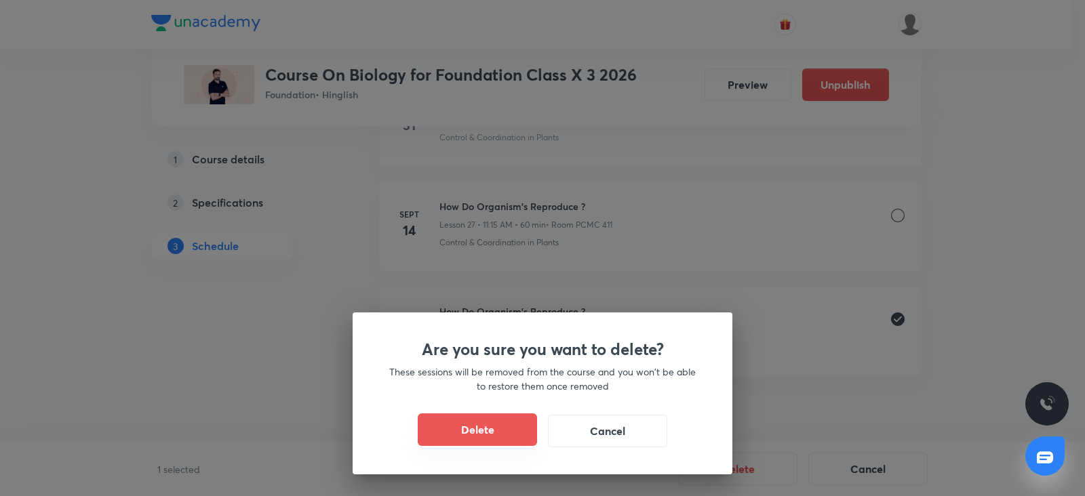
click at [481, 429] on button "Delete" at bounding box center [477, 430] width 119 height 33
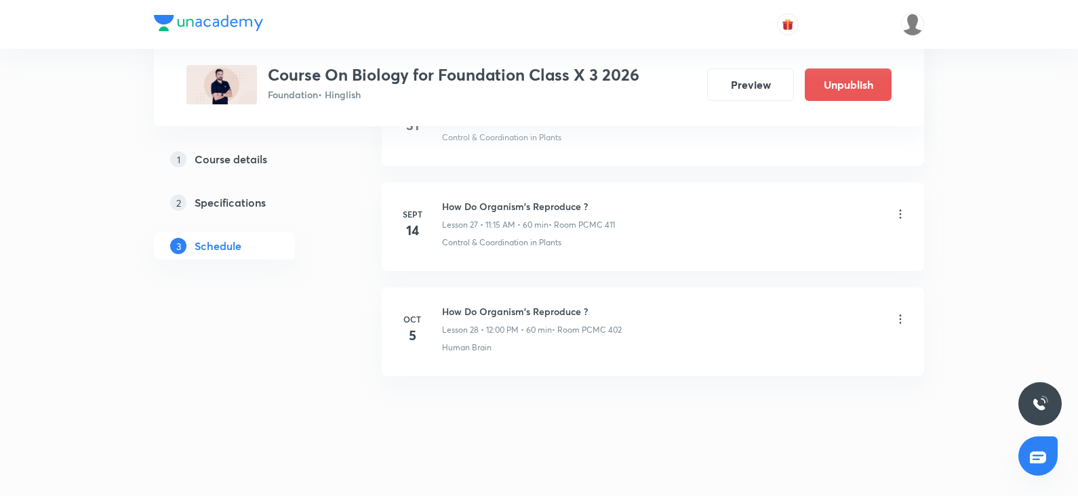
scroll to position [2798, 0]
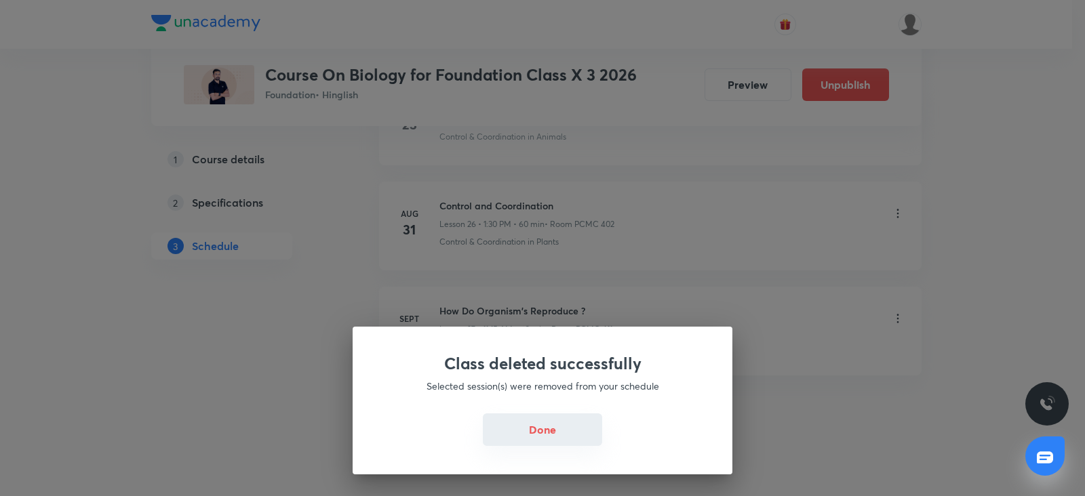
click at [593, 433] on button "Done" at bounding box center [542, 430] width 119 height 33
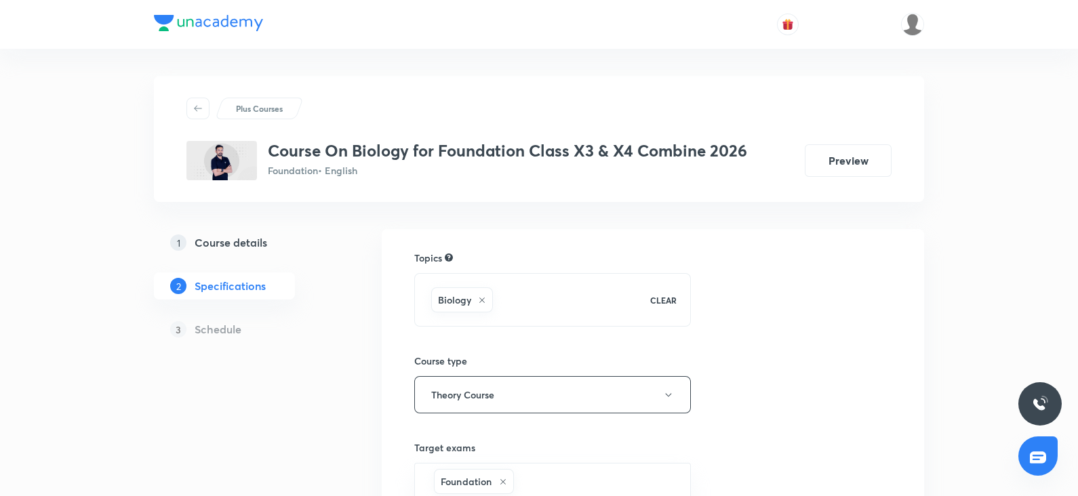
click at [241, 233] on link "1 Course details" at bounding box center [246, 242] width 184 height 27
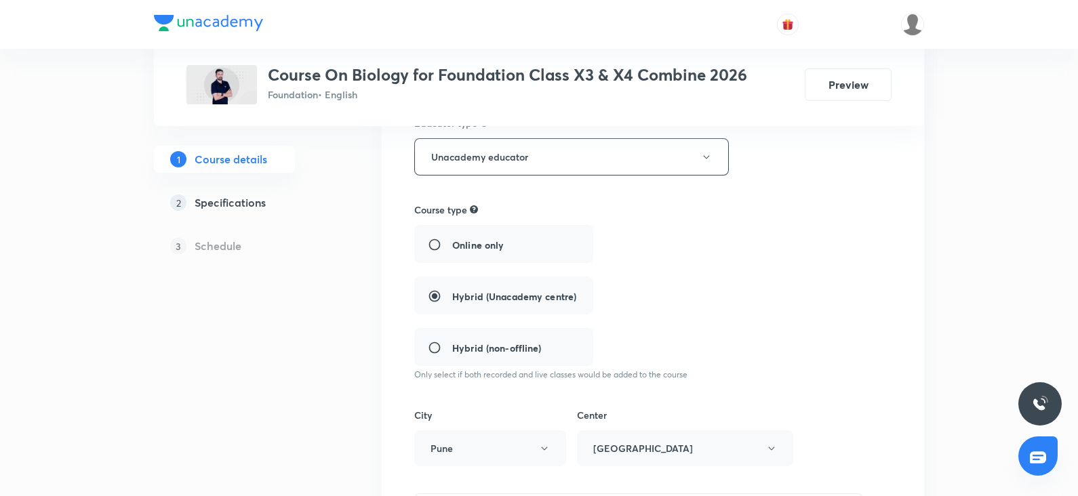
scroll to position [221, 0]
